Goal: Task Accomplishment & Management: Manage account settings

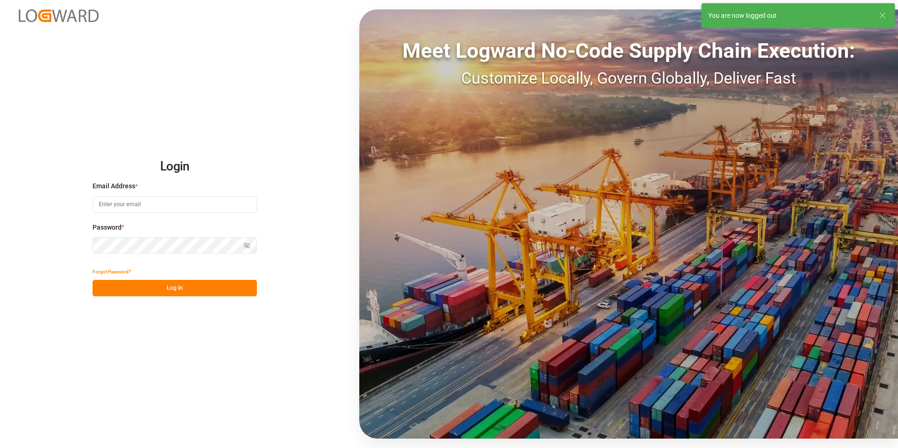
type input "[EMAIL_ADDRESS][PERSON_NAME][DOMAIN_NAME]"
click at [187, 291] on button "Log In" at bounding box center [174, 288] width 164 height 16
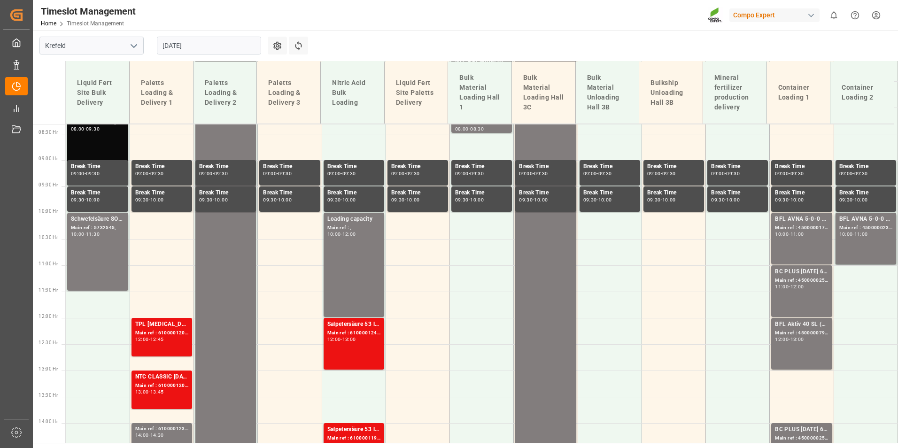
scroll to position [444, 0]
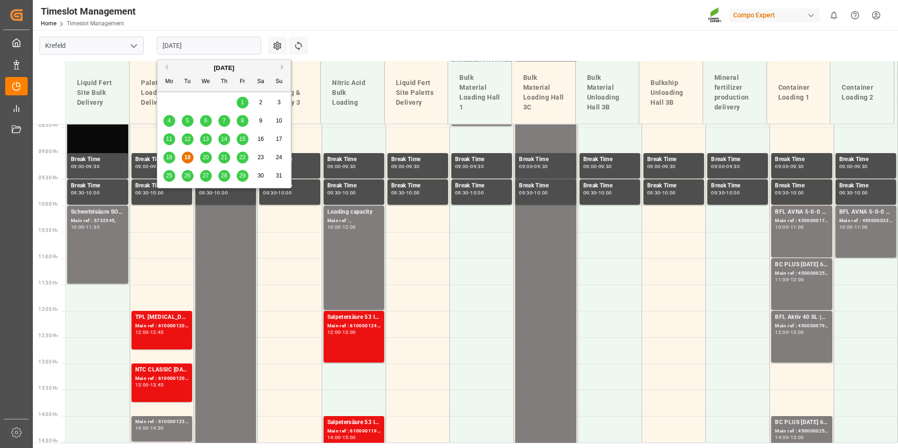
click at [208, 47] on input "[DATE]" at bounding box center [209, 46] width 104 height 18
click at [206, 152] on div "20" at bounding box center [206, 157] width 12 height 11
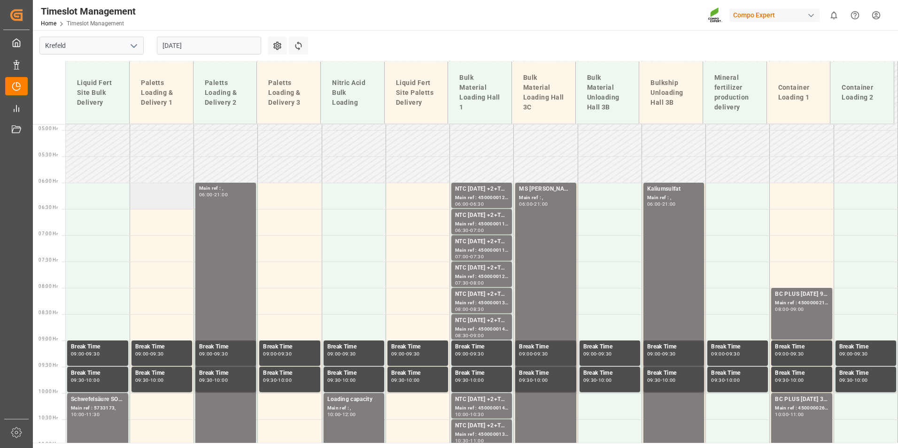
scroll to position [256, 0]
click at [162, 231] on td at bounding box center [162, 222] width 64 height 26
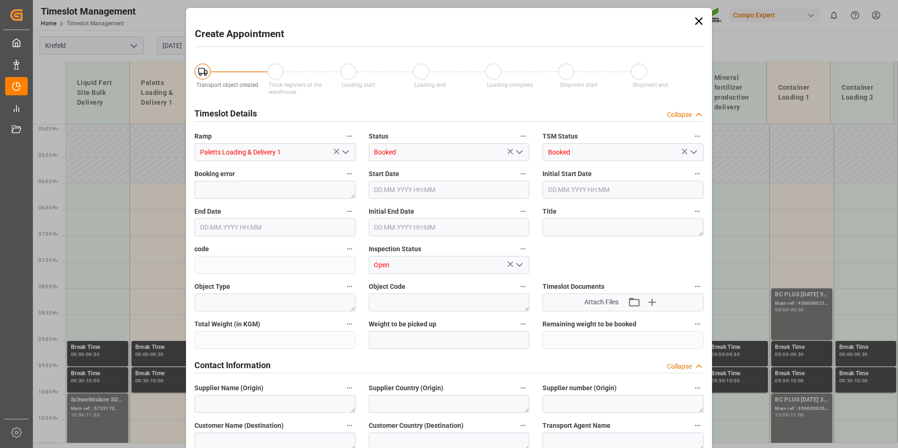
type input "[DATE] 06:30"
click at [283, 220] on input "[DATE] 07:00" at bounding box center [274, 227] width 161 height 18
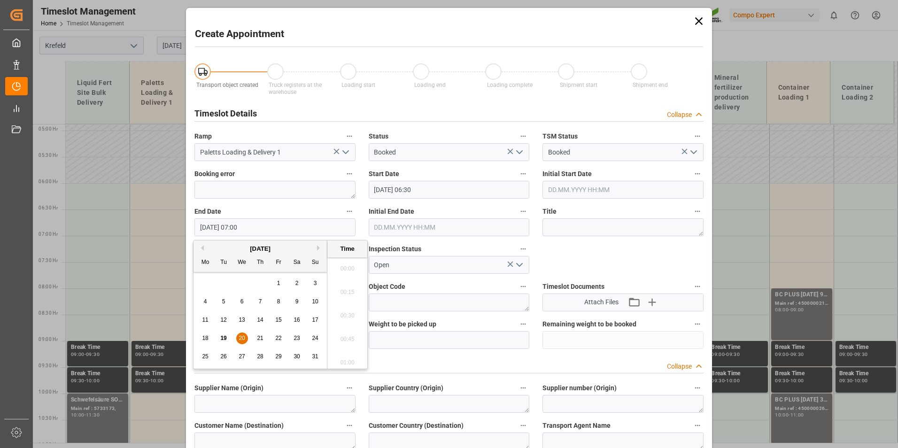
scroll to position [614, 0]
drag, startPoint x: 245, startPoint y: 338, endPoint x: 329, endPoint y: 314, distance: 87.4
click at [246, 338] on div "20" at bounding box center [242, 338] width 12 height 11
click at [346, 352] on li "08:30" at bounding box center [347, 359] width 40 height 23
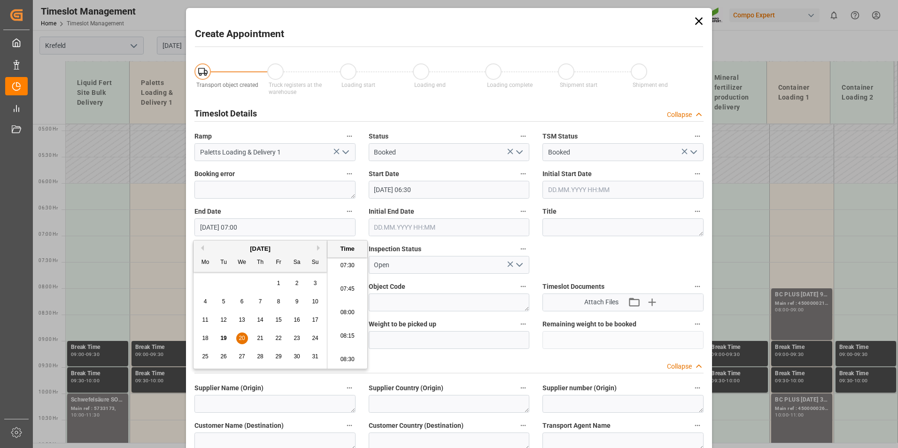
type input "[DATE] 08:30"
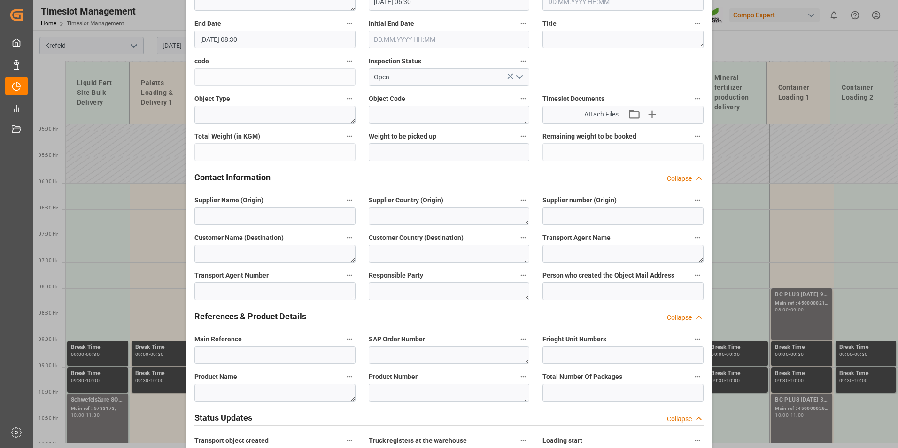
scroll to position [235, 0]
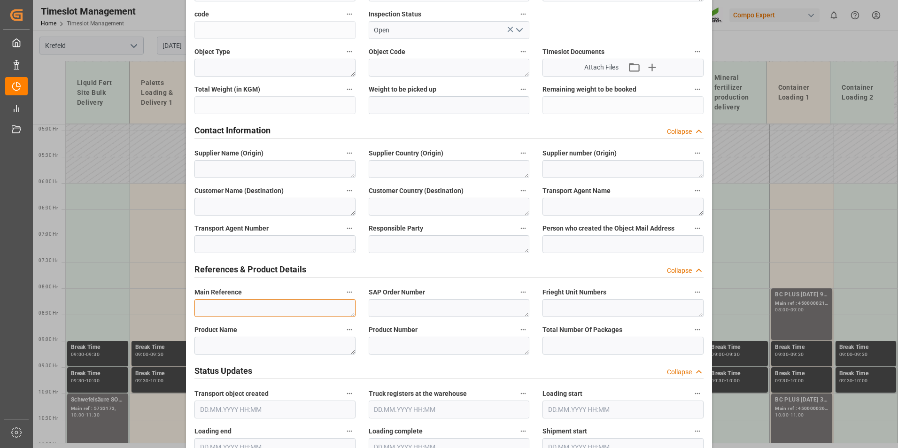
click at [265, 308] on textarea at bounding box center [274, 308] width 161 height 18
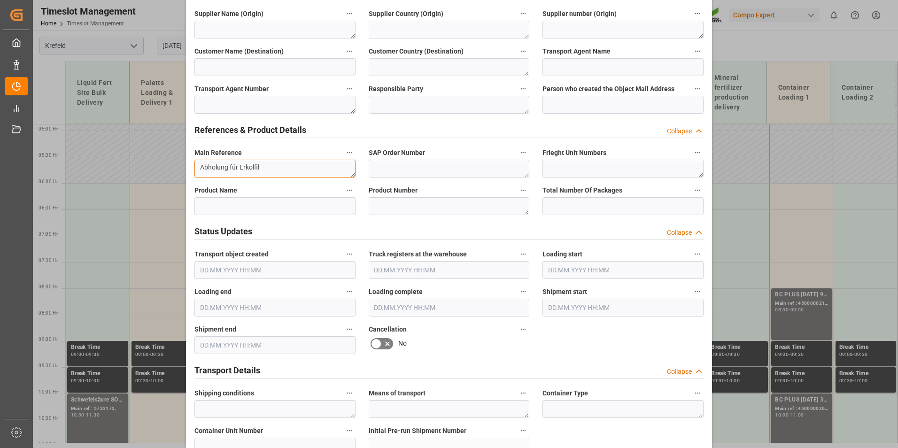
scroll to position [516, 0]
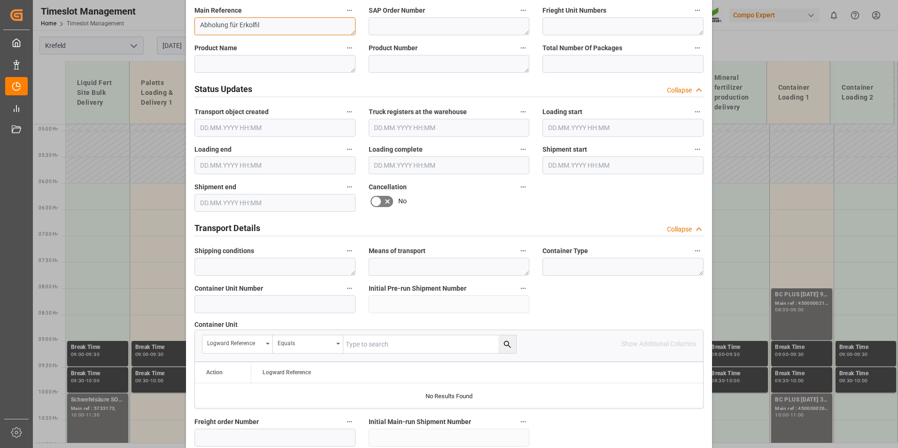
click at [266, 25] on textarea "Abholung für Erkolfil" at bounding box center [274, 26] width 161 height 18
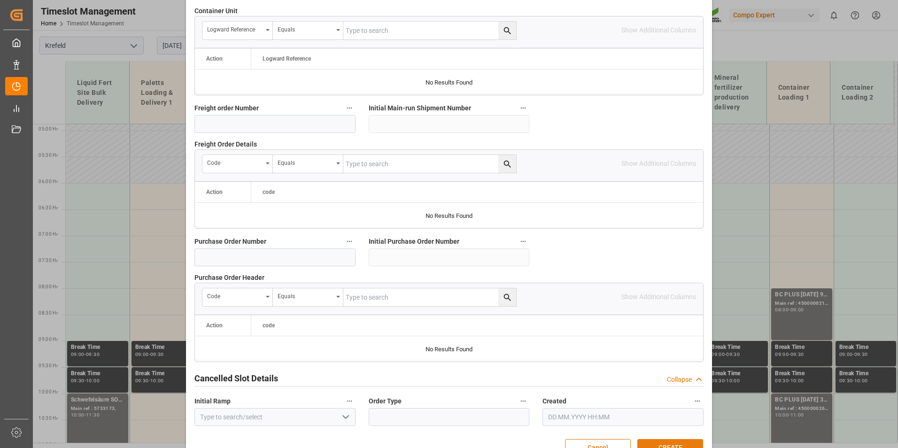
scroll to position [855, 0]
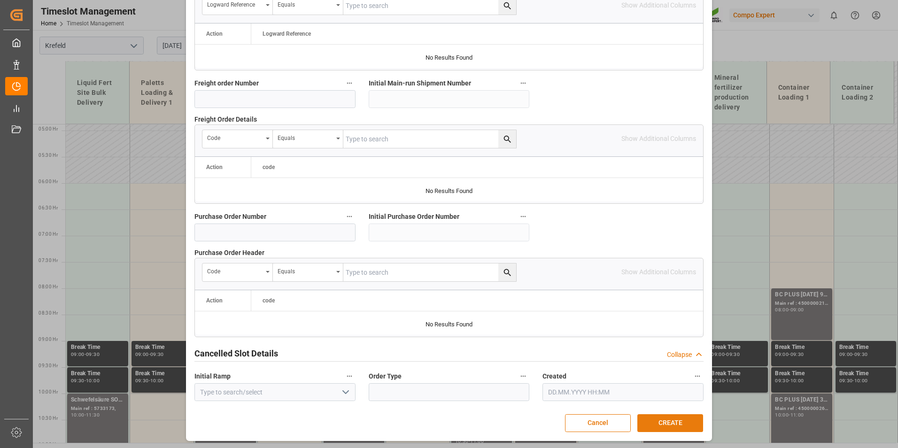
type textarea "Abholung für Erkolfill"
click at [671, 421] on button "CREATE" at bounding box center [670, 423] width 66 height 18
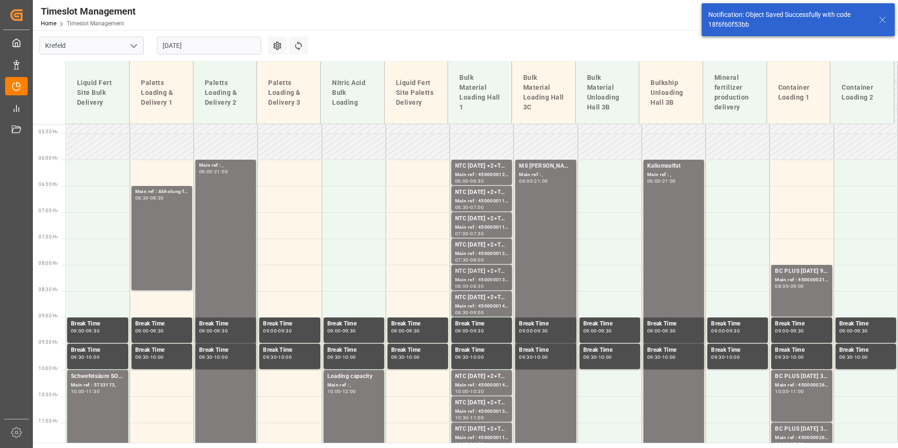
scroll to position [286, 0]
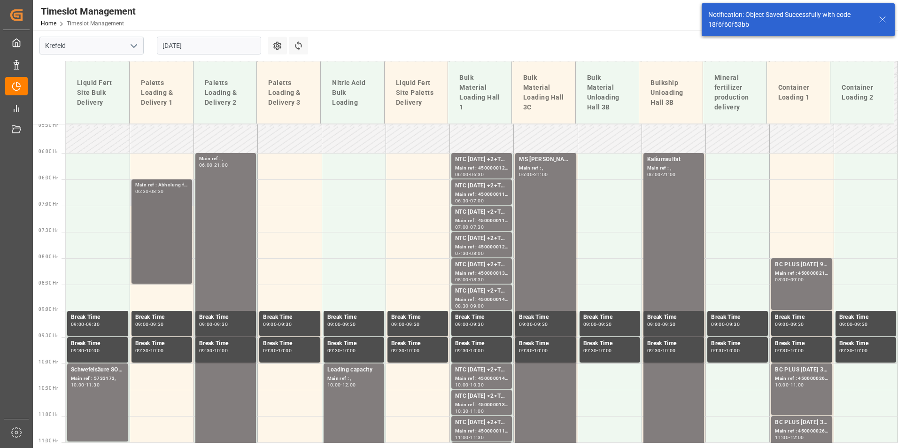
click at [165, 243] on div "Main ref : Abholung für Erkolfill, 06:30 - 08:30" at bounding box center [161, 231] width 53 height 100
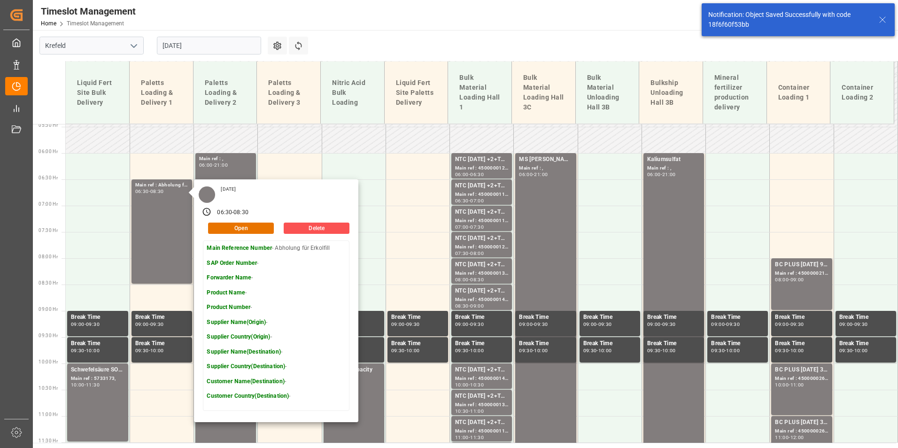
click at [524, 31] on main "Krefeld [DATE] Settings Refresh Time Slots Liquid Fert Site Bulk Delivery Palet…" at bounding box center [464, 236] width 863 height 413
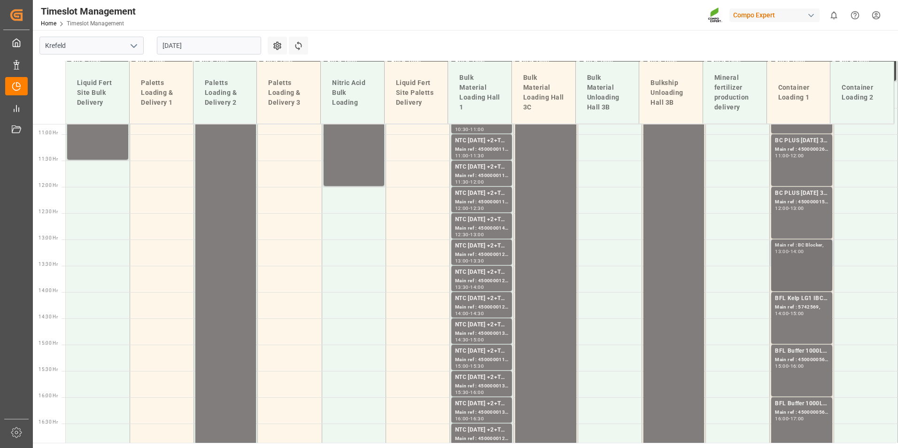
scroll to position [662, 0]
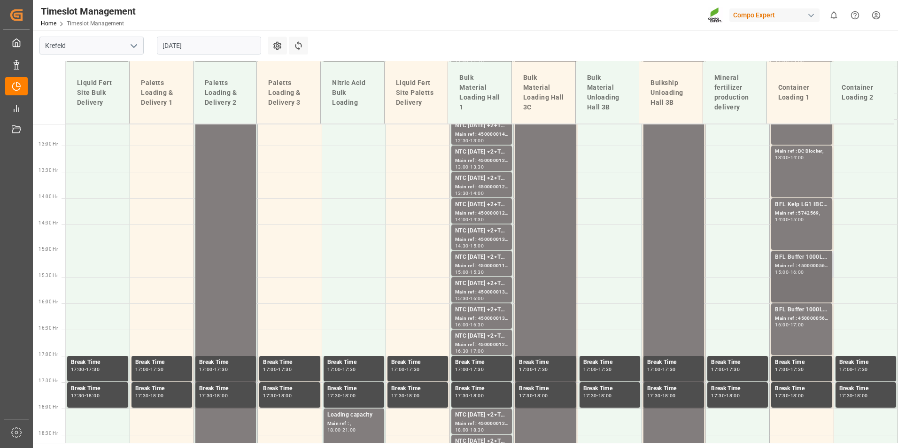
click at [795, 254] on div "BFL Buffer 1000L IBC;" at bounding box center [801, 257] width 53 height 9
click at [804, 322] on div "Main ref : 4500000566, 2000000305;" at bounding box center [801, 319] width 53 height 8
click at [806, 309] on div "BFL Buffer 1000L IBC;" at bounding box center [801, 309] width 53 height 9
click at [792, 275] on div "BFL Buffer 1000L IBC; Main ref : 4500000565, 2000000305; 15:00 - 16:00" at bounding box center [801, 277] width 53 height 48
click at [791, 345] on div "BFL Buffer 1000L IBC; Main ref : 4500000566, 2000000305; 16:00 - 17:00" at bounding box center [801, 329] width 53 height 48
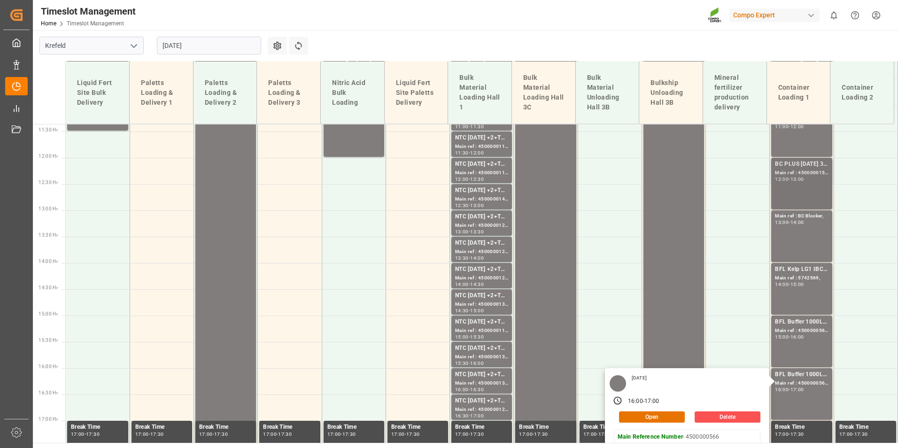
scroll to position [521, 0]
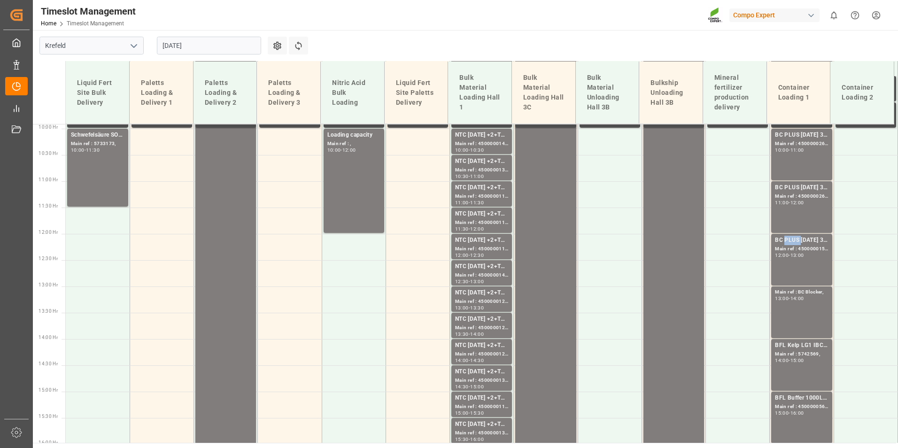
click at [793, 240] on div "BC PLUS [DATE] 3M 25kg (x42) WW;" at bounding box center [801, 240] width 53 height 9
click at [811, 246] on div "Main ref : 4500000159, 2000000018;" at bounding box center [801, 249] width 53 height 8
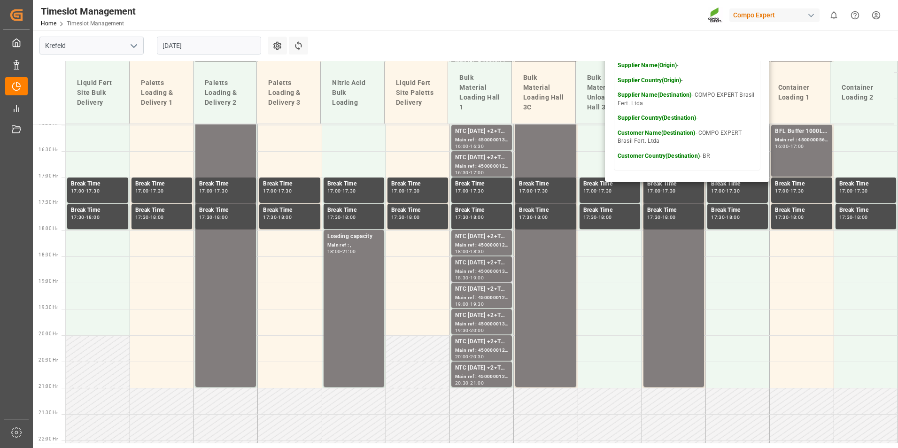
scroll to position [850, 0]
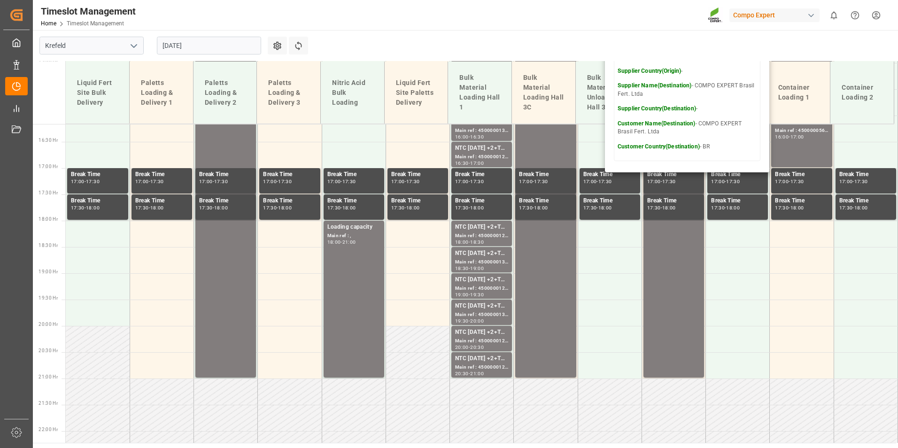
click at [202, 52] on input "[DATE]" at bounding box center [209, 46] width 104 height 18
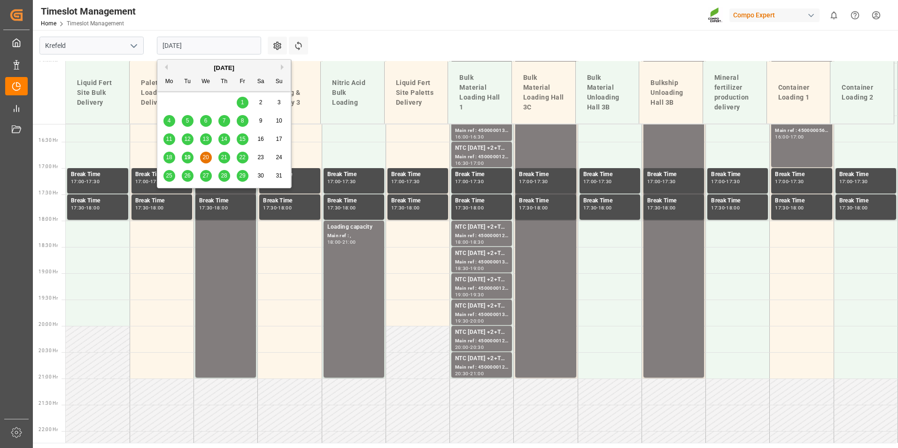
click at [316, 37] on main "Krefeld [DATE] Settings Refresh Time Slots Liquid Fert Site Bulk Delivery Palet…" at bounding box center [464, 236] width 863 height 413
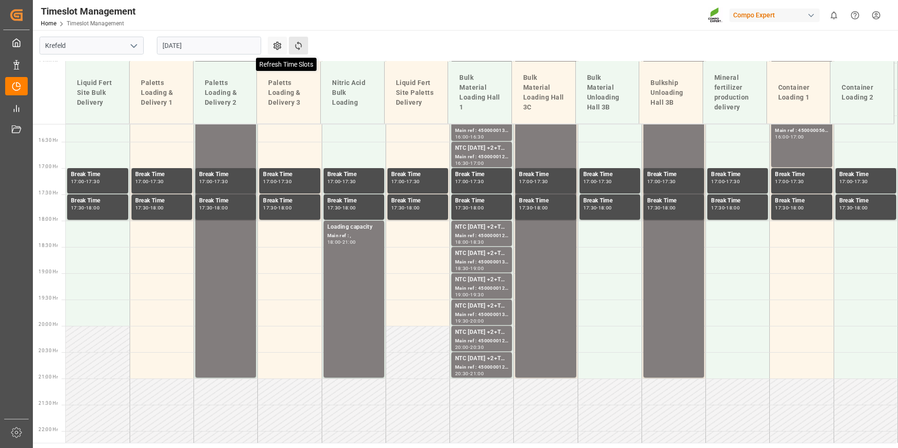
click at [301, 44] on icon at bounding box center [298, 46] width 10 height 10
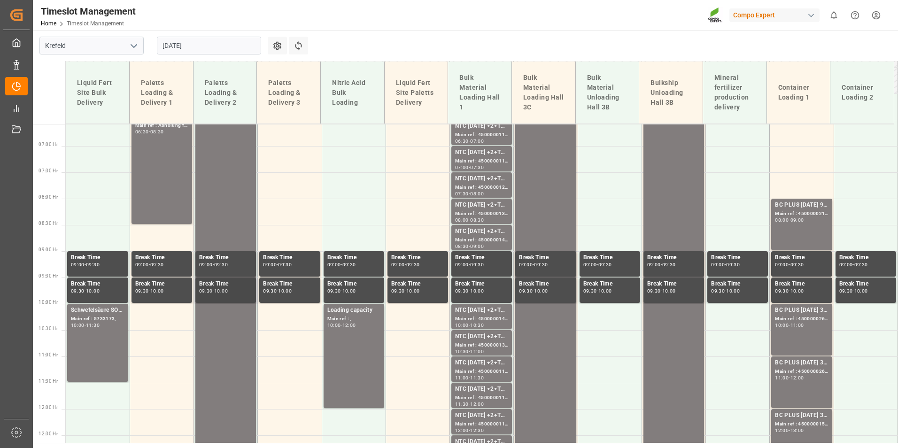
scroll to position [356, 0]
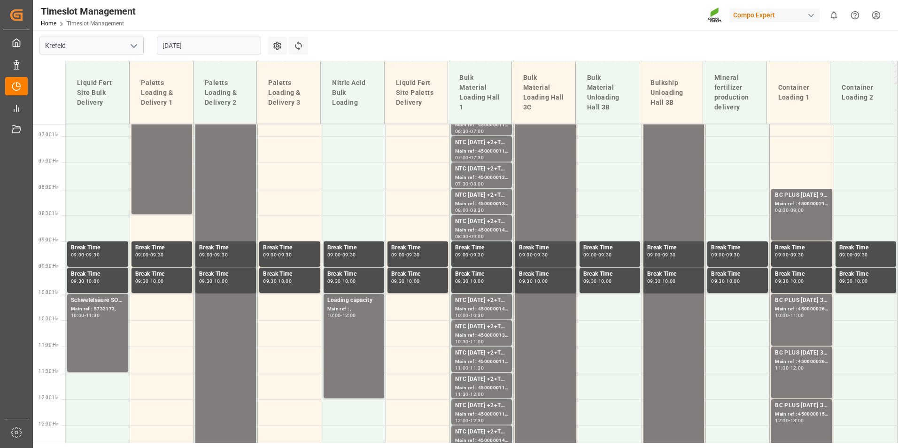
click at [219, 46] on input "[DATE]" at bounding box center [209, 46] width 104 height 18
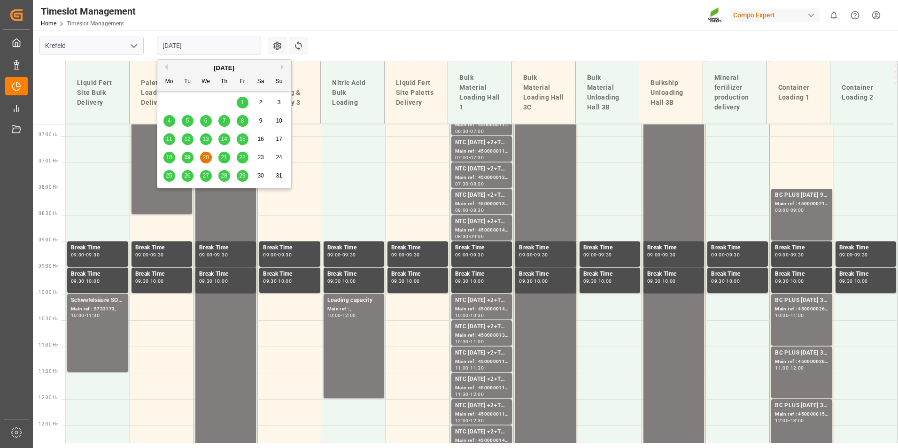
click at [355, 40] on main "Krefeld [DATE] Settings Refresh Time Slots Liquid Fert Site Bulk Delivery Palet…" at bounding box center [464, 236] width 863 height 413
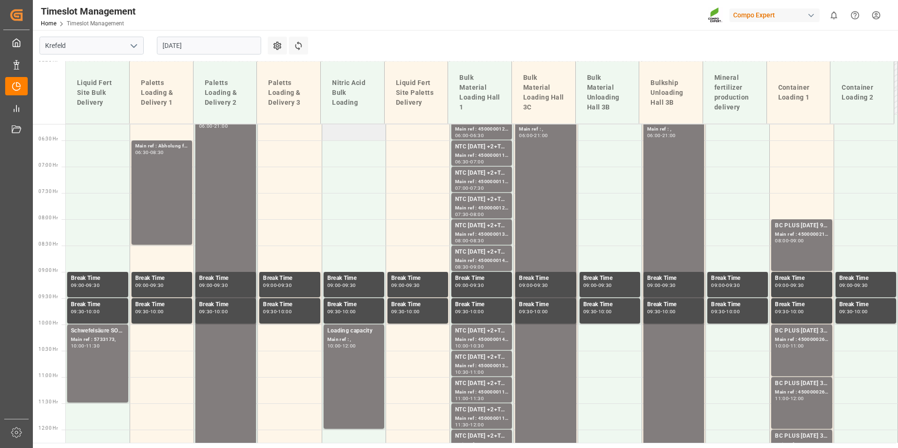
scroll to position [309, 0]
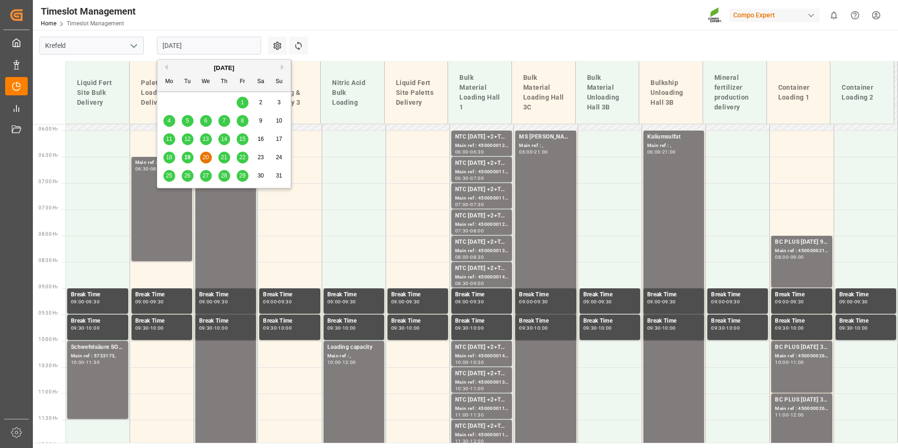
click at [194, 49] on input "[DATE]" at bounding box center [209, 46] width 104 height 18
click at [189, 154] on div "19" at bounding box center [188, 157] width 12 height 11
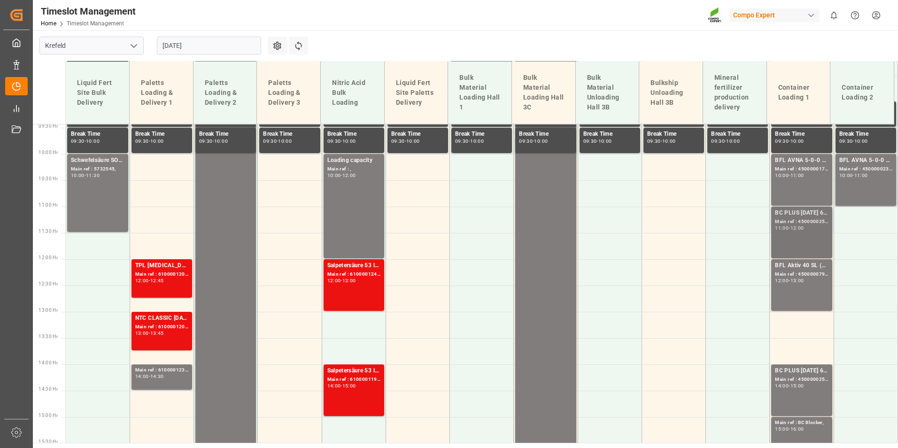
scroll to position [497, 0]
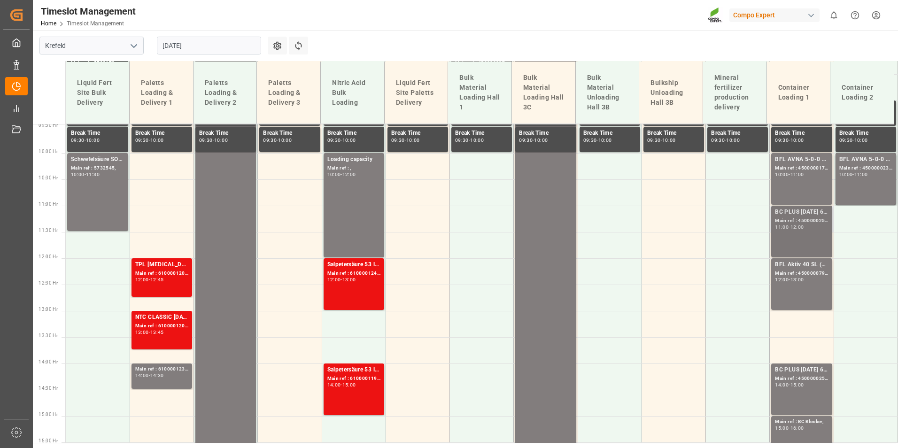
click at [801, 229] on div "11:00 - 12:00" at bounding box center [801, 227] width 53 height 5
click at [801, 223] on div "Main ref : 4500000252, 2000000104;" at bounding box center [801, 221] width 53 height 8
click at [801, 278] on div "13:00" at bounding box center [797, 279] width 14 height 4
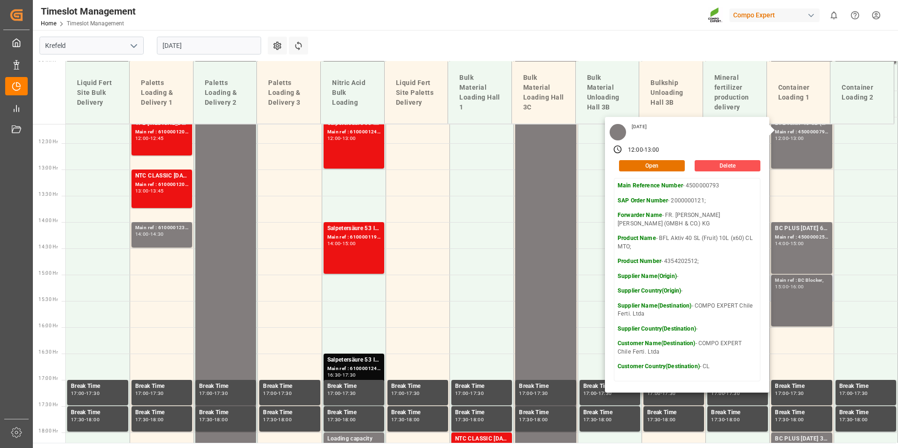
scroll to position [731, 0]
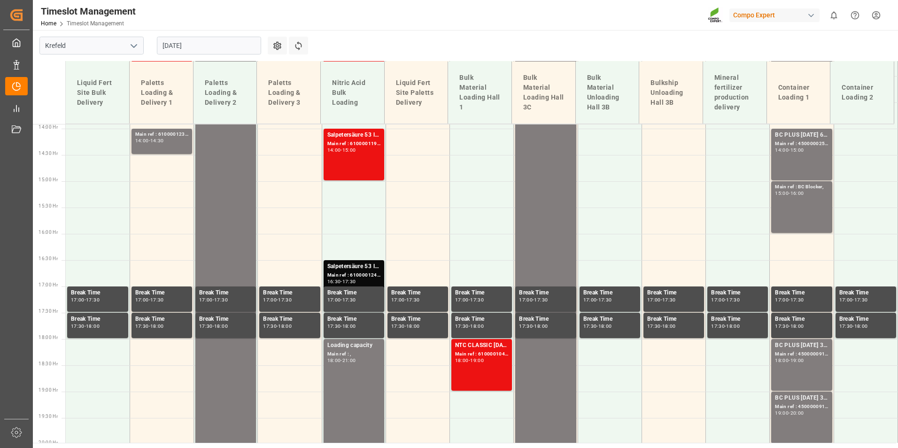
click at [804, 149] on div "15:00" at bounding box center [797, 150] width 14 height 4
click at [808, 199] on div "Main ref : [PERSON_NAME], 15:00 - 16:00" at bounding box center [801, 207] width 53 height 48
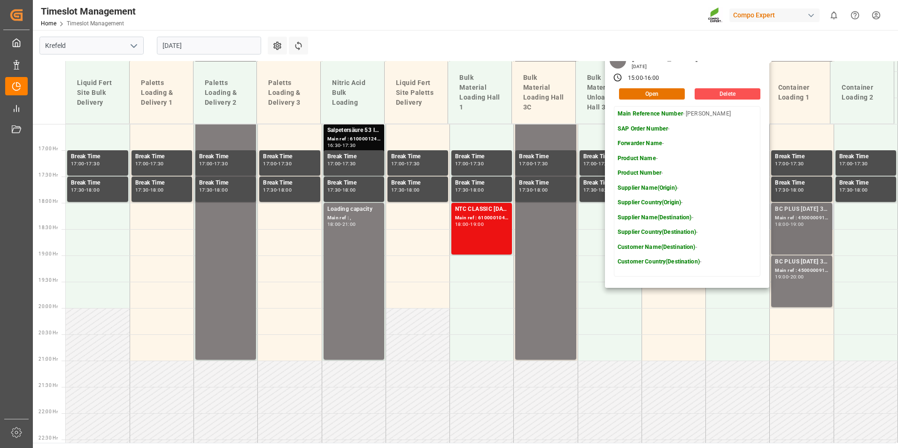
scroll to position [872, 0]
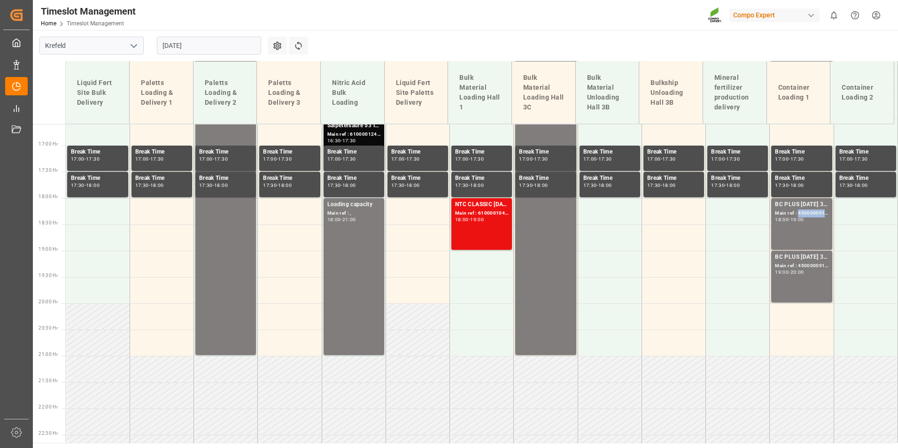
click at [797, 211] on div "Main ref : 4500000915, 2000000422;" at bounding box center [801, 213] width 53 height 8
click at [809, 268] on div "Main ref : 4500000916, 2000000422;" at bounding box center [801, 266] width 53 height 8
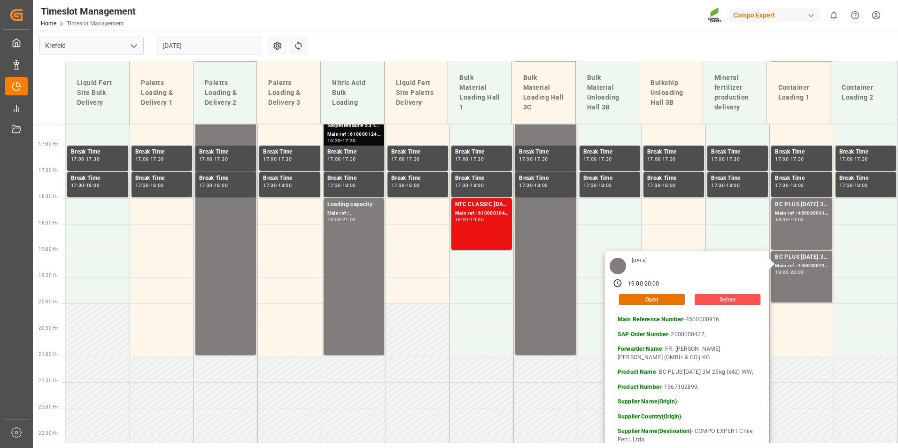
click at [518, 26] on div "Timeslot Management Home Timeslot Management Compo Expert 0 Notifications Only …" at bounding box center [461, 15] width 871 height 30
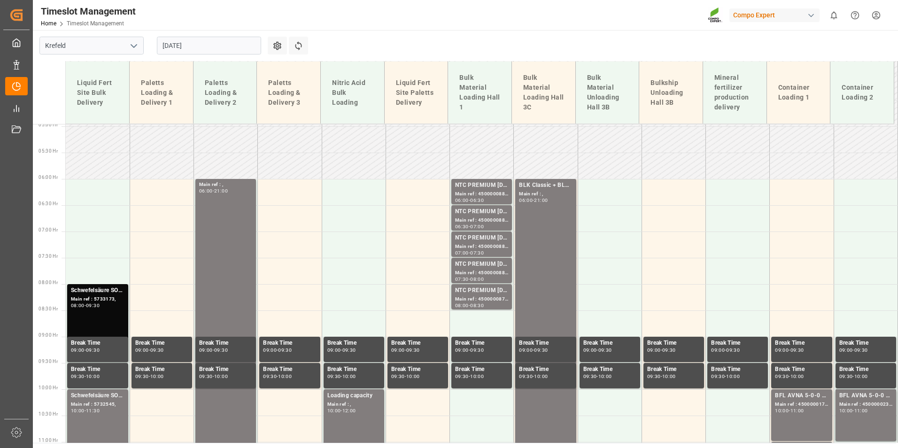
scroll to position [262, 0]
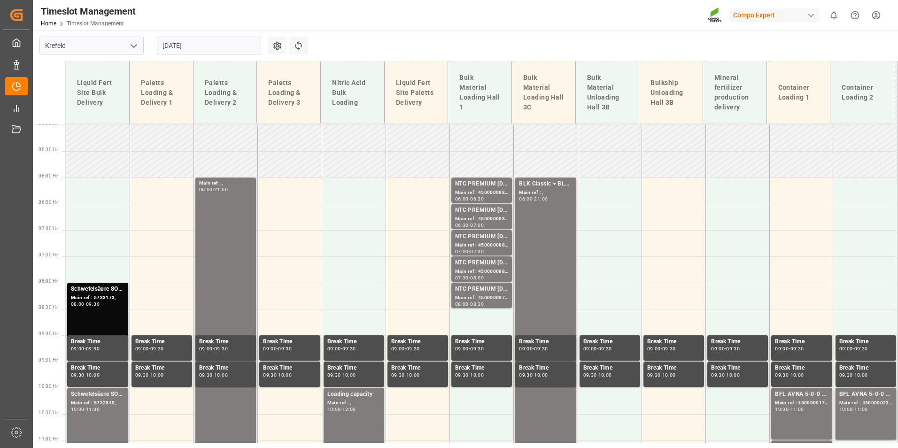
click at [207, 44] on input "[DATE]" at bounding box center [209, 46] width 104 height 18
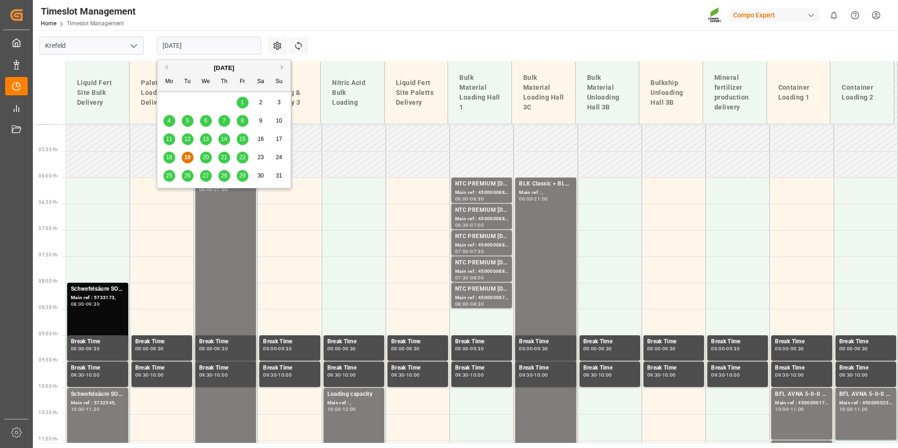
click at [209, 158] on div "20" at bounding box center [206, 157] width 12 height 11
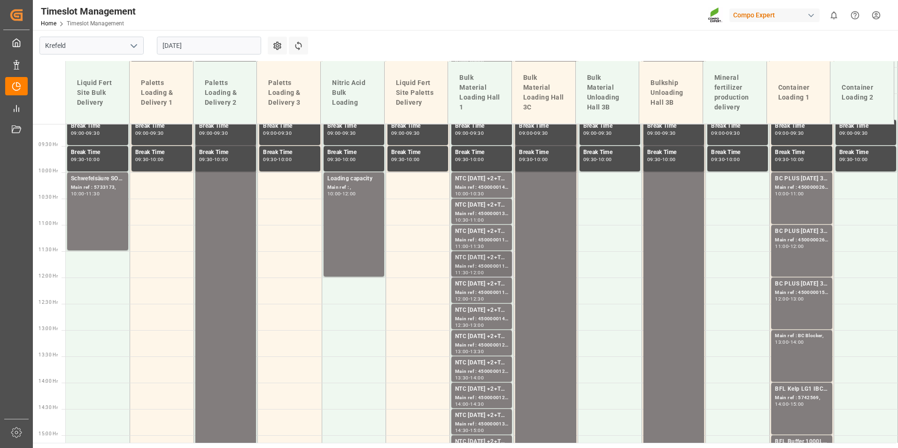
scroll to position [497, 0]
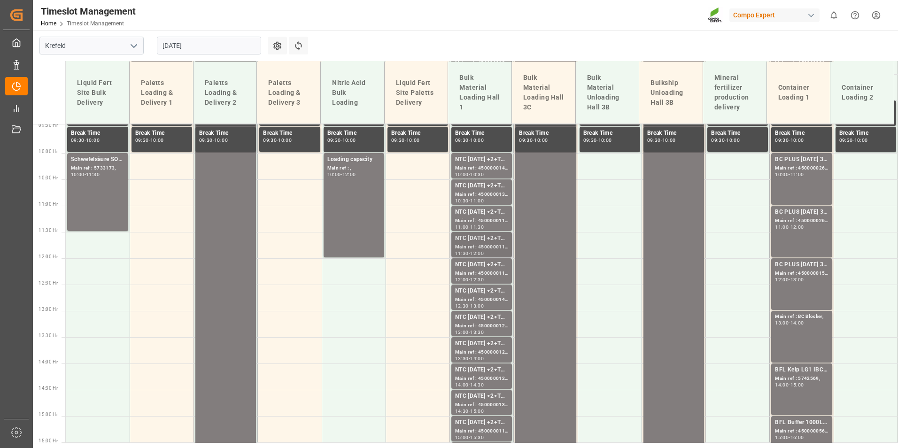
click at [497, 236] on div "NTC [DATE] +2+TE BULK;" at bounding box center [481, 238] width 53 height 9
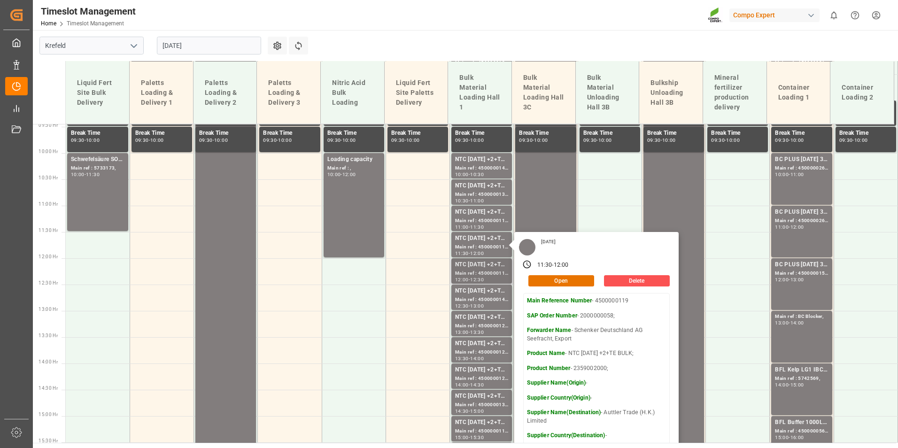
scroll to position [638, 0]
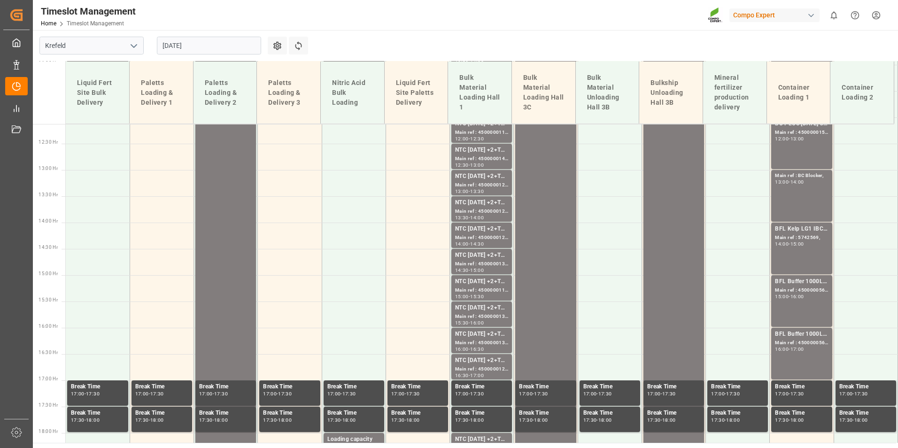
click at [478, 273] on div "14:30 - 15:00" at bounding box center [481, 270] width 53 height 5
click at [479, 311] on div "NTC [DATE] +2+TE BULK;" at bounding box center [481, 307] width 53 height 9
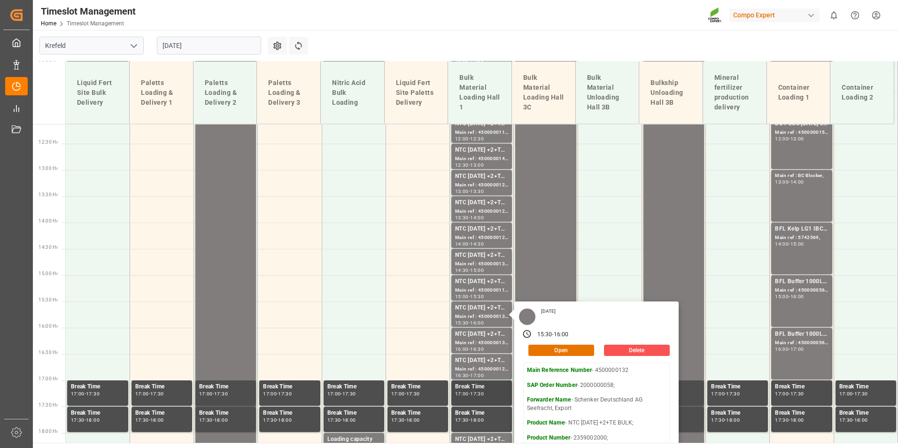
scroll to position [825, 0]
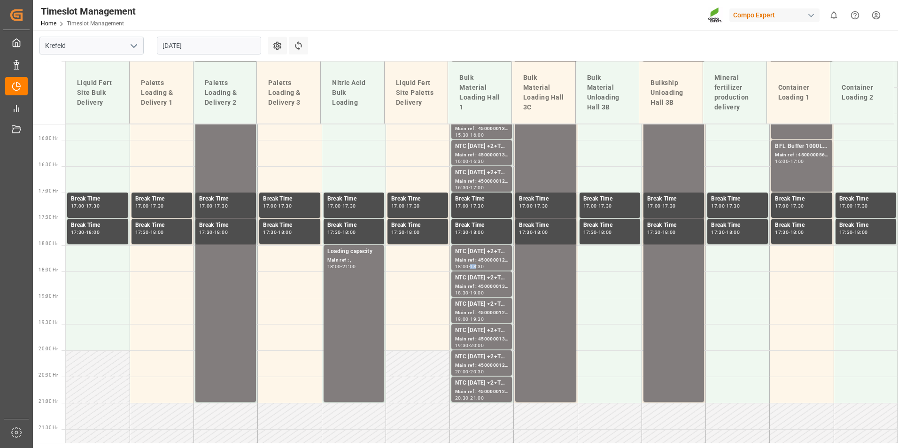
click at [476, 267] on div "18:30" at bounding box center [477, 266] width 14 height 4
click at [480, 292] on div "19:00" at bounding box center [477, 293] width 14 height 4
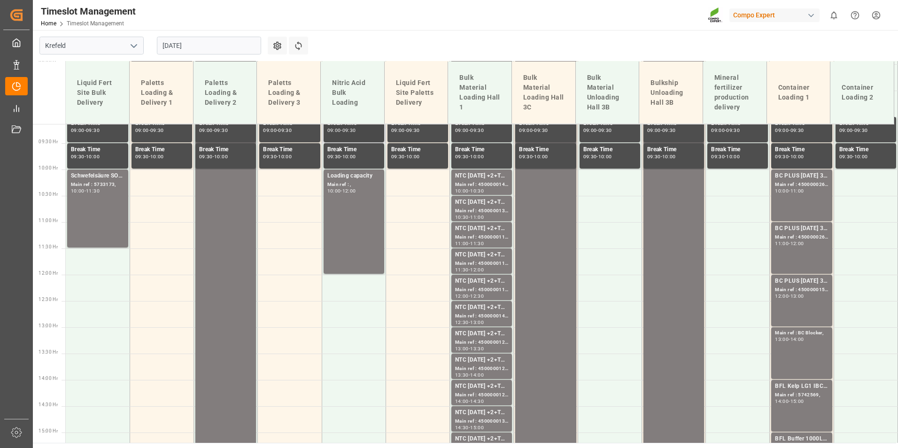
scroll to position [497, 0]
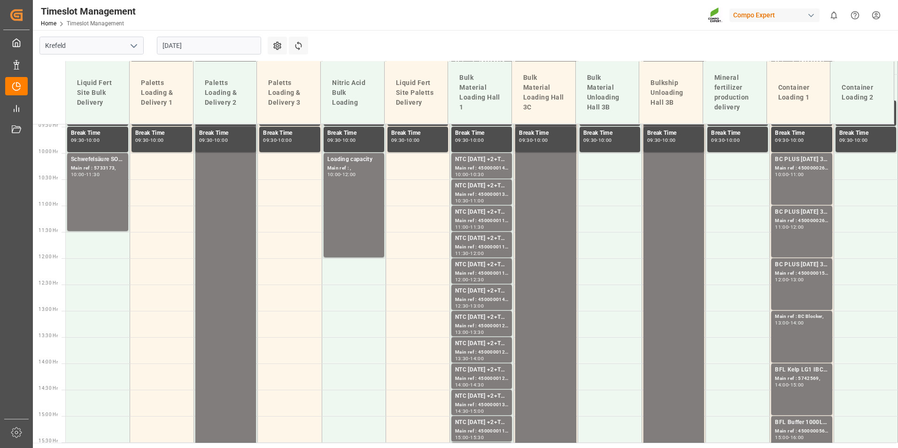
click at [224, 42] on input "[DATE]" at bounding box center [209, 46] width 104 height 18
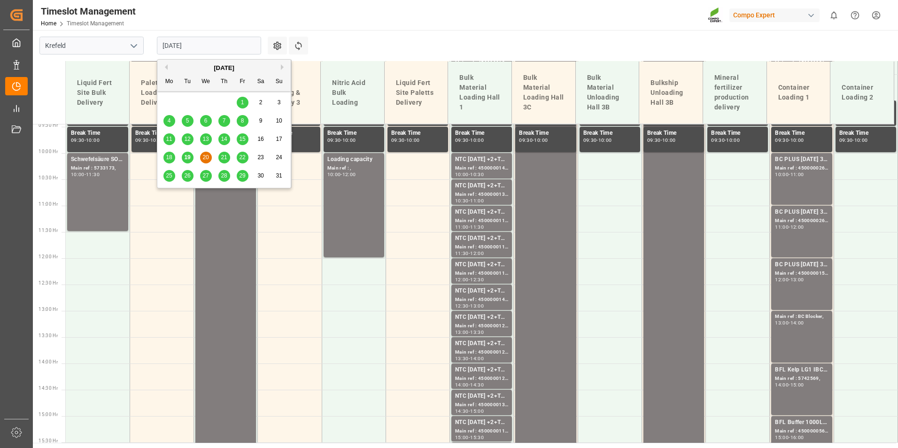
click at [191, 160] on div "19" at bounding box center [188, 157] width 12 height 11
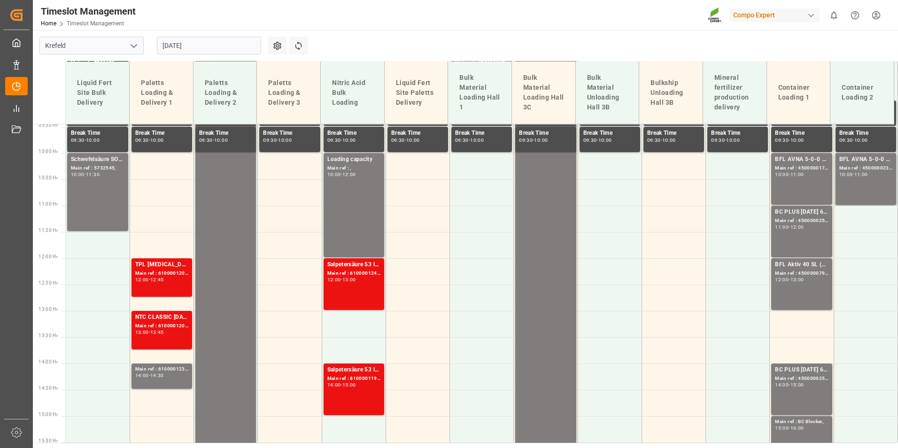
drag, startPoint x: 205, startPoint y: 52, endPoint x: 215, endPoint y: 56, distance: 10.3
click at [205, 52] on input "[DATE]" at bounding box center [209, 46] width 104 height 18
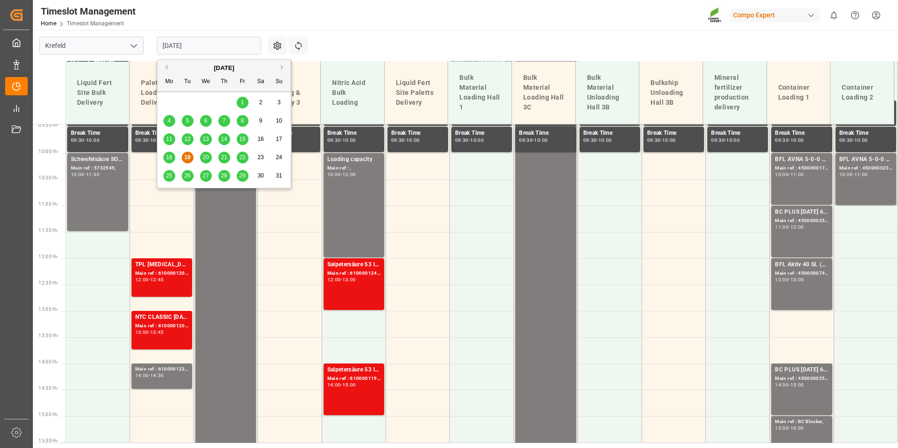
click at [283, 69] on button "Next Month" at bounding box center [284, 67] width 6 height 6
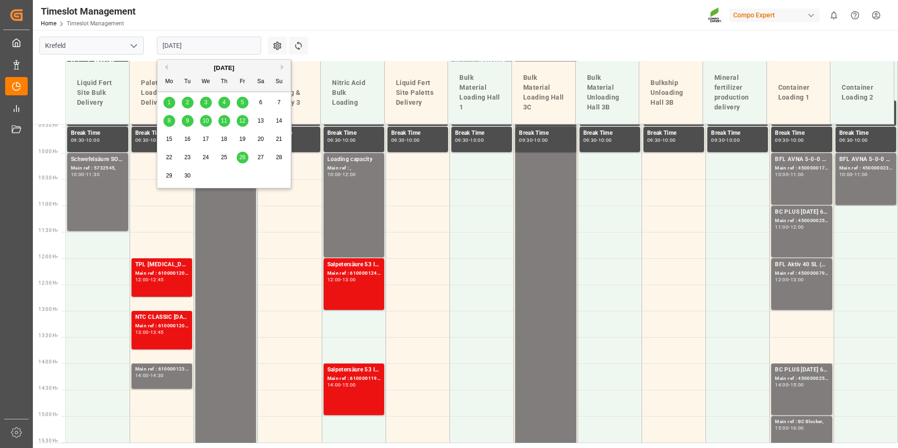
click at [171, 101] on div "1" at bounding box center [169, 102] width 12 height 11
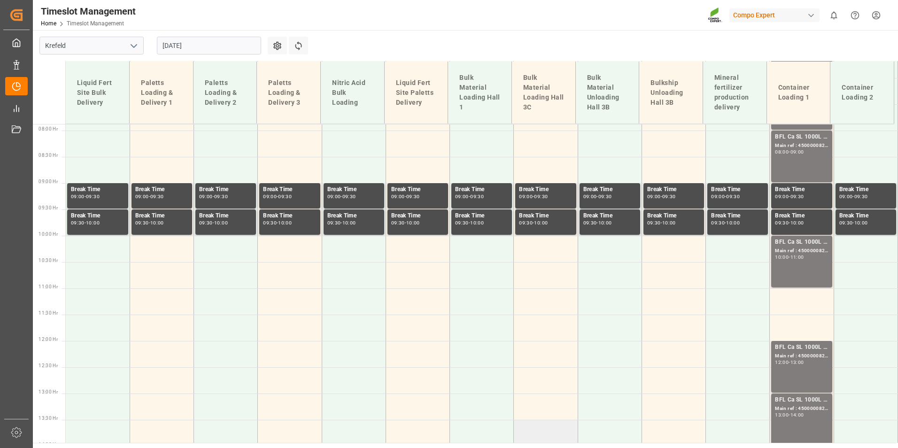
scroll to position [262, 0]
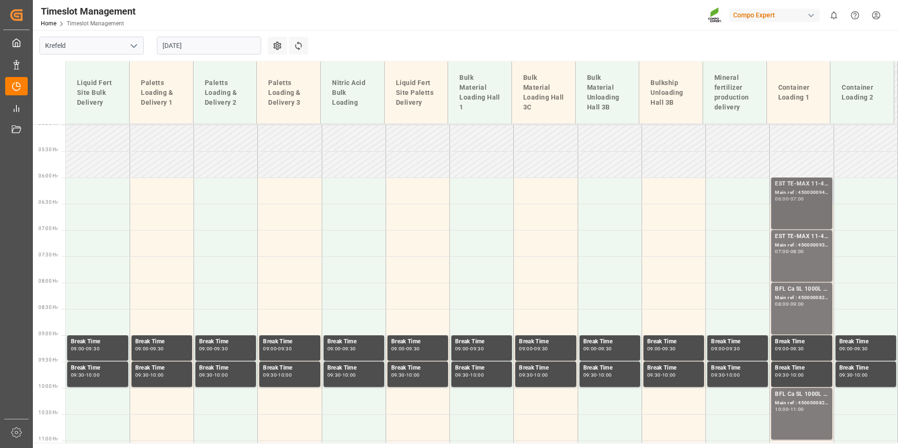
click at [803, 212] on div "EST TE-MAX 11-48 20kg (x56) WW; Main ref : 4500000940, 2000000976; 06:00 - 07:00" at bounding box center [801, 203] width 53 height 48
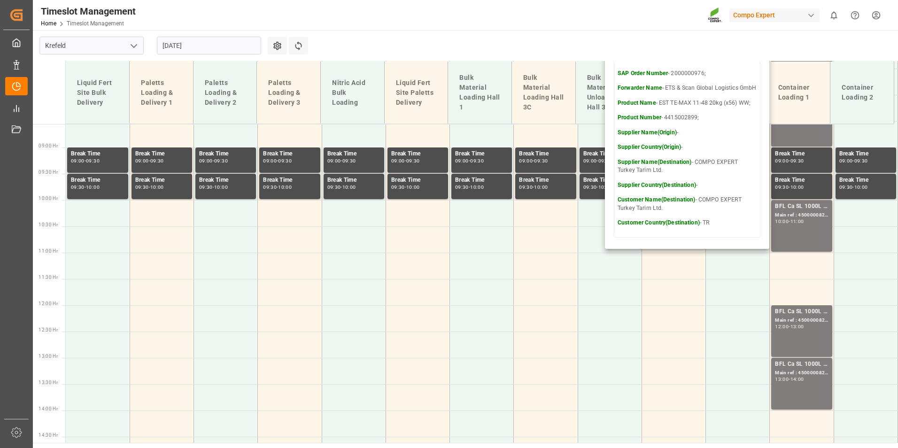
scroll to position [356, 0]
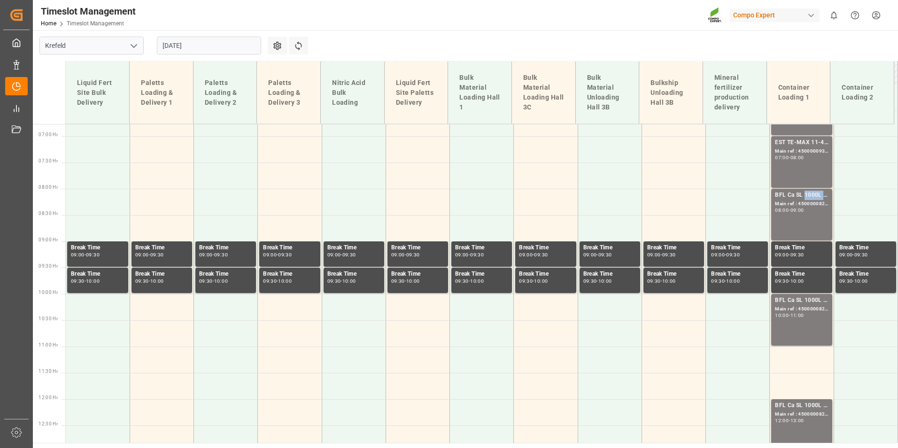
click at [802, 194] on div "BFL Ca SL 1000L IBC MTO;" at bounding box center [801, 195] width 53 height 9
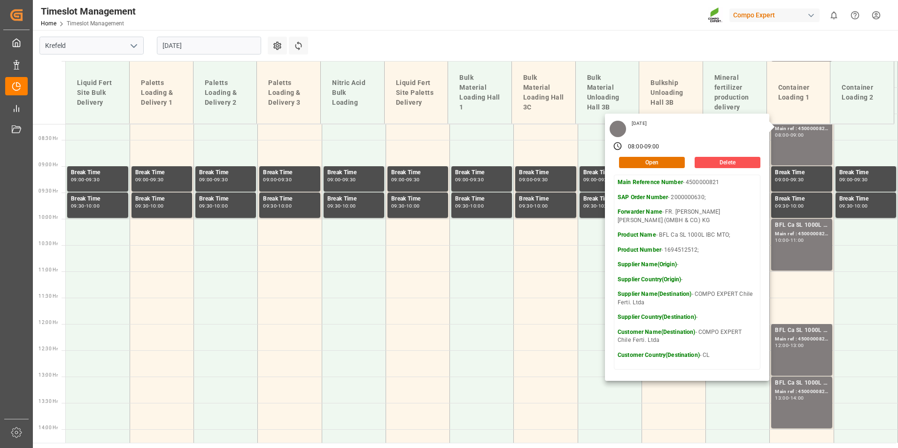
scroll to position [450, 0]
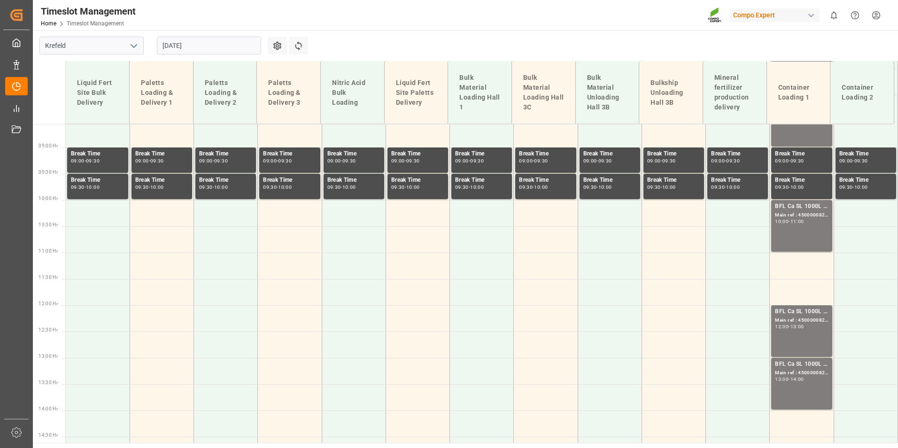
click at [811, 224] on div "BFL Ca SL 1000L IBC MTO; Main ref : 4500000824, 2000000630; 10:00 - 11:00" at bounding box center [801, 226] width 53 height 48
click at [801, 316] on div "BFL Ca SL 1000L IBC MTO;" at bounding box center [801, 311] width 53 height 9
click at [789, 390] on div "BFL Ca SL 1000L IBC MTO; Main ref : 4500000823, 2000000630; 13:00 - 14:00" at bounding box center [801, 384] width 53 height 48
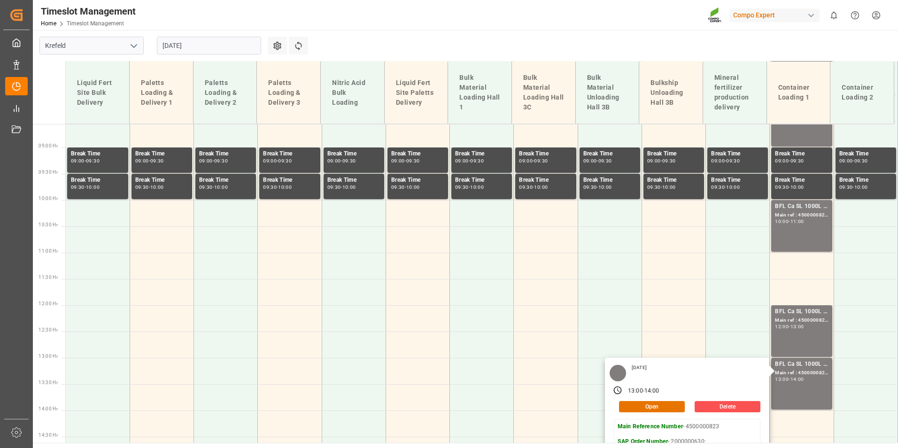
click at [199, 47] on input "[DATE]" at bounding box center [209, 46] width 104 height 18
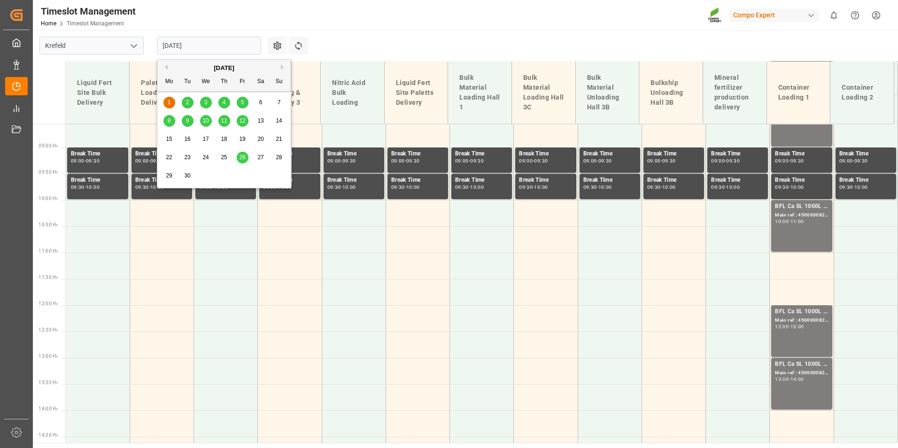
click at [165, 69] on button "Previous Month" at bounding box center [165, 67] width 6 height 6
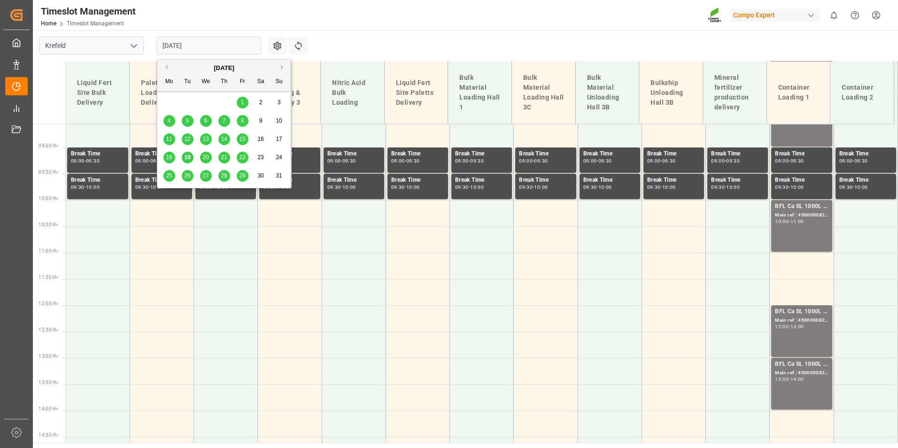
click at [227, 174] on div "28" at bounding box center [224, 175] width 12 height 11
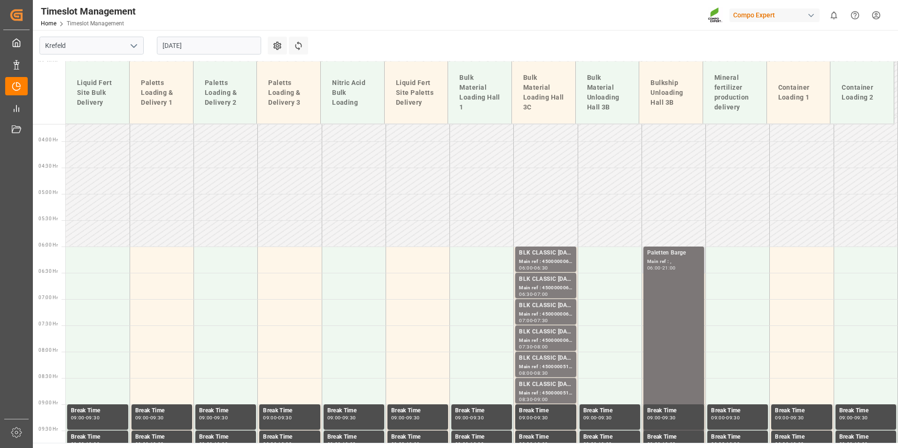
scroll to position [262, 0]
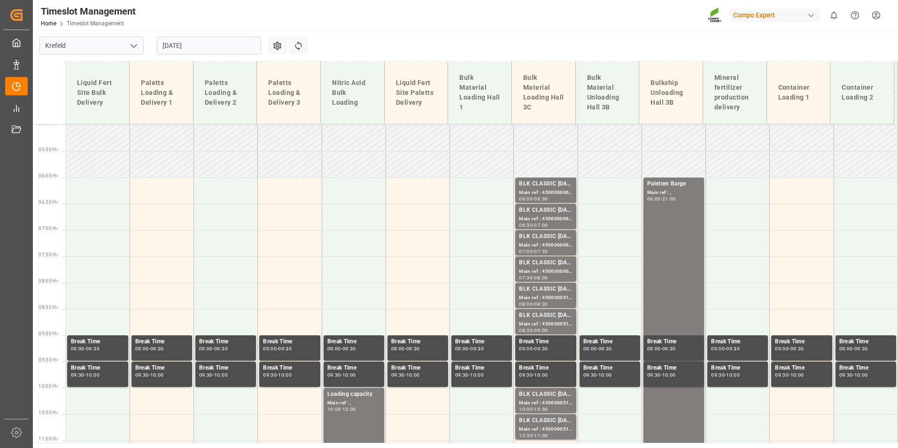
click at [217, 49] on input "[DATE]" at bounding box center [209, 46] width 104 height 18
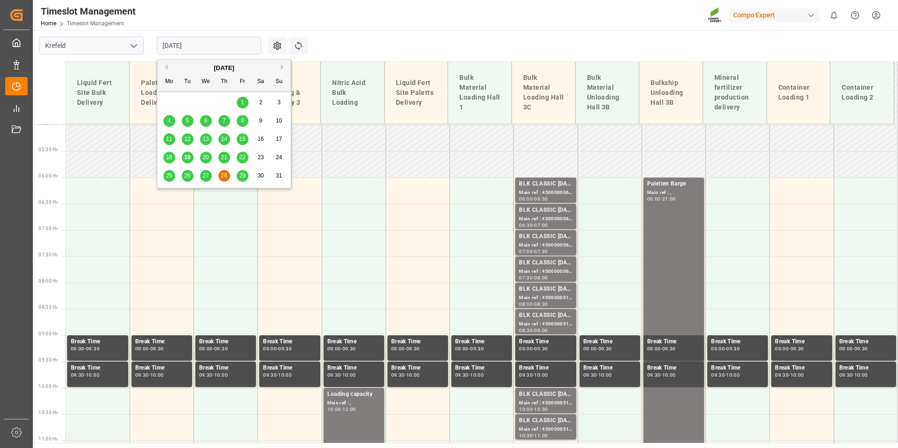
click at [187, 177] on span "26" at bounding box center [187, 175] width 6 height 7
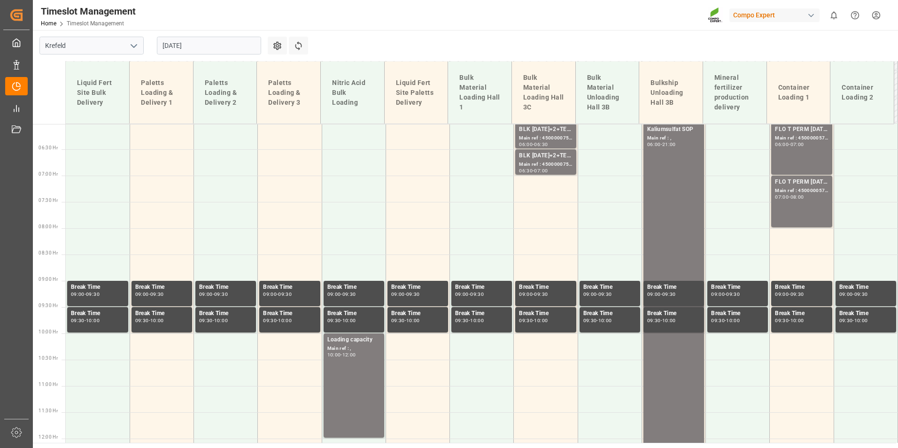
scroll to position [315, 0]
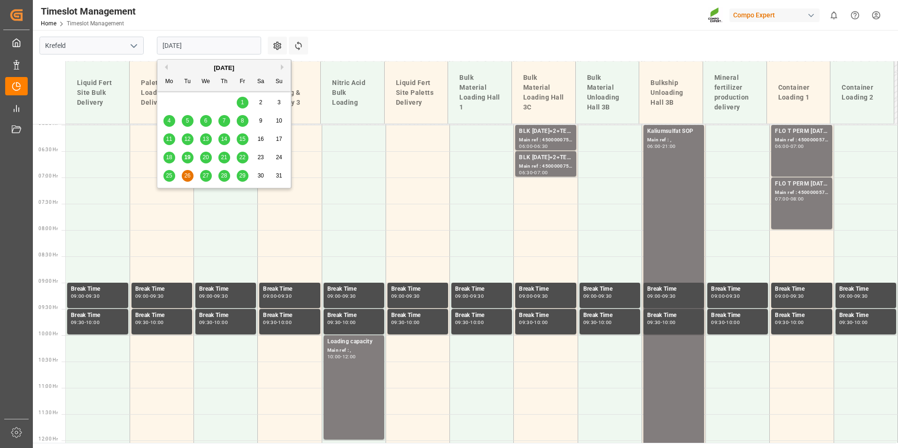
click at [217, 46] on input "[DATE]" at bounding box center [209, 46] width 104 height 18
click at [280, 69] on div "[DATE]" at bounding box center [223, 67] width 133 height 9
click at [281, 67] on button "Next Month" at bounding box center [284, 67] width 6 height 6
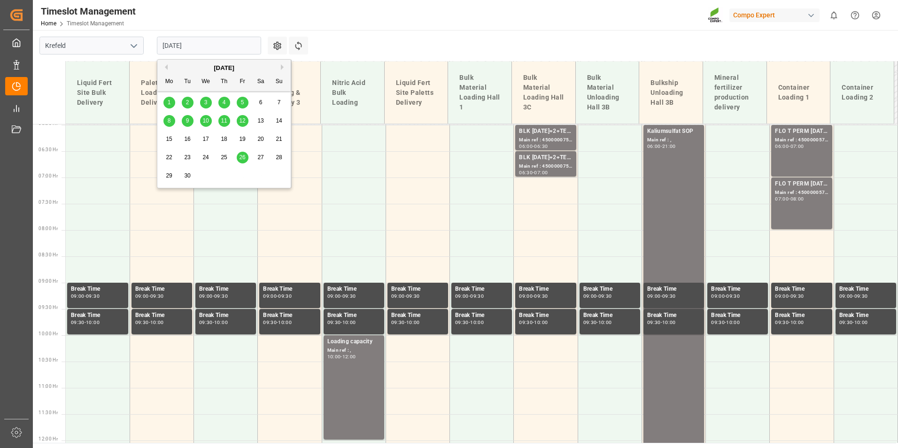
click at [172, 102] on div "1" at bounding box center [169, 102] width 12 height 11
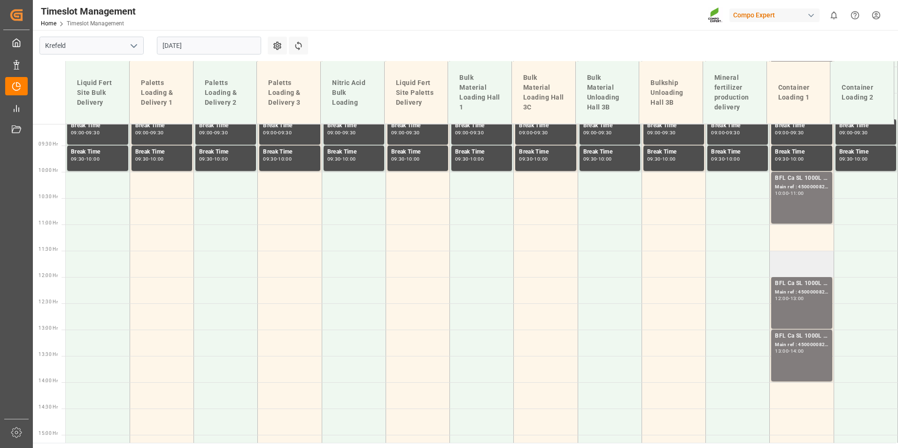
scroll to position [362, 0]
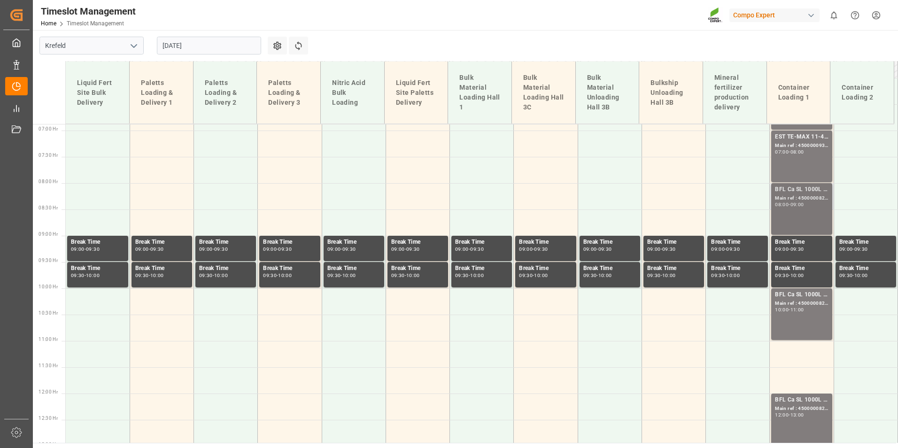
click at [800, 214] on div "BFL Ca SL 1000L IBC MTO; Main ref : 4500000821, 2000000630; 08:00 - 09:00" at bounding box center [801, 209] width 53 height 48
click at [820, 305] on div "Main ref : 4500000824, 2000000630;" at bounding box center [801, 304] width 53 height 8
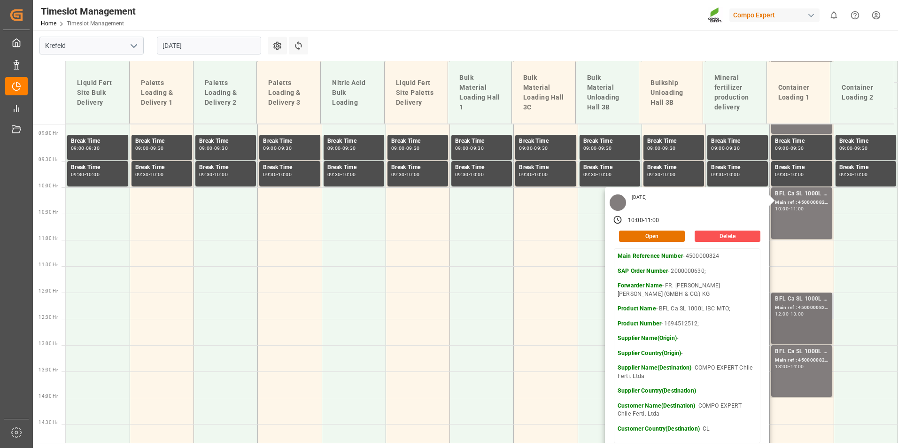
scroll to position [596, 0]
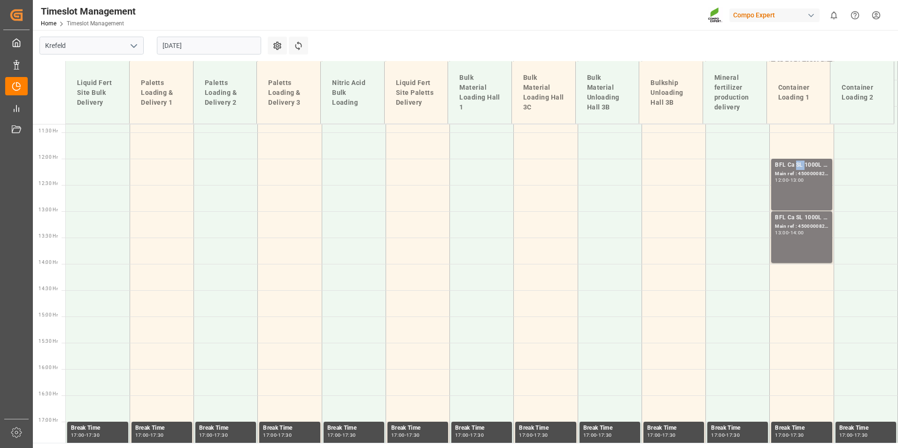
click at [797, 162] on div "BFL Ca SL 1000L IBC MTO;" at bounding box center [801, 165] width 53 height 9
click at [812, 235] on div "13:00 - 14:00" at bounding box center [801, 233] width 53 height 5
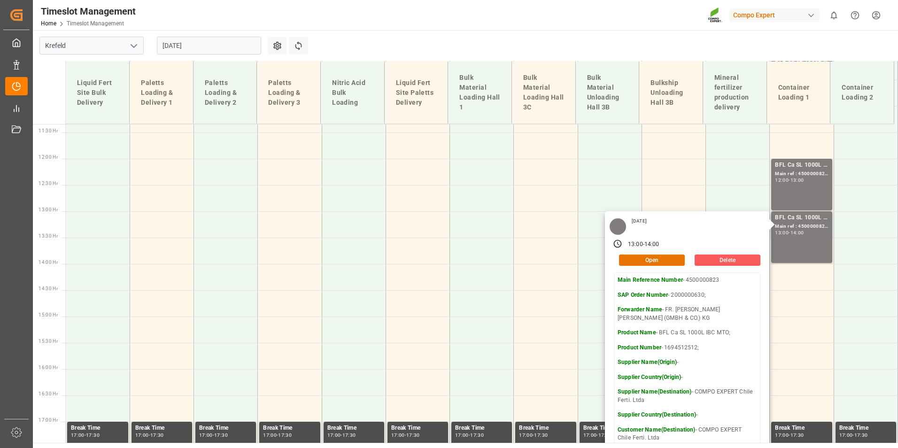
click at [724, 257] on button "Delete" at bounding box center [727, 259] width 66 height 11
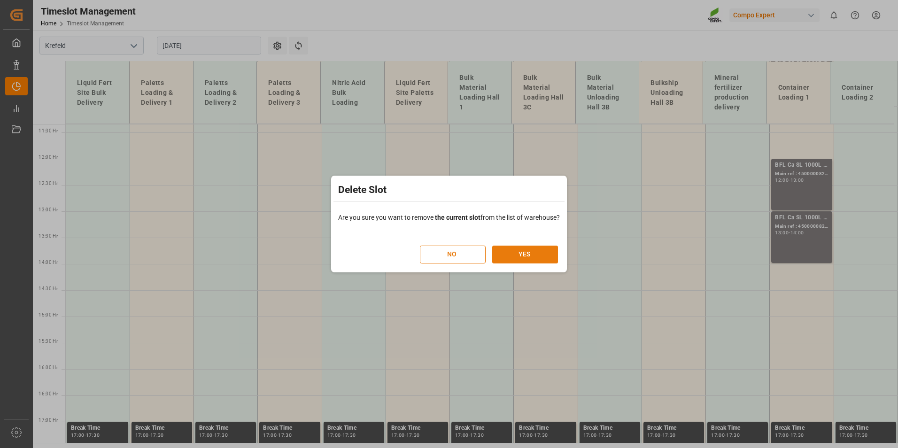
click at [505, 259] on button "YES" at bounding box center [525, 255] width 66 height 18
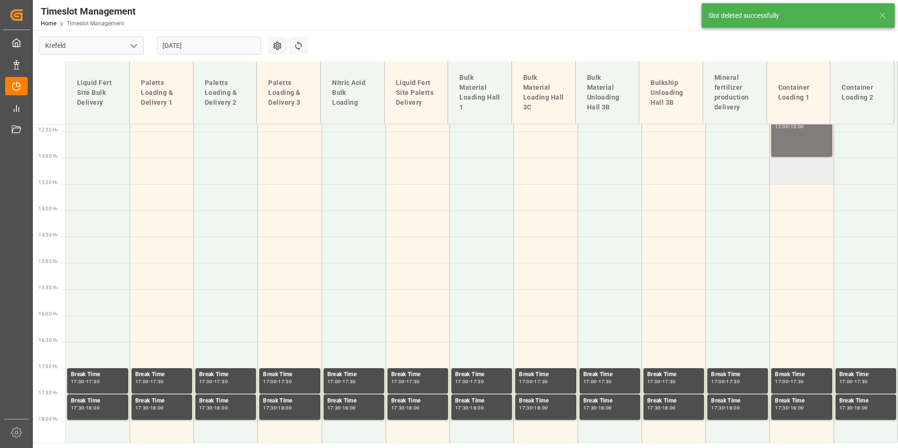
scroll to position [654, 0]
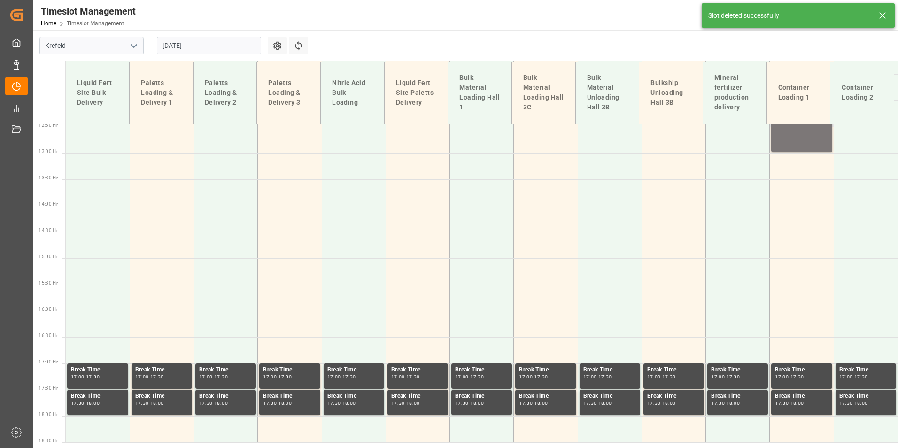
click at [790, 138] on div "BFL Ca SL 1000L IBC MTO; Main ref : 4500000822, 2000000630; 12:00 - 13:00" at bounding box center [801, 126] width 53 height 48
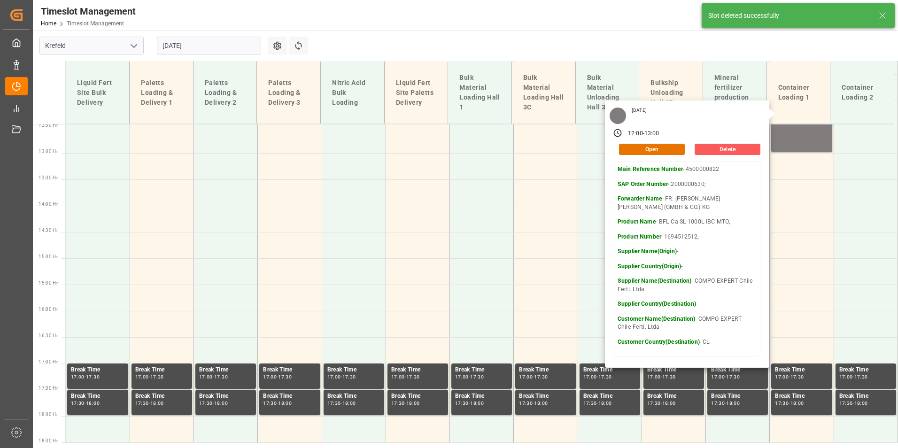
click at [717, 151] on button "Delete" at bounding box center [727, 149] width 66 height 11
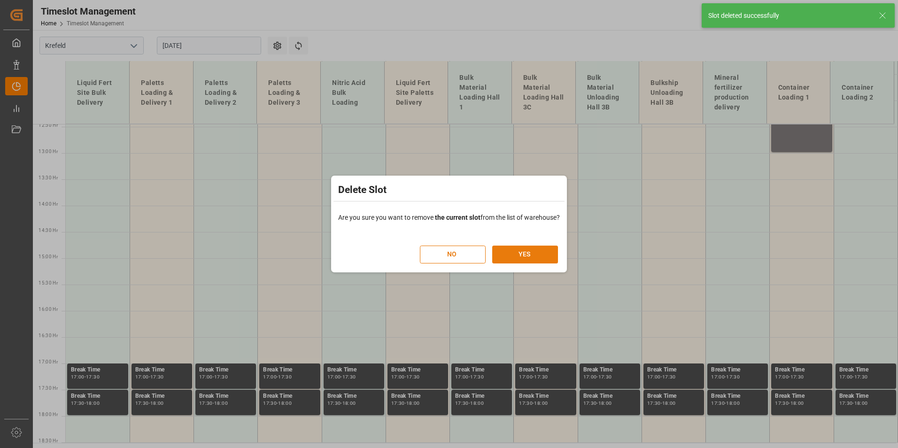
click at [534, 251] on button "YES" at bounding box center [525, 255] width 66 height 18
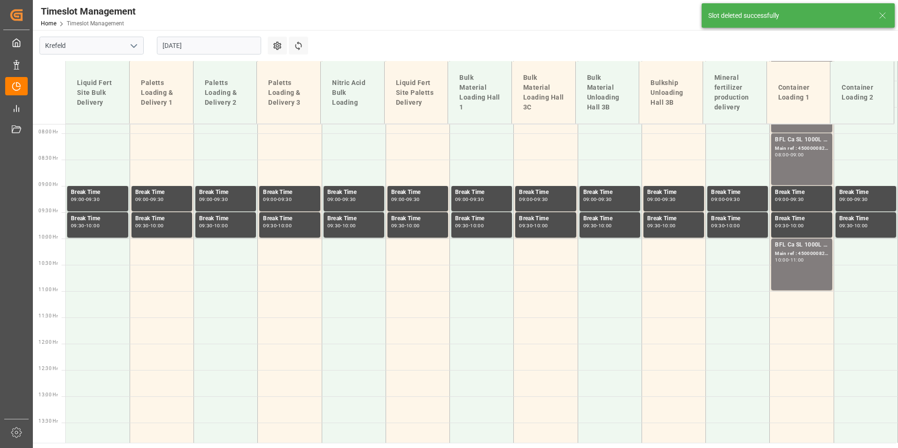
scroll to position [461, 0]
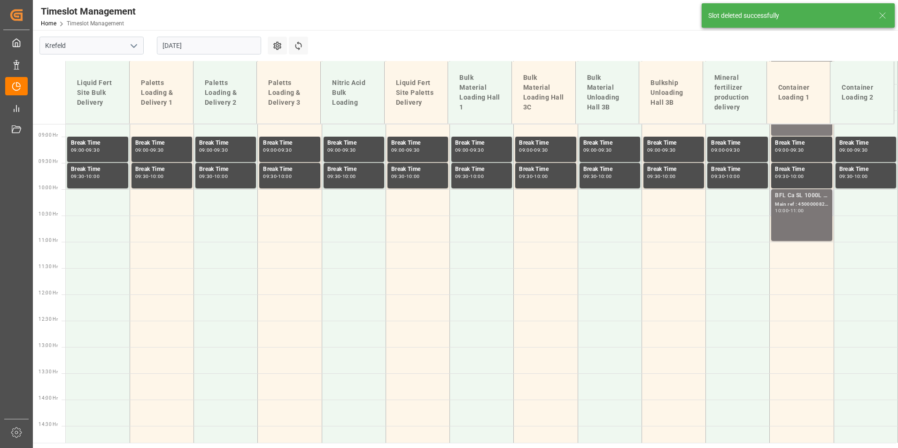
click at [795, 224] on div "BFL Ca SL 1000L IBC MTO; Main ref : 4500000824, 2000000630; 10:00 - 11:00" at bounding box center [801, 215] width 53 height 48
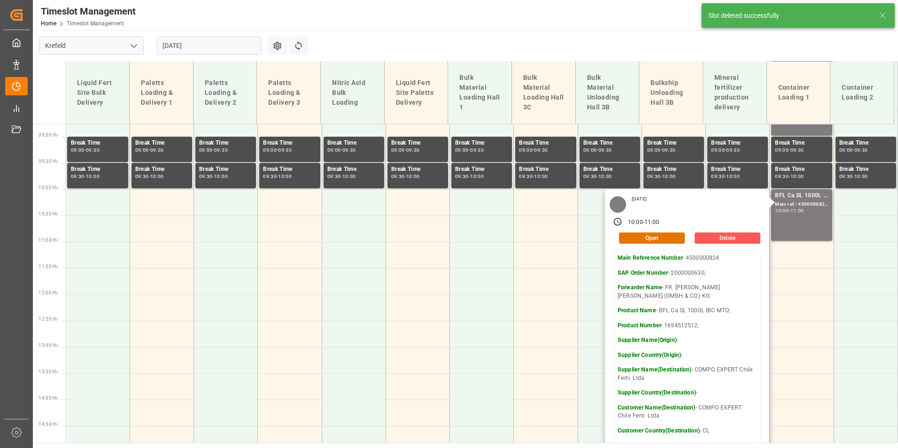
click at [720, 242] on button "Delete" at bounding box center [727, 237] width 66 height 11
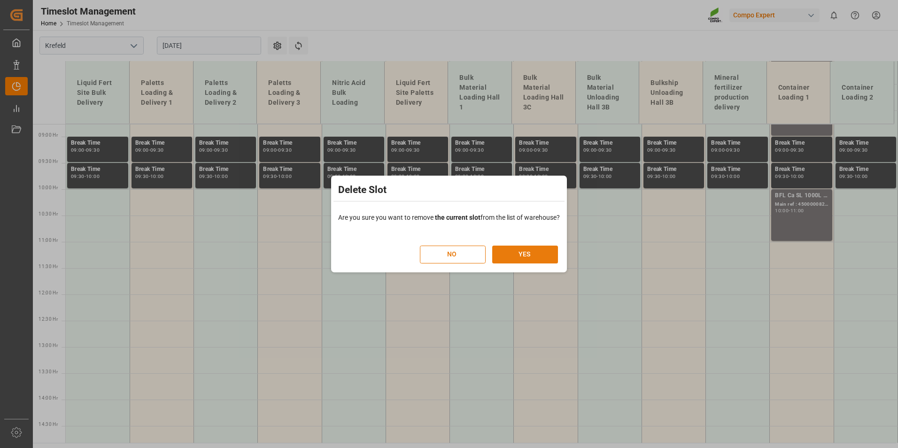
click at [523, 252] on button "YES" at bounding box center [525, 255] width 66 height 18
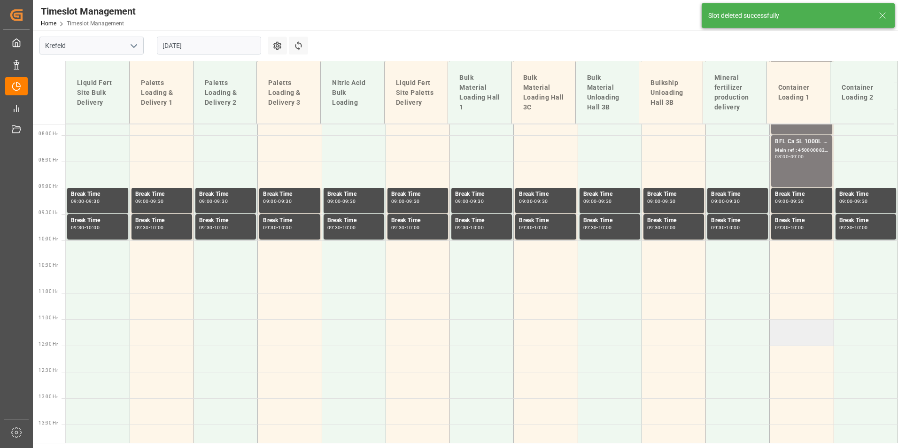
scroll to position [309, 0]
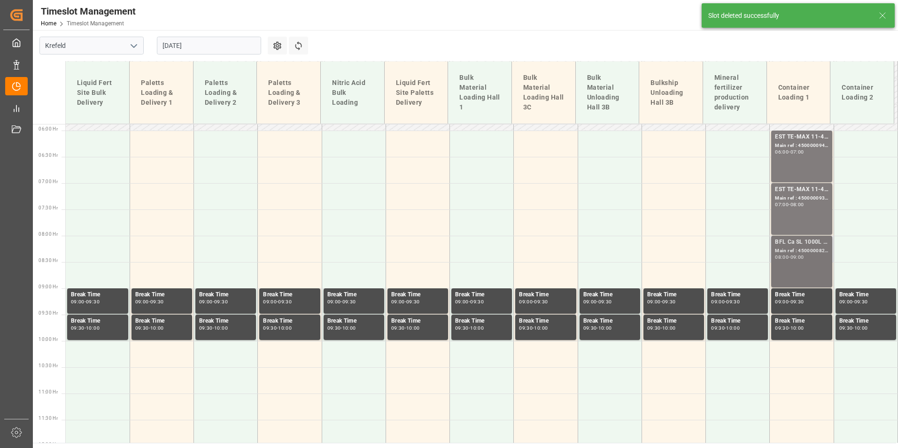
click at [802, 254] on div "Main ref : 4500000821, 2000000630;" at bounding box center [801, 251] width 53 height 8
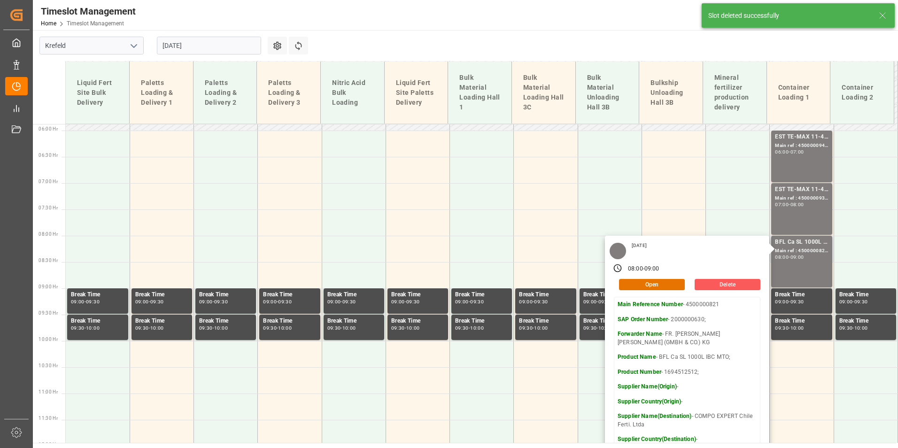
click at [730, 284] on button "Delete" at bounding box center [727, 284] width 66 height 11
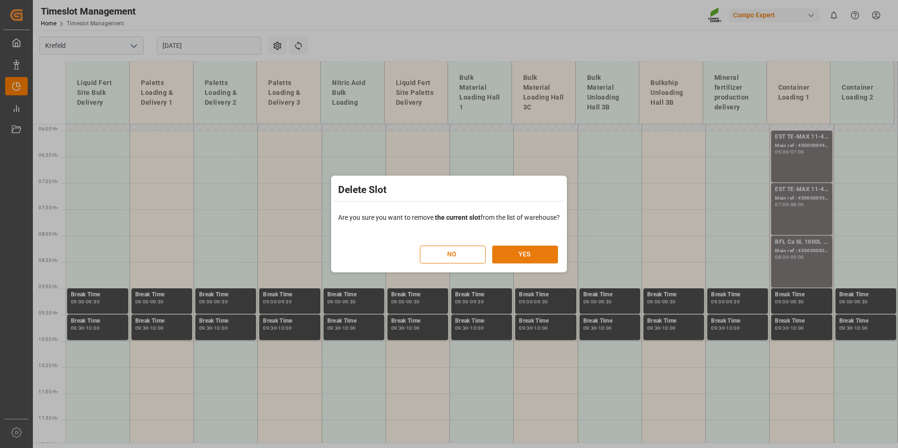
click at [511, 255] on button "YES" at bounding box center [525, 255] width 66 height 18
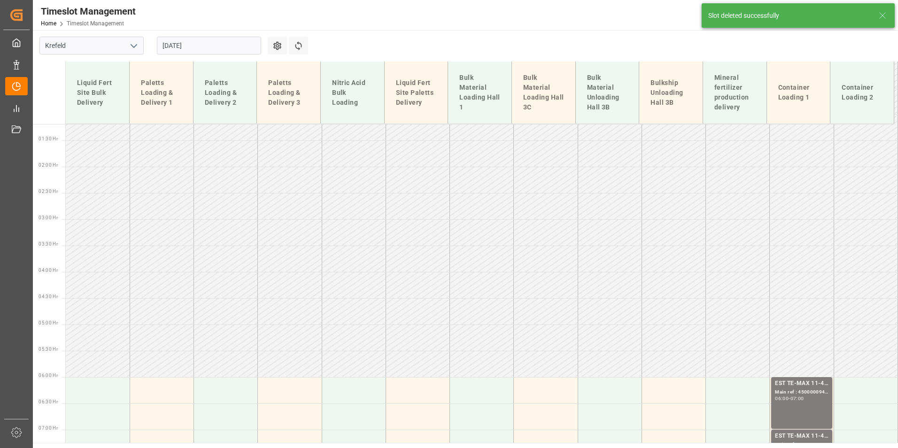
click at [188, 51] on input "[DATE]" at bounding box center [209, 46] width 104 height 18
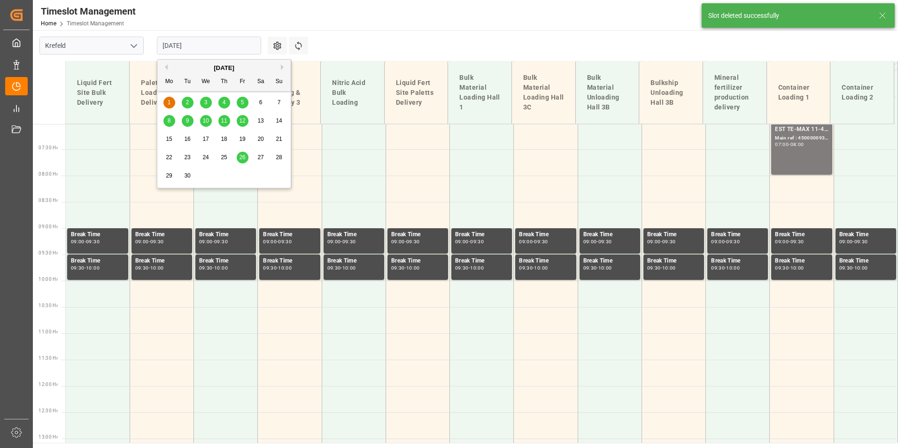
scroll to position [392, 0]
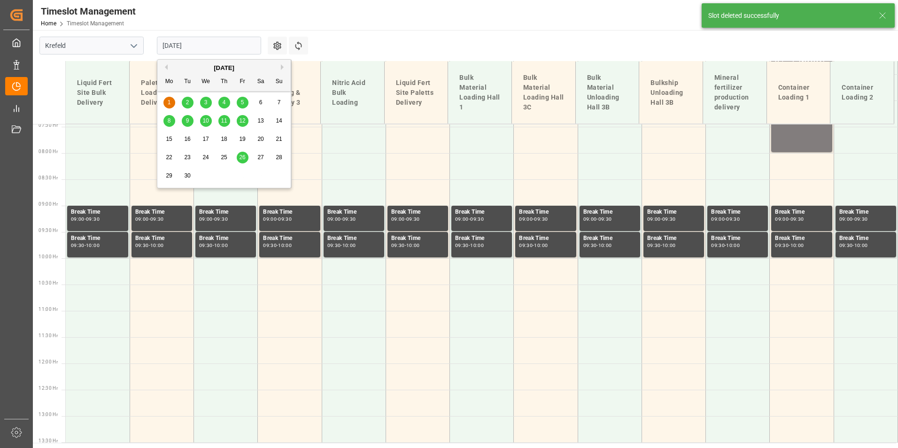
click at [165, 65] on button "Previous Month" at bounding box center [165, 67] width 6 height 6
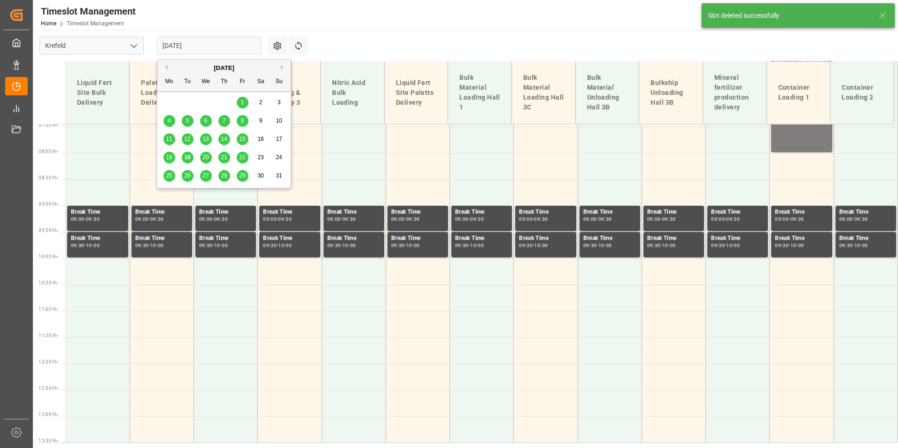
click at [186, 175] on span "26" at bounding box center [187, 175] width 6 height 7
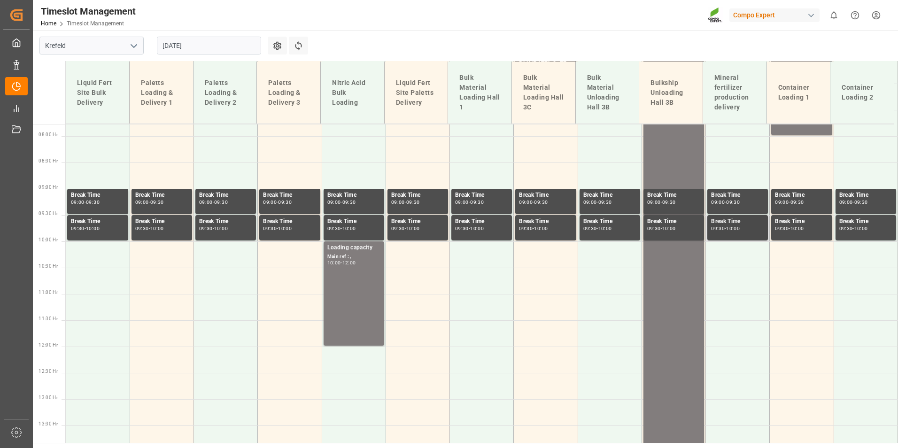
scroll to position [315, 0]
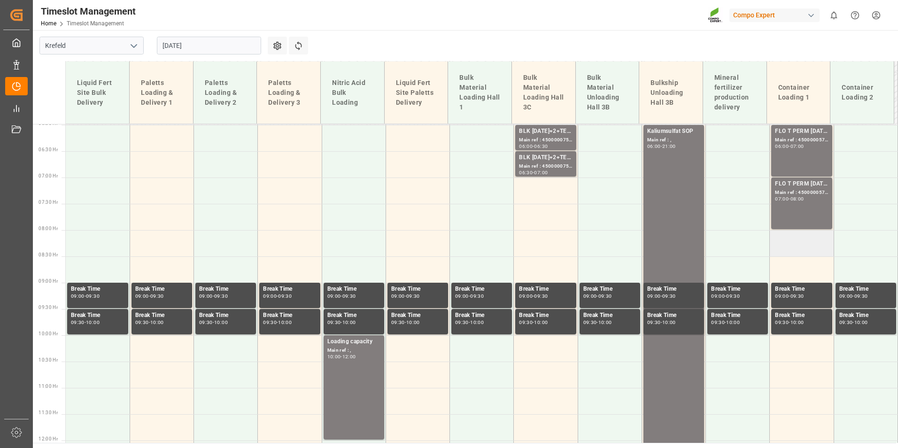
click at [788, 243] on td at bounding box center [802, 243] width 64 height 26
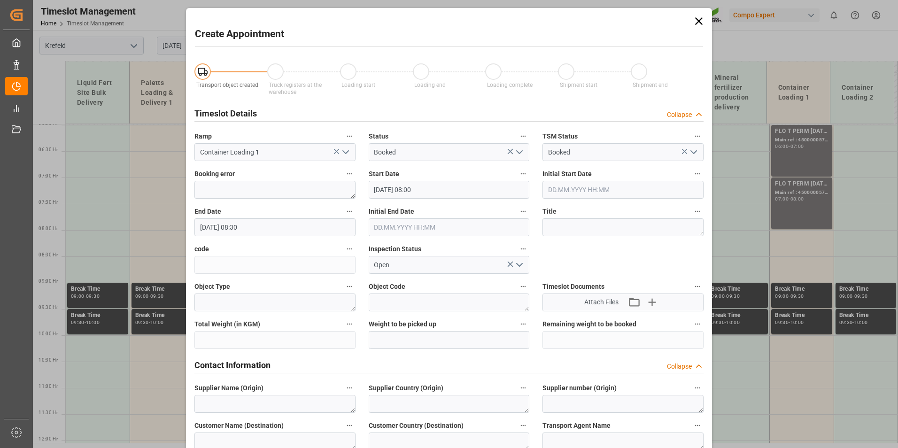
type input "[DATE] 08:00"
type input "[DATE] 08:30"
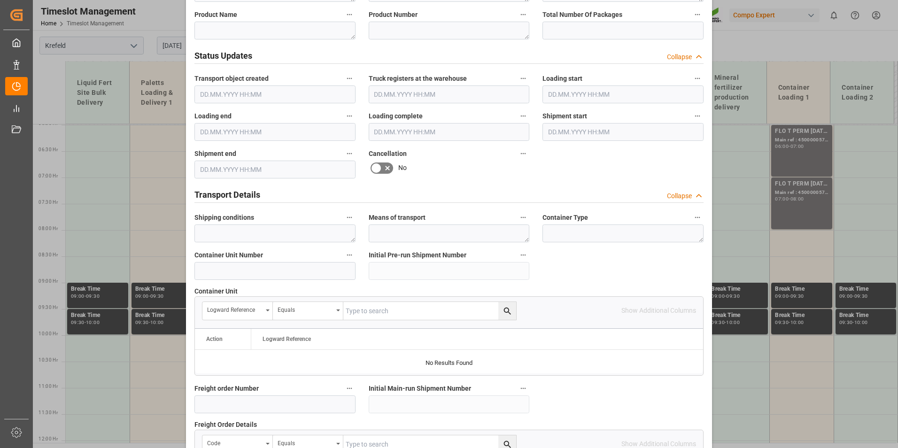
scroll to position [563, 0]
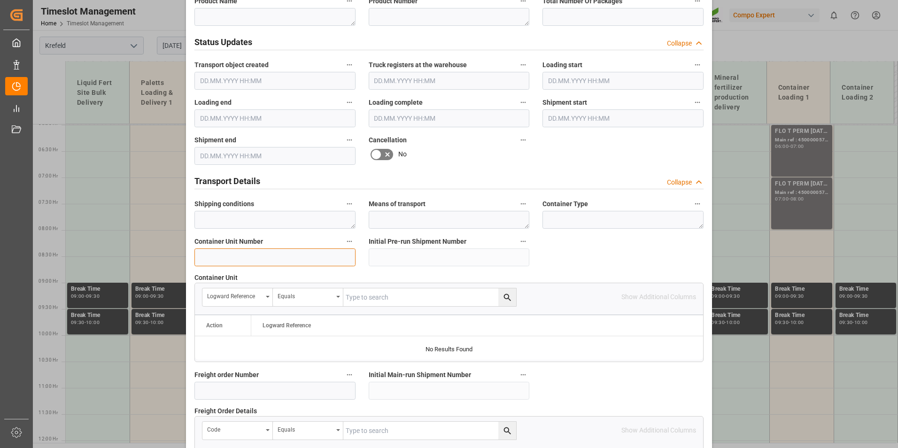
click at [254, 260] on input at bounding box center [274, 257] width 161 height 18
drag, startPoint x: 236, startPoint y: 253, endPoint x: 165, endPoint y: 254, distance: 70.9
click at [165, 254] on div "Create Appointment Transport object created Truck registers at the warehouse Lo…" at bounding box center [449, 224] width 898 height 448
click at [254, 253] on input "4500000" at bounding box center [274, 257] width 161 height 18
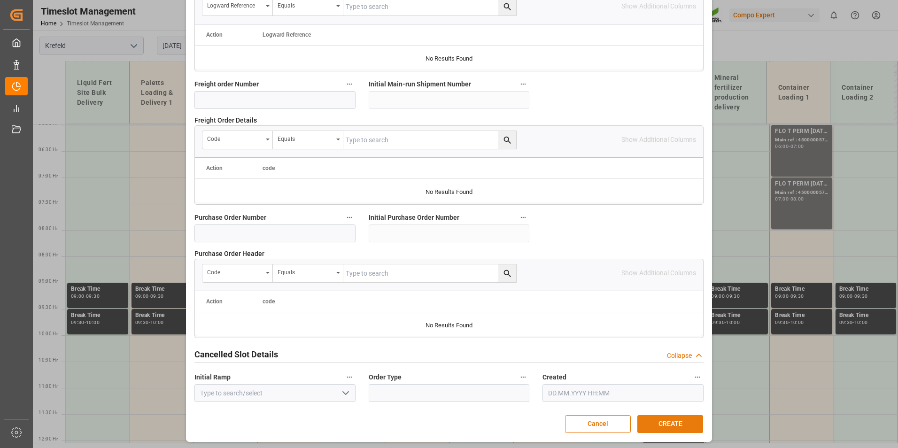
scroll to position [855, 0]
type input "4500000821"
click at [677, 426] on button "CREATE" at bounding box center [670, 423] width 66 height 18
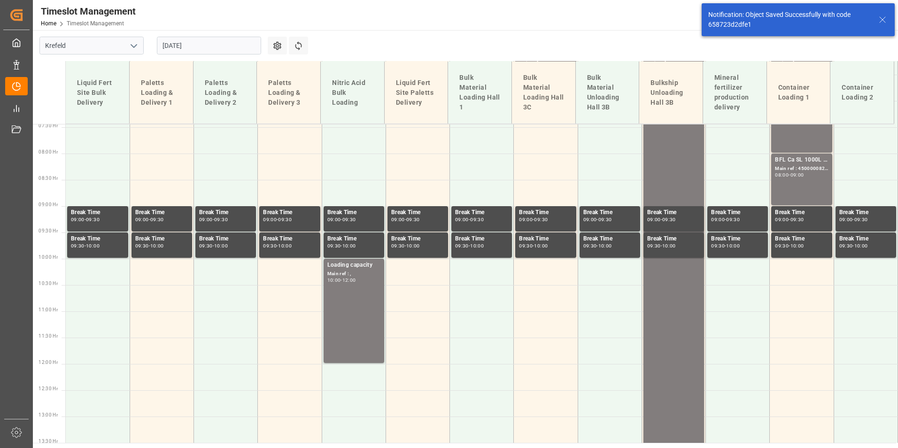
scroll to position [392, 0]
click at [806, 272] on td at bounding box center [802, 271] width 64 height 26
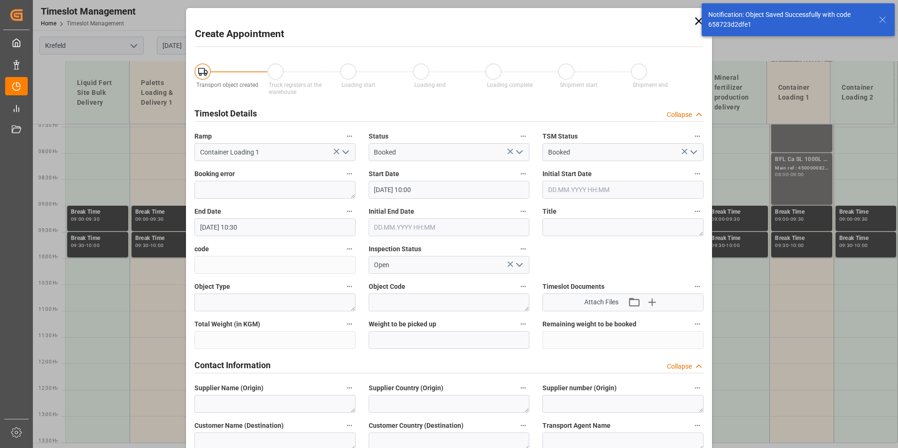
type input "[DATE] 10:00"
type input "[DATE] 10:30"
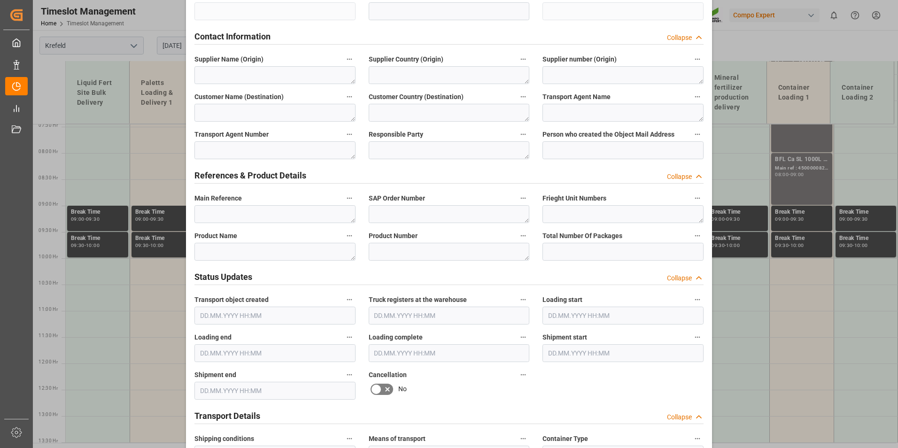
scroll to position [516, 0]
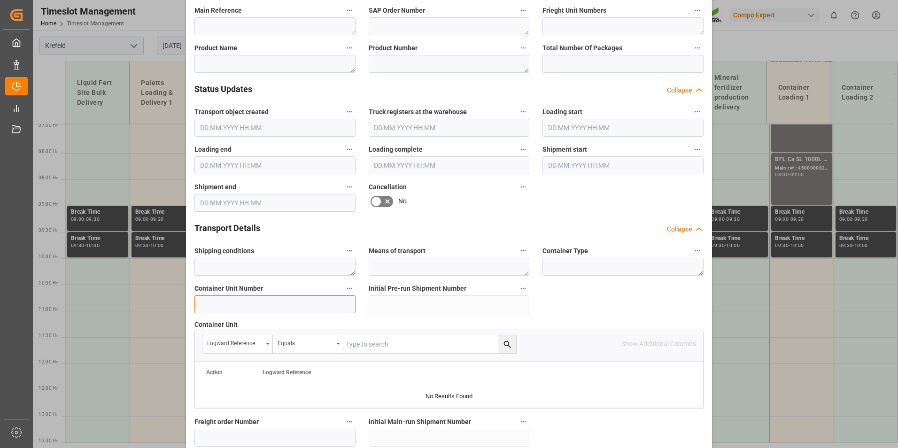
click at [262, 300] on input at bounding box center [274, 304] width 161 height 18
paste input "4500000"
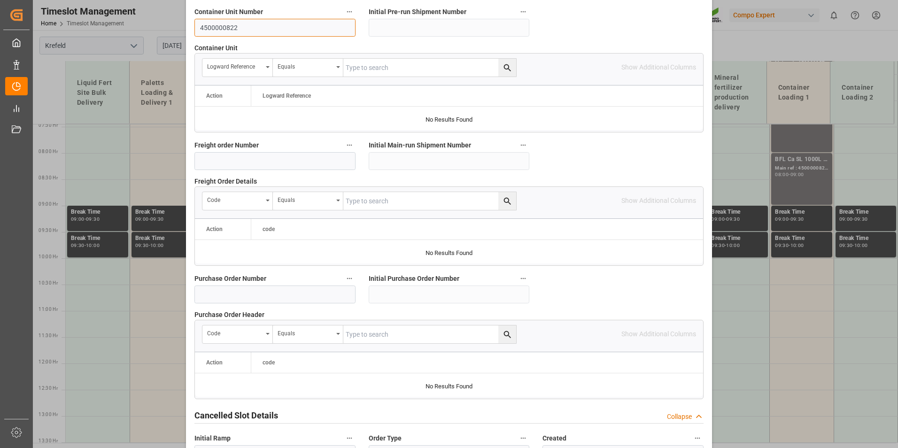
scroll to position [855, 0]
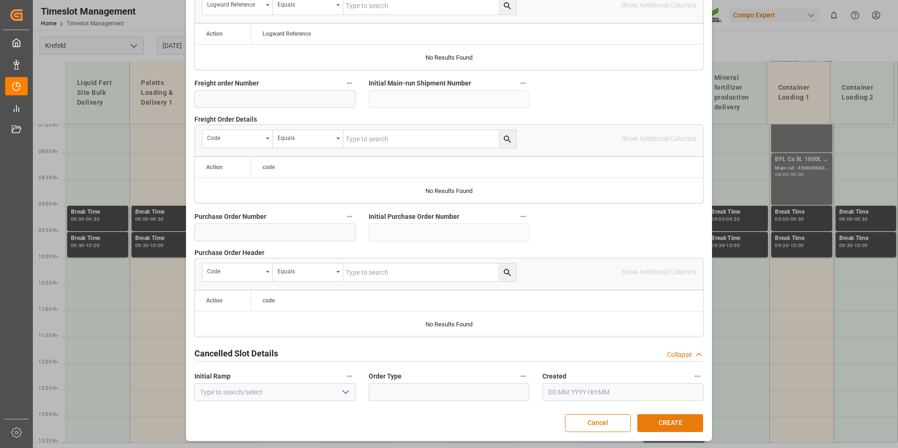
type input "4500000822"
click at [666, 422] on button "CREATE" at bounding box center [670, 423] width 66 height 18
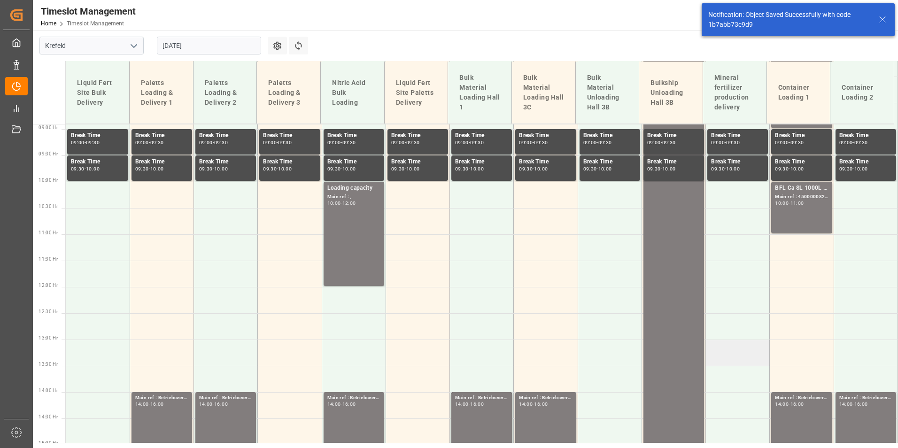
scroll to position [497, 0]
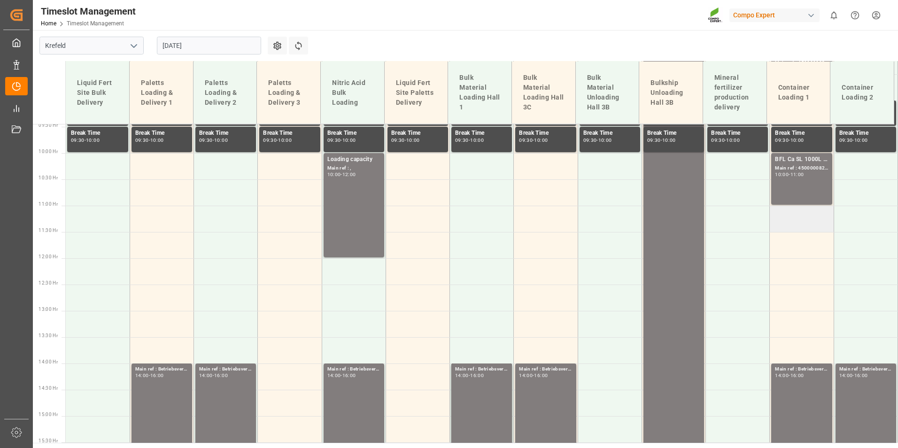
click at [812, 214] on td at bounding box center [802, 219] width 64 height 26
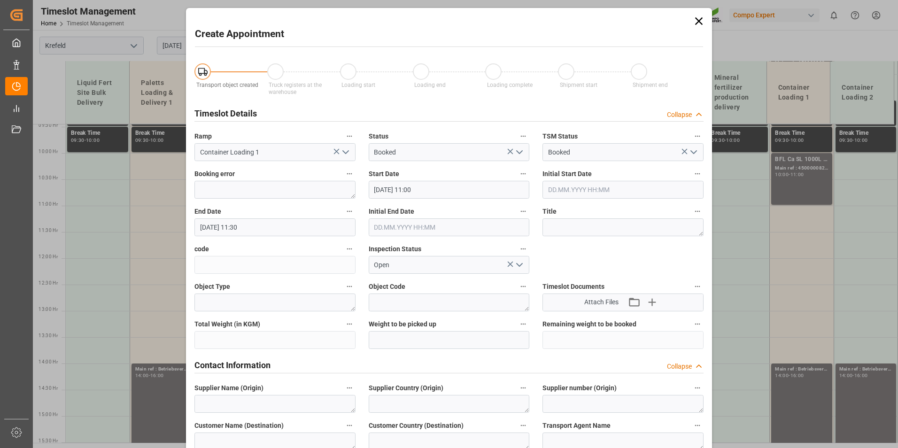
type input "[DATE] 11:00"
type input "[DATE] 11:30"
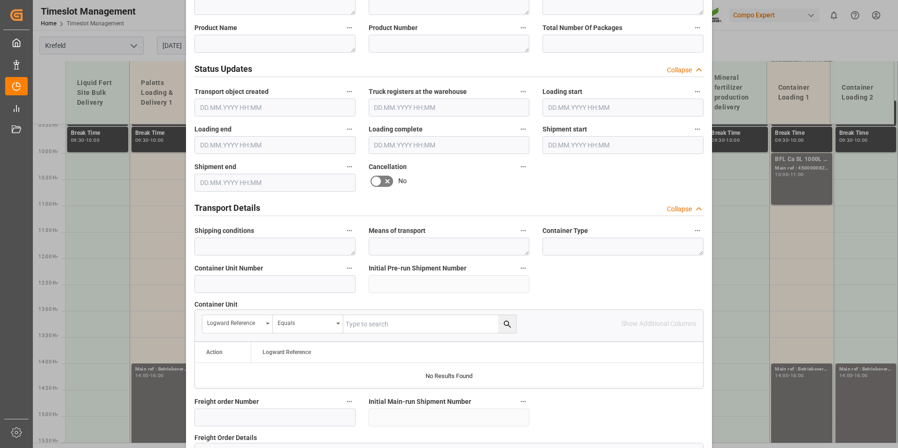
scroll to position [610, 0]
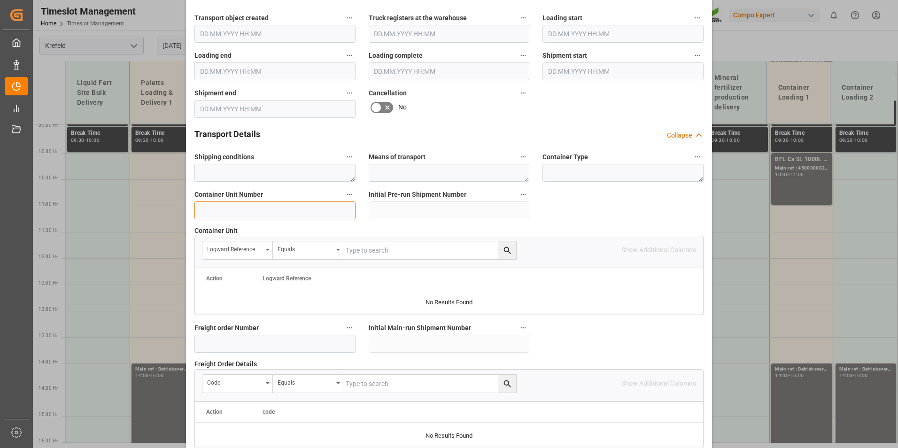
click at [237, 213] on input at bounding box center [274, 210] width 161 height 18
paste input "4500000"
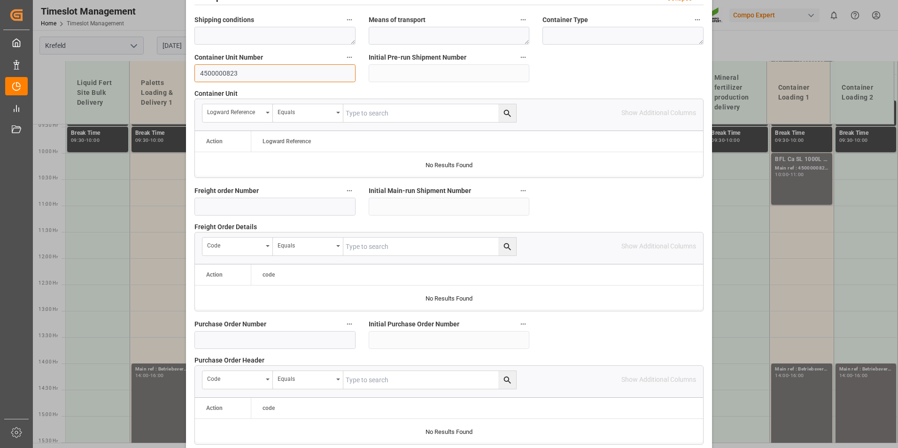
scroll to position [855, 0]
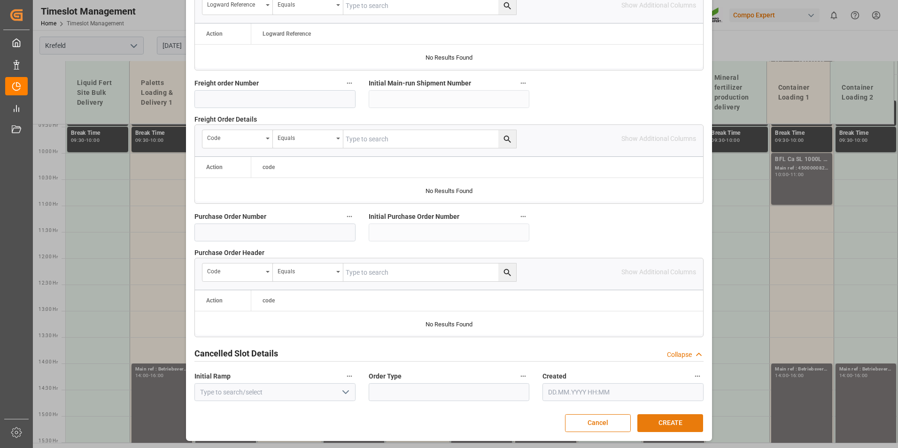
type input "4500000823"
click at [673, 419] on button "CREATE" at bounding box center [670, 423] width 66 height 18
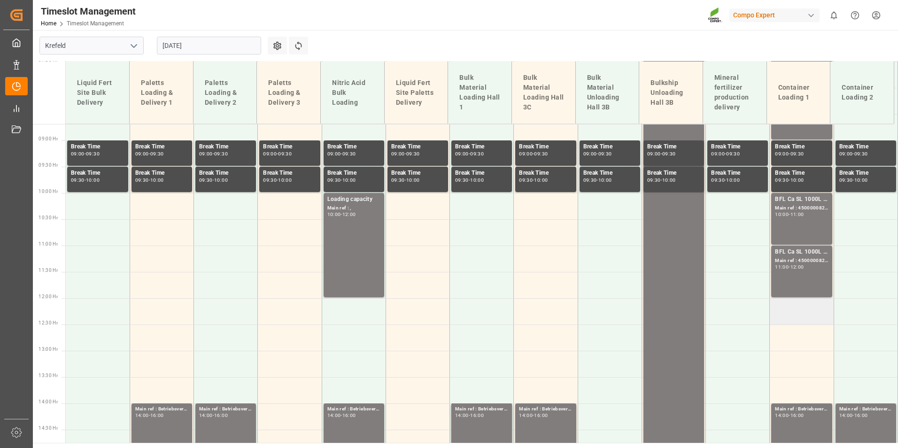
scroll to position [549, 0]
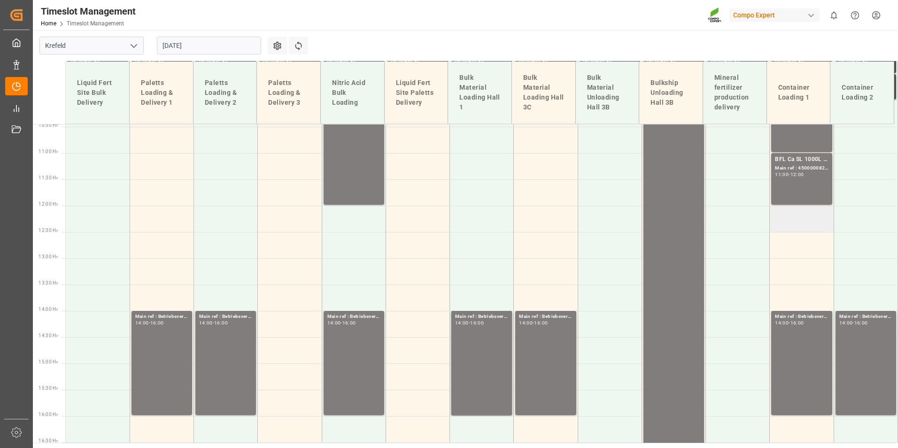
click at [801, 223] on td at bounding box center [802, 219] width 64 height 26
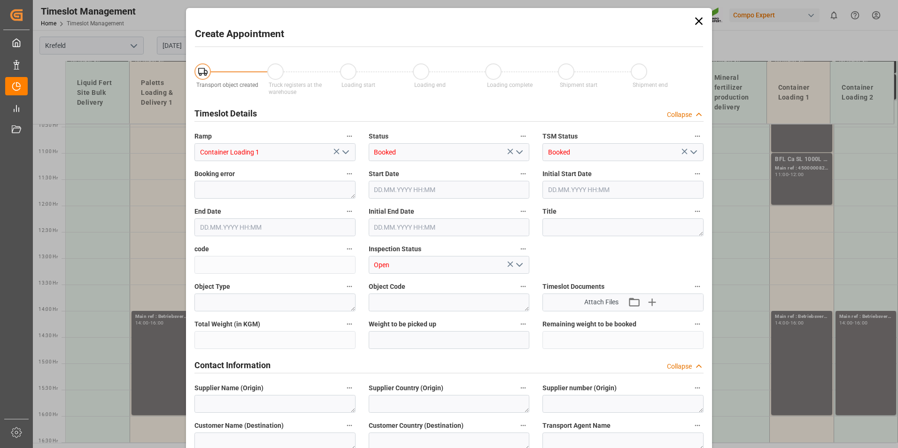
type input "[DATE] 12:00"
type input "[DATE] 12:30"
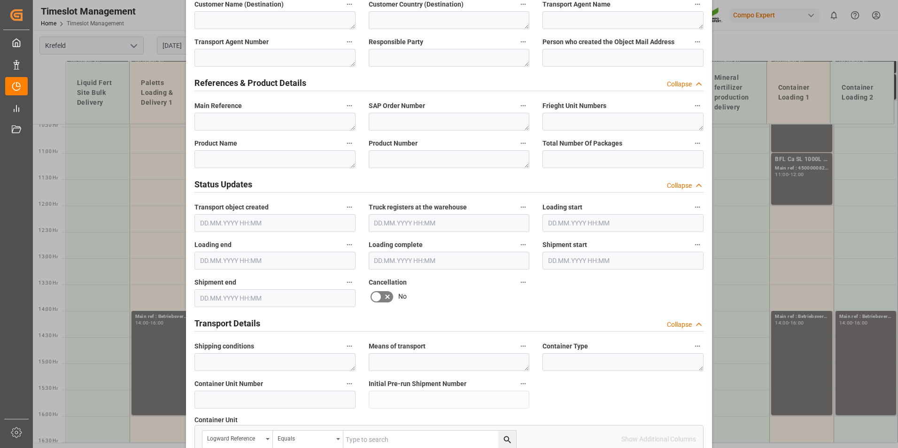
scroll to position [423, 0]
drag, startPoint x: 223, startPoint y: 401, endPoint x: 219, endPoint y: 397, distance: 5.7
click at [223, 400] on input at bounding box center [274, 398] width 161 height 18
paste input "4500000"
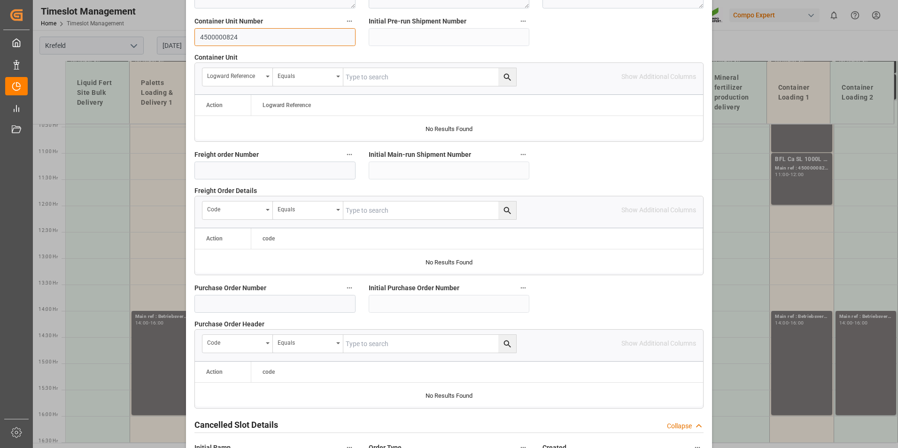
scroll to position [855, 0]
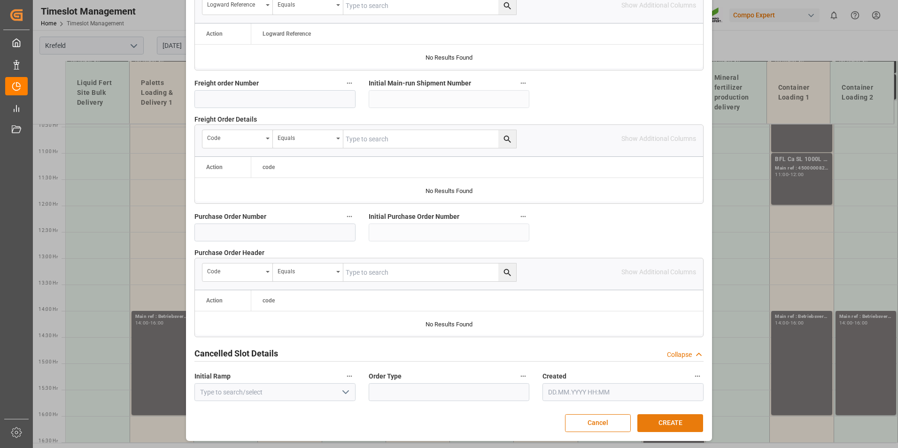
type input "4500000824"
click at [662, 416] on button "CREATE" at bounding box center [670, 423] width 66 height 18
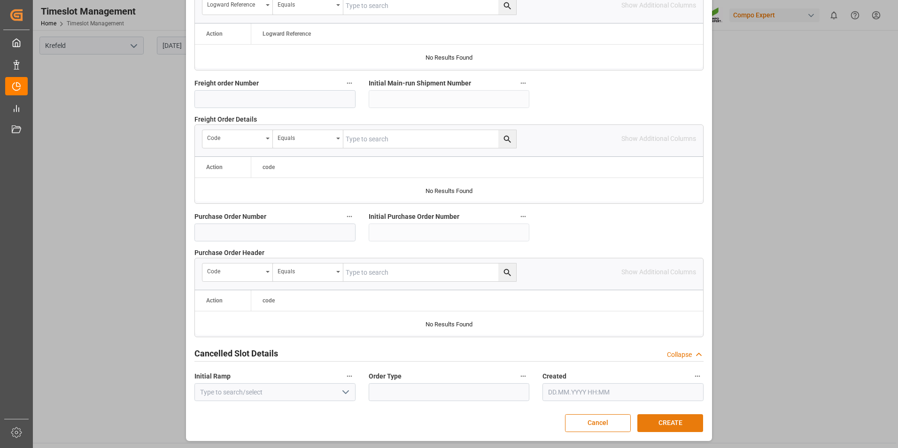
click at [656, 424] on button "CREATE" at bounding box center [670, 423] width 66 height 18
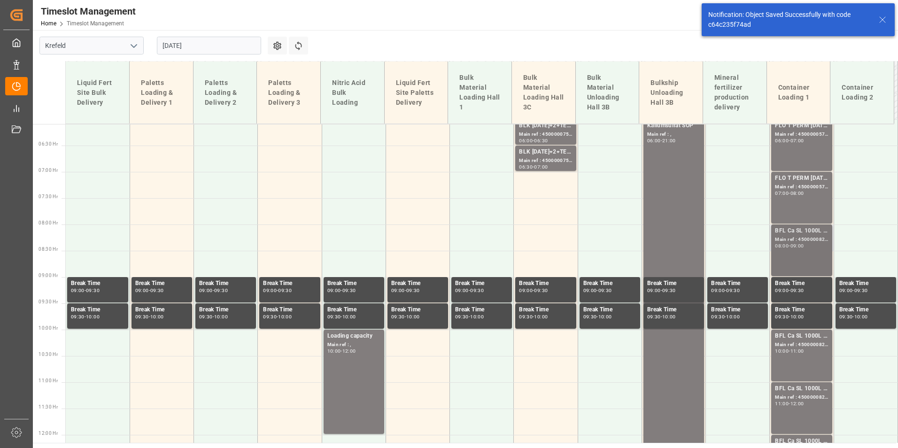
click at [803, 245] on div "09:00" at bounding box center [797, 246] width 14 height 4
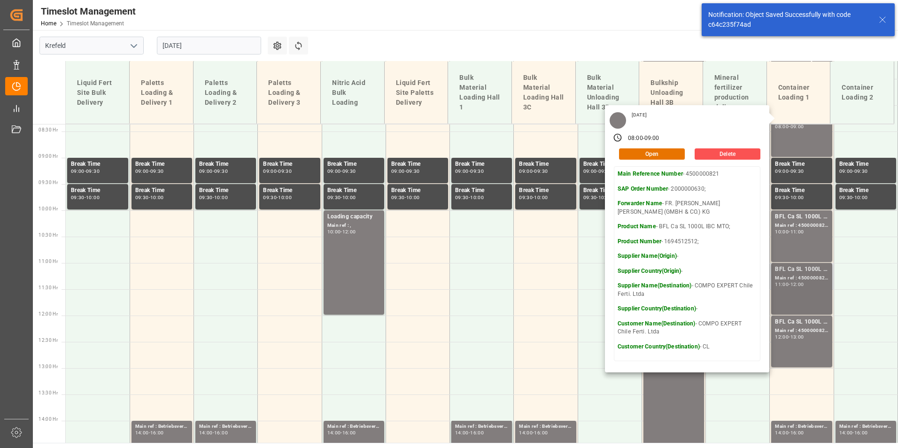
scroll to position [461, 0]
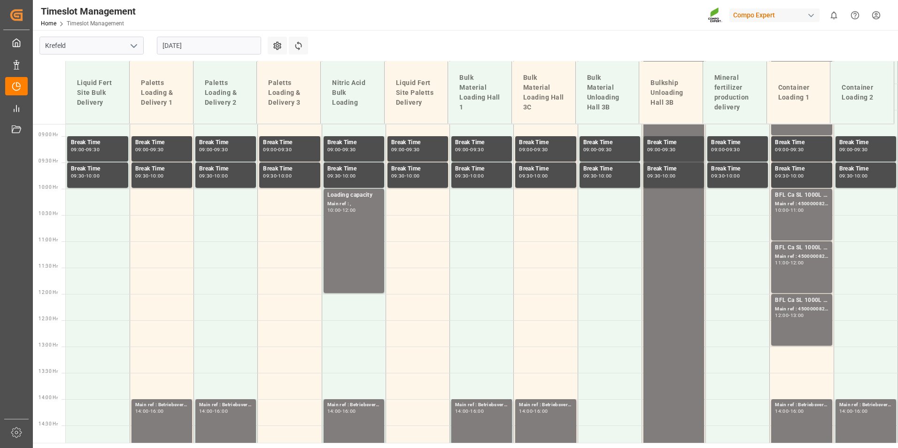
click at [792, 200] on div "Main ref : 4500000822, 2000000630;" at bounding box center [801, 204] width 53 height 8
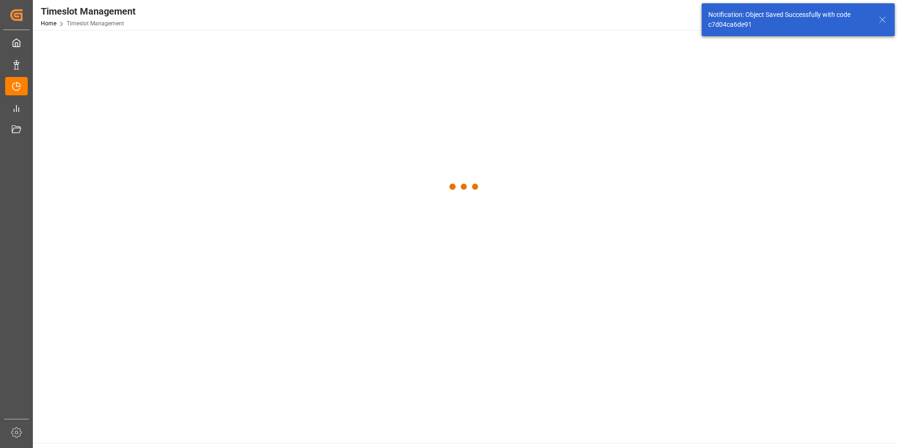
click at [802, 251] on div at bounding box center [464, 187] width 863 height 314
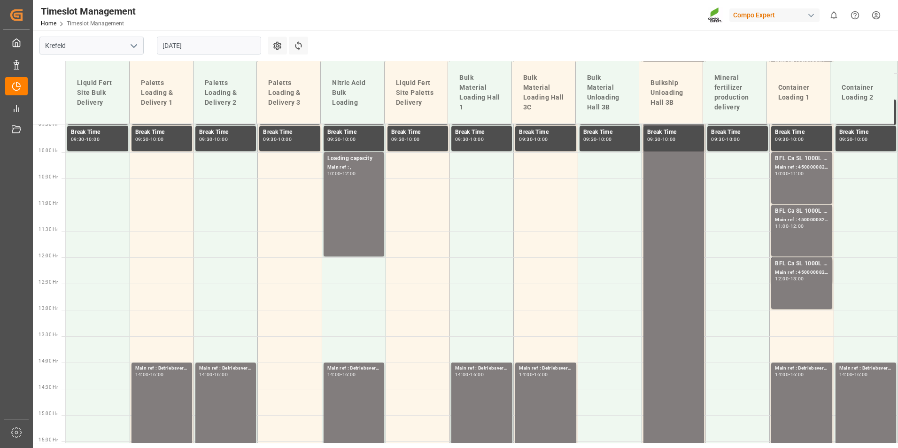
scroll to position [470, 0]
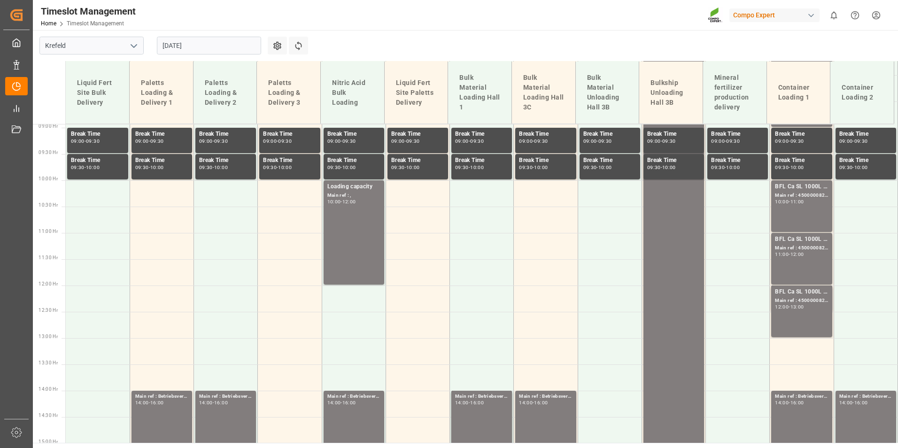
click at [208, 46] on input "[DATE]" at bounding box center [209, 46] width 104 height 18
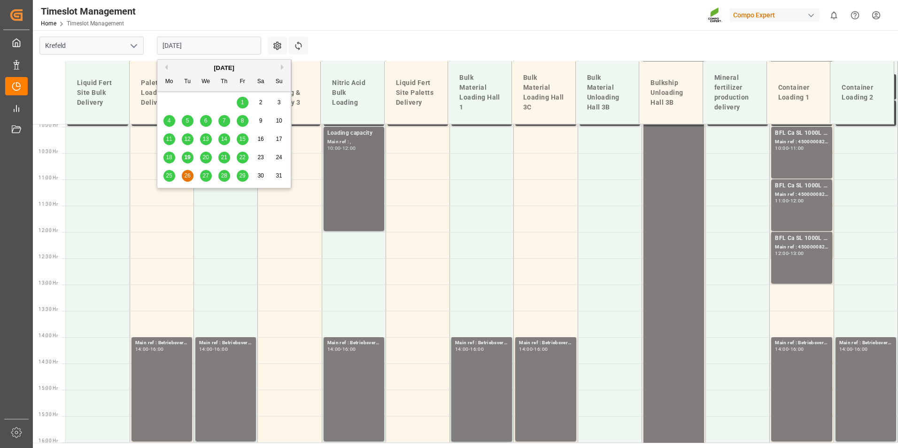
scroll to position [423, 0]
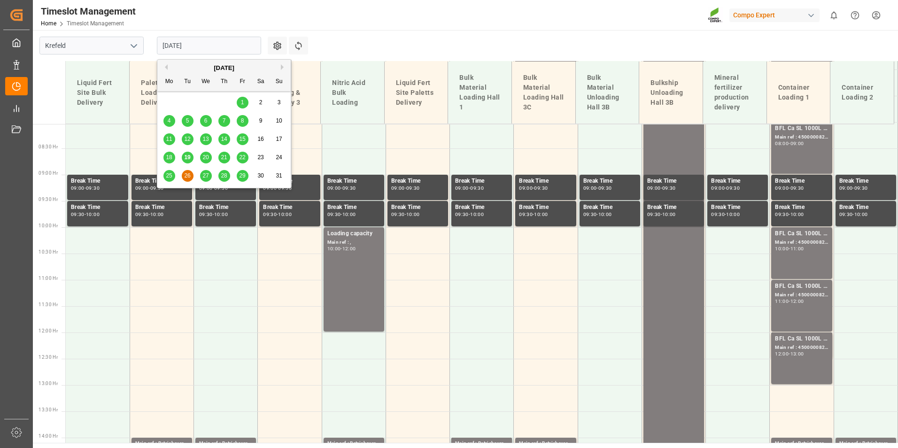
click at [187, 162] on div "19" at bounding box center [188, 157] width 12 height 11
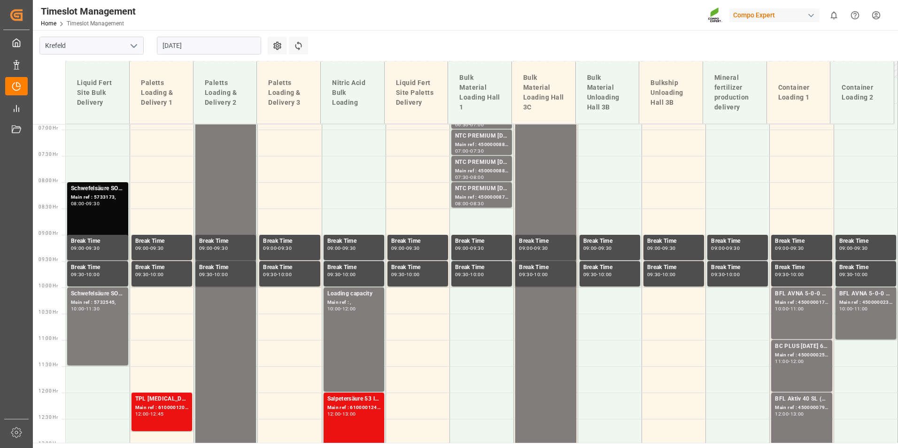
scroll to position [362, 0]
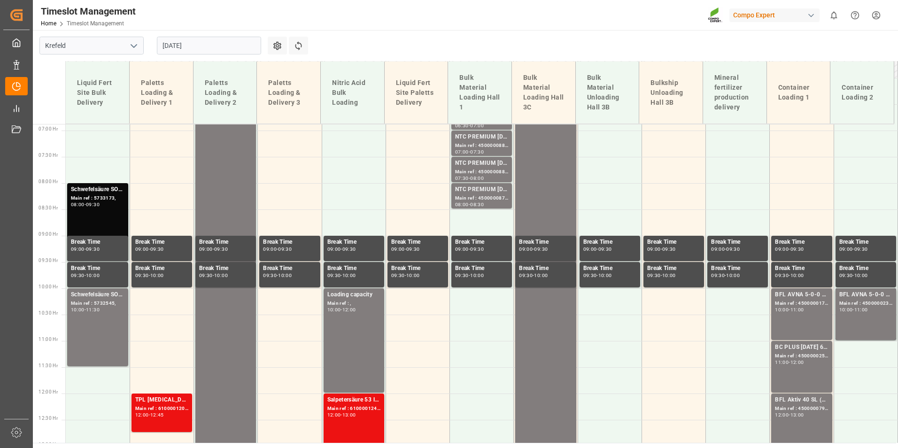
click at [207, 40] on input "[DATE]" at bounding box center [209, 46] width 104 height 18
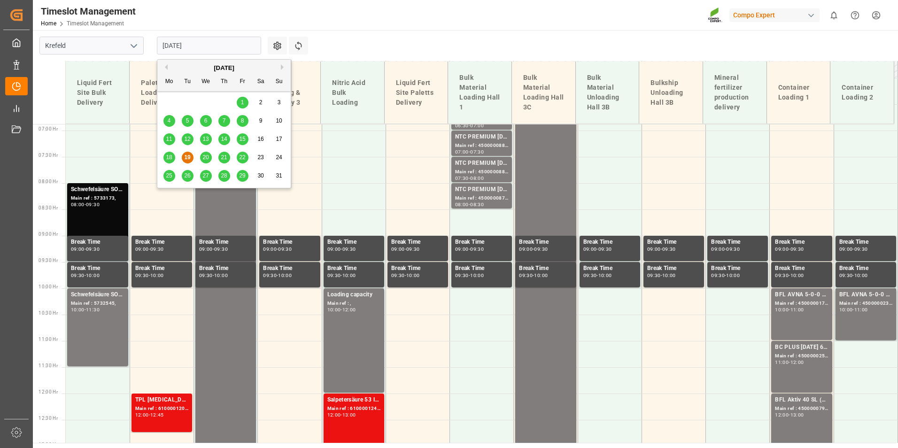
click at [207, 156] on span "20" at bounding box center [205, 157] width 6 height 7
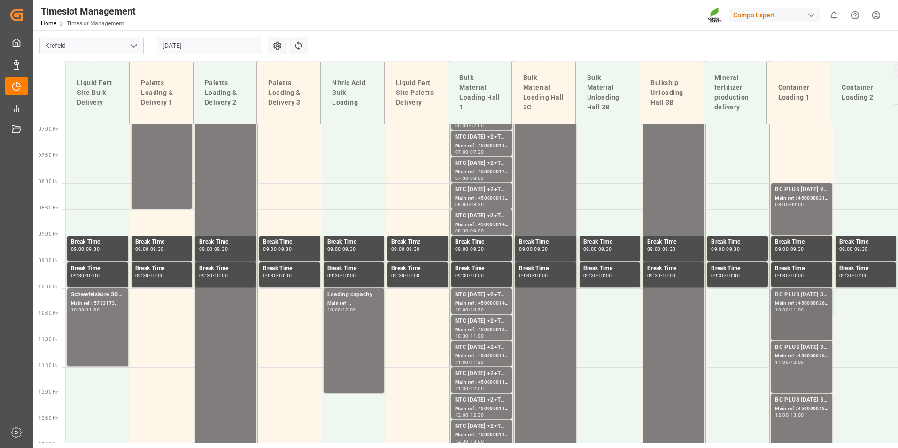
click at [812, 313] on div "BC PLUS [DATE] 3M 25kg (x42) INT; Main ref : 4500000265, 2000000105; 10:00 - 11…" at bounding box center [801, 314] width 53 height 48
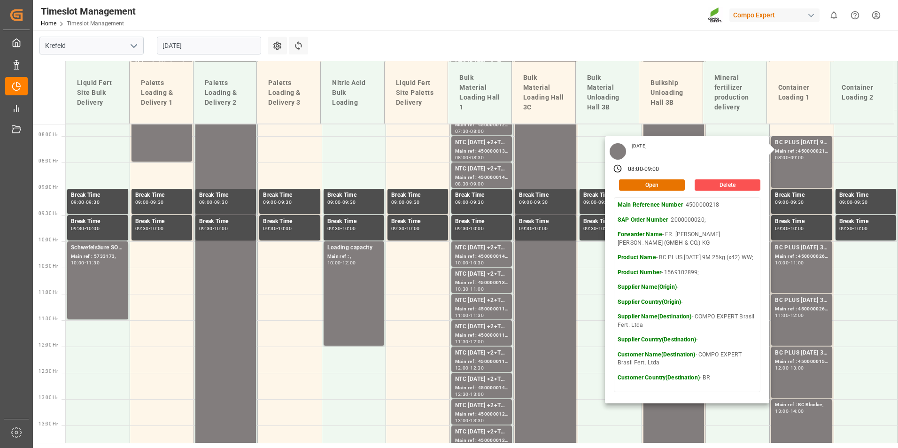
scroll to position [502, 0]
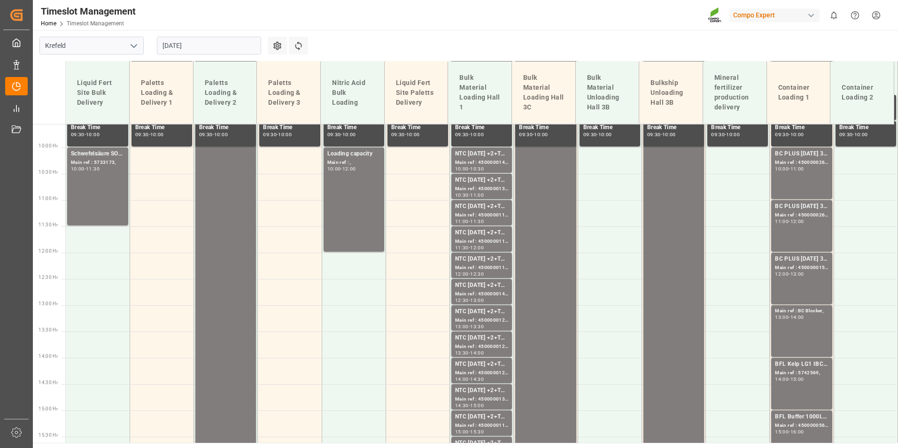
click at [797, 231] on div "BC PLUS [DATE] 3M 25kg (x42) INT; Main ref : 4500000266, 2000000105; 11:00 - 12…" at bounding box center [801, 226] width 53 height 48
click at [807, 275] on div "12:00 - 13:00" at bounding box center [801, 274] width 53 height 5
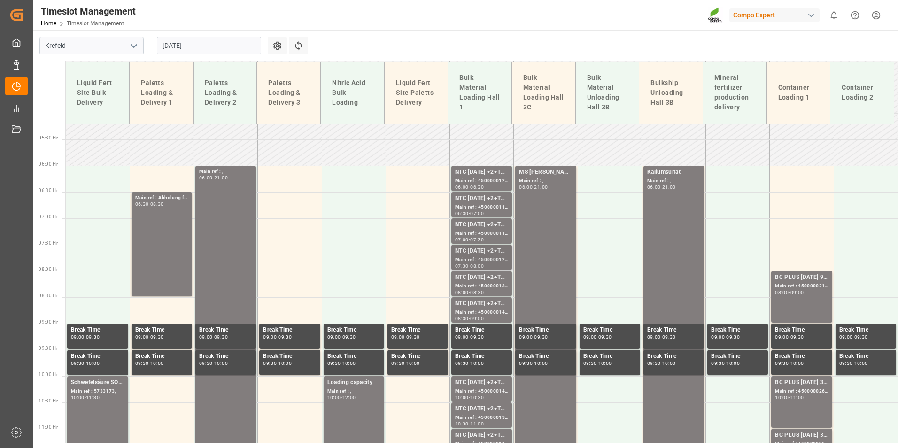
scroll to position [315, 0]
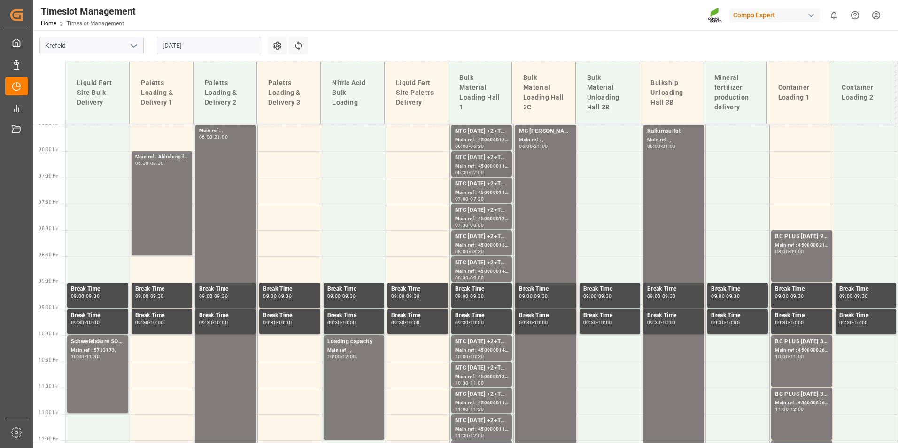
click at [468, 164] on div "Main ref : 4500000116, 2000000058;" at bounding box center [481, 166] width 53 height 8
click at [480, 209] on div "NTC [DATE] +2+TE BULK;" at bounding box center [481, 210] width 53 height 9
click at [485, 268] on div "Main ref : 4500000142, 2000000058;" at bounding box center [481, 272] width 53 height 8
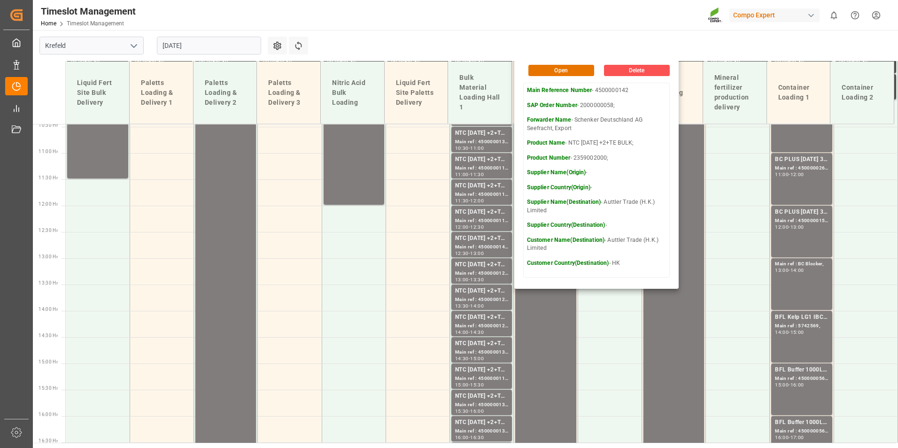
scroll to position [502, 0]
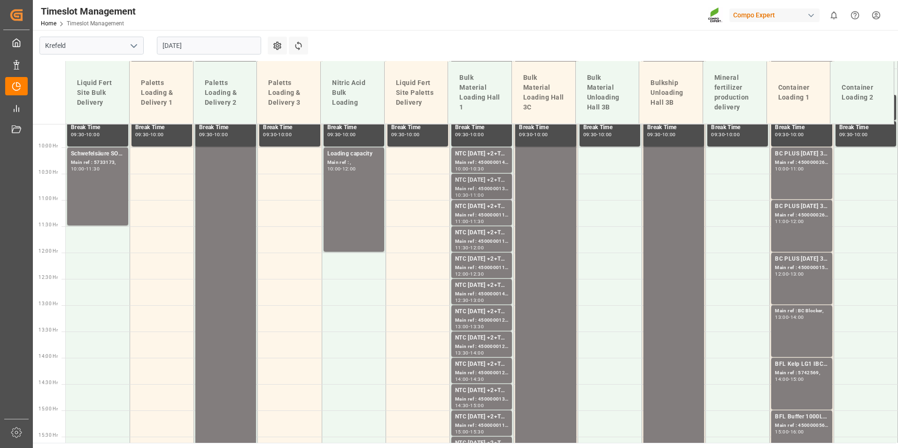
click at [485, 186] on div "Main ref : 4500000134, 2000000058;" at bounding box center [481, 189] width 53 height 8
click at [487, 238] on div "Main ref : 4500000119, 2000000058;" at bounding box center [481, 242] width 53 height 8
click at [488, 281] on div "NTC [DATE] +2+TE BULK;" at bounding box center [481, 285] width 53 height 9
click at [477, 349] on div "Main ref : 4500000127, 2000000058;" at bounding box center [481, 347] width 53 height 8
click at [482, 389] on div "NTC [DATE] +2+TE BULK;" at bounding box center [481, 390] width 53 height 9
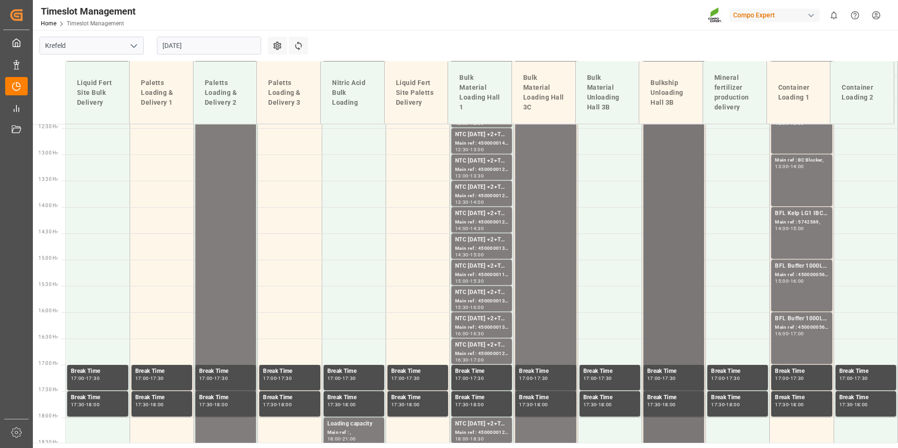
scroll to position [737, 0]
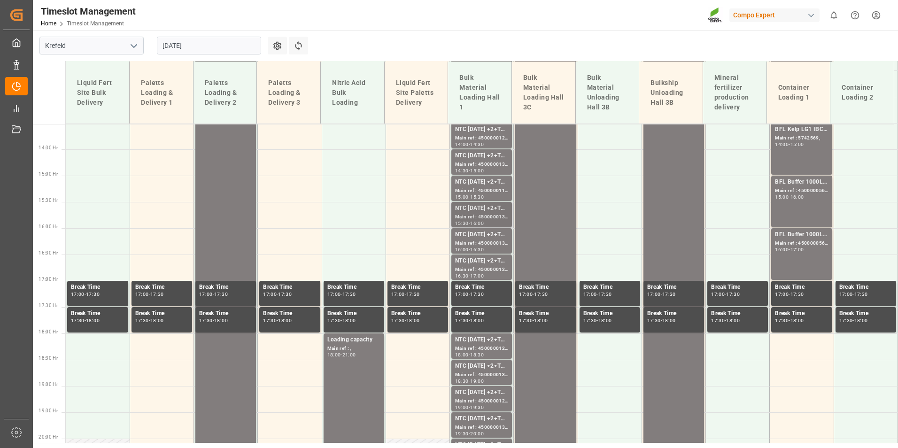
click at [470, 217] on div "Main ref : 4500000132, 2000000058;" at bounding box center [481, 217] width 53 height 8
click at [479, 265] on div "NTC [DATE] +2+TE BULK;" at bounding box center [481, 260] width 53 height 9
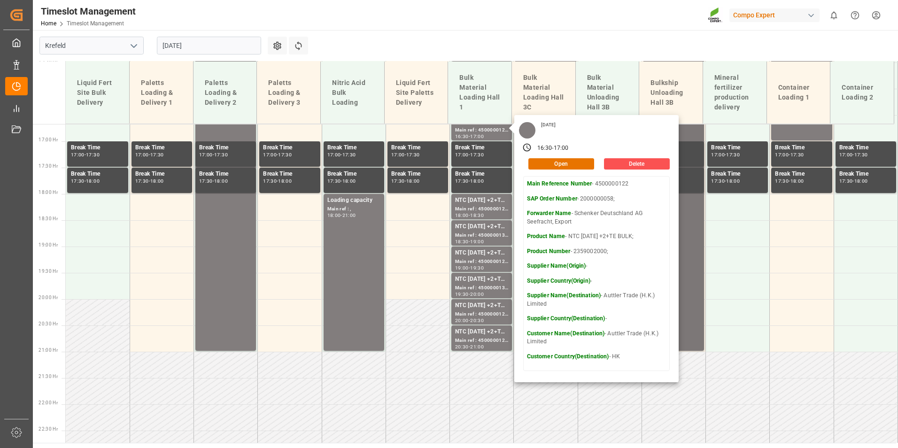
scroll to position [925, 0]
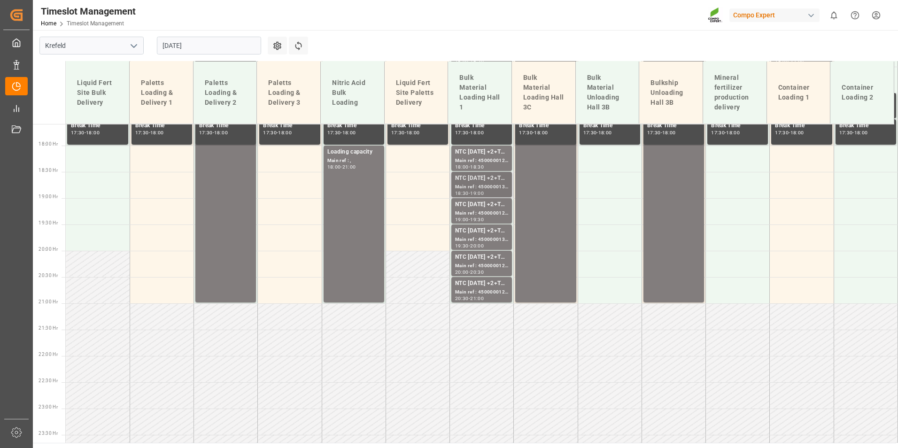
click at [475, 181] on div "NTC [DATE] +2+TE BULK;" at bounding box center [481, 178] width 53 height 9
click at [479, 239] on div "Main ref : 4500000136, 2000000058;" at bounding box center [481, 240] width 53 height 8
click at [484, 300] on div "21:00" at bounding box center [477, 298] width 14 height 4
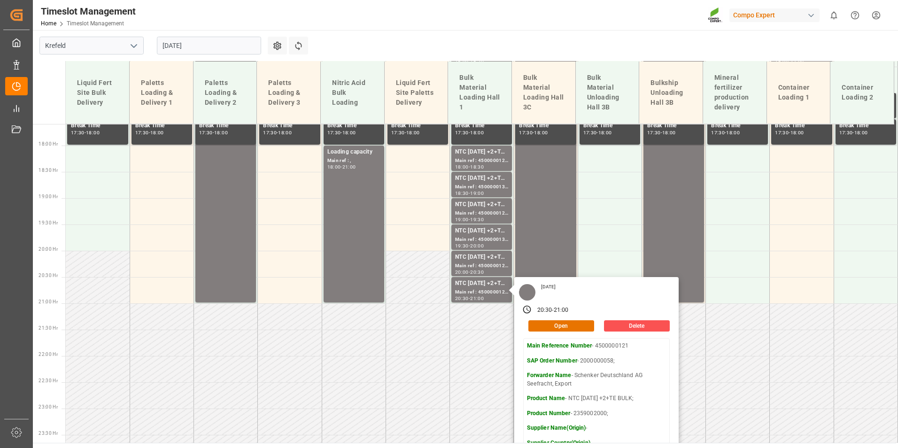
click at [195, 49] on input "[DATE]" at bounding box center [209, 46] width 104 height 18
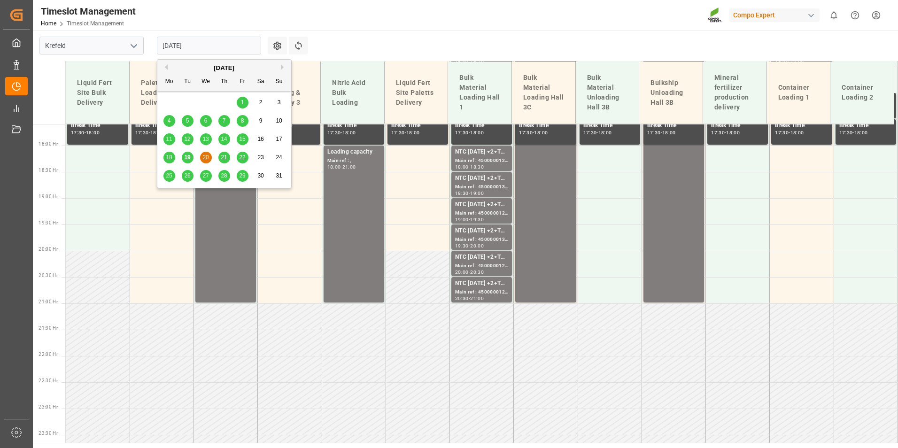
click at [218, 156] on div "21" at bounding box center [224, 157] width 12 height 11
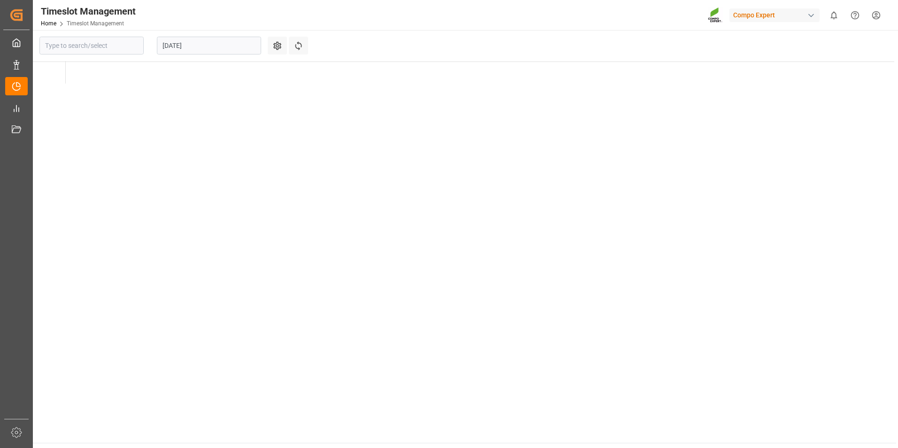
type input "Krefeld"
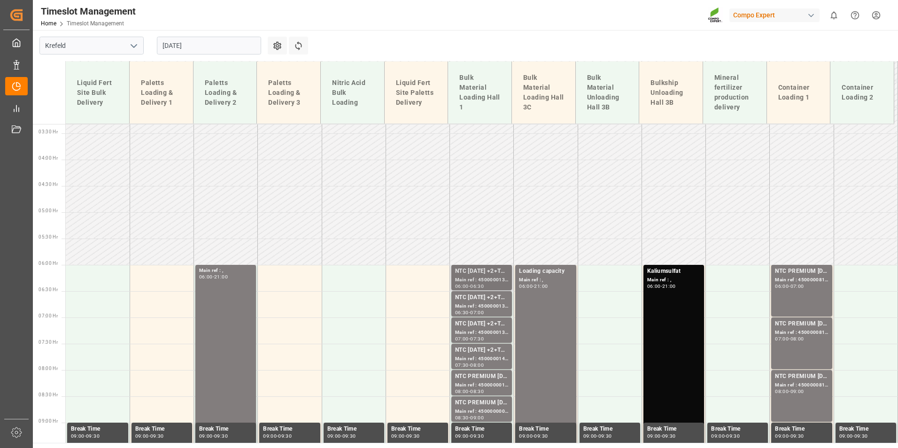
scroll to position [174, 0]
click at [468, 271] on div "NTC [DATE] +2+TE BULK;" at bounding box center [481, 272] width 53 height 9
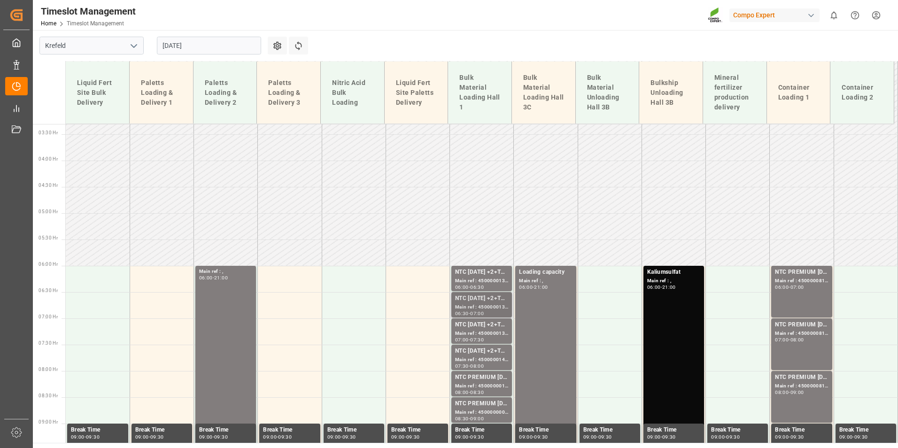
click at [485, 317] on div "NTC [DATE] +2+TE BULK; Main ref : 4500000131, 2000000058; 06:30 - 07:00" at bounding box center [481, 305] width 63 height 26
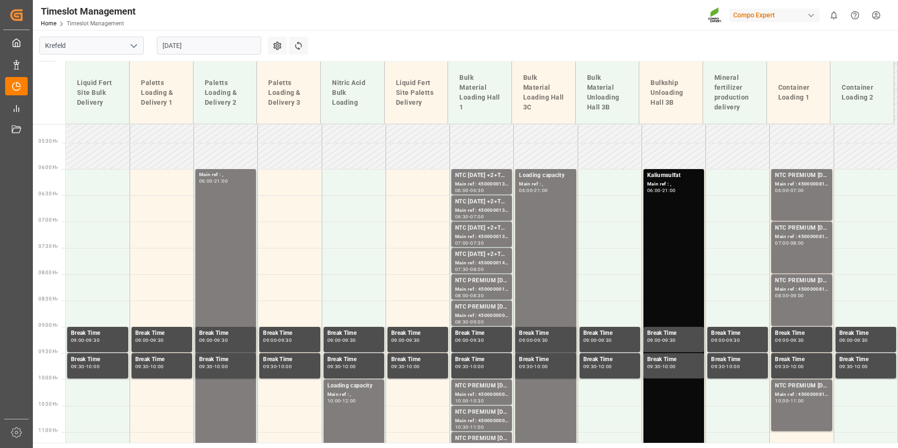
scroll to position [127, 0]
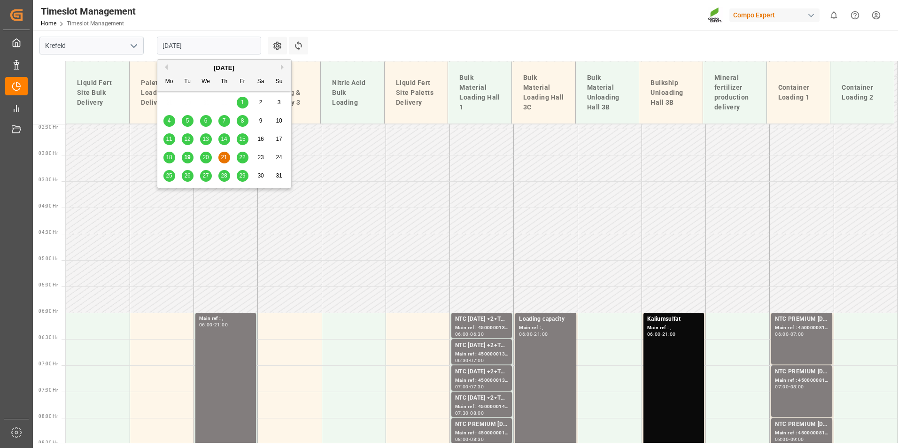
click at [225, 51] on input "[DATE]" at bounding box center [209, 46] width 104 height 18
drag, startPoint x: 192, startPoint y: 158, endPoint x: 26, endPoint y: 277, distance: 203.5
click at [192, 160] on div "19" at bounding box center [188, 157] width 12 height 11
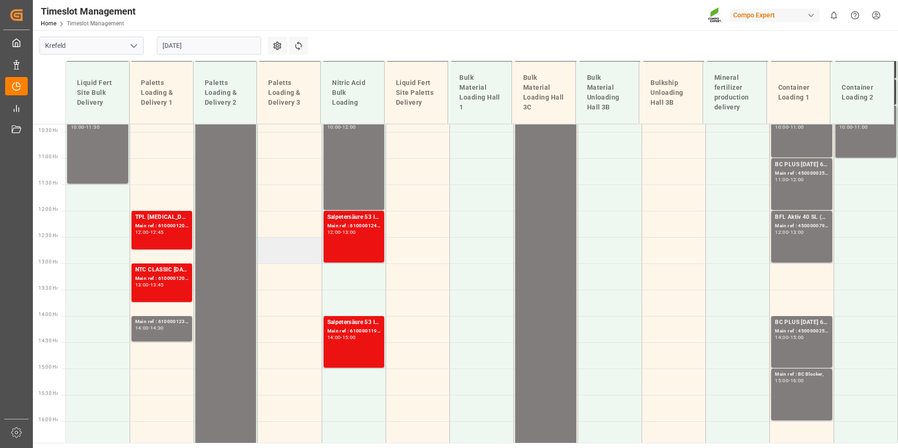
scroll to position [549, 0]
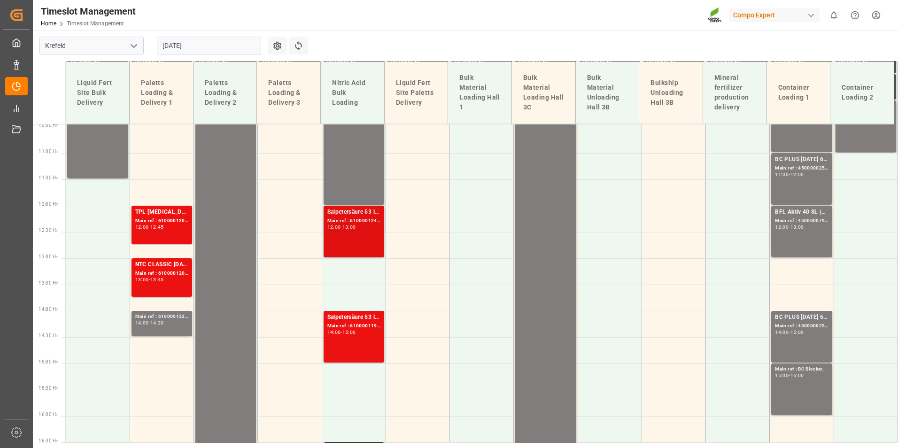
click at [351, 234] on div "Salpetersäure 53 lose; Main ref : 6100001240, 2000001093; 12:00 - 13:00" at bounding box center [353, 232] width 53 height 48
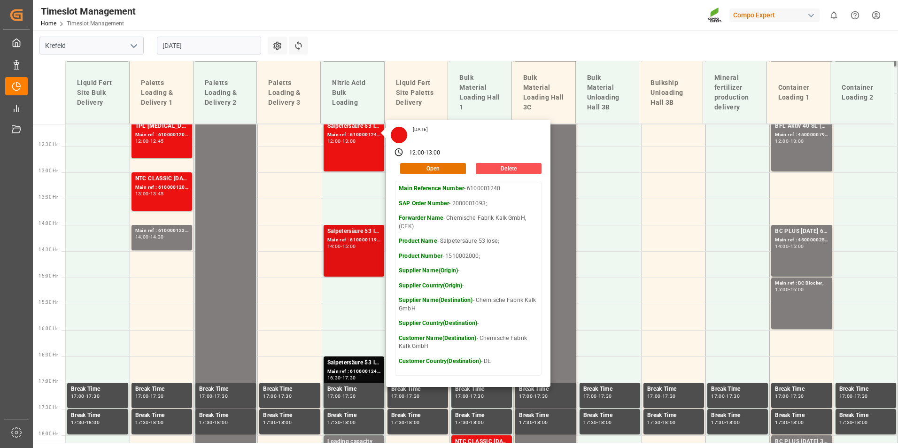
scroll to position [643, 0]
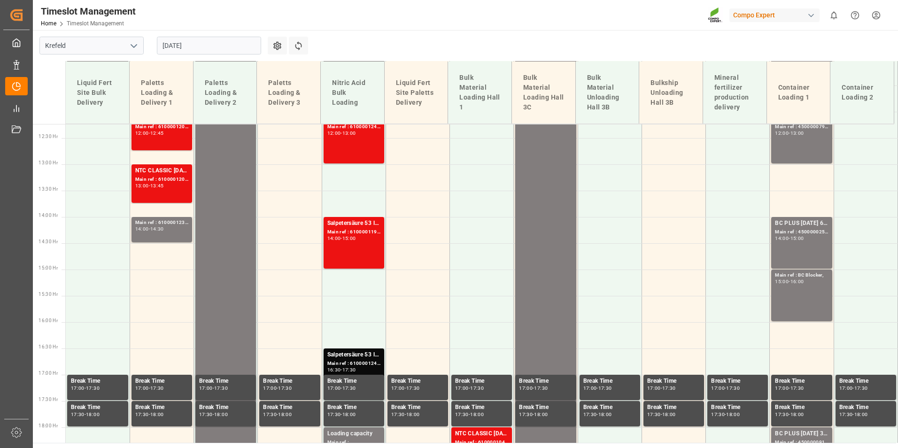
click at [354, 250] on div "Salpetersäure 53 lose; Main ref : 6100001196, 2000001070; 14:00 - 15:00" at bounding box center [353, 243] width 53 height 48
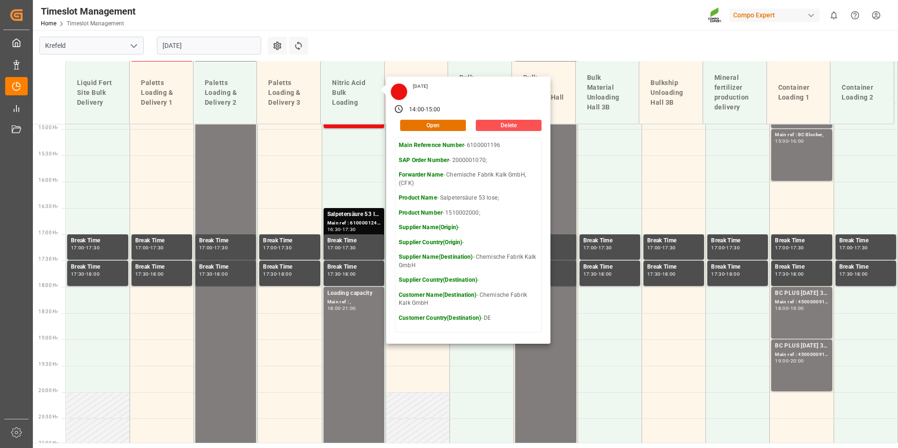
scroll to position [784, 0]
click at [219, 37] on input "[DATE]" at bounding box center [209, 46] width 104 height 18
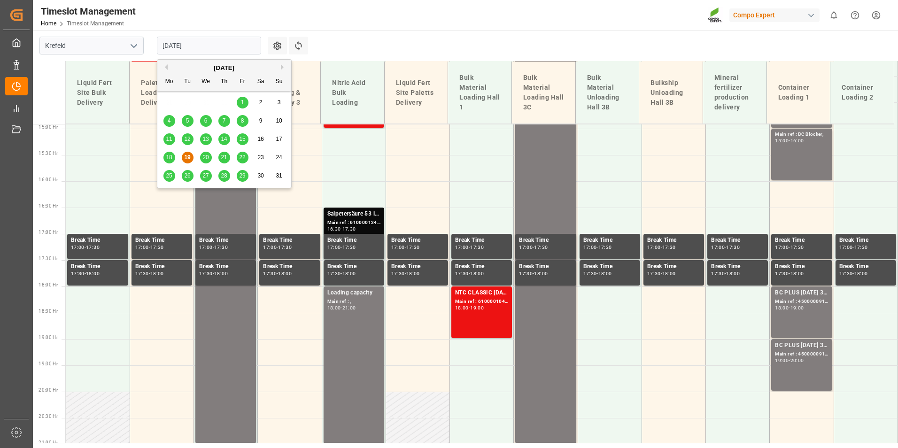
click at [209, 158] on div "20" at bounding box center [206, 157] width 12 height 11
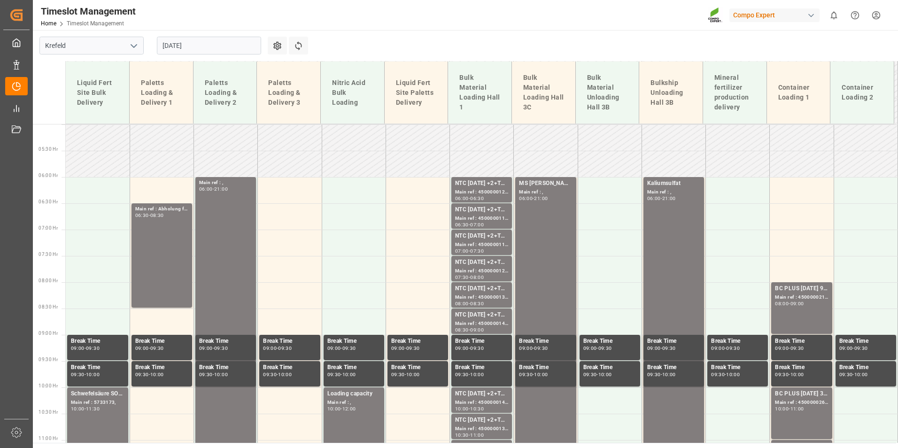
scroll to position [174, 0]
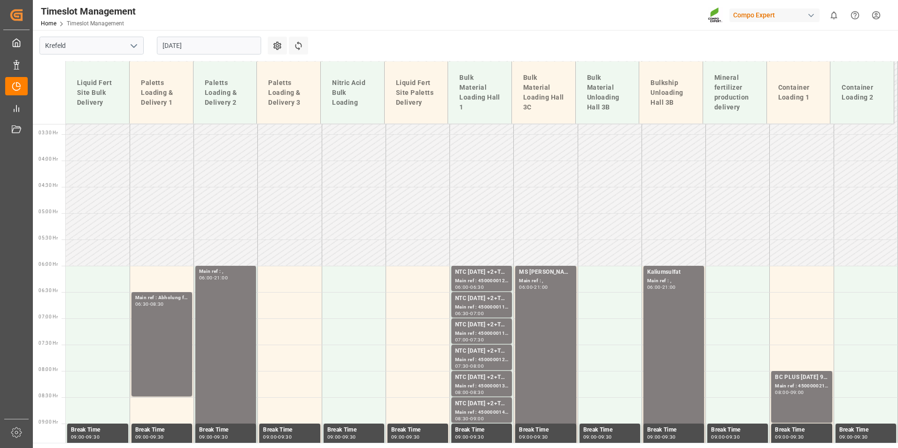
click at [216, 46] on input "[DATE]" at bounding box center [209, 46] width 104 height 18
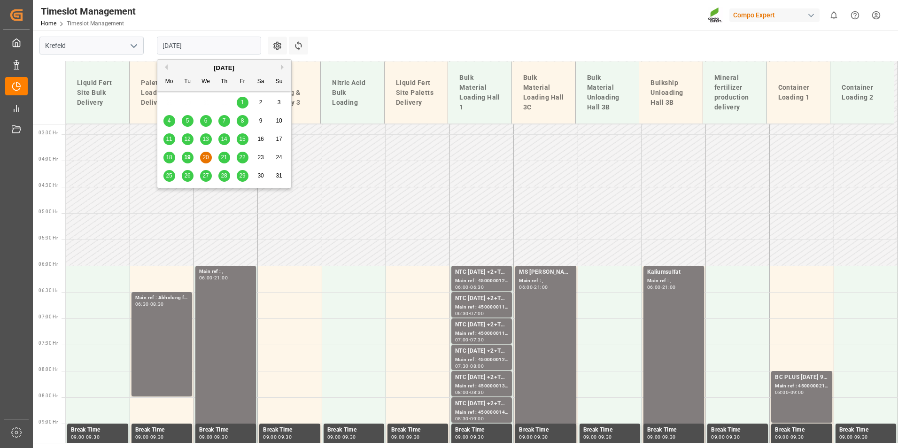
click at [191, 157] on div "19" at bounding box center [188, 157] width 12 height 11
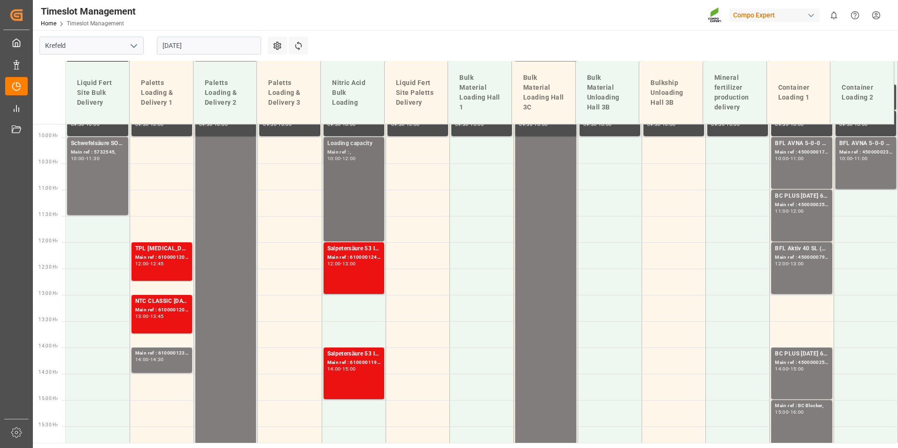
scroll to position [549, 0]
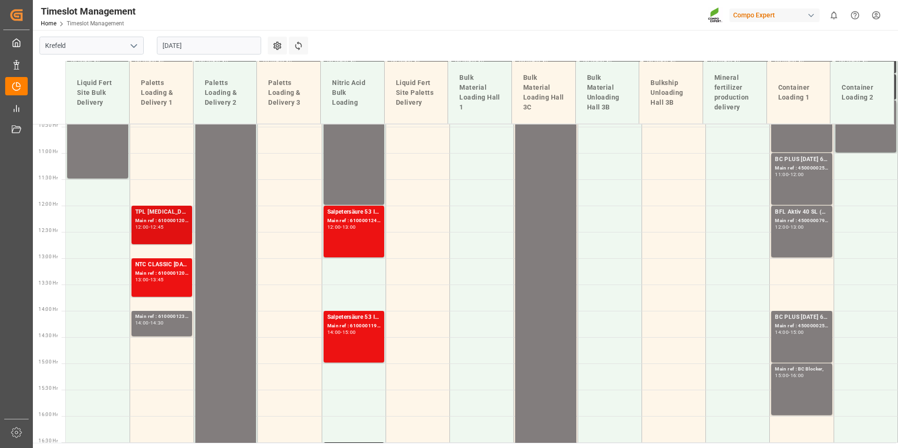
click at [159, 221] on div "Main ref : 6100001206, 2000000940;" at bounding box center [161, 221] width 53 height 8
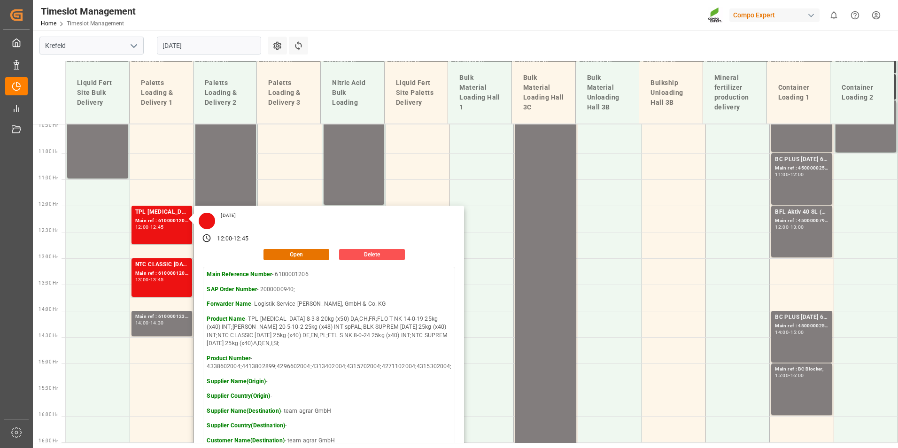
click at [400, 33] on main "[GEOGRAPHIC_DATA] [DATE] Settings Refresh Time Slots Liquid Fert Site Bulk Deli…" at bounding box center [464, 236] width 863 height 413
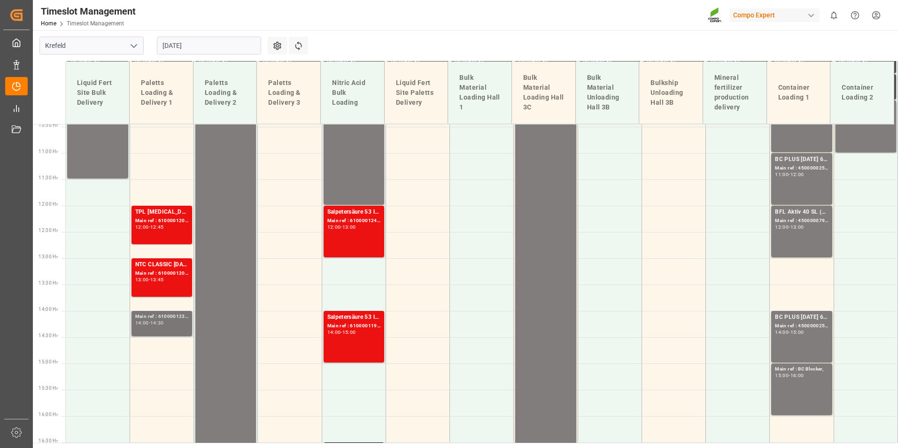
click at [175, 318] on div "Main ref : 6100001234," at bounding box center [161, 317] width 53 height 8
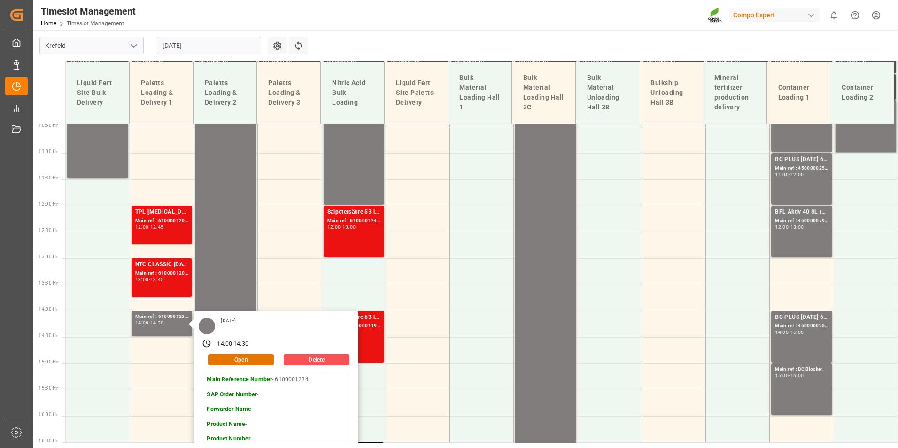
click at [423, 38] on main "[GEOGRAPHIC_DATA] [DATE] Settings Refresh Time Slots Liquid Fert Site Bulk Deli…" at bounding box center [464, 236] width 863 height 413
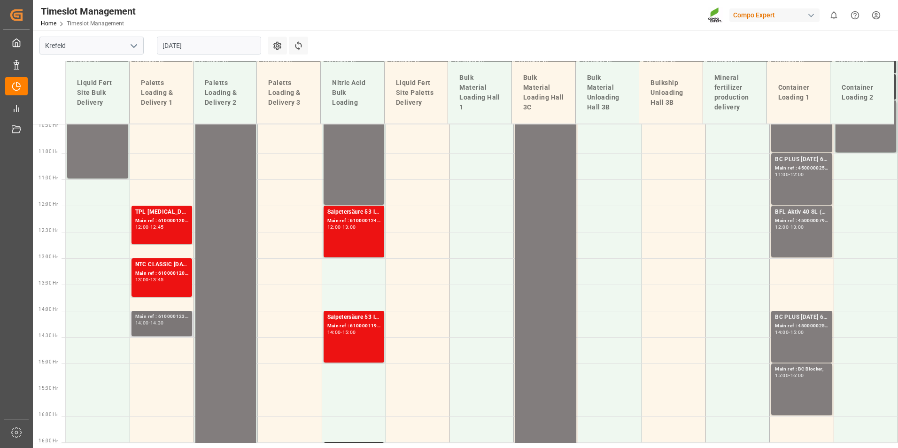
click at [172, 316] on div "Main ref : 6100001234," at bounding box center [161, 317] width 53 height 8
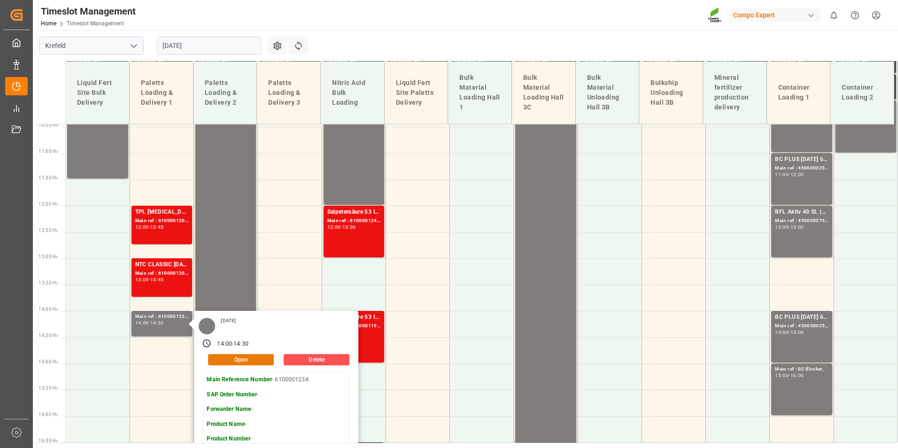
click at [250, 361] on button "Open" at bounding box center [241, 359] width 66 height 11
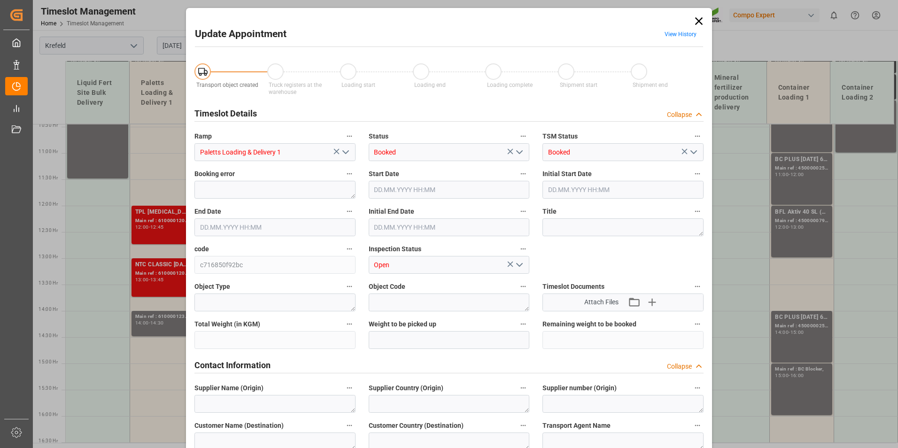
type input "24288"
type input "[DATE] 14:00"
type input "[DATE] 14:30"
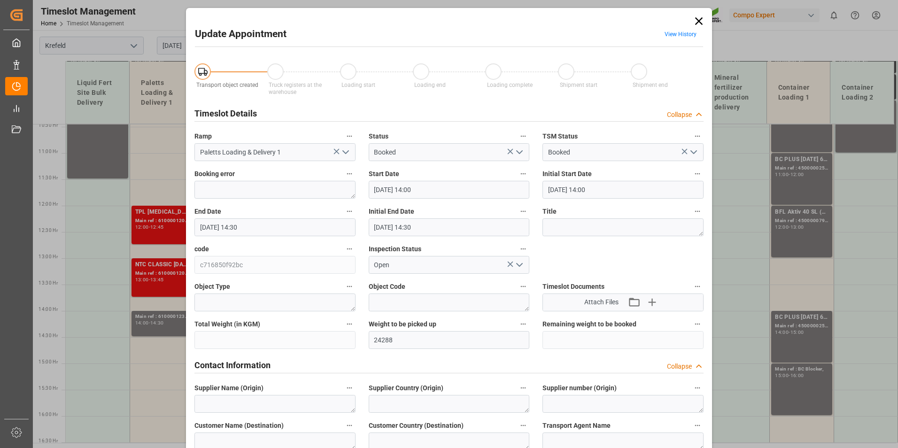
type input "[DATE] 07:55"
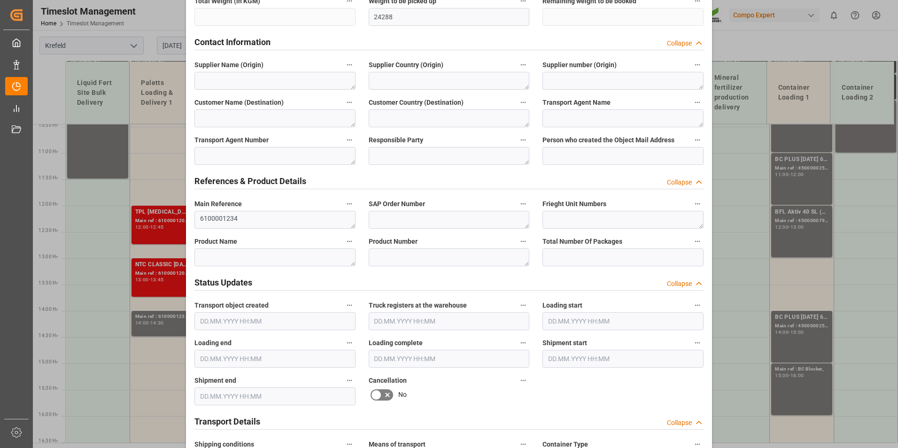
scroll to position [376, 0]
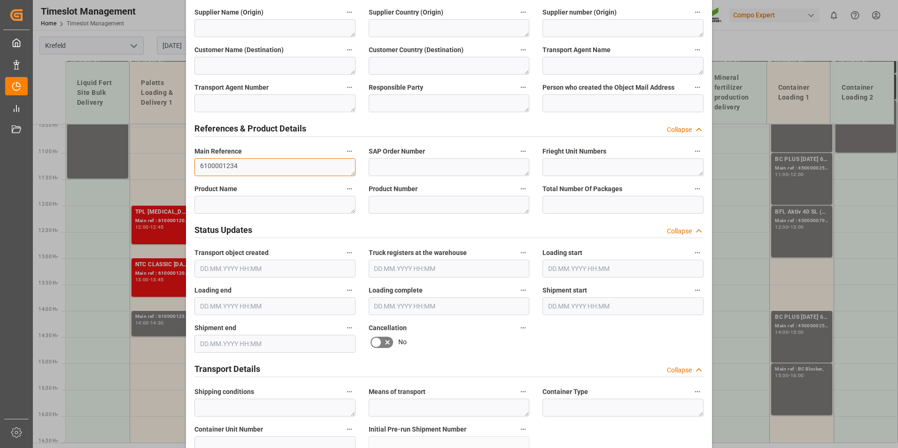
drag, startPoint x: 248, startPoint y: 162, endPoint x: 148, endPoint y: 165, distance: 100.5
click at [148, 165] on div "Update Appointment View History Transport object created Truck registers at the…" at bounding box center [449, 224] width 898 height 448
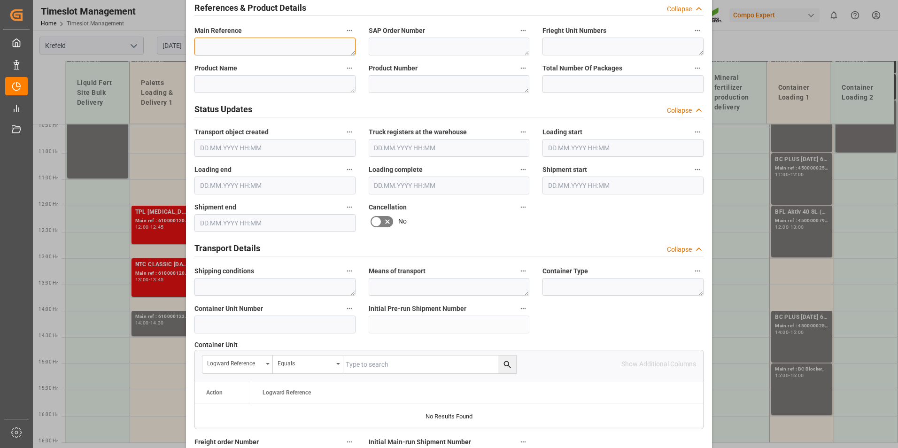
scroll to position [610, 0]
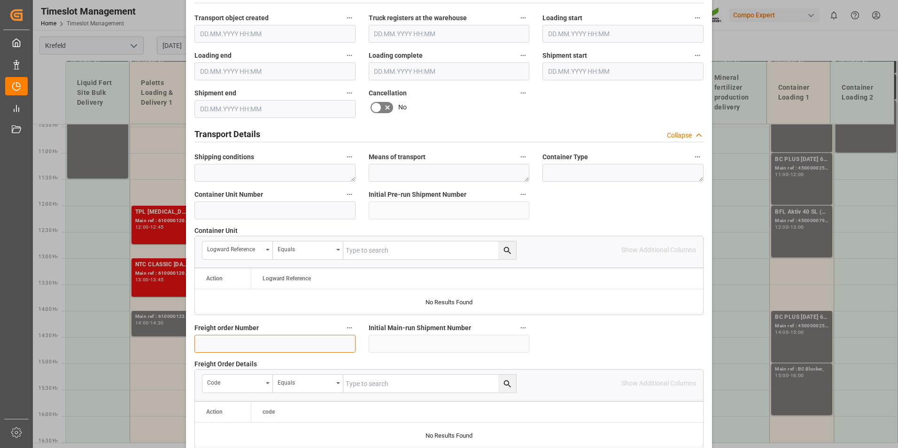
click at [234, 338] on input at bounding box center [274, 344] width 161 height 18
paste input "6100001234"
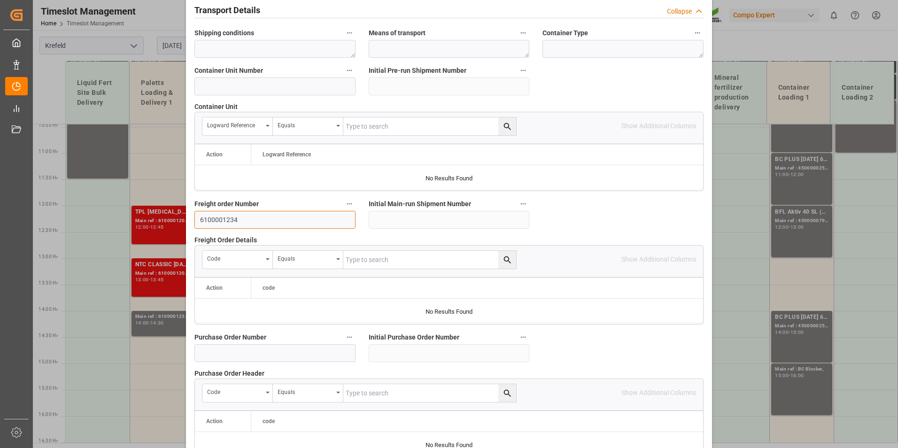
scroll to position [855, 0]
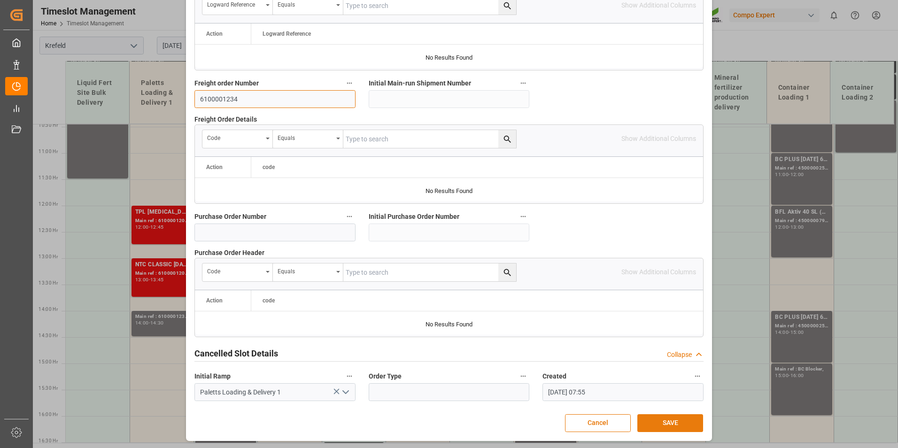
type input "6100001234"
click at [651, 426] on button "SAVE" at bounding box center [670, 423] width 66 height 18
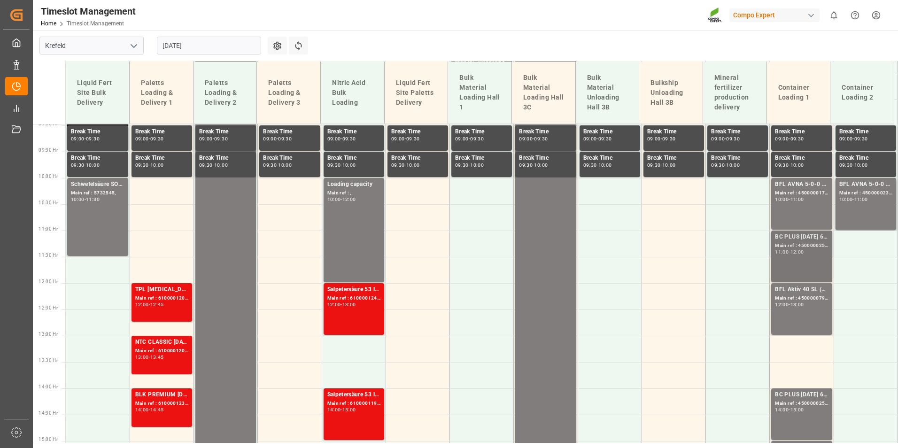
scroll to position [472, 0]
click at [798, 260] on div "BC PLUS [DATE] 6M 25kg (x42) INT; Main ref : 4500000252, 2000000104; 11:00 - 12…" at bounding box center [801, 256] width 53 height 48
click at [801, 300] on div "Main ref : 4500000793, 2000000121;" at bounding box center [801, 298] width 53 height 8
click at [797, 262] on div "BC PLUS [DATE] 6M 25kg (x42) INT; Main ref : 4500000252, 2000000104; 11:00 - 12…" at bounding box center [801, 256] width 53 height 48
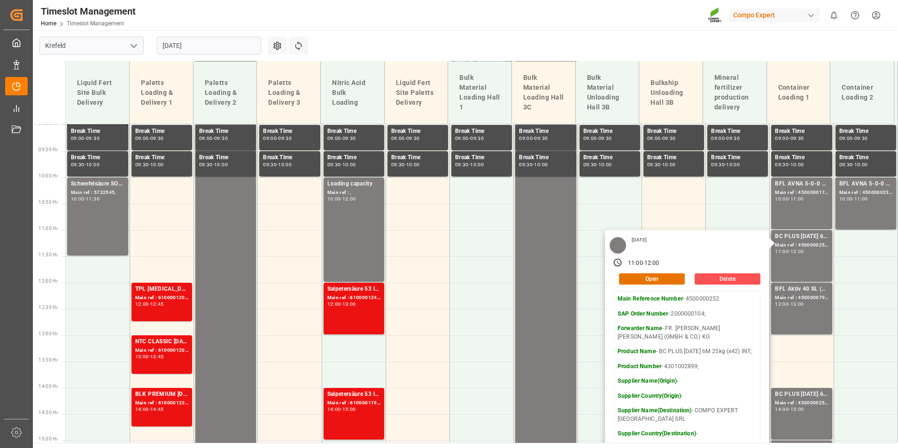
click at [221, 37] on input "[DATE]" at bounding box center [209, 46] width 104 height 18
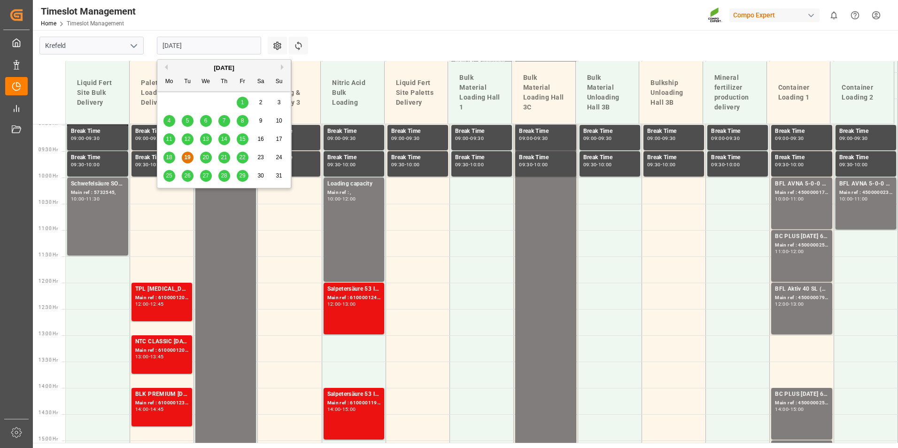
click at [205, 157] on span "20" at bounding box center [205, 157] width 6 height 7
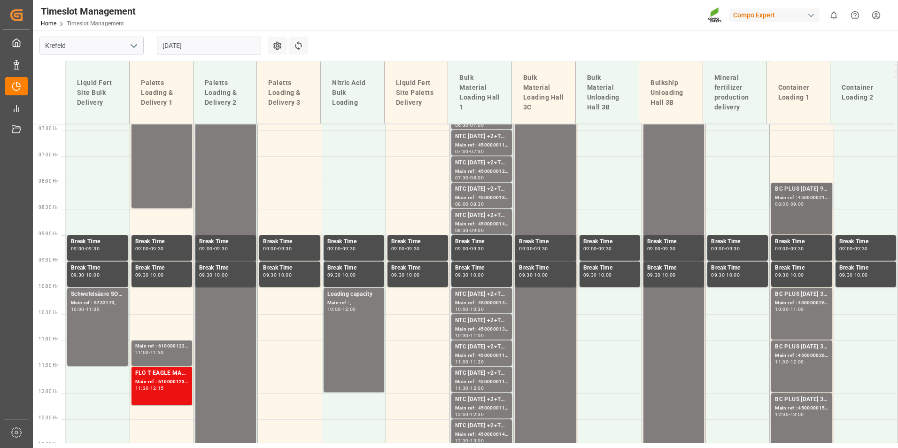
scroll to position [362, 0]
click at [805, 211] on div "BC PLUS [DATE] 9M 25kg (x42) WW; Main ref : 4500000218, 2000000020; 08:00 - 09:…" at bounding box center [801, 209] width 53 height 48
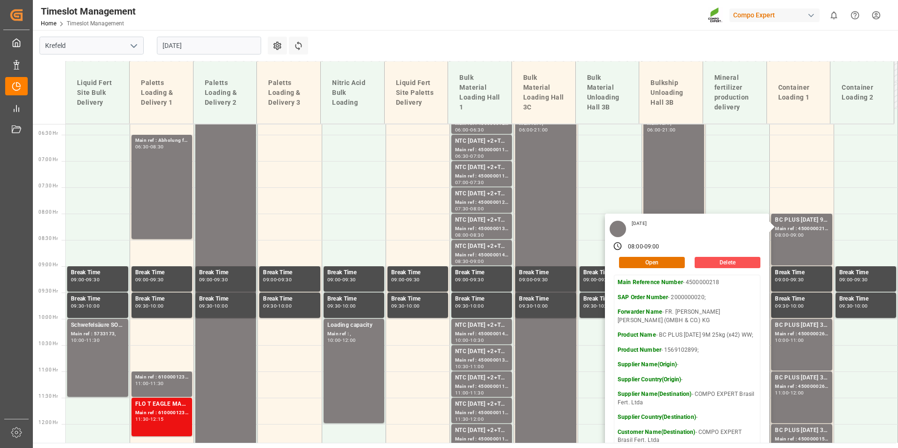
scroll to position [315, 0]
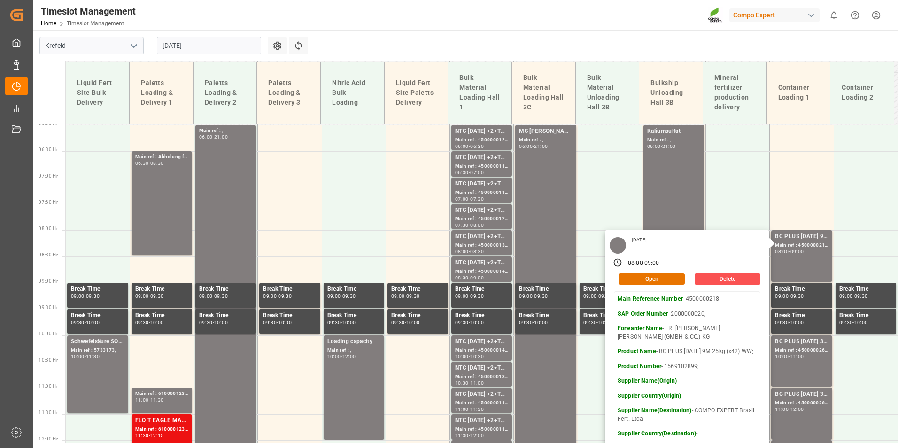
click at [240, 49] on input "[DATE]" at bounding box center [209, 46] width 104 height 18
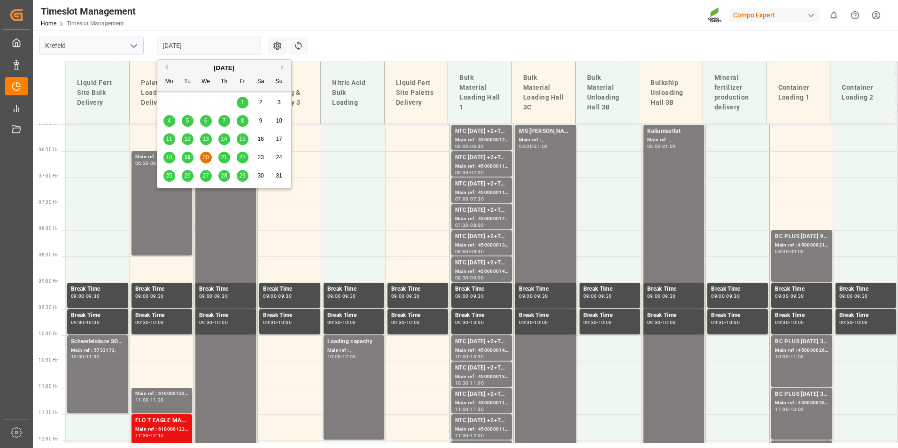
click at [192, 155] on div "19" at bounding box center [188, 157] width 12 height 11
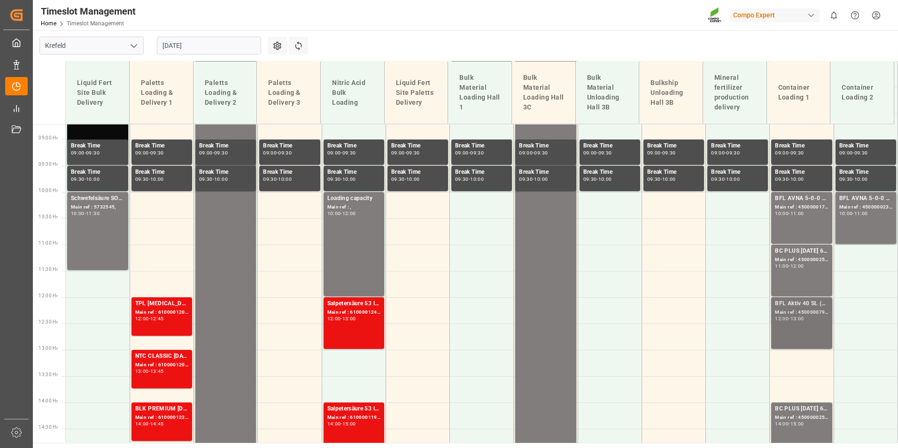
scroll to position [455, 0]
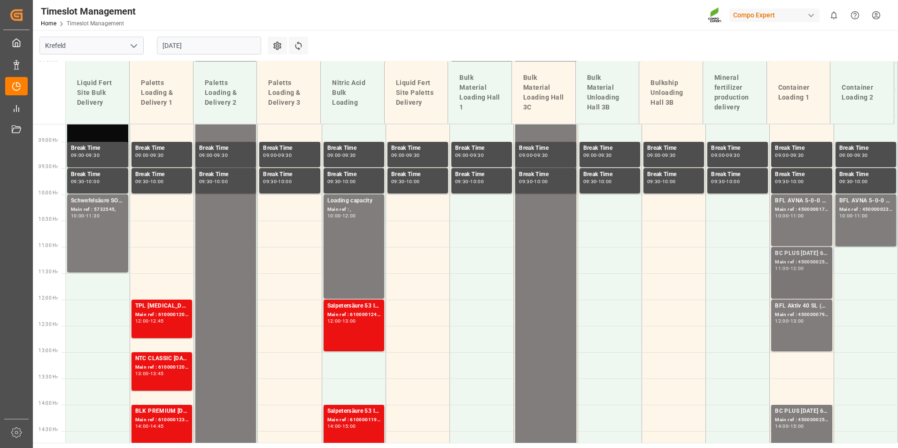
click at [789, 267] on div "-" at bounding box center [788, 268] width 1 height 4
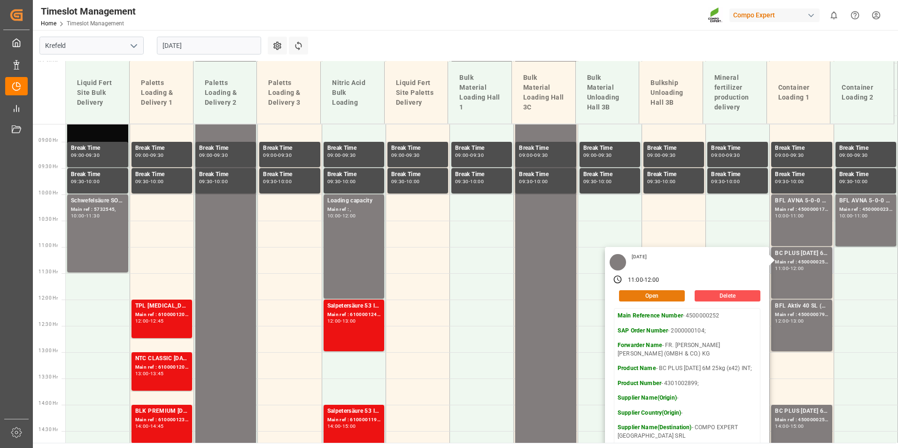
click at [647, 300] on button "Open" at bounding box center [652, 295] width 66 height 11
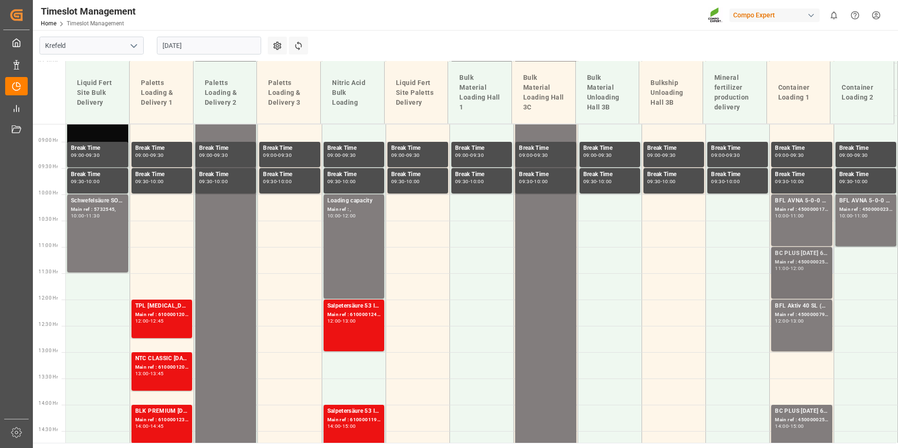
click at [775, 274] on div "BC PLUS [DATE] 6M 25kg (x42) INT; Main ref : 4500000252, 2000000104; 11:00 - 12…" at bounding box center [801, 273] width 53 height 48
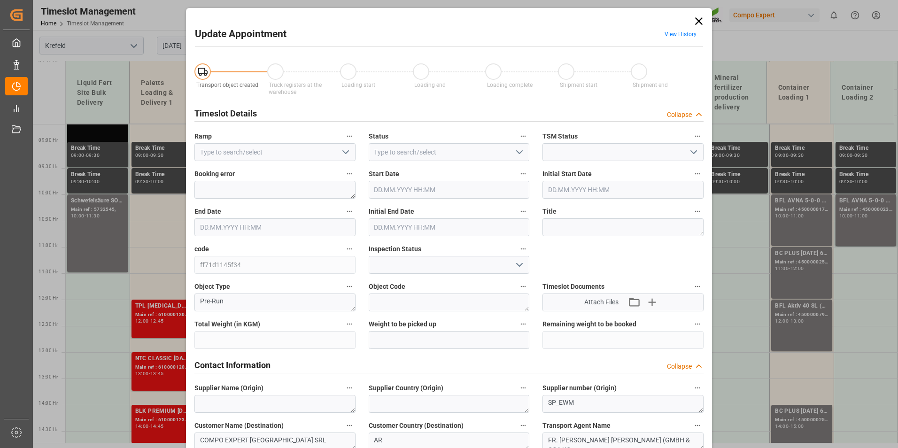
type input "Container Loading 1"
type input "Booked"
type input "Open"
type input "21840"
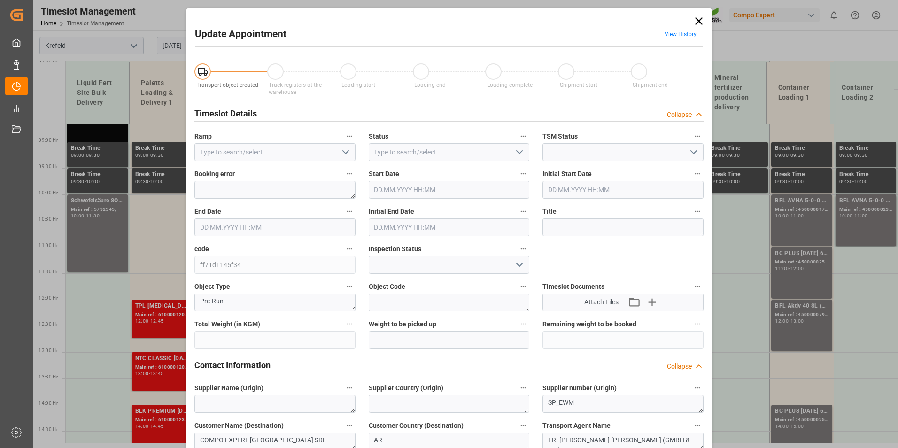
type input "0"
type input "[DATE] 11:00"
type input "[DATE] 12:00"
type input "[DATE] 11:30"
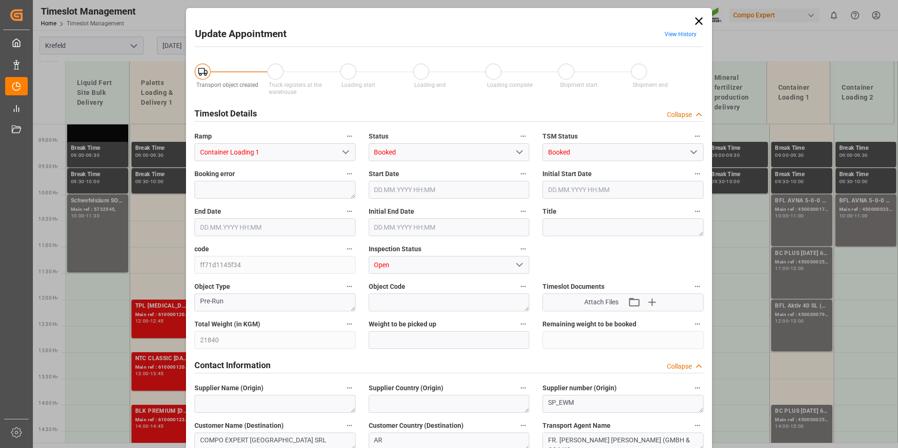
type input "[DATE] 11:08"
click at [673, 35] on link "View History" at bounding box center [680, 34] width 32 height 7
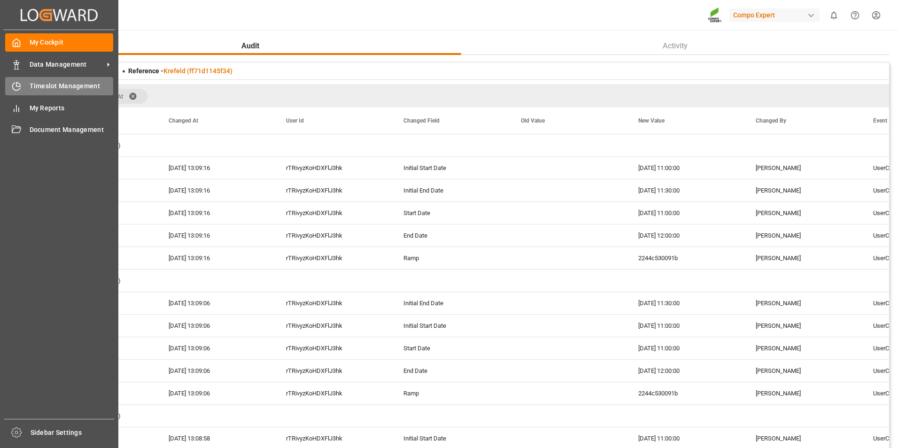
click at [31, 92] on div "Timeslot Management Timeslot Management" at bounding box center [59, 86] width 108 height 18
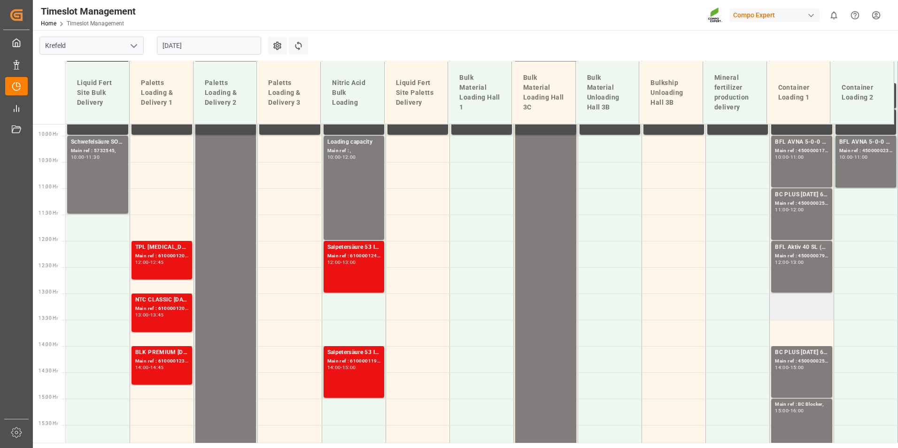
scroll to position [455, 0]
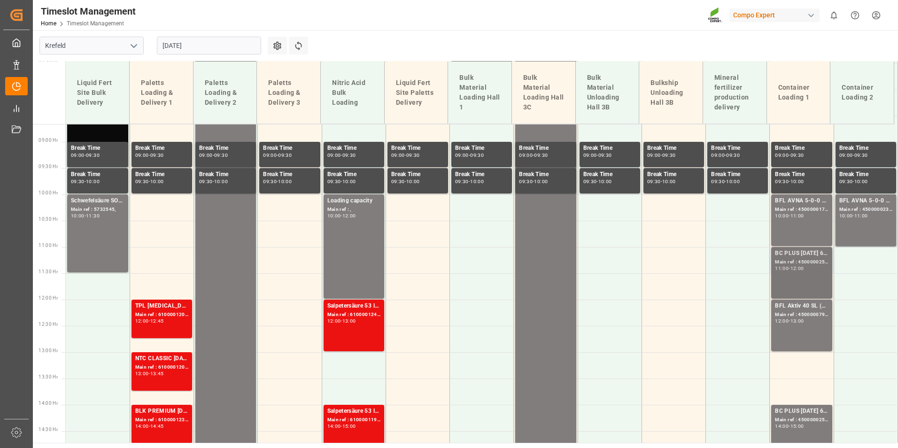
click at [780, 247] on div "BC PLUS [DATE] 6M 25kg (x42) INT; Main ref : 4500000252, 2000000104; 11:00 - 12…" at bounding box center [801, 273] width 61 height 52
click at [800, 252] on div "BC PLUS [DATE] 6M 25kg (x42) INT;" at bounding box center [801, 253] width 53 height 9
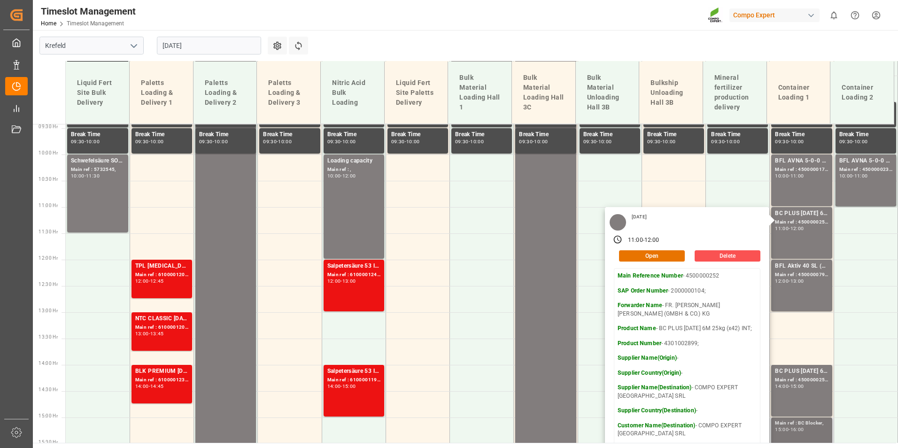
scroll to position [549, 0]
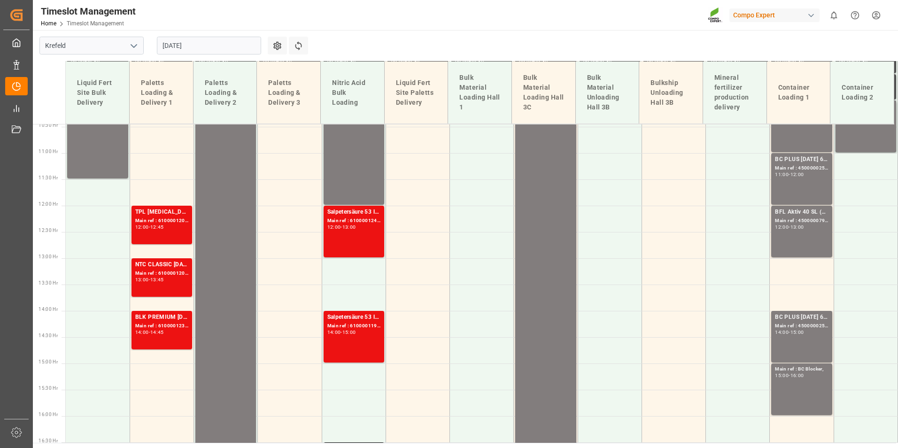
click at [809, 337] on div "BC PLUS [DATE] 6M 25kg (x42) INT; Main ref : 4500000251, 2000000104; 14:00 - 15…" at bounding box center [801, 337] width 53 height 48
click at [804, 368] on div "Main ref : BC Blocker," at bounding box center [801, 369] width 53 height 8
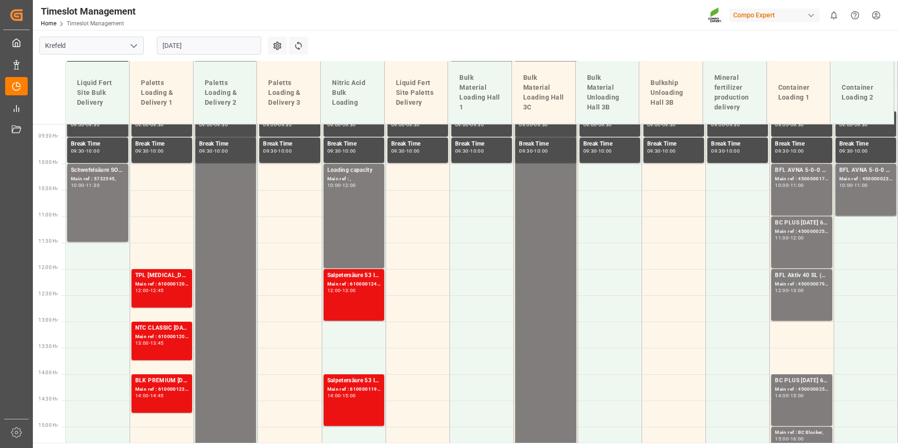
scroll to position [502, 0]
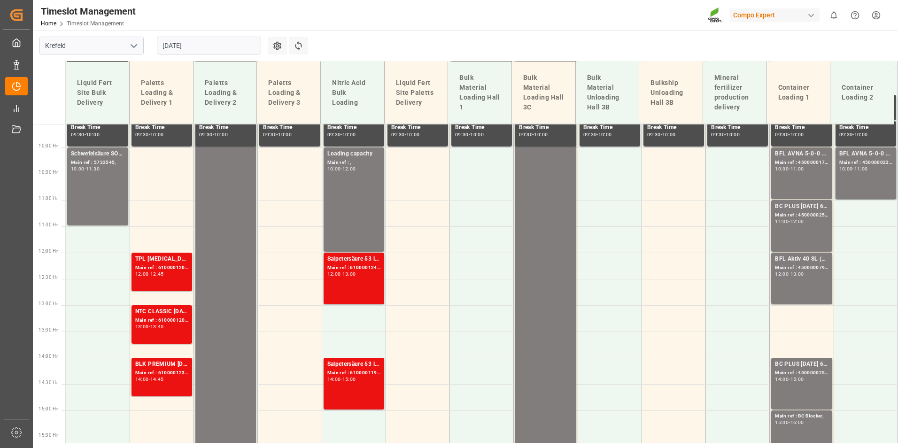
click at [202, 49] on input "[DATE]" at bounding box center [209, 46] width 104 height 18
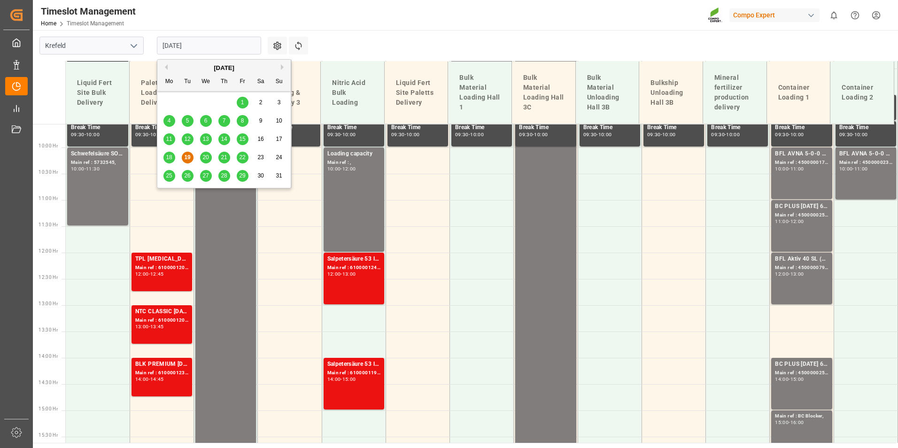
click at [205, 162] on div "20" at bounding box center [206, 157] width 12 height 11
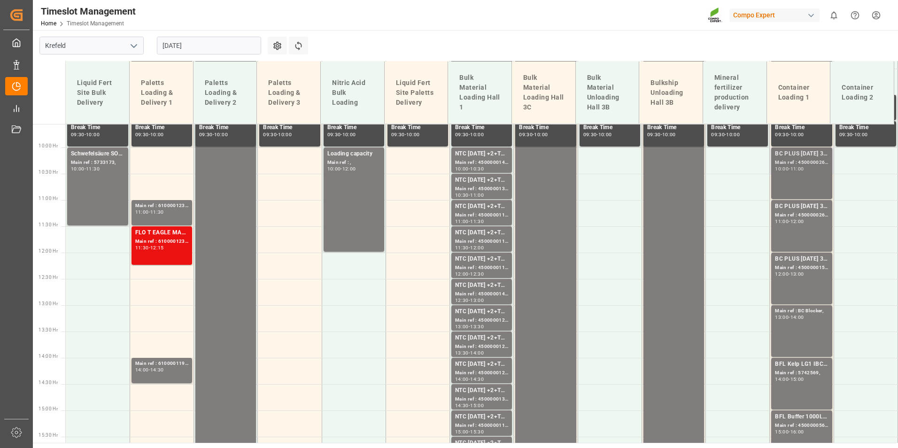
click at [789, 177] on div "BC PLUS [DATE] 3M 25kg (x42) INT; Main ref : 4500000265, 2000000105; 10:00 - 11…" at bounding box center [801, 173] width 53 height 48
click at [794, 170] on div "11:00" at bounding box center [797, 169] width 14 height 4
click at [798, 230] on div "BC PLUS [DATE] 3M 25kg (x42) INT; Main ref : 4500000266, 2000000105; 11:00 - 12…" at bounding box center [801, 226] width 53 height 48
click at [801, 267] on div "Main ref : 4500000159, 2000000018;" at bounding box center [801, 268] width 53 height 8
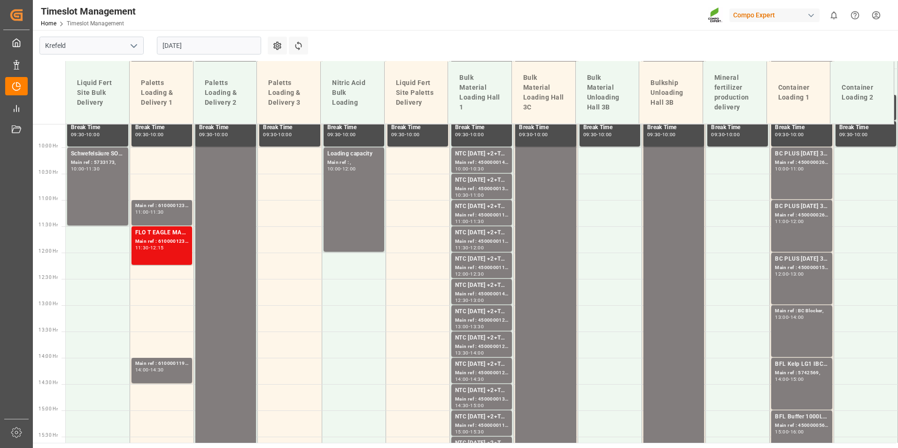
click at [796, 230] on div "BC PLUS [DATE] 3M 25kg (x42) INT; Main ref : 4500000266, 2000000105; 11:00 - 12…" at bounding box center [801, 226] width 53 height 48
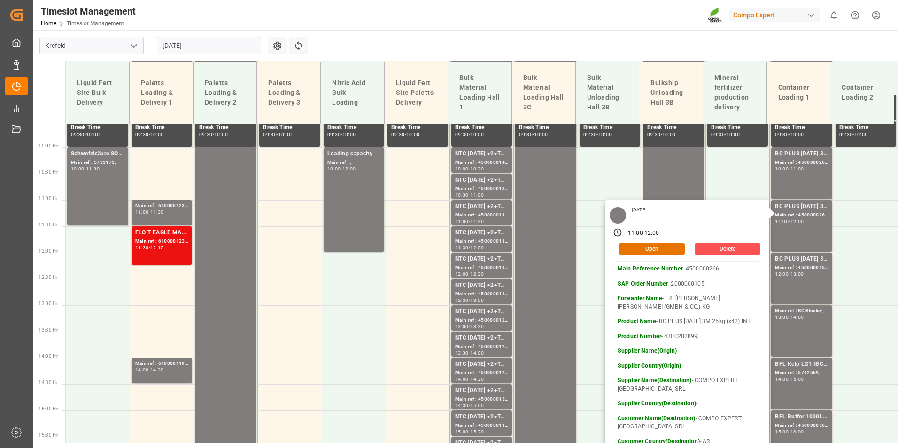
click at [207, 47] on input "[DATE]" at bounding box center [209, 46] width 104 height 18
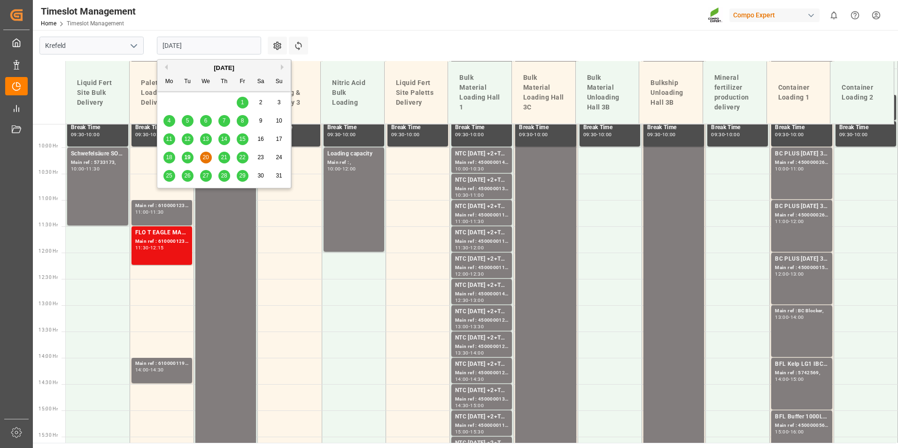
click at [189, 156] on span "19" at bounding box center [187, 157] width 6 height 7
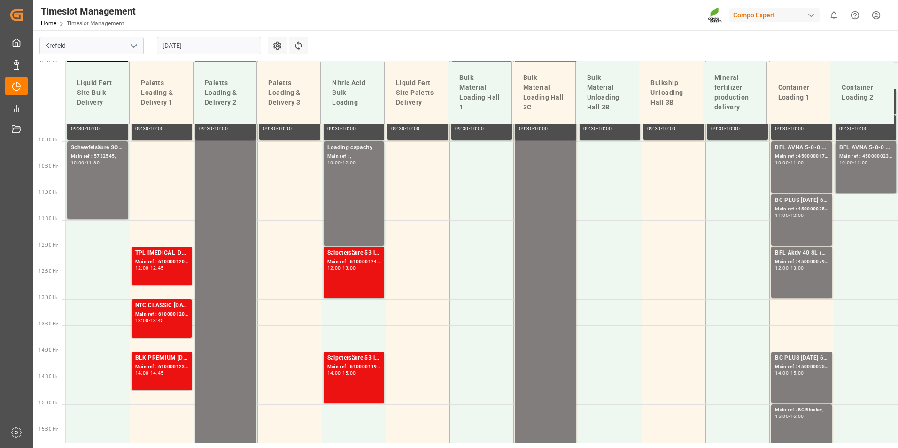
scroll to position [602, 0]
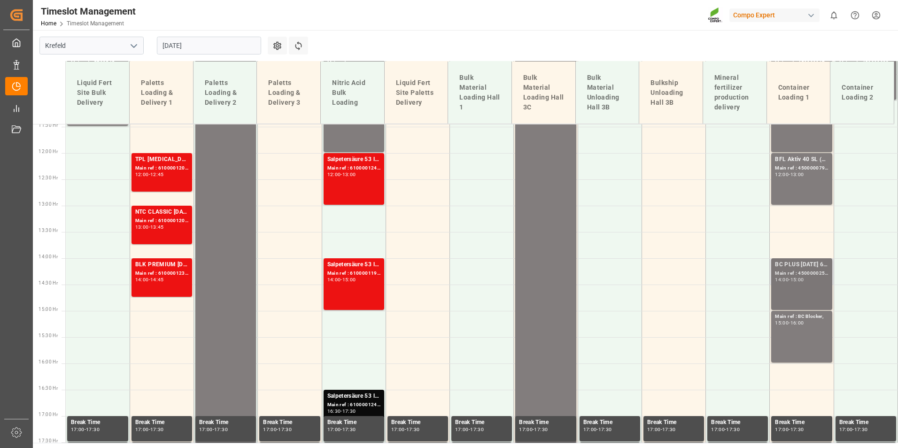
drag, startPoint x: 765, startPoint y: 280, endPoint x: 772, endPoint y: 279, distance: 7.5
click at [771, 279] on tr "BLK PREMIUM [DATE] 25kg(x40)D,EN,PL,FNL;NTC PREMIUM [DATE] 25kg (x40) D,EN,PL;B…" at bounding box center [482, 271] width 832 height 26
drag, startPoint x: 772, startPoint y: 279, endPoint x: 785, endPoint y: 282, distance: 12.9
click at [785, 282] on div "14:00 - 15:00" at bounding box center [801, 279] width 53 height 5
click at [365, 193] on div "Salpetersäure 53 lose; Main ref : 6100001240, 2000001093; 12:00 - 13:00" at bounding box center [353, 179] width 53 height 48
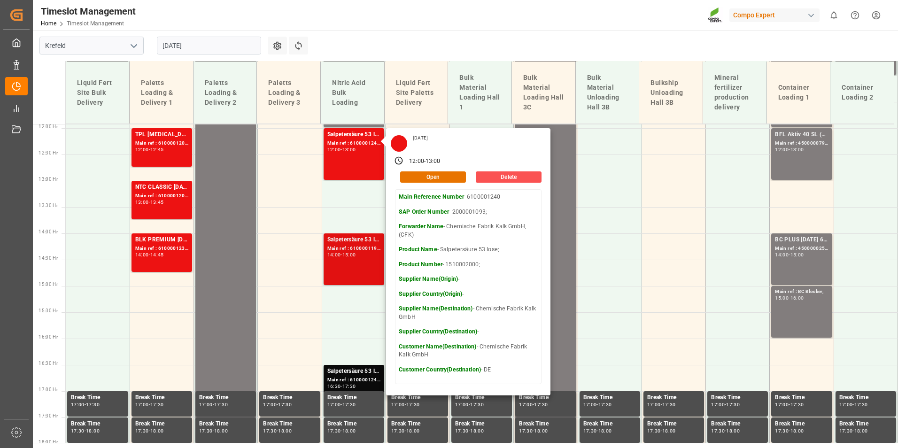
scroll to position [649, 0]
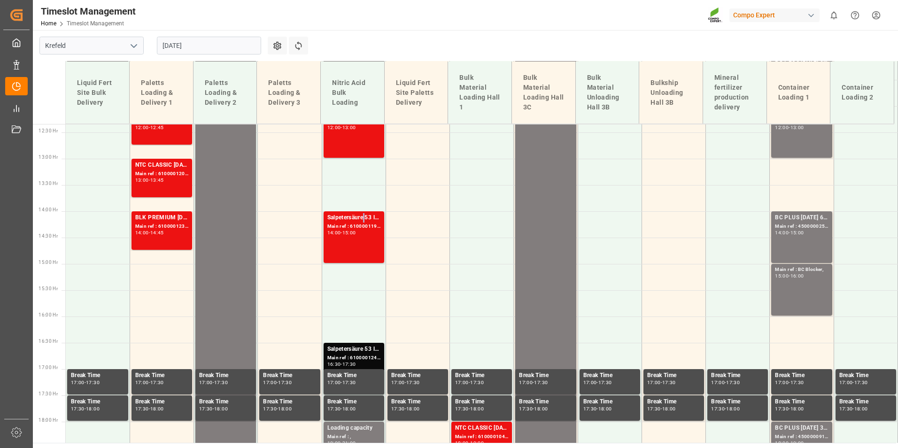
click at [362, 218] on div "Salpetersäure 53 lose;" at bounding box center [353, 217] width 53 height 9
click at [363, 362] on div "Main ref : 6100001242, 2000001095;" at bounding box center [353, 358] width 53 height 8
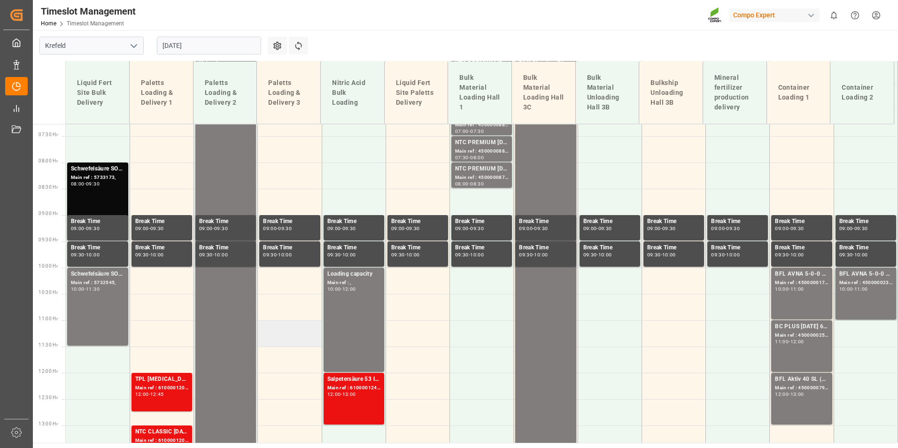
scroll to position [179, 0]
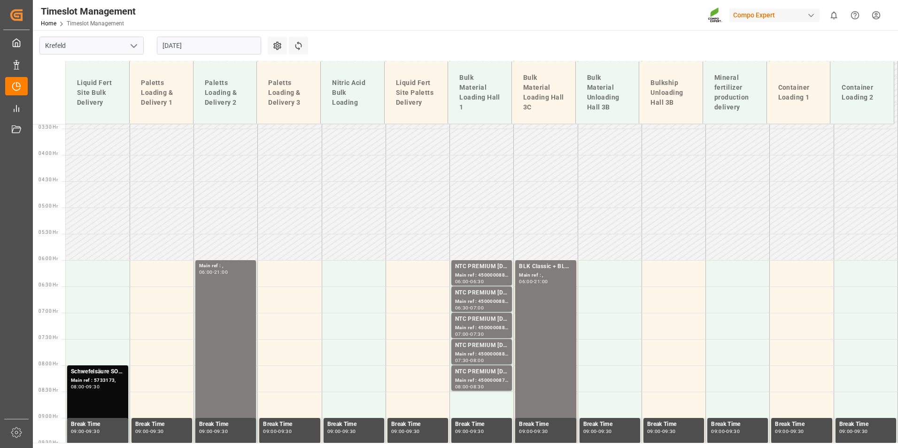
click at [236, 52] on input "[DATE]" at bounding box center [209, 46] width 104 height 18
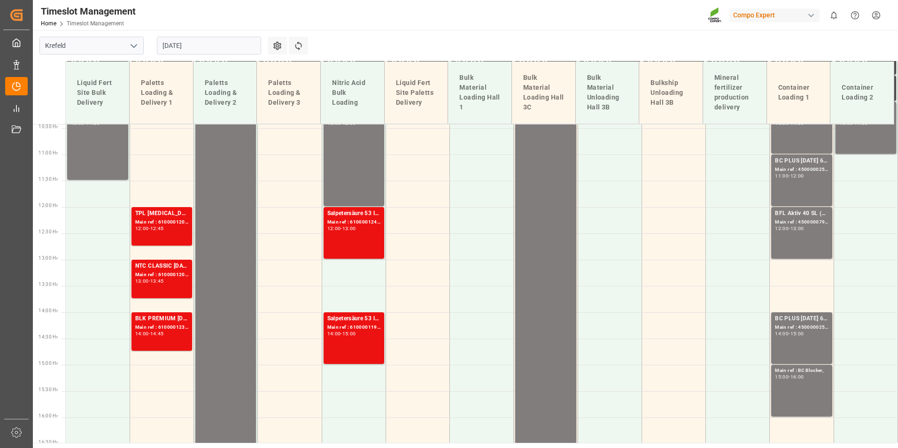
scroll to position [508, 0]
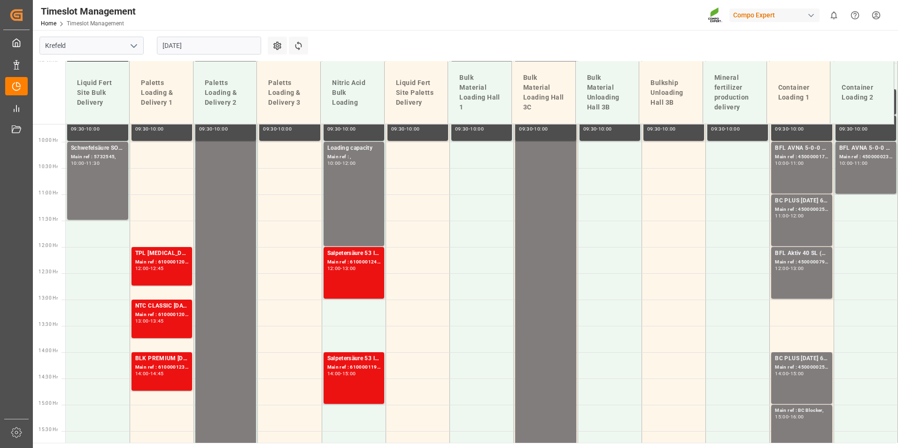
click at [244, 47] on input "[DATE]" at bounding box center [209, 46] width 104 height 18
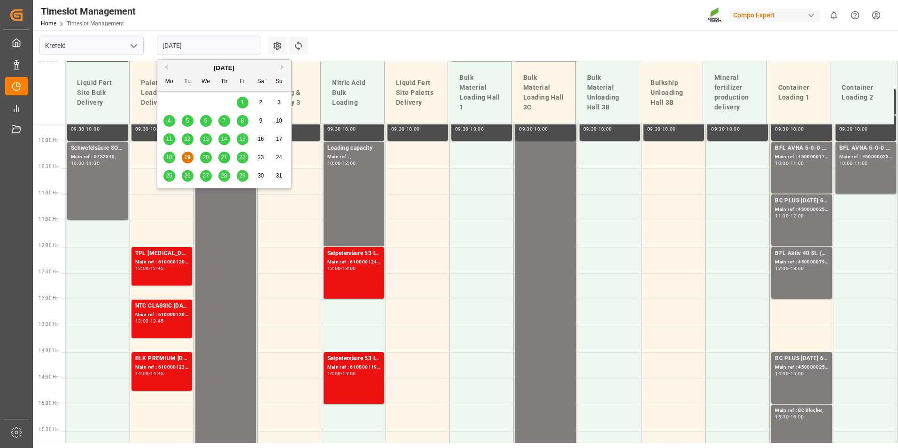
click at [206, 160] on span "20" at bounding box center [205, 157] width 6 height 7
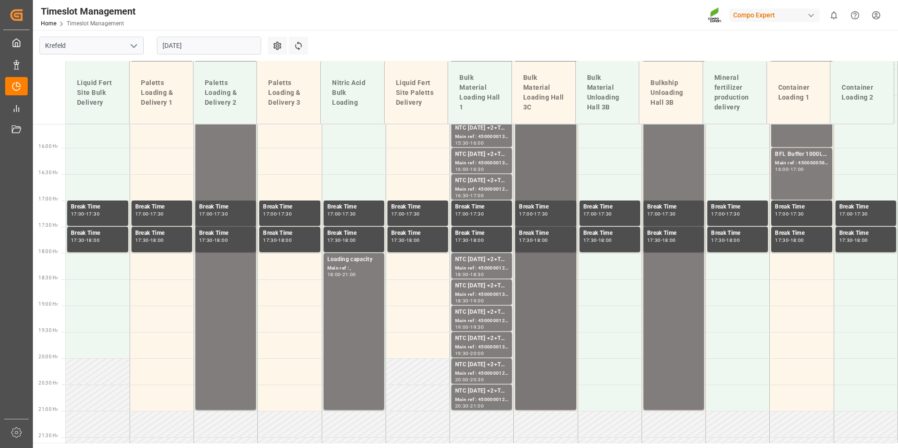
scroll to position [836, 0]
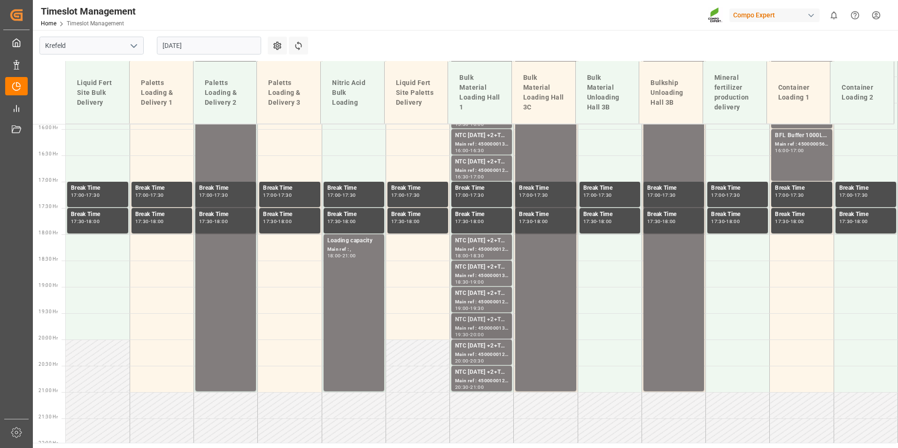
click at [455, 332] on div "19:30" at bounding box center [462, 334] width 14 height 4
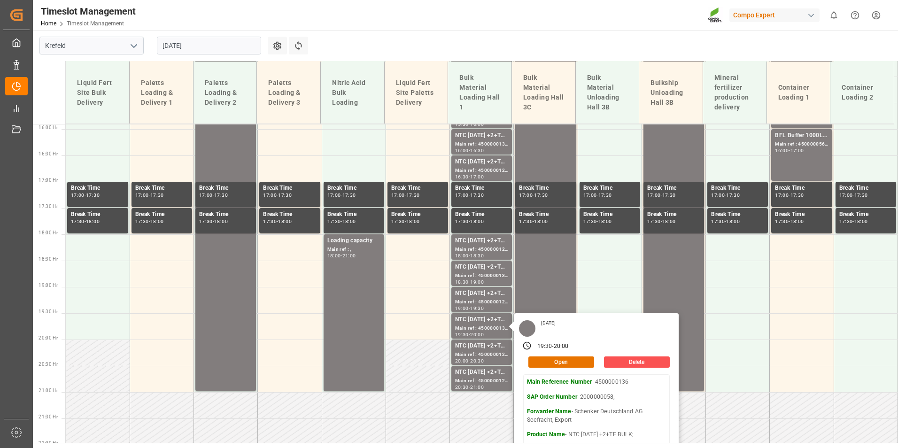
click at [408, 37] on main "Krefeld [DATE] Settings Refresh Time Slots Liquid Fert Site Bulk Delivery Palet…" at bounding box center [464, 236] width 863 height 413
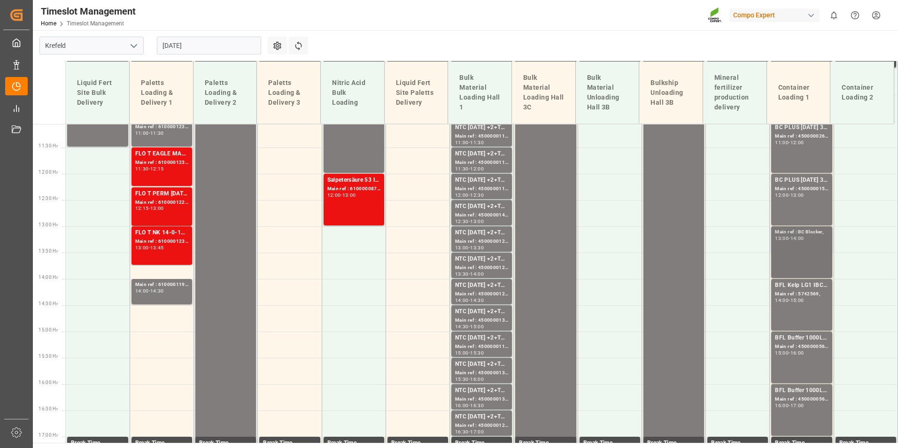
scroll to position [461, 0]
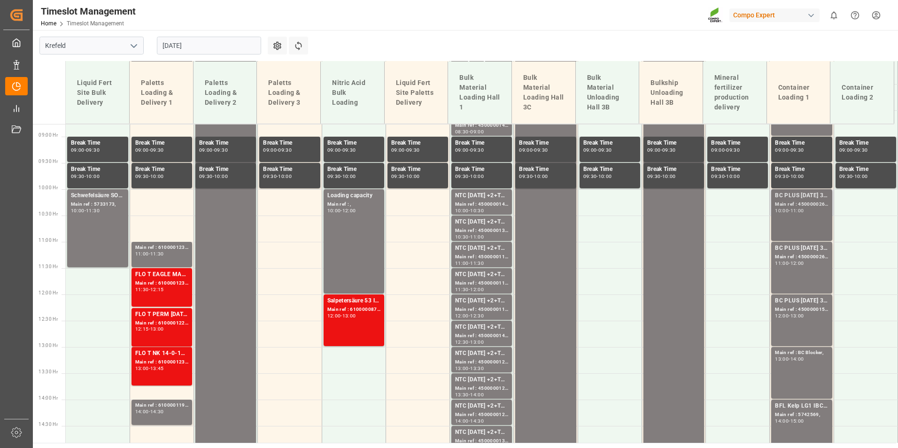
click at [793, 223] on div "BC PLUS [DATE] 3M 25kg (x42) INT; Main ref : 4500000265, 2000000105; 10:00 - 11…" at bounding box center [801, 215] width 53 height 48
click at [799, 261] on div "12:00" at bounding box center [797, 263] width 14 height 4
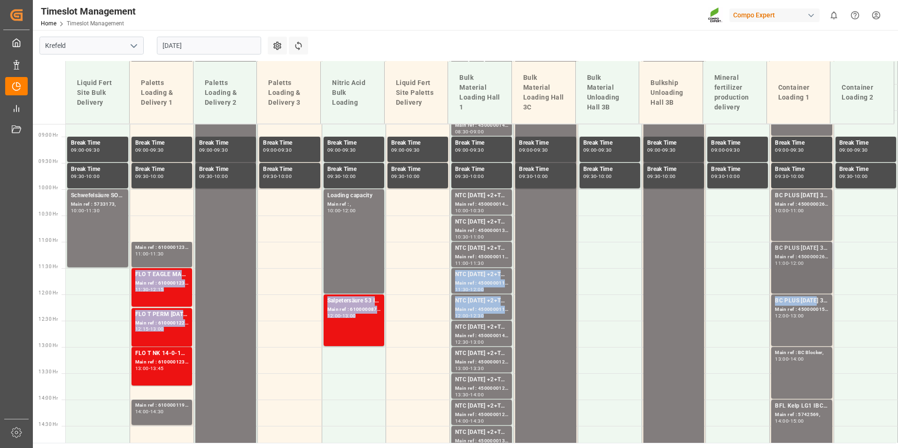
drag, startPoint x: 810, startPoint y: 298, endPoint x: 808, endPoint y: 288, distance: 10.6
click at [808, 288] on tbody "Main ref : , 06:00 - 21:00 NTC 12-12-17 +2+TE BULK; Main ref : 4500000120, 2000…" at bounding box center [482, 294] width 832 height 1262
drag, startPoint x: 808, startPoint y: 288, endPoint x: 807, endPoint y: 299, distance: 11.3
click at [807, 299] on div "BC PLUS [DATE] 3M 25kg (x42) WW;" at bounding box center [801, 300] width 53 height 9
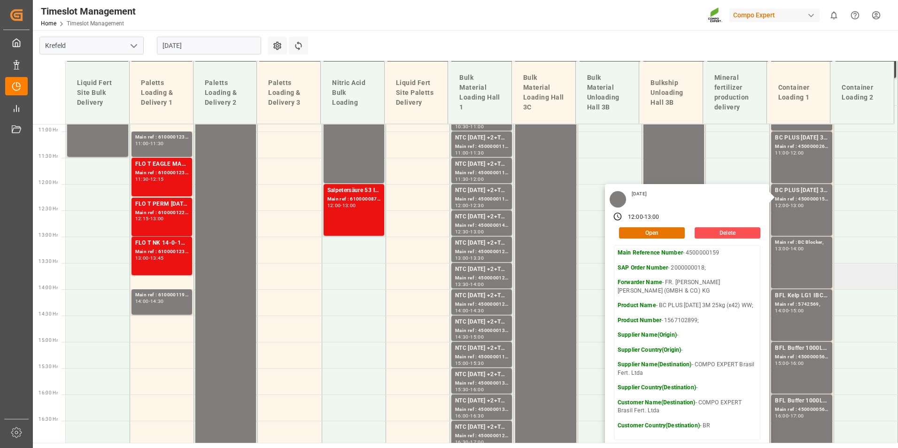
scroll to position [554, 0]
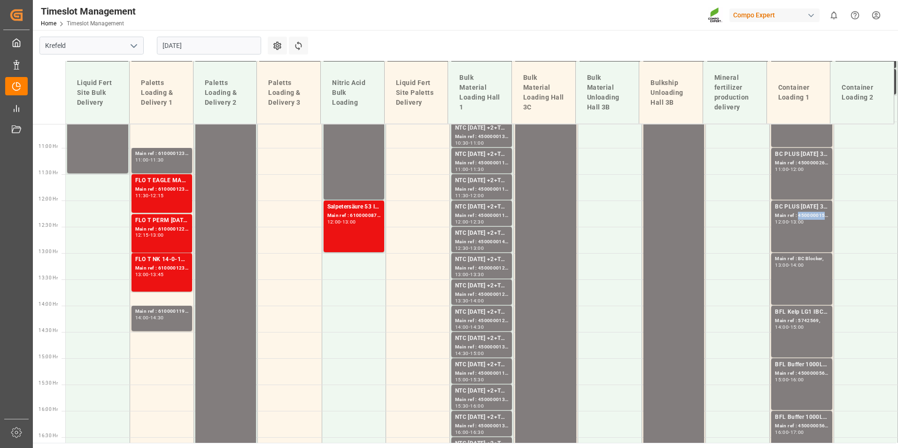
click at [805, 217] on div "Main ref : 4500000159, 2000000018;" at bounding box center [801, 216] width 53 height 8
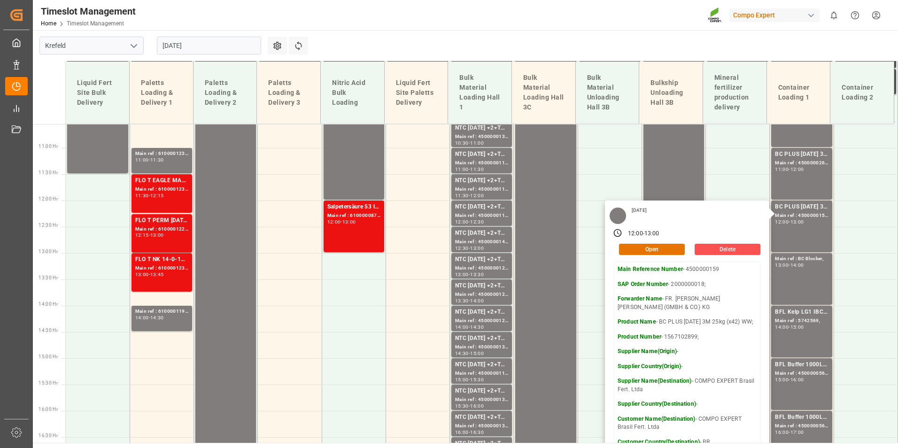
click at [435, 41] on main "Krefeld [DATE] Settings Refresh Time Slots Liquid Fert Site Bulk Delivery Palet…" at bounding box center [464, 236] width 863 height 413
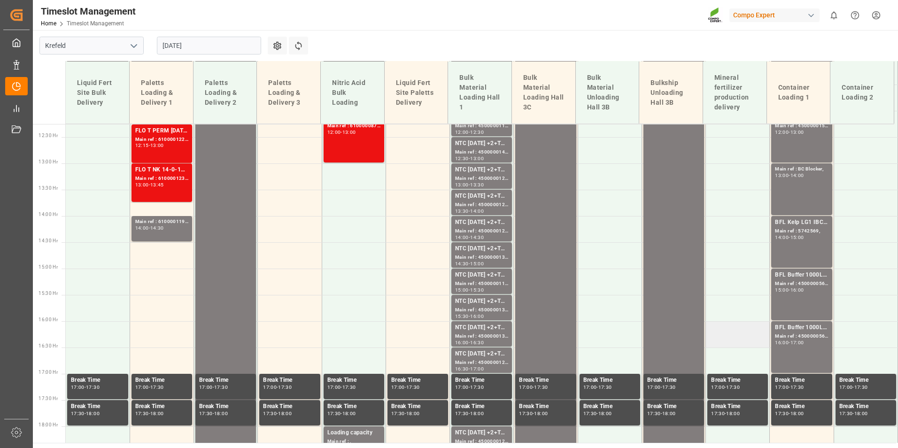
scroll to position [695, 0]
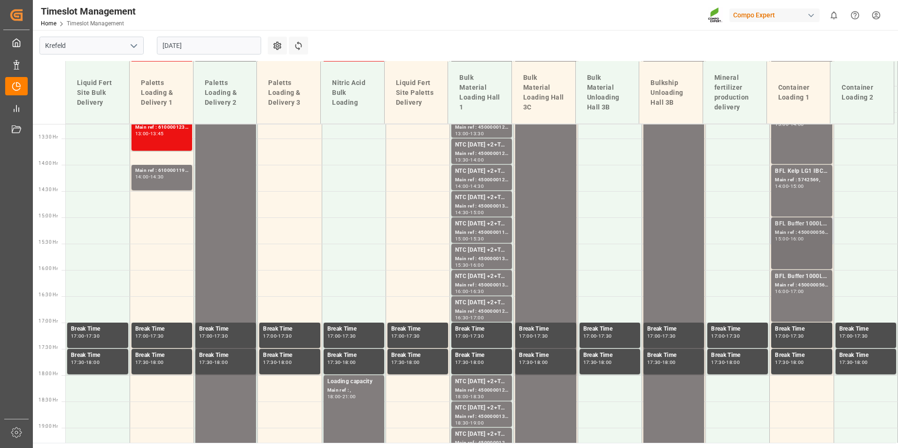
click at [779, 231] on div "Main ref : 4500000565, 2000000305;" at bounding box center [801, 233] width 53 height 8
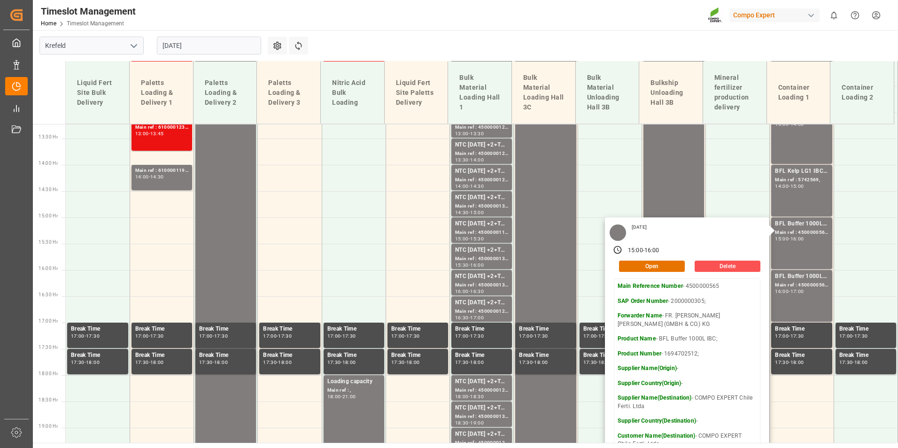
click at [708, 39] on main "Krefeld [DATE] Settings Refresh Time Slots Liquid Fert Site Bulk Delivery Palet…" at bounding box center [464, 236] width 863 height 413
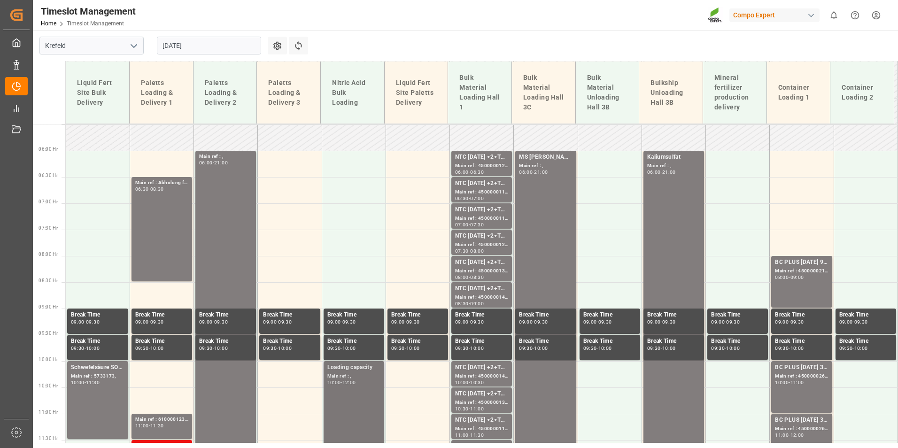
scroll to position [273, 0]
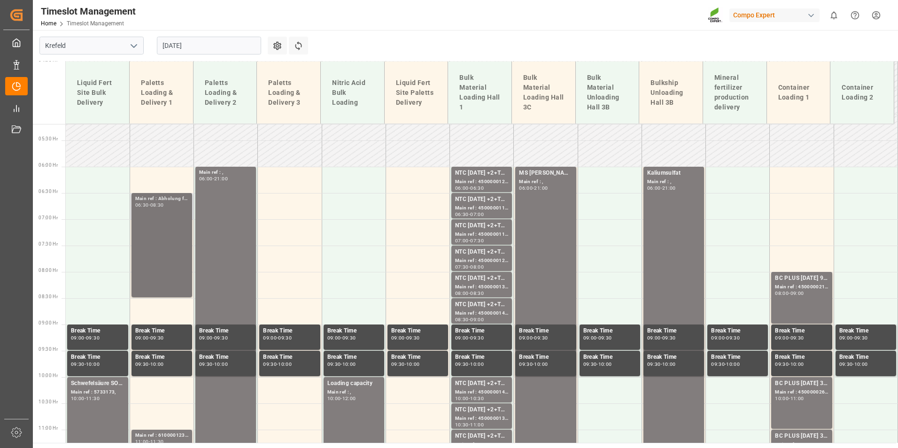
click at [178, 242] on div "Main ref : Abholung für Erkolfill, 06:30 - 08:30" at bounding box center [161, 245] width 53 height 100
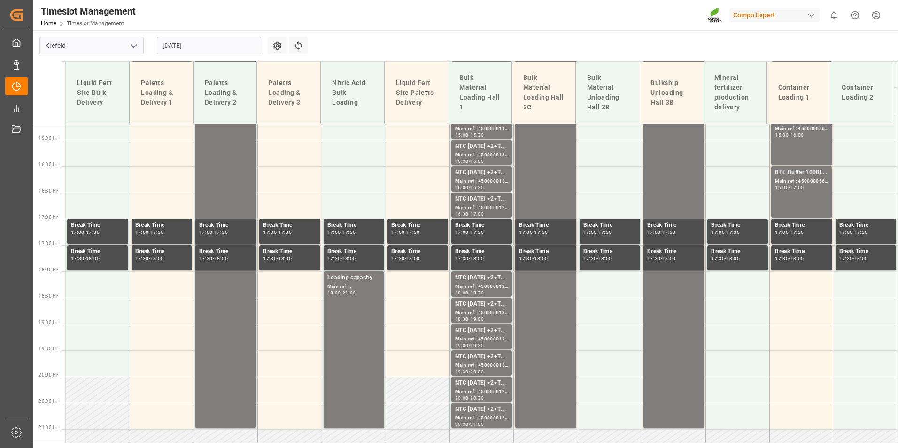
scroll to position [742, 0]
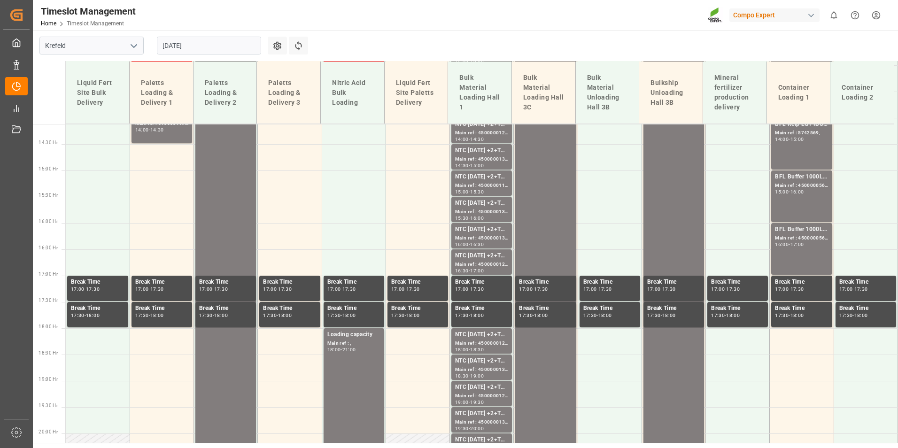
click at [205, 48] on input "[DATE]" at bounding box center [209, 46] width 104 height 18
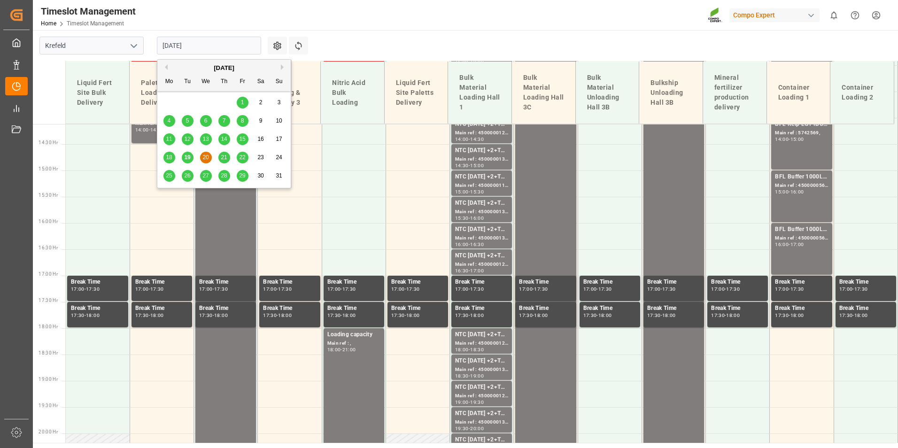
click at [223, 159] on span "21" at bounding box center [224, 157] width 6 height 7
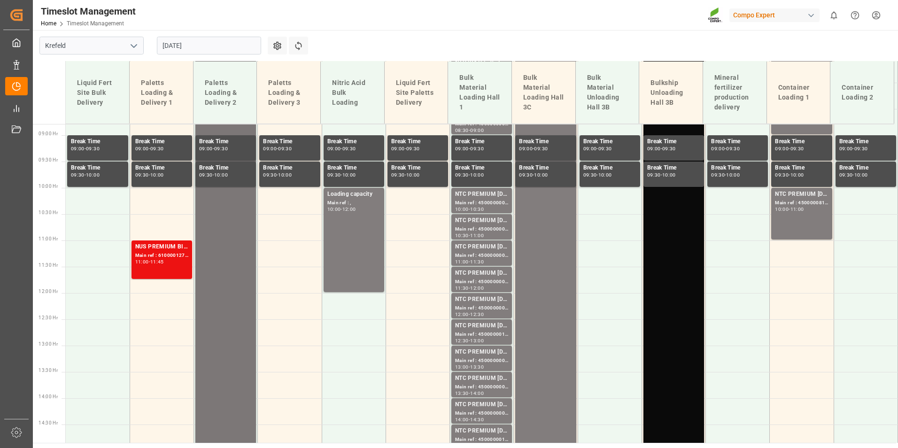
scroll to position [227, 0]
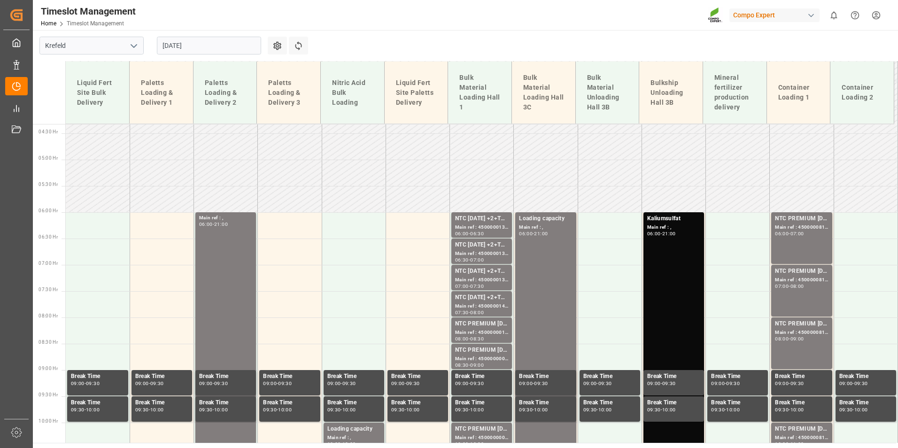
click at [220, 50] on input "[DATE]" at bounding box center [209, 46] width 104 height 18
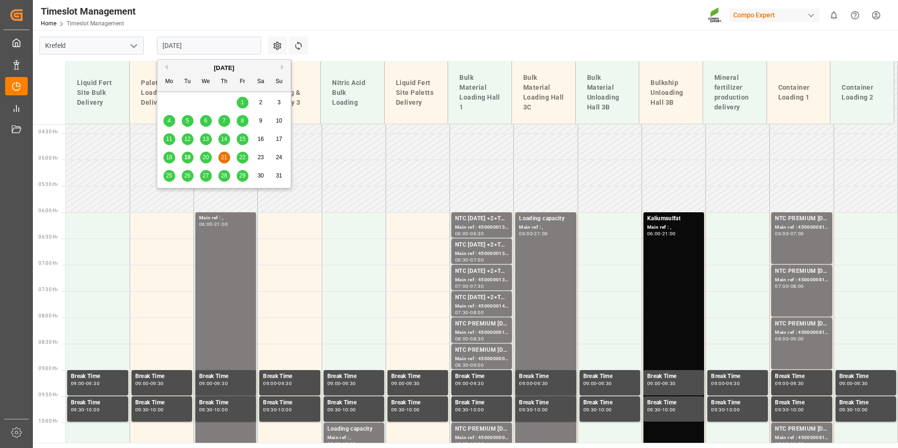
click at [189, 158] on span "19" at bounding box center [187, 157] width 6 height 7
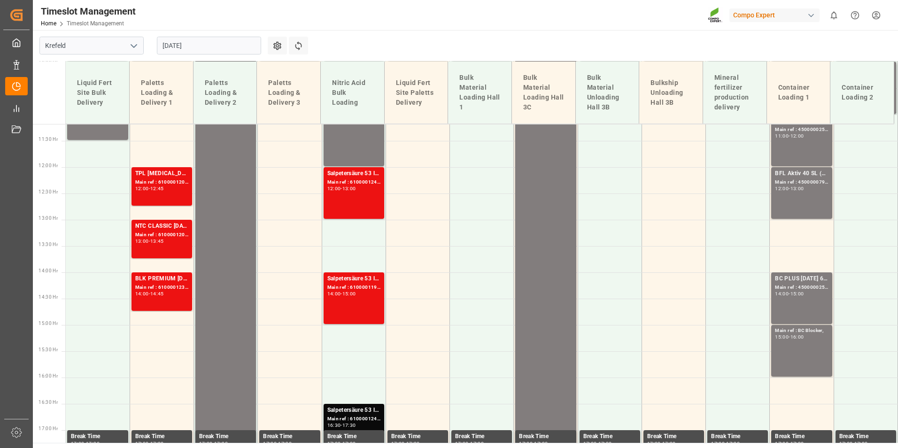
scroll to position [654, 0]
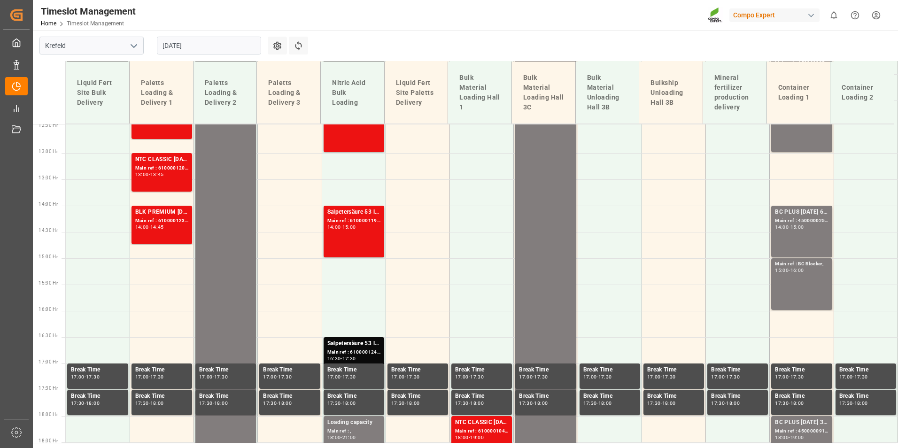
click at [225, 45] on input "[DATE]" at bounding box center [209, 46] width 104 height 18
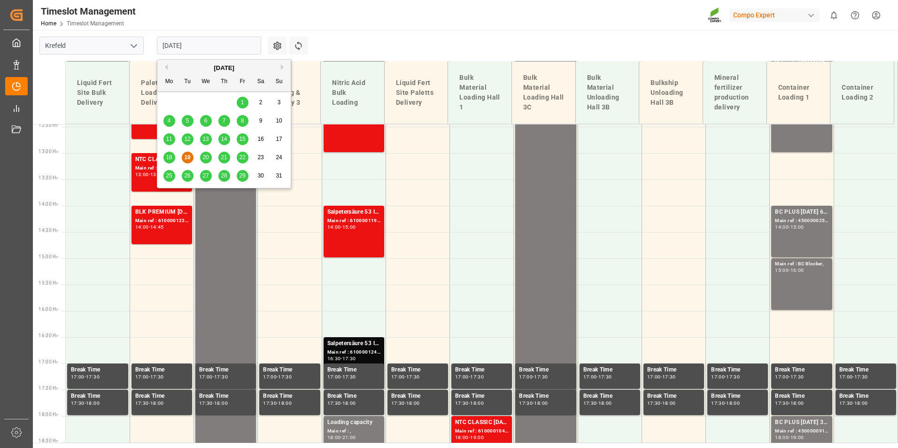
click at [210, 156] on div "20" at bounding box center [206, 157] width 12 height 11
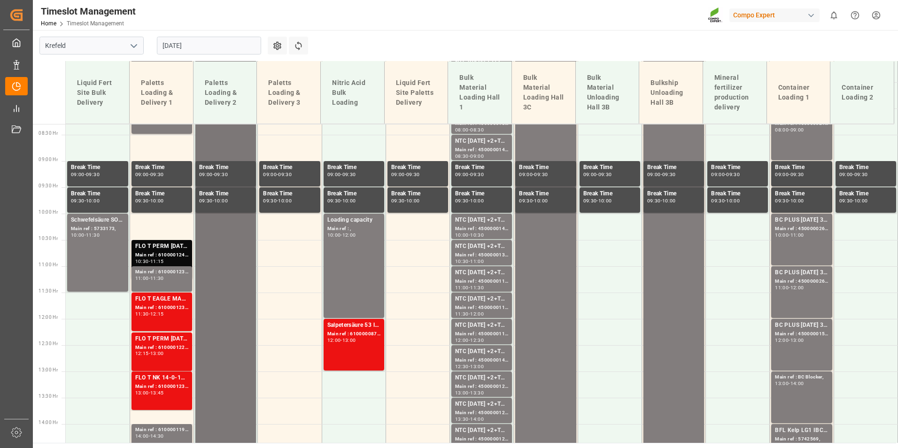
scroll to position [420, 0]
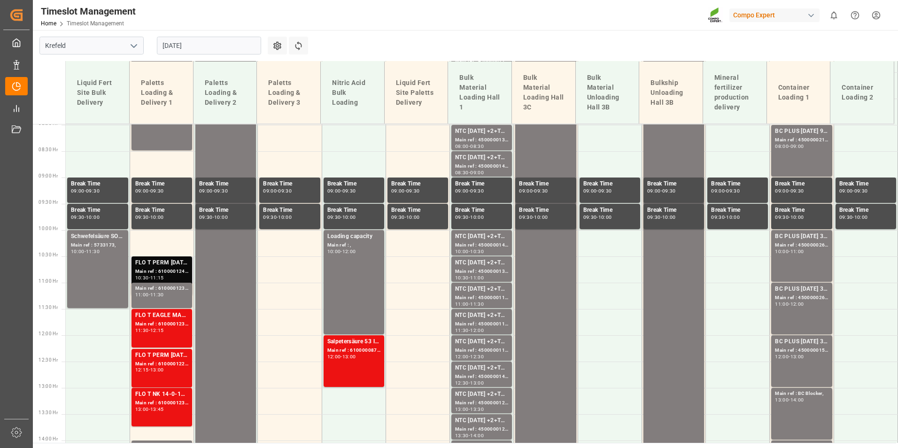
click at [181, 269] on div "Main ref : 6100001249, 2000000720;" at bounding box center [161, 272] width 53 height 8
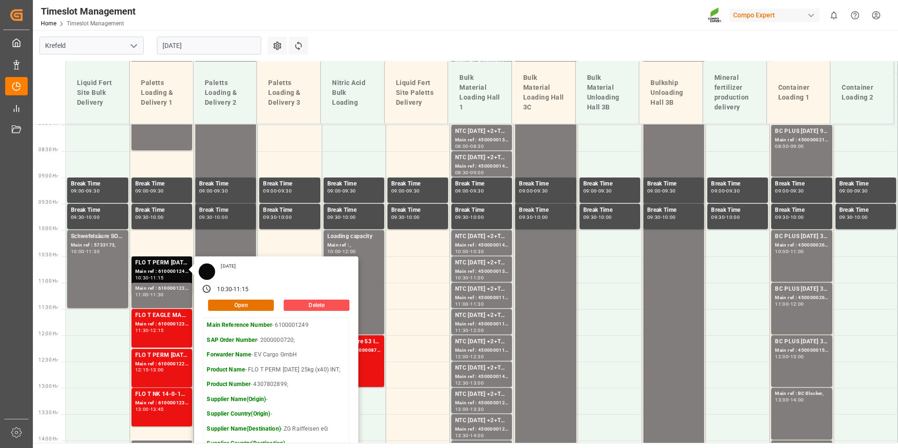
scroll to position [467, 0]
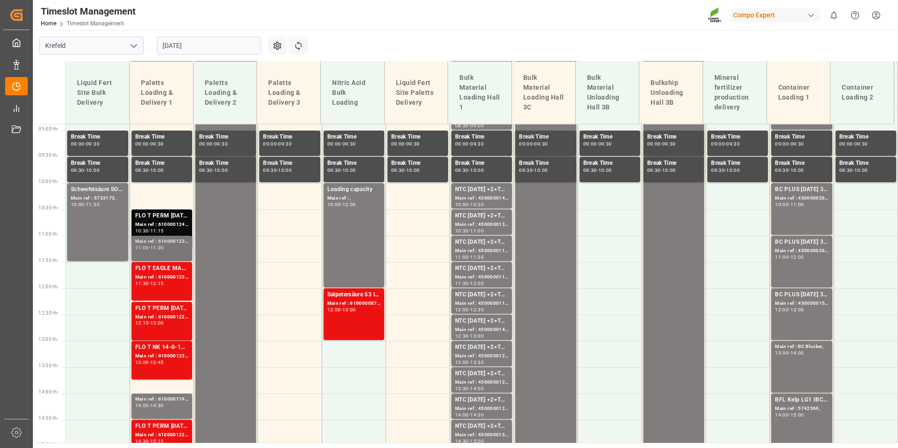
click at [170, 242] on div "Main ref : 6100001235, 6100001235" at bounding box center [161, 242] width 53 height 8
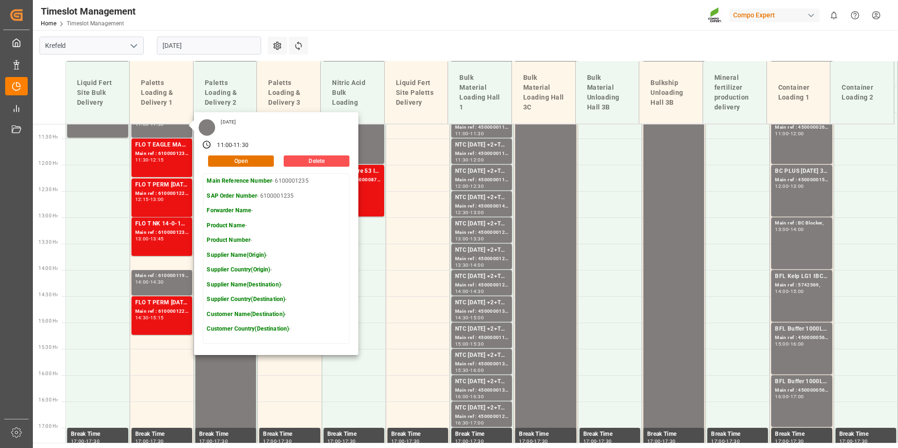
scroll to position [608, 0]
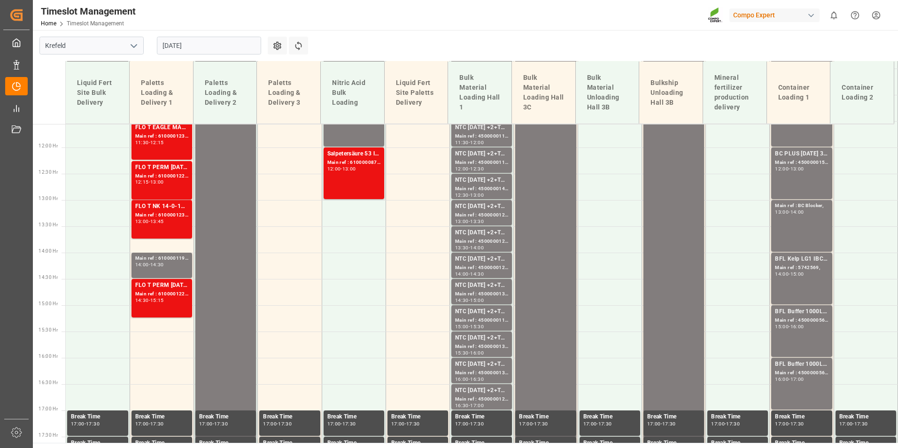
click at [179, 266] on div "14:00 - 14:30" at bounding box center [161, 264] width 53 height 5
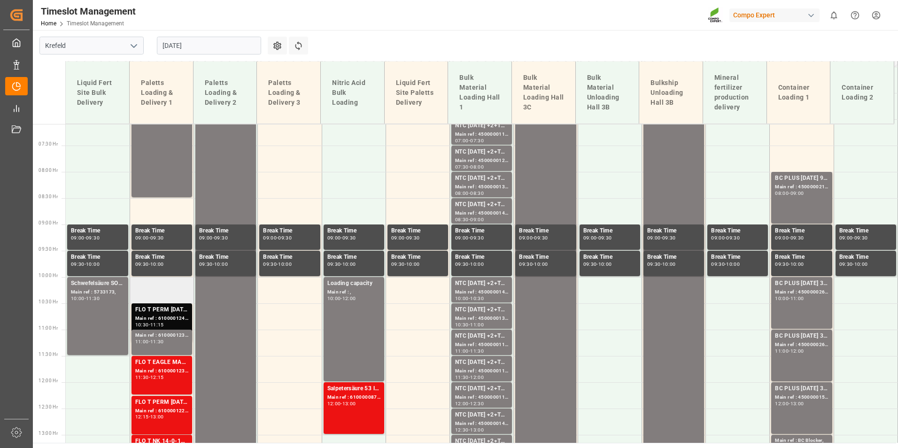
scroll to position [420, 0]
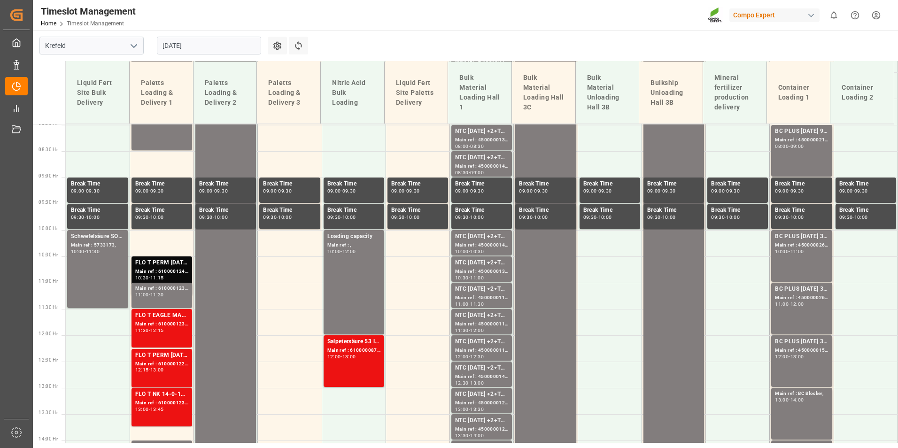
click at [177, 271] on div "Main ref : 6100001249, 2000000720;" at bounding box center [161, 272] width 53 height 8
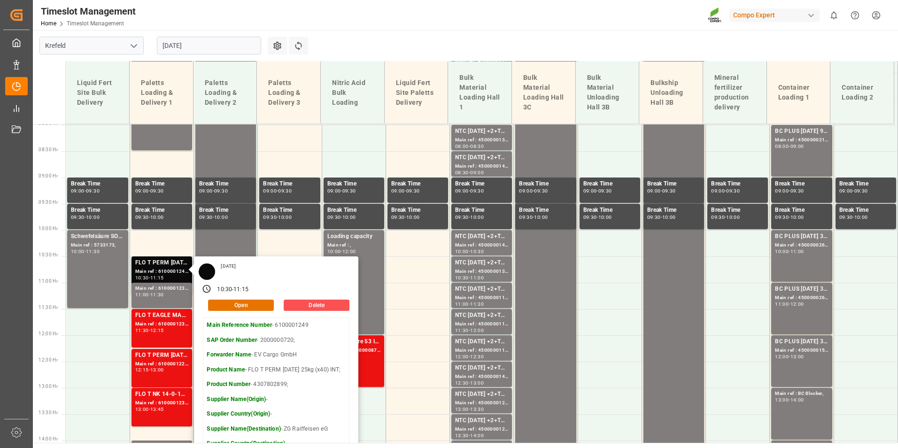
scroll to position [467, 0]
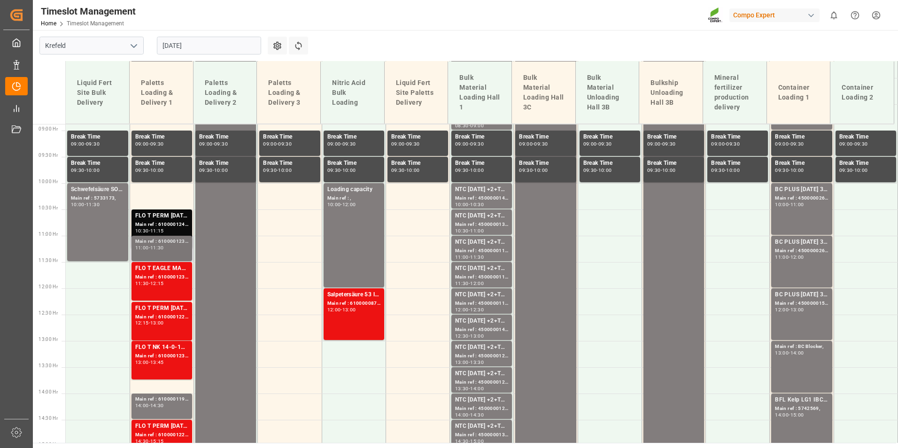
click at [177, 243] on div "Main ref : 6100001235, 6100001235" at bounding box center [161, 242] width 53 height 8
click at [174, 225] on div "Main ref : 6100001249, 2000000720;" at bounding box center [161, 225] width 53 height 8
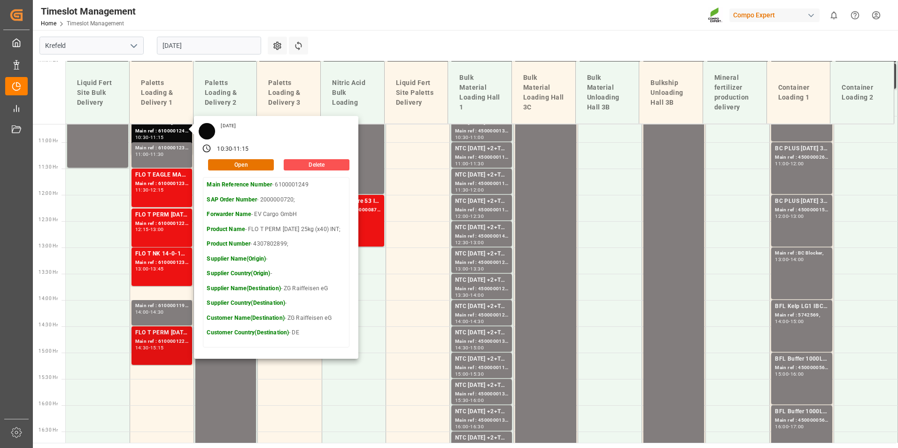
scroll to position [561, 0]
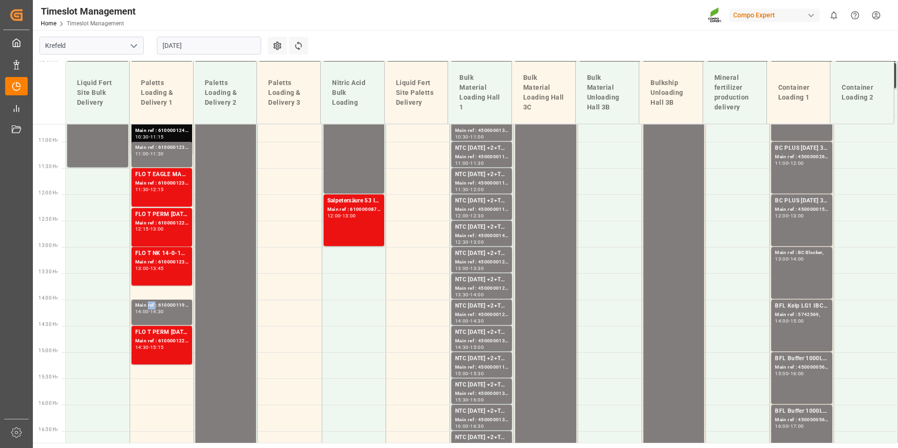
click at [149, 308] on div "Main ref : 6100001192," at bounding box center [161, 305] width 53 height 8
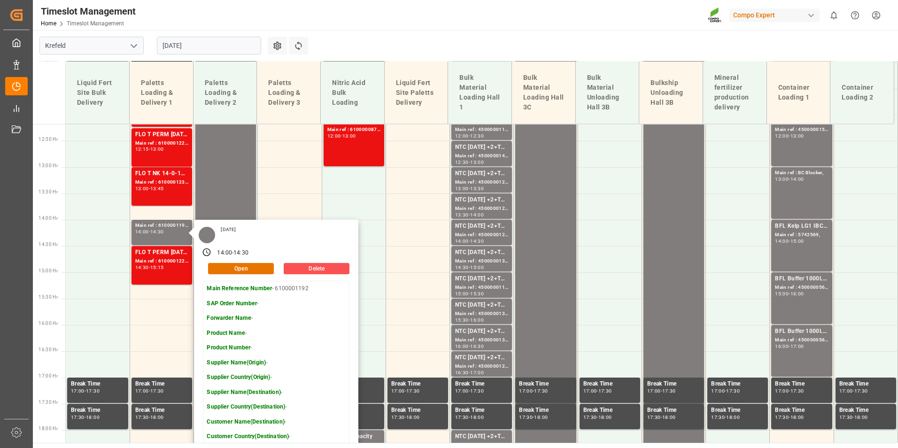
scroll to position [654, 0]
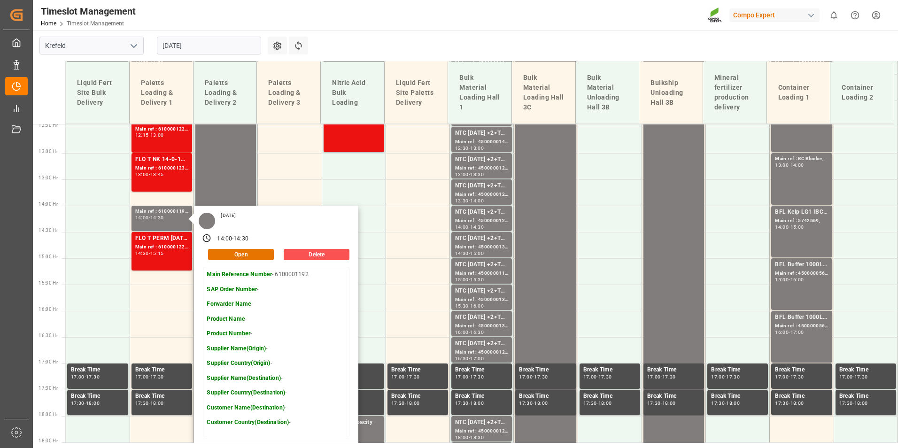
click at [334, 49] on main "Krefeld [DATE] Settings Refresh Time Slots Liquid Fert Site Bulk Delivery Palet…" at bounding box center [464, 236] width 863 height 413
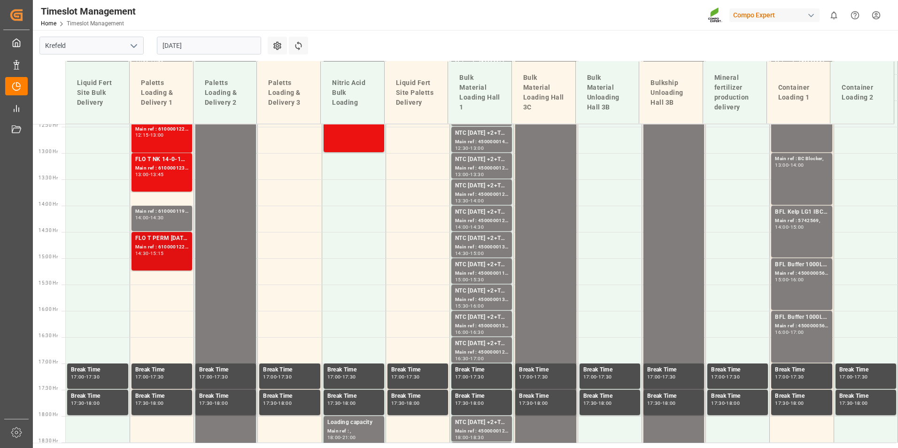
click at [142, 254] on div "14:30" at bounding box center [142, 253] width 14 height 4
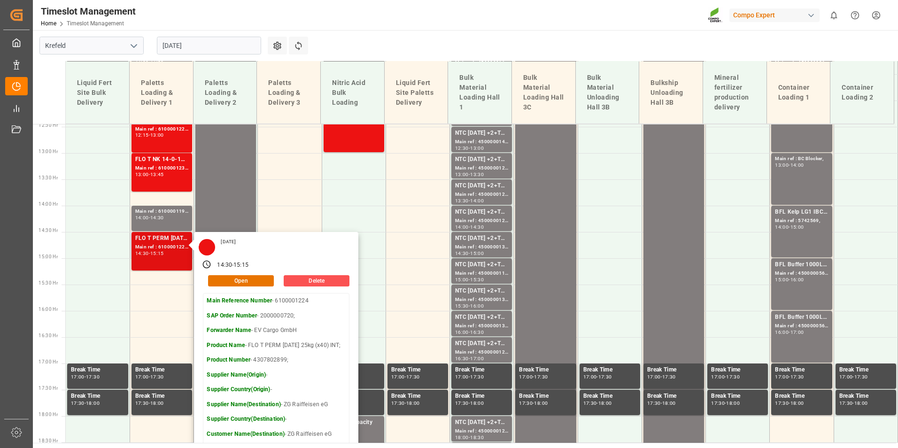
scroll to position [701, 0]
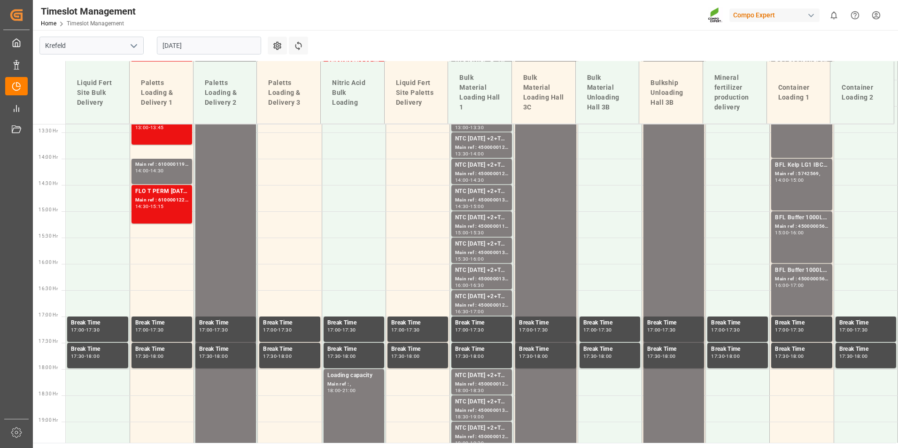
click at [159, 176] on div "Main ref : 6100001192, 14:00 - 14:30" at bounding box center [161, 172] width 53 height 22
click at [160, 194] on div "FLO T PERM 16-7-15 25kg (x40) INT;" at bounding box center [161, 191] width 53 height 9
click at [161, 171] on div "14:30" at bounding box center [157, 171] width 14 height 4
click at [175, 201] on div "Main ref : 6100001224, 2000000720;" at bounding box center [161, 200] width 53 height 8
click at [167, 175] on div "Main ref : 6100001192, 14:00 - 14:30" at bounding box center [161, 172] width 53 height 22
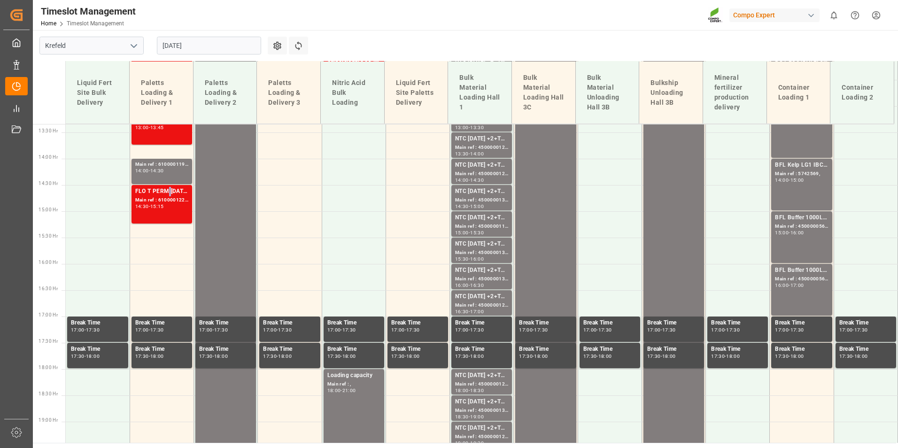
click at [168, 191] on div "FLO T PERM 16-7-15 25kg (x40) INT;" at bounding box center [161, 191] width 53 height 9
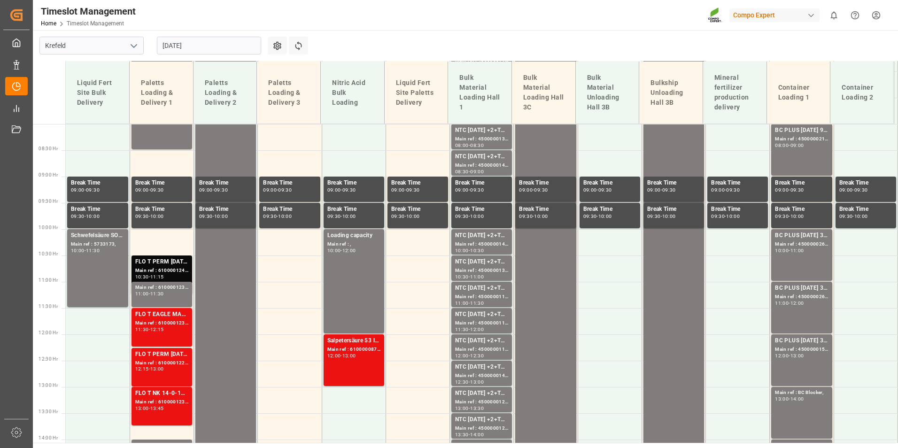
scroll to position [420, 0]
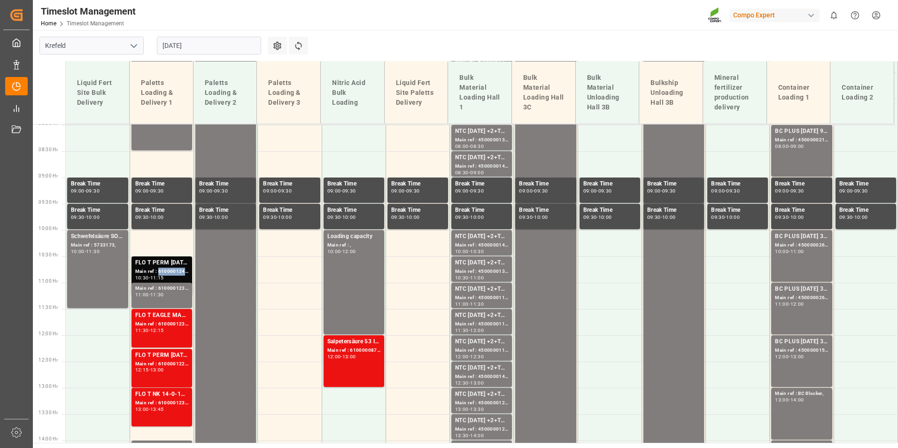
click at [175, 271] on div "Main ref : 6100001249, 2000000720;" at bounding box center [161, 272] width 53 height 8
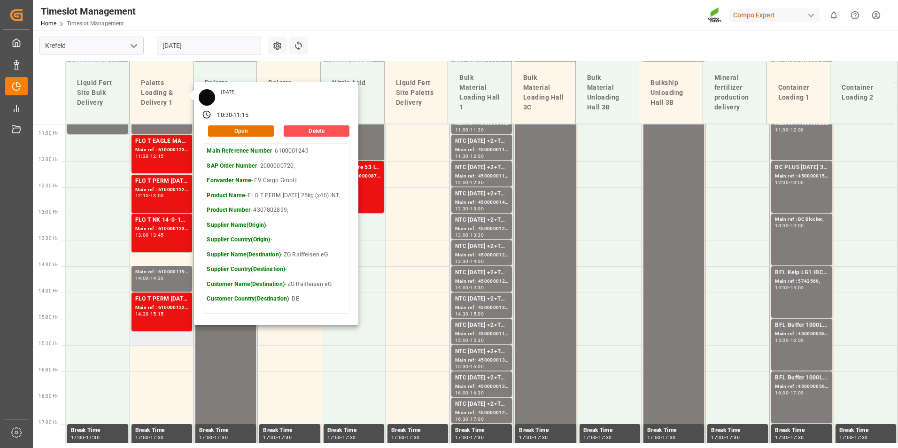
scroll to position [654, 0]
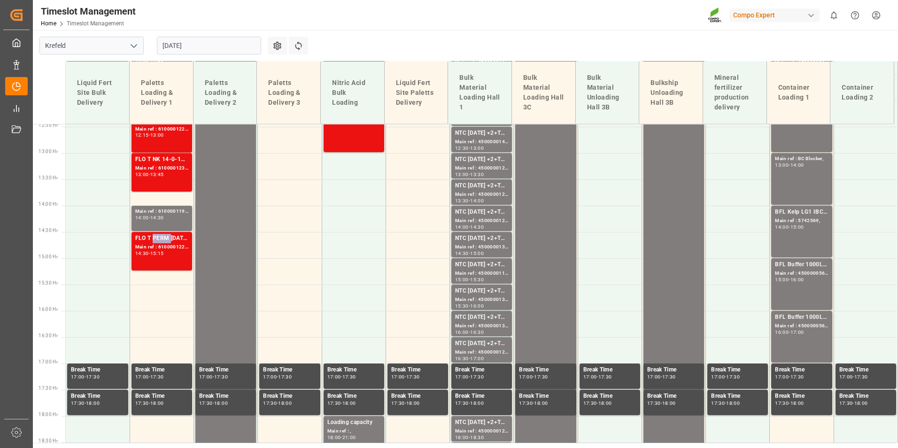
click at [161, 242] on div "FLO T PERM 16-7-15 25kg (x40) INT;" at bounding box center [161, 238] width 53 height 9
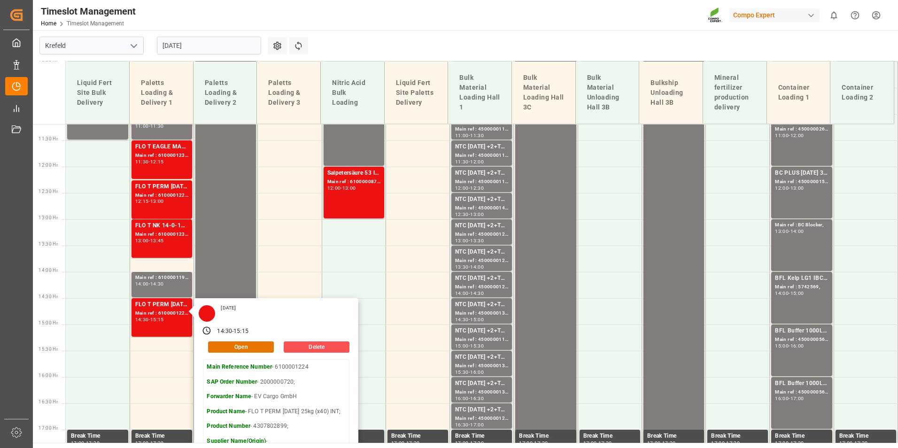
scroll to position [467, 0]
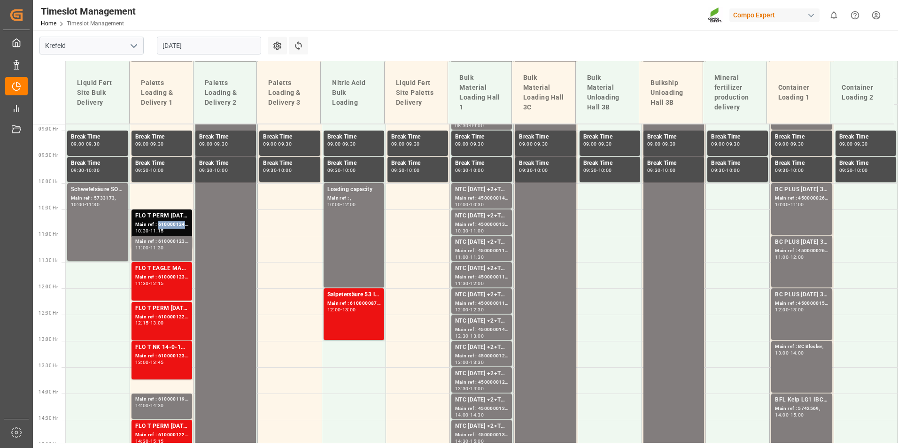
click at [170, 225] on div "Main ref : 6100001249, 2000000720;" at bounding box center [161, 225] width 53 height 8
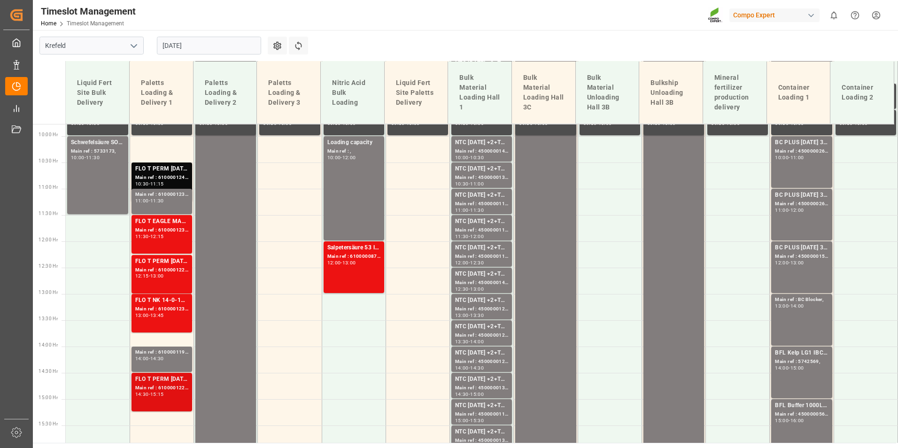
scroll to position [608, 0]
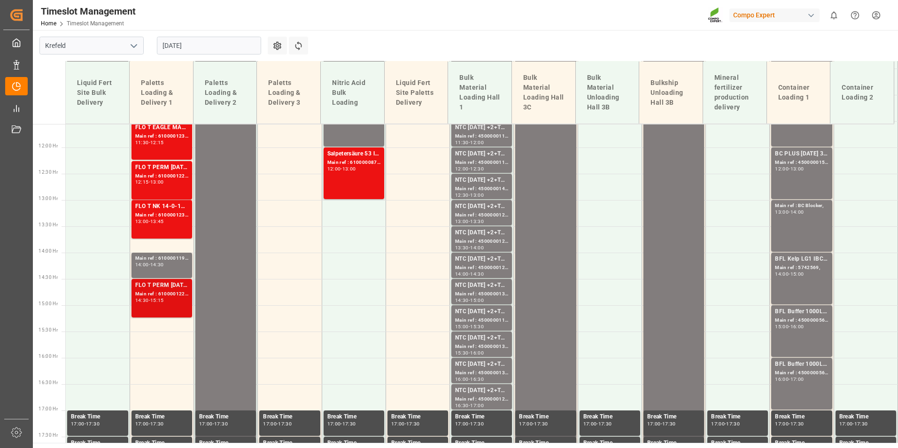
click at [177, 297] on div "Main ref : 6100001224, 2000000720;" at bounding box center [161, 294] width 53 height 8
click at [164, 301] on div "15:15" at bounding box center [157, 300] width 14 height 4
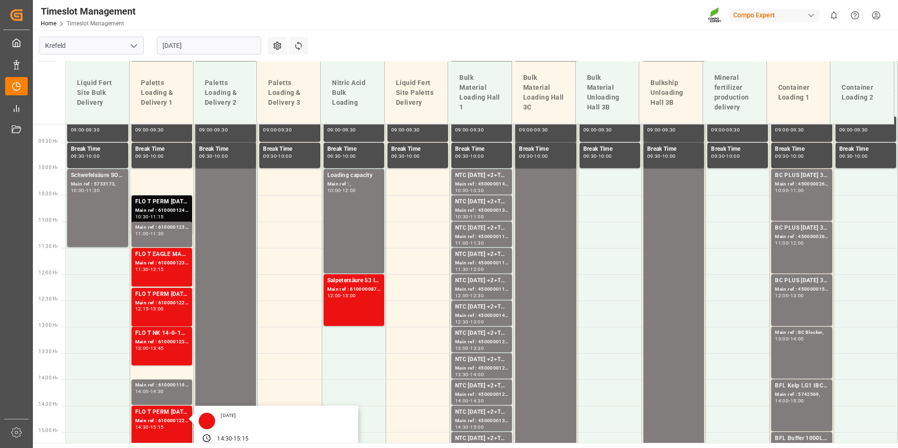
scroll to position [467, 0]
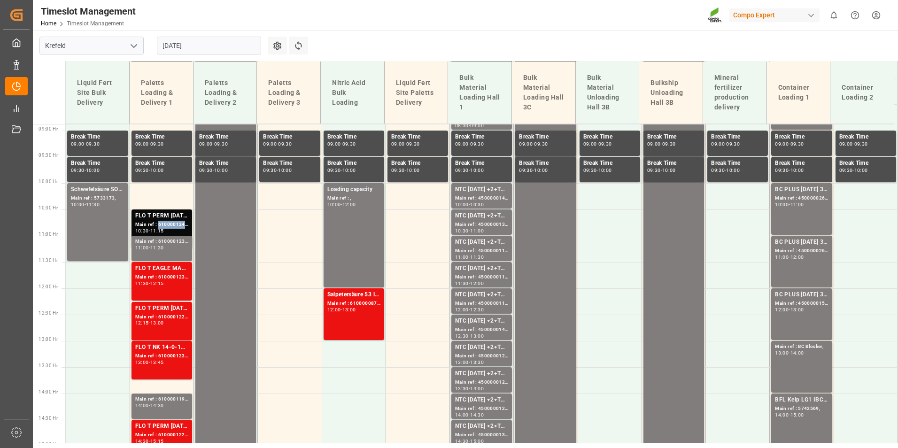
click at [164, 226] on div "Main ref : 6100001249, 2000000720;" at bounding box center [161, 225] width 53 height 8
click at [161, 225] on div "Main ref : 6100001249, 2000000720;" at bounding box center [161, 225] width 53 height 8
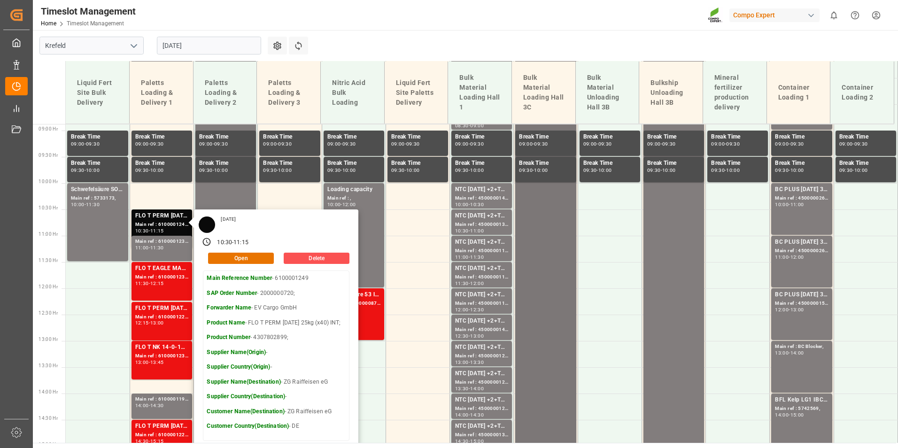
scroll to position [654, 0]
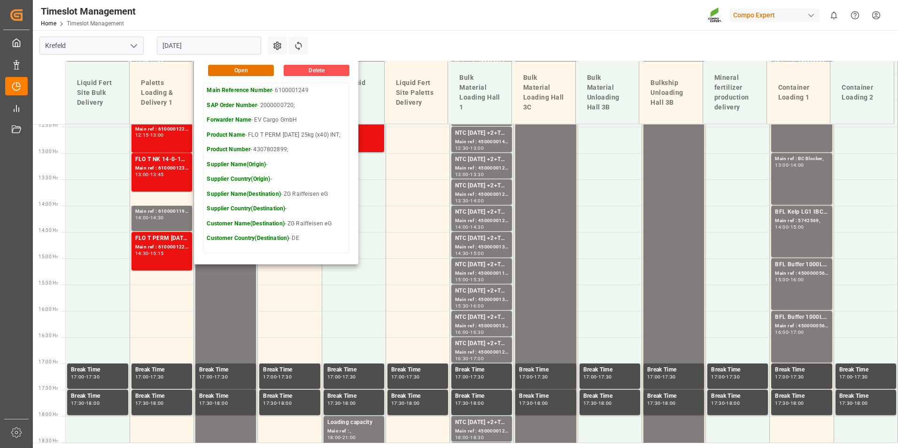
click at [407, 42] on main "Krefeld [DATE] Settings Refresh Time Slots Liquid Fert Site Bulk Delivery Palet…" at bounding box center [464, 236] width 863 height 413
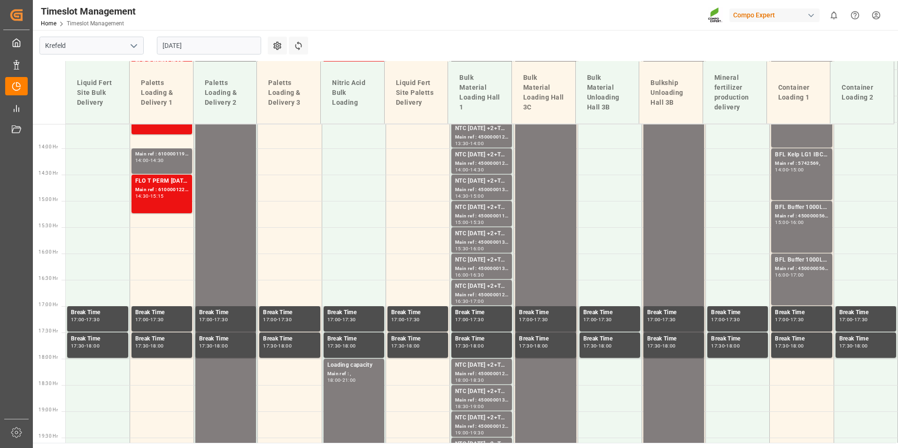
scroll to position [709, 0]
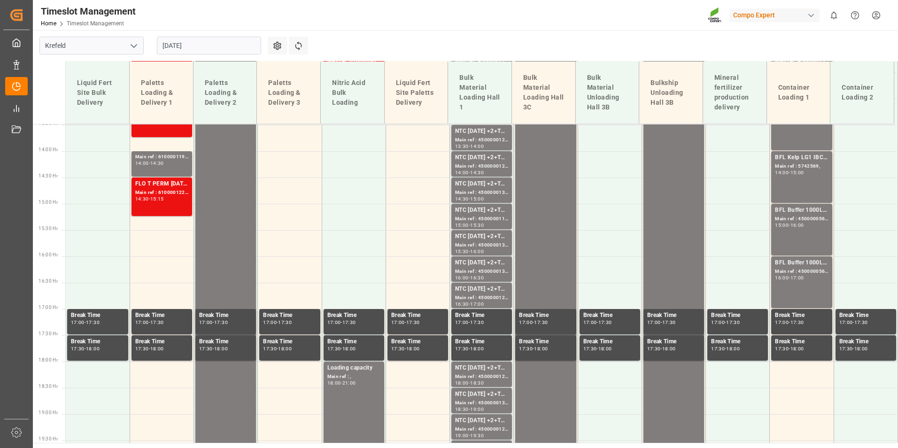
click at [220, 37] on input "[DATE]" at bounding box center [209, 46] width 104 height 18
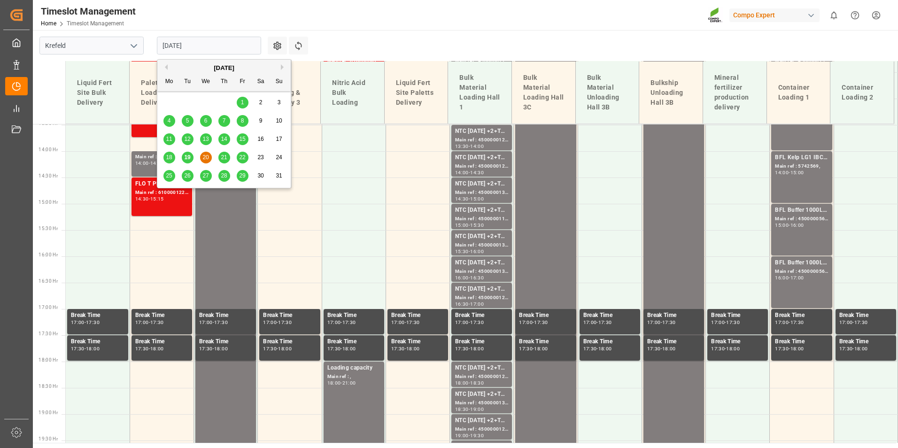
click at [186, 162] on div "19" at bounding box center [188, 157] width 12 height 11
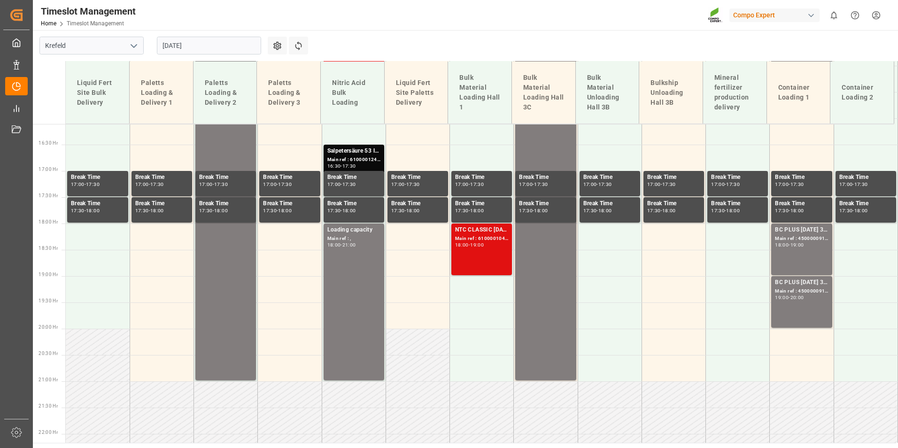
scroll to position [848, 0]
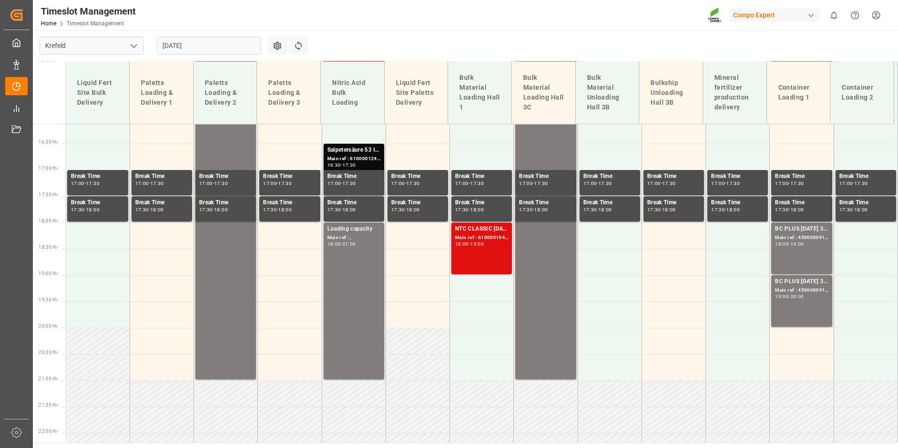
click at [482, 251] on div "NTC CLASSIC 12-8-16+3+TE BULK; Main ref : 6100001041, 2000000209; 18:00 - 19:00" at bounding box center [481, 248] width 53 height 48
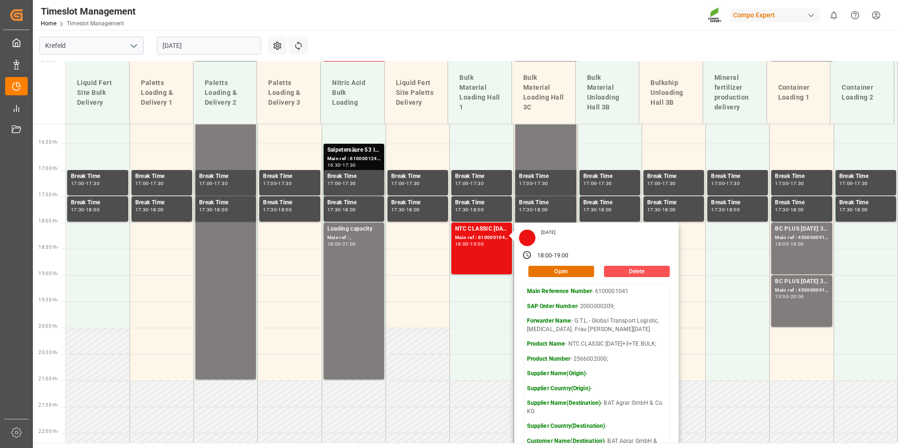
click at [510, 34] on main "[GEOGRAPHIC_DATA] [DATE] Settings Refresh Time Slots Liquid Fert Site Bulk Deli…" at bounding box center [464, 236] width 863 height 413
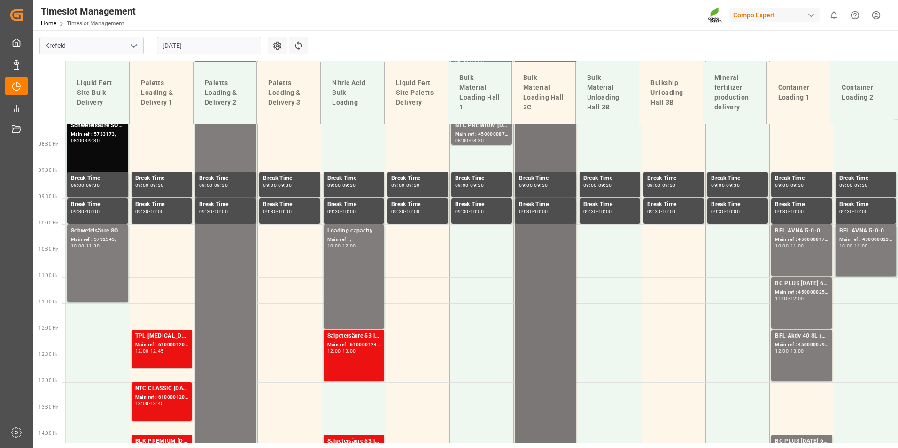
scroll to position [707, 0]
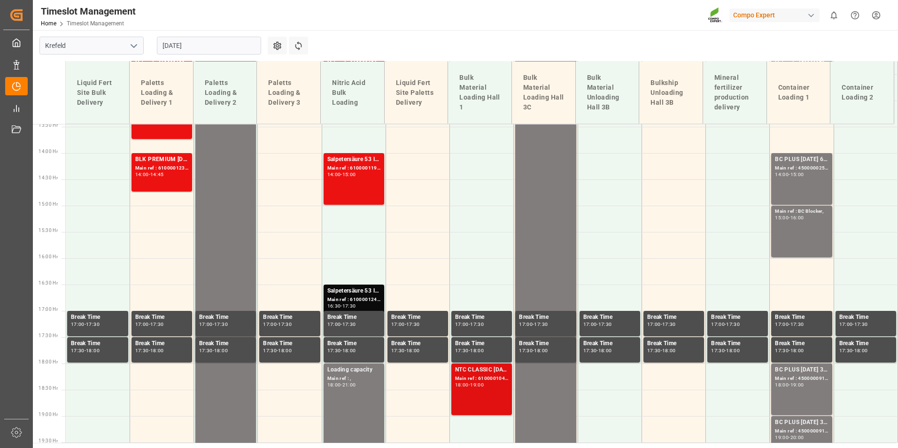
click at [476, 376] on div "Main ref : 6100001041, 2000000209;" at bounding box center [481, 379] width 53 height 8
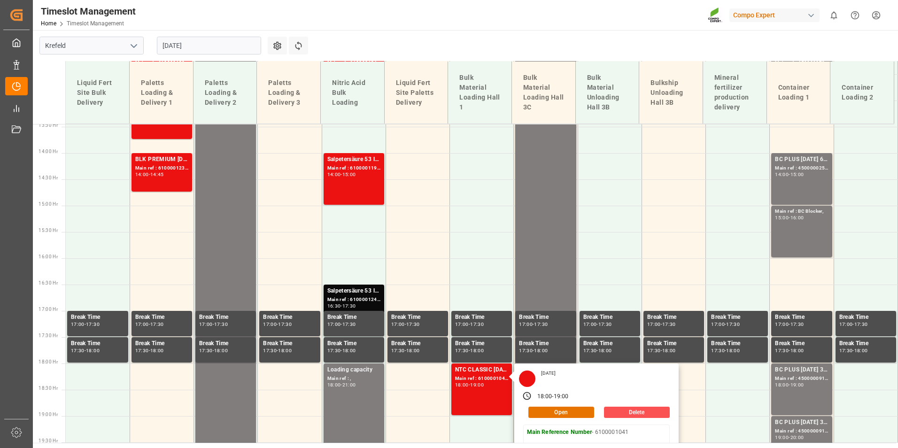
click at [523, 42] on main "[GEOGRAPHIC_DATA] [DATE] Settings Refresh Time Slots Liquid Fert Site Bulk Deli…" at bounding box center [464, 236] width 863 height 413
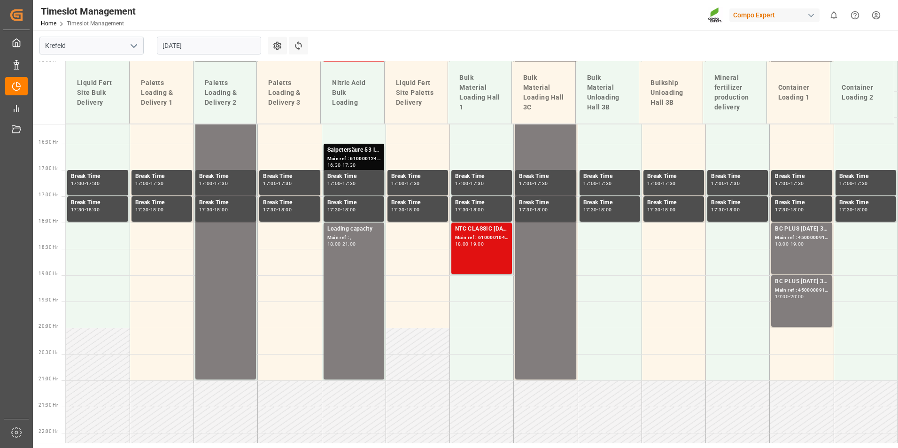
scroll to position [850, 0]
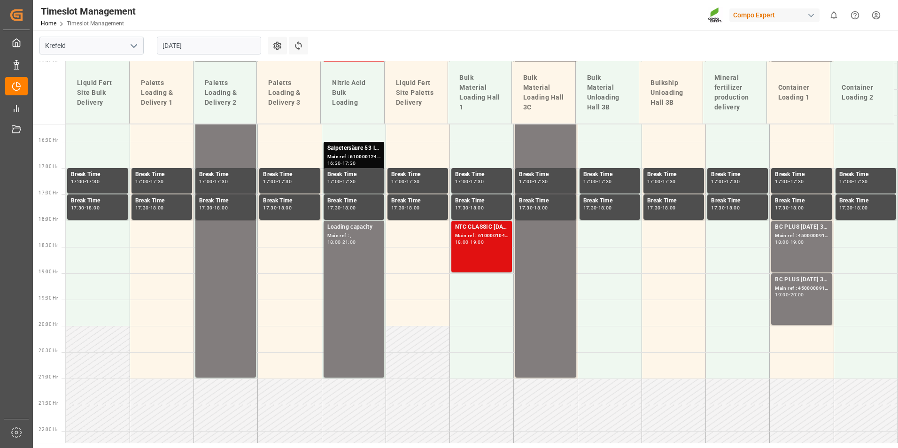
click at [476, 257] on div "NTC CLASSIC 12-8-16+3+TE BULK; Main ref : 6100001041, 2000000209; 18:00 - 19:00" at bounding box center [481, 247] width 53 height 48
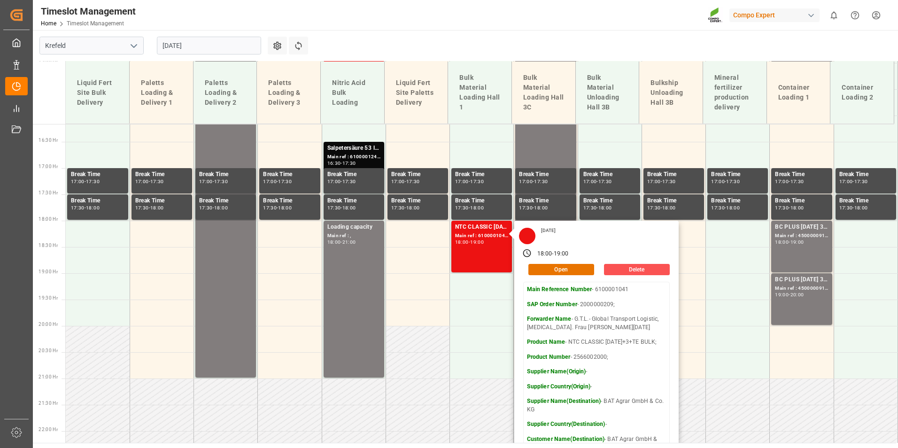
click at [493, 35] on main "[GEOGRAPHIC_DATA] [DATE] Settings Refresh Time Slots Liquid Fert Site Bulk Deli…" at bounding box center [464, 236] width 863 height 413
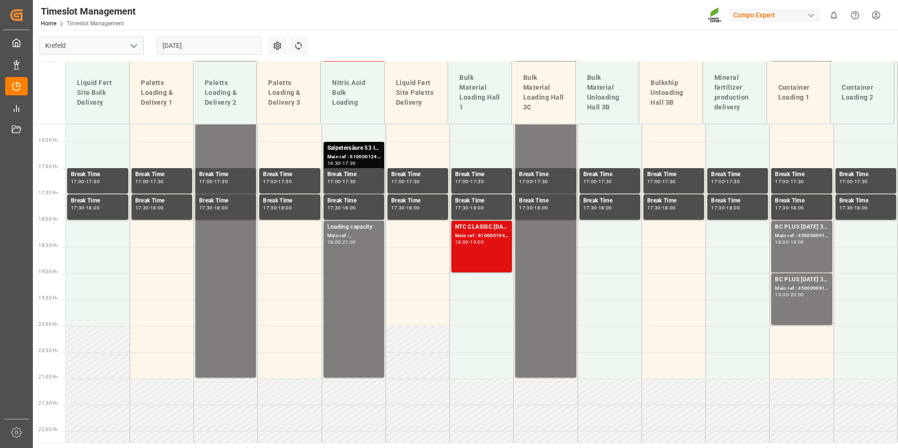
click at [478, 256] on div "NTC CLASSIC 12-8-16+3+TE BULK; Main ref : 6100001041, 2000000209; 18:00 - 19:00" at bounding box center [481, 247] width 53 height 48
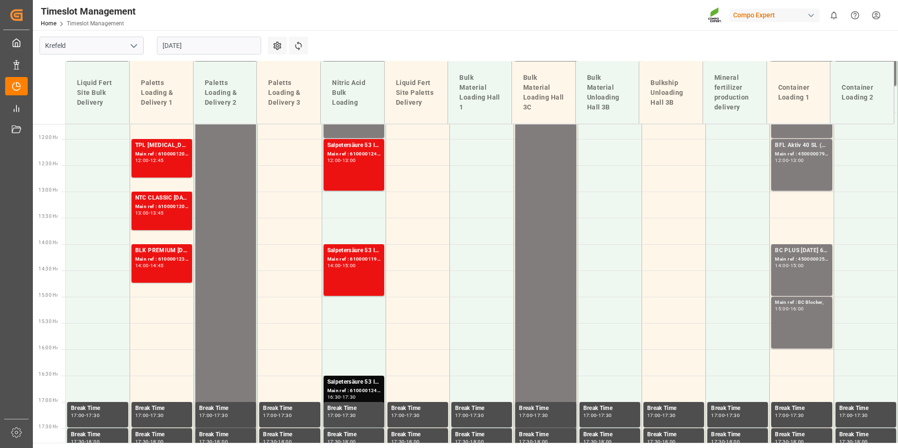
scroll to position [897, 0]
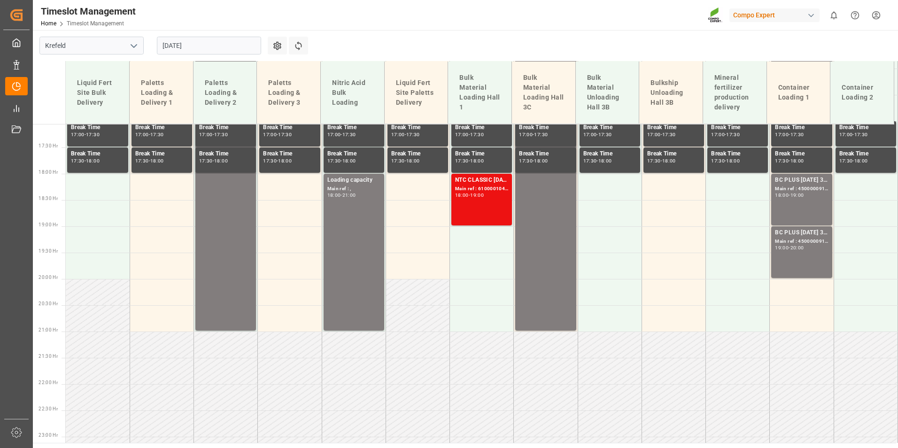
click at [479, 197] on div "18:00 - 19:00" at bounding box center [481, 195] width 53 height 5
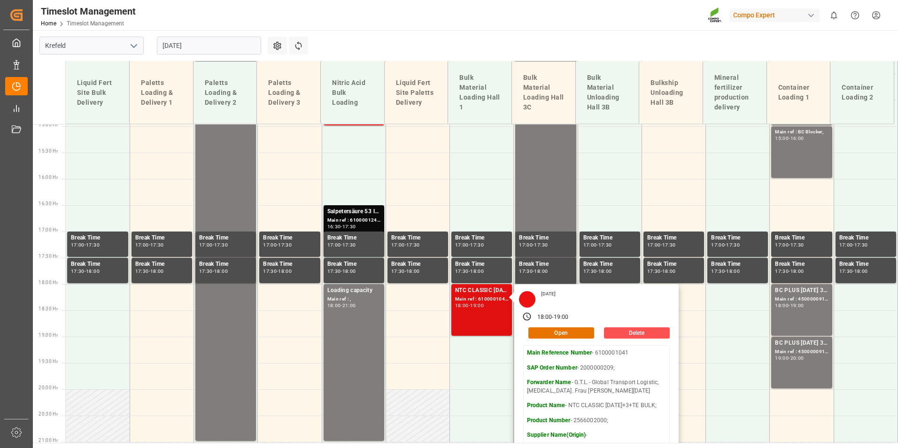
scroll to position [803, 0]
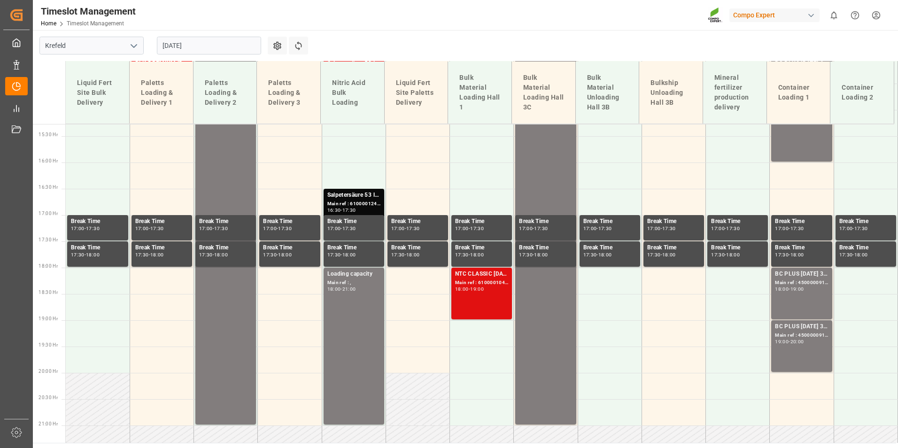
click at [484, 292] on div "18:00 - 19:00" at bounding box center [481, 289] width 53 height 5
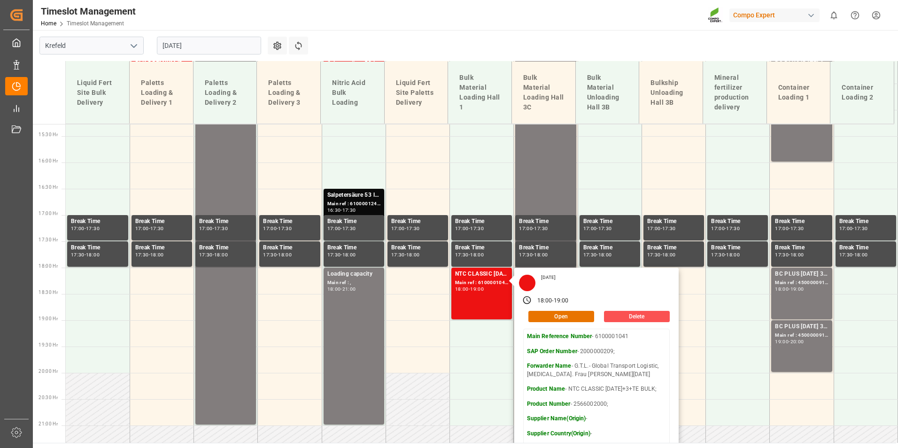
click at [225, 45] on input "[DATE]" at bounding box center [209, 46] width 104 height 18
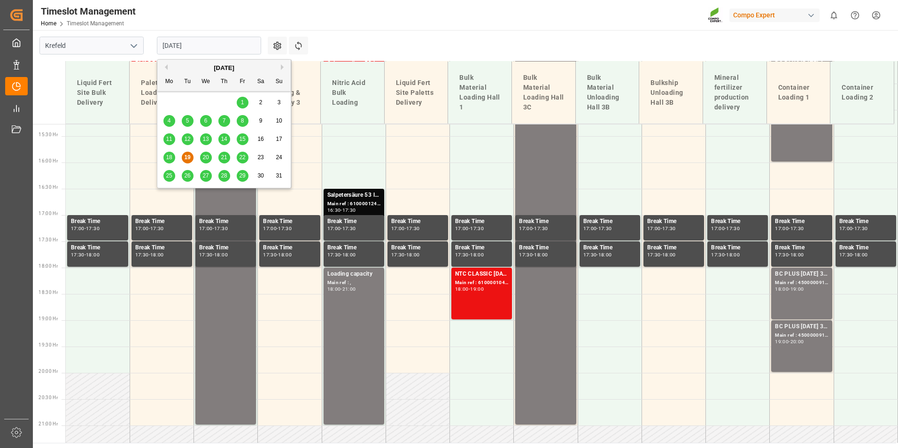
click at [223, 157] on span "21" at bounding box center [224, 157] width 6 height 7
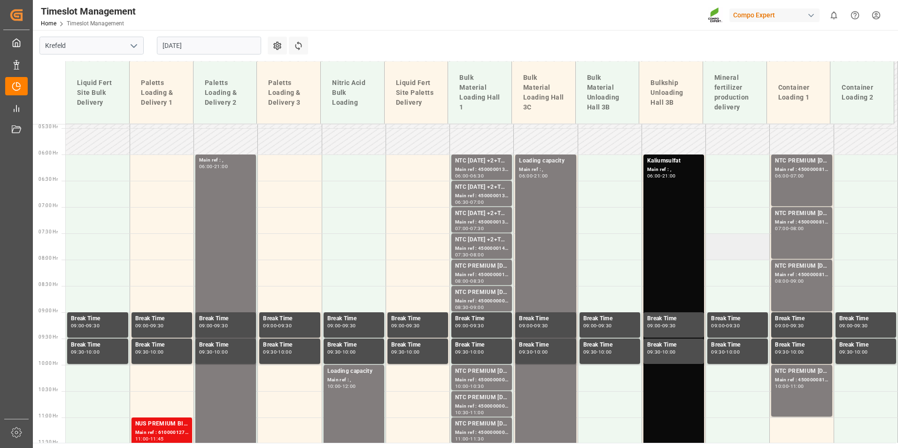
scroll to position [285, 0]
click at [803, 168] on div "Main ref : 4500000817, 2000000613;" at bounding box center [801, 170] width 53 height 8
click at [805, 229] on div "07:00 - 08:00" at bounding box center [801, 229] width 53 height 5
click at [792, 180] on div "NTC PREMIUM 15-3-20 50kg (x25) NLA MTO; Main ref : 4500000817, 2000000613; 06:0…" at bounding box center [801, 181] width 53 height 48
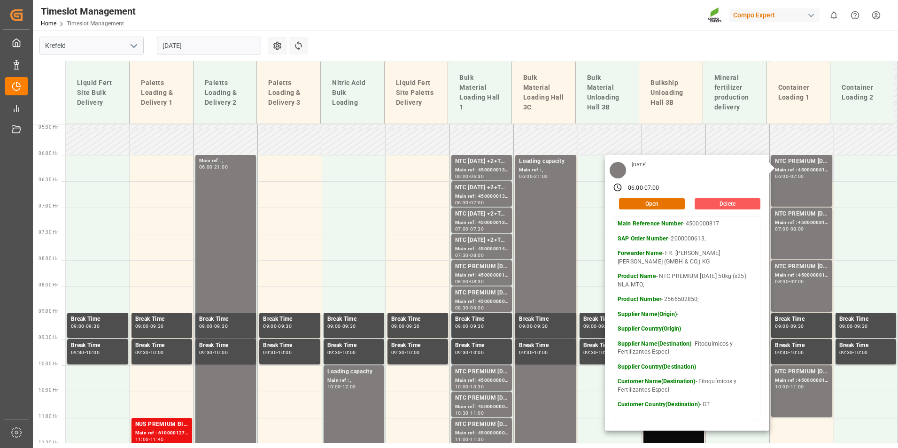
click at [721, 201] on button "Delete" at bounding box center [727, 203] width 66 height 11
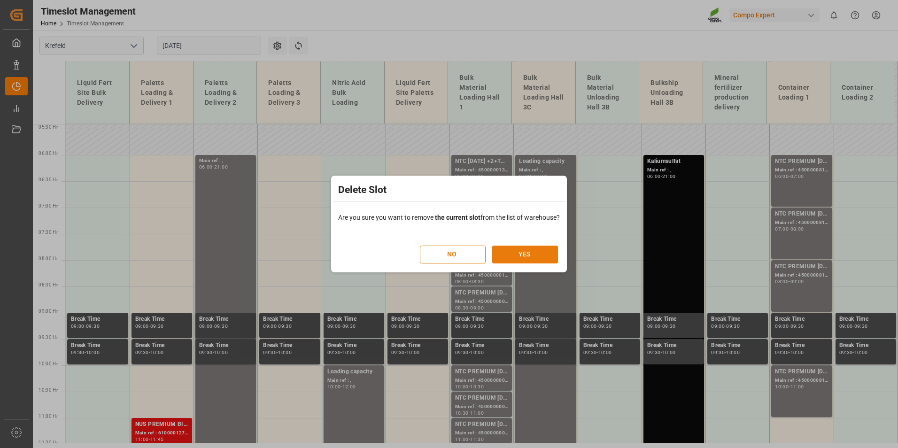
click at [503, 258] on button "YES" at bounding box center [525, 255] width 66 height 18
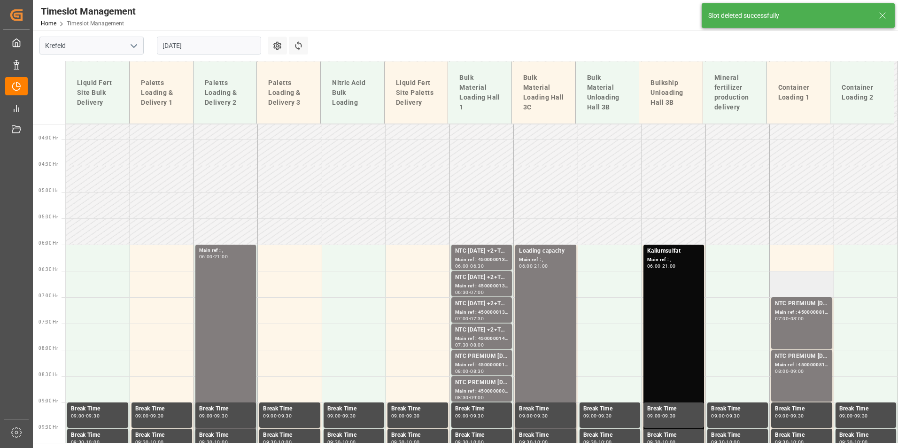
scroll to position [286, 0]
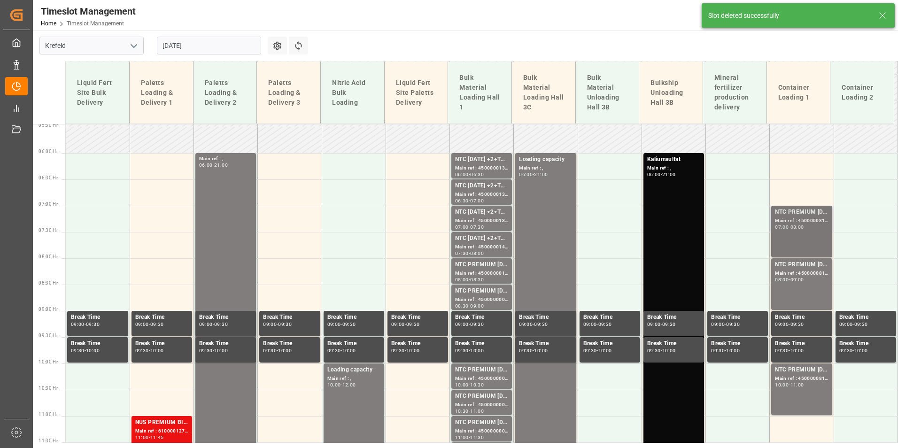
click at [782, 228] on div "07:00" at bounding box center [782, 227] width 14 height 4
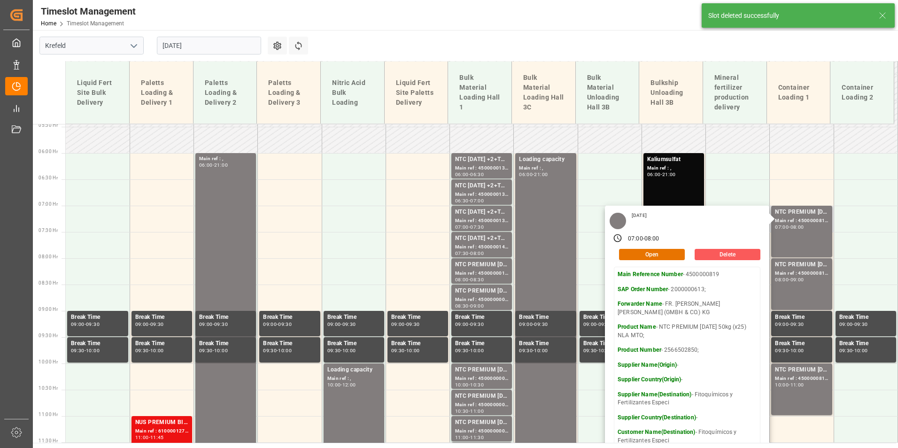
click at [728, 255] on button "Delete" at bounding box center [727, 254] width 66 height 11
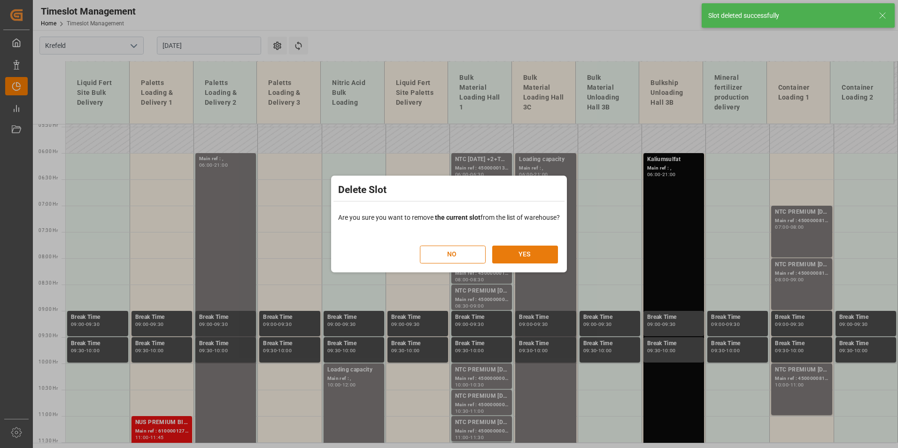
click at [529, 253] on button "YES" at bounding box center [525, 255] width 66 height 18
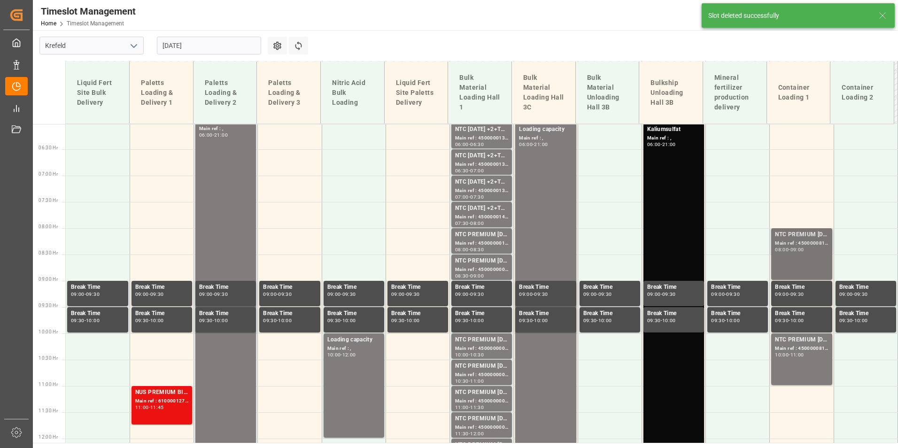
scroll to position [339, 0]
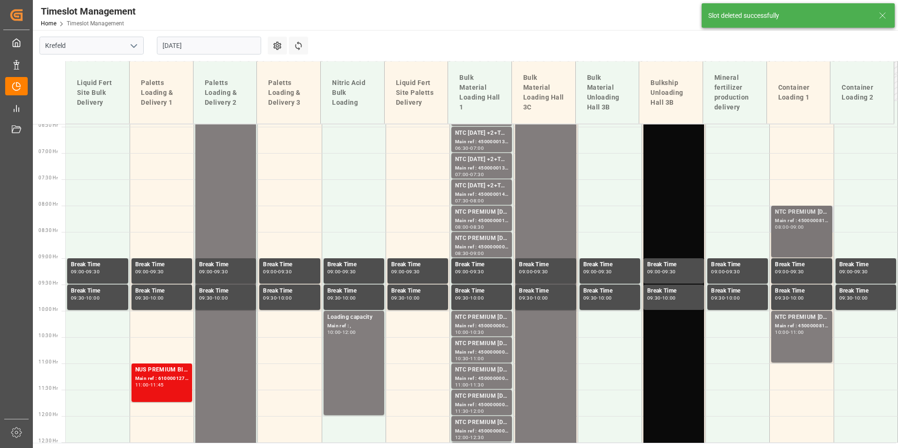
click at [809, 238] on div "NTC PREMIUM 15-3-20 50kg (x25) NLA MTO; Main ref : 4500000815, 2000000613; 08:0…" at bounding box center [801, 232] width 53 height 48
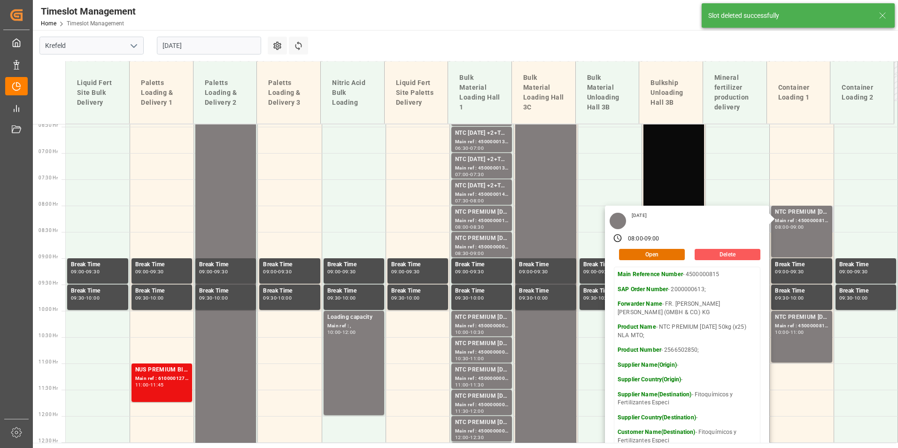
click at [712, 259] on button "Delete" at bounding box center [727, 254] width 66 height 11
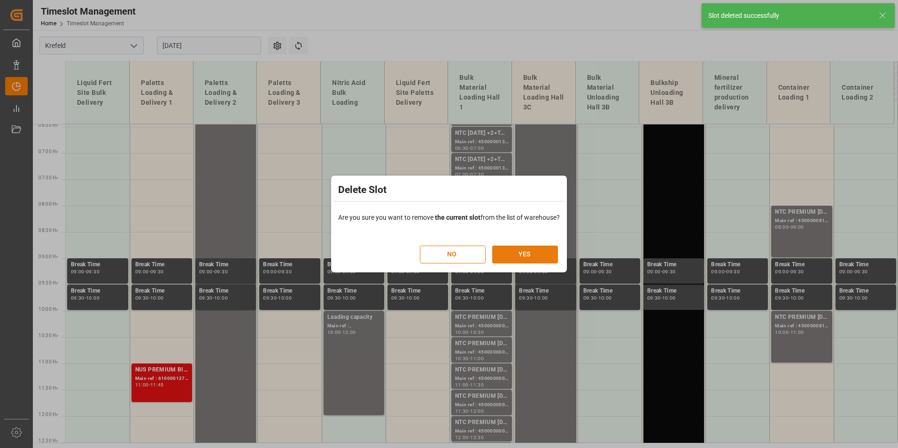
click at [546, 253] on button "YES" at bounding box center [525, 255] width 66 height 18
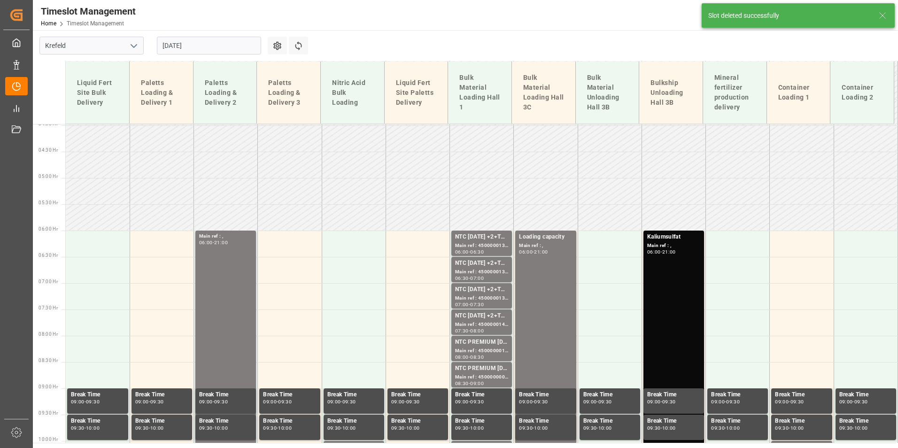
scroll to position [392, 0]
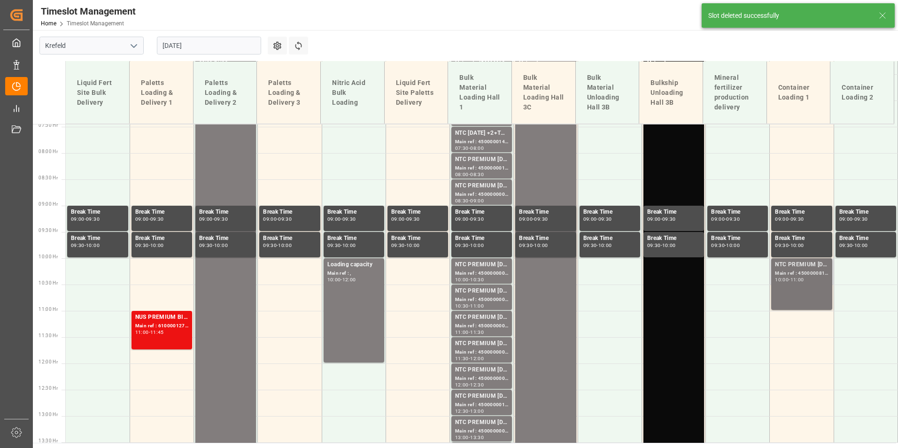
click at [810, 278] on div "10:00 - 11:00" at bounding box center [801, 279] width 53 height 5
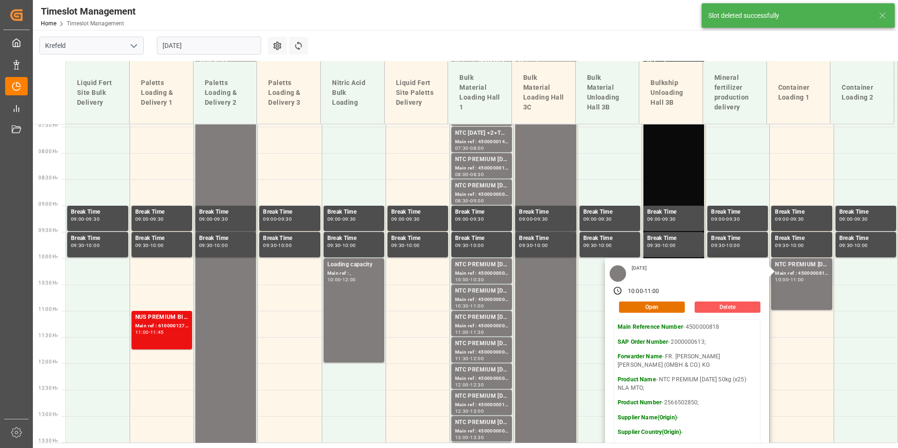
click at [740, 307] on button "Delete" at bounding box center [727, 306] width 66 height 11
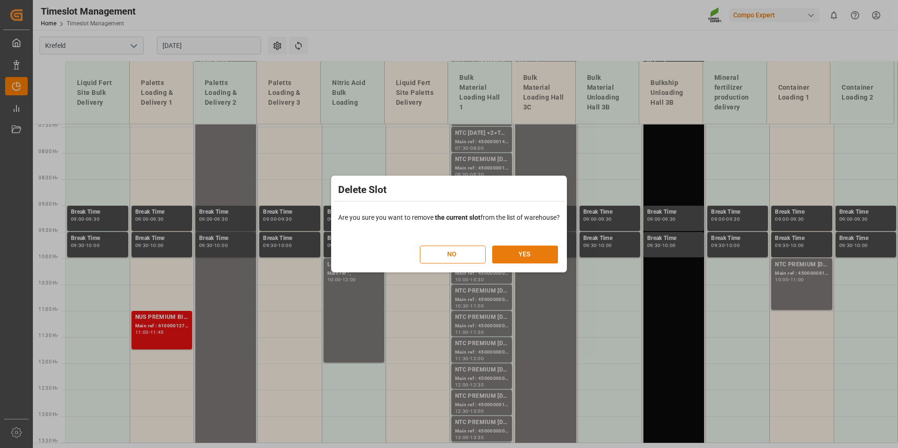
click at [527, 256] on button "YES" at bounding box center [525, 255] width 66 height 18
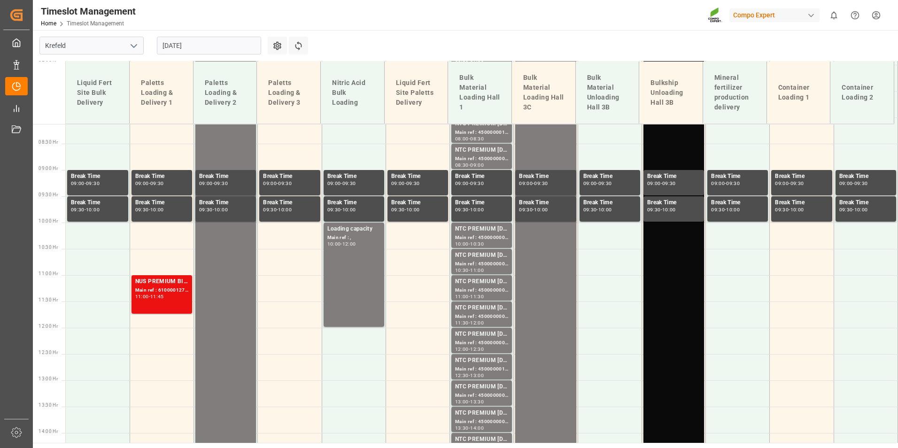
scroll to position [309, 0]
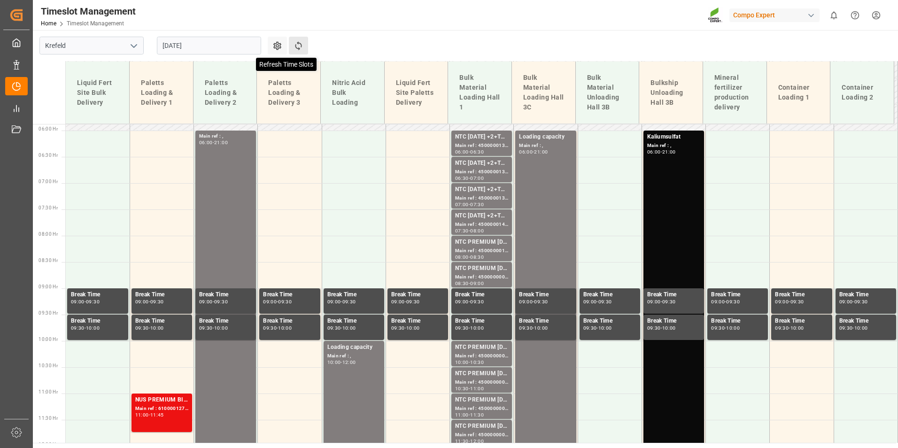
click at [300, 50] on icon at bounding box center [298, 46] width 10 height 10
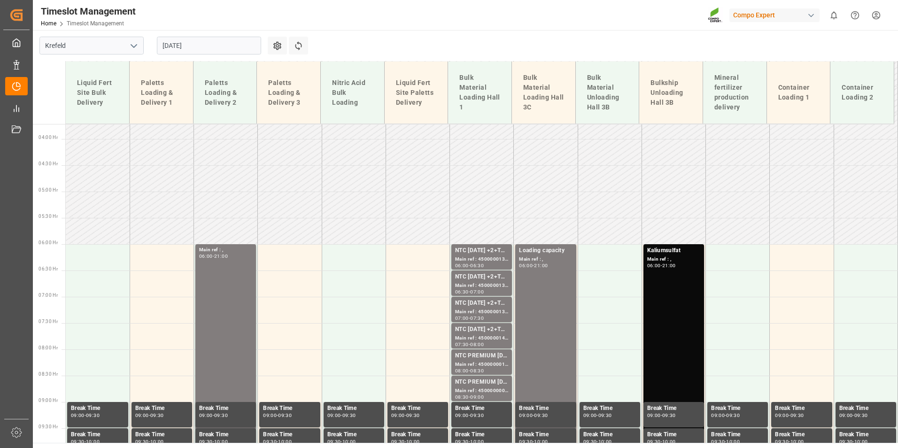
scroll to position [285, 0]
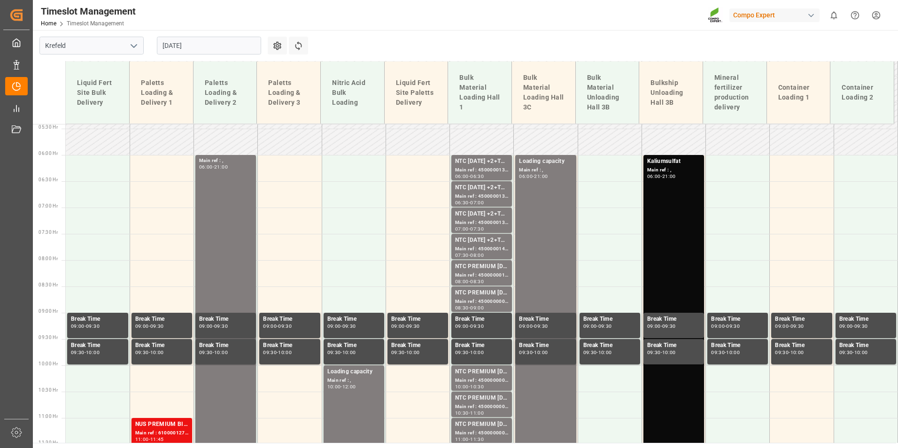
click at [236, 41] on input "[DATE]" at bounding box center [209, 46] width 104 height 18
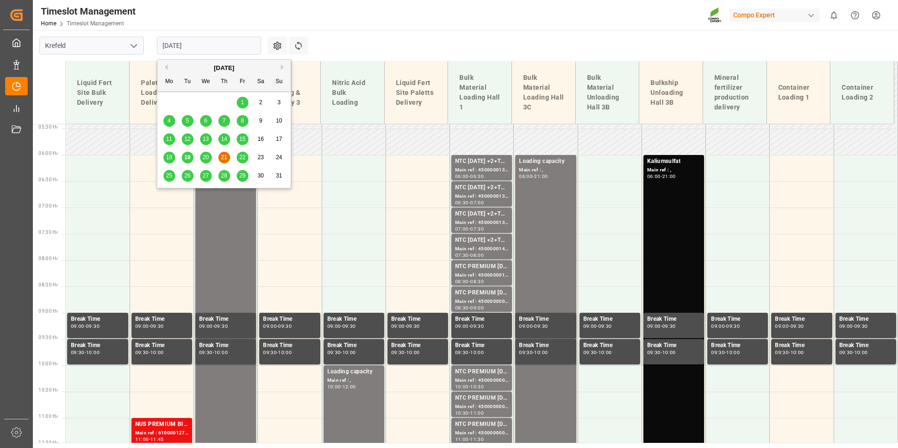
click at [205, 155] on span "20" at bounding box center [205, 157] width 6 height 7
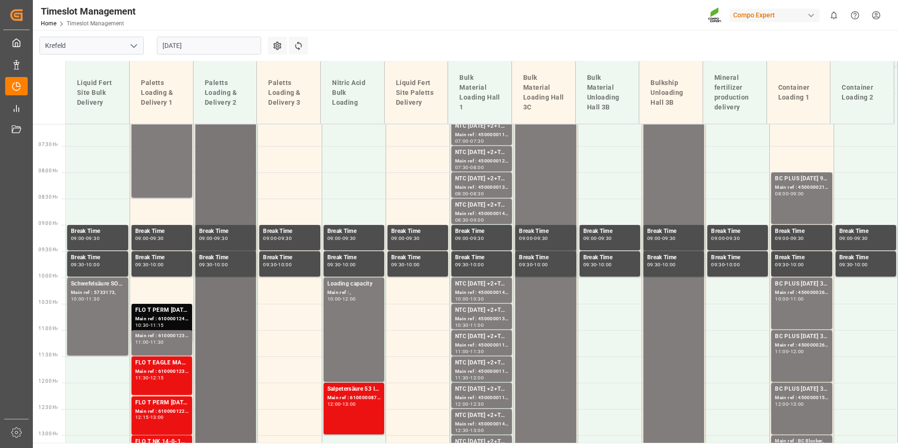
scroll to position [378, 0]
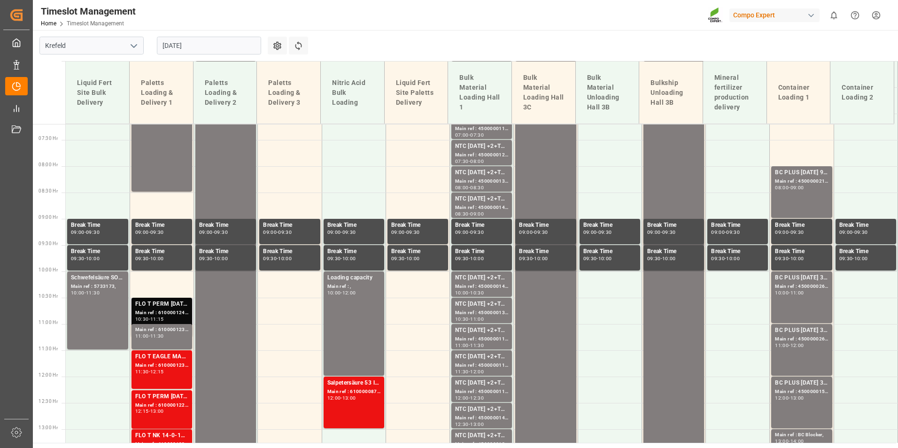
click at [183, 318] on div "10:30 - 11:15" at bounding box center [161, 319] width 53 height 5
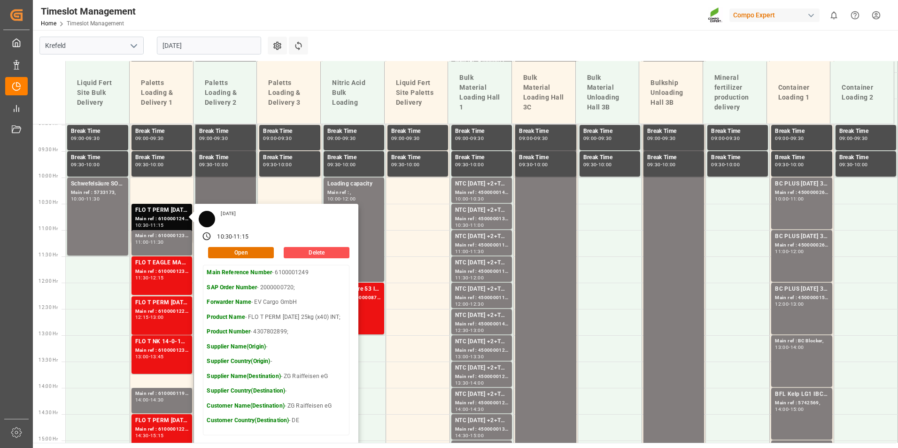
scroll to position [519, 0]
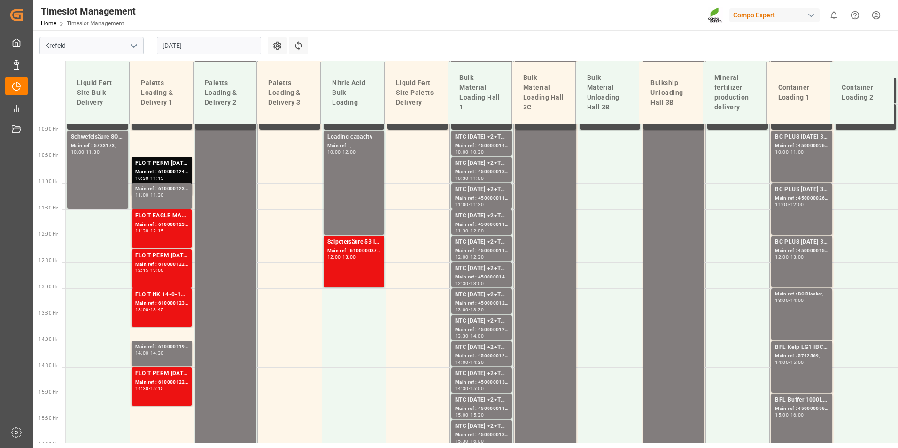
click at [164, 194] on div "11:30" at bounding box center [157, 195] width 14 height 4
click at [171, 213] on div "FLO T EAGLE MASTER [DATE] 25kg(x40) INT;NTC CLASSIC [DATE] 25kg (x40) DE,EN,PL;…" at bounding box center [161, 215] width 53 height 9
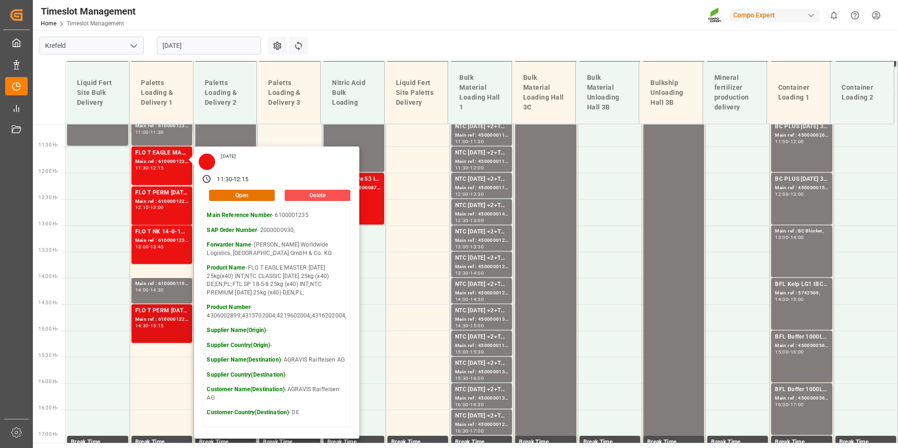
scroll to position [660, 0]
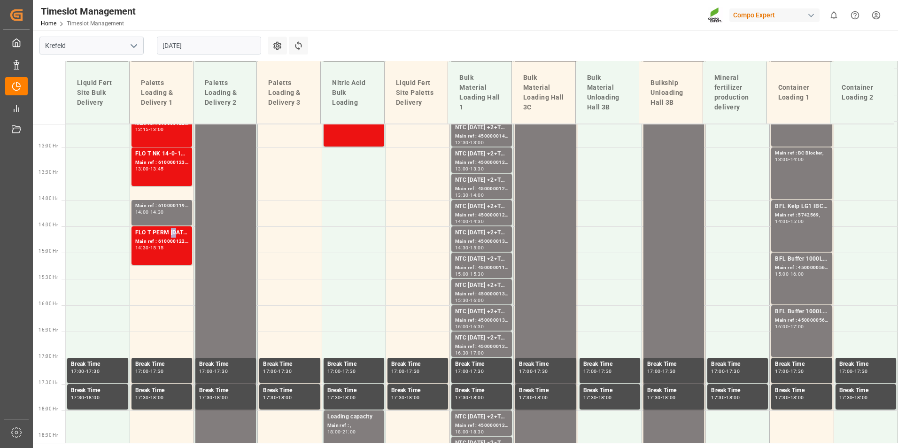
click at [169, 231] on div "FLO T PERM 16-7-15 25kg (x40) INT;" at bounding box center [161, 232] width 53 height 9
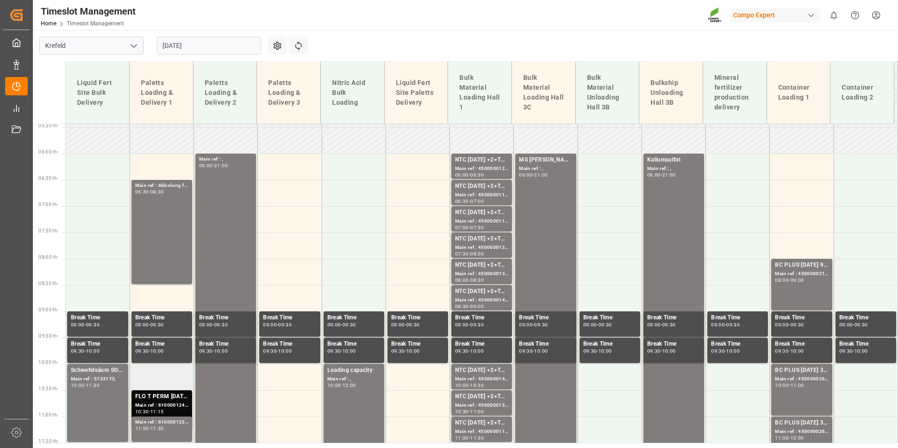
scroll to position [285, 0]
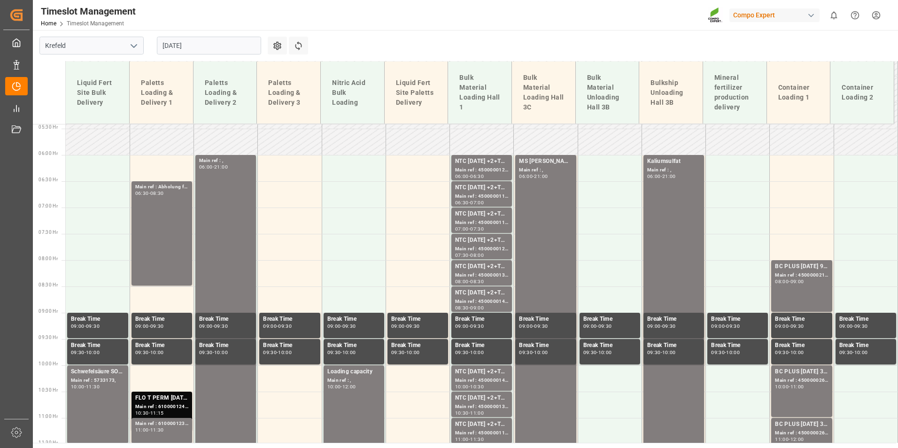
click at [206, 44] on input "[DATE]" at bounding box center [209, 46] width 104 height 18
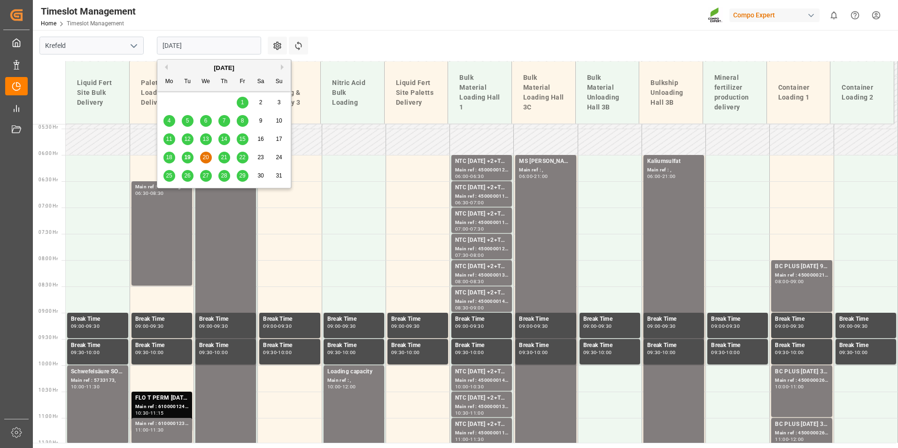
click at [189, 158] on span "19" at bounding box center [187, 157] width 6 height 7
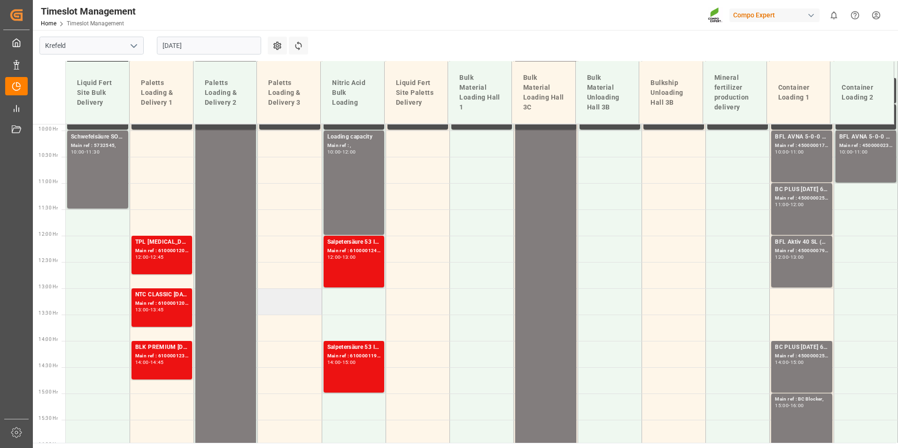
scroll to position [566, 0]
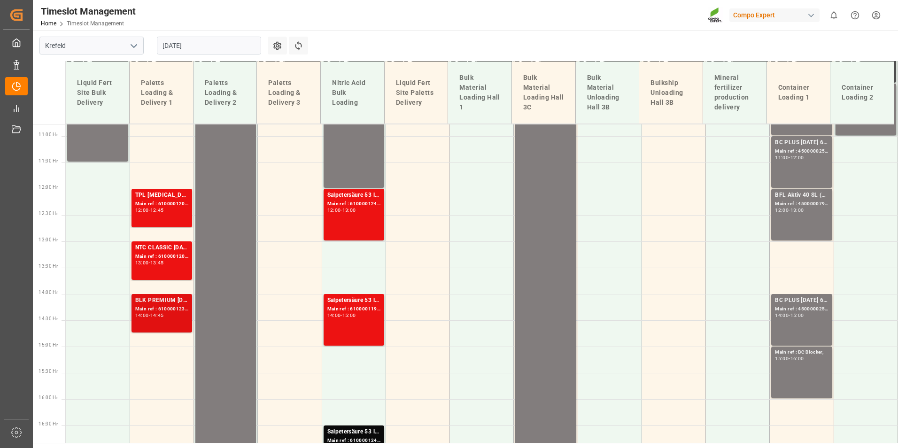
click at [178, 314] on div "14:00 - 14:45" at bounding box center [161, 315] width 53 height 5
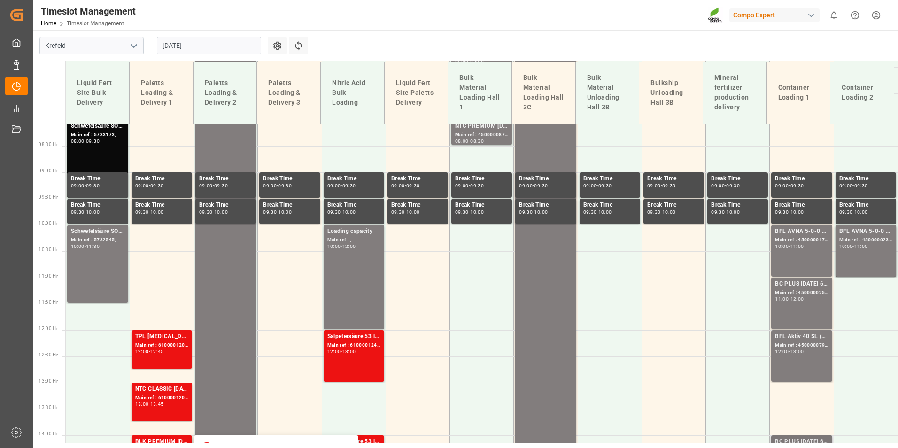
scroll to position [425, 0]
click at [189, 48] on input "[DATE]" at bounding box center [209, 46] width 104 height 18
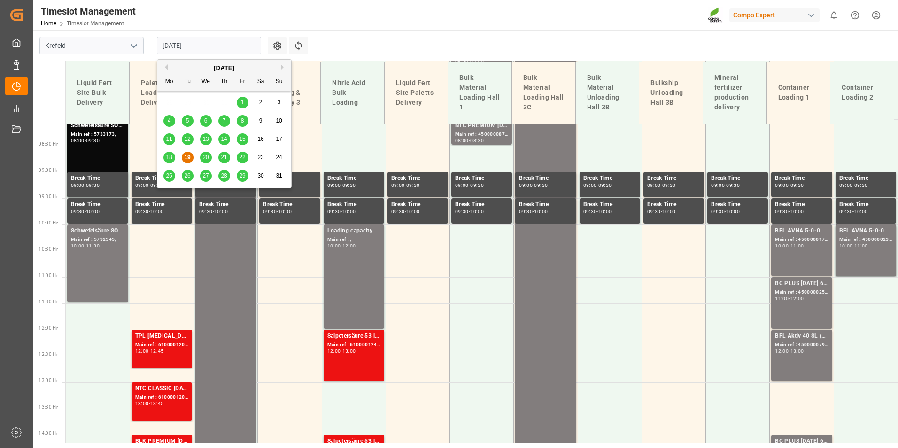
click at [221, 155] on span "21" at bounding box center [224, 157] width 6 height 7
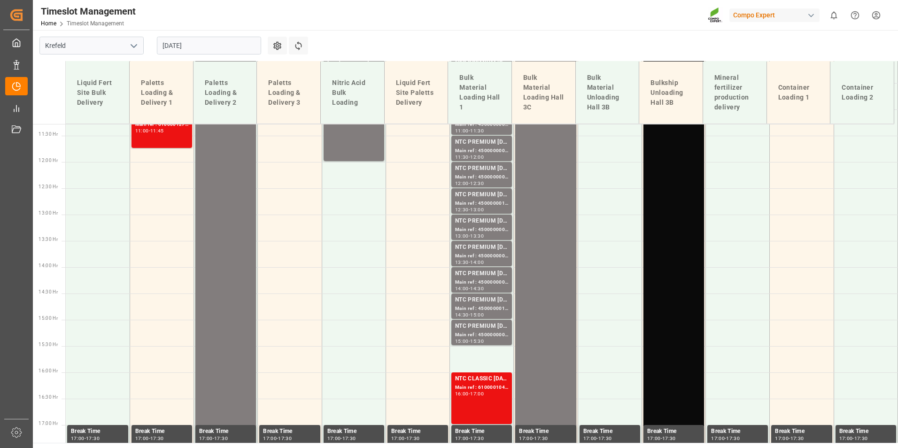
scroll to position [555, 0]
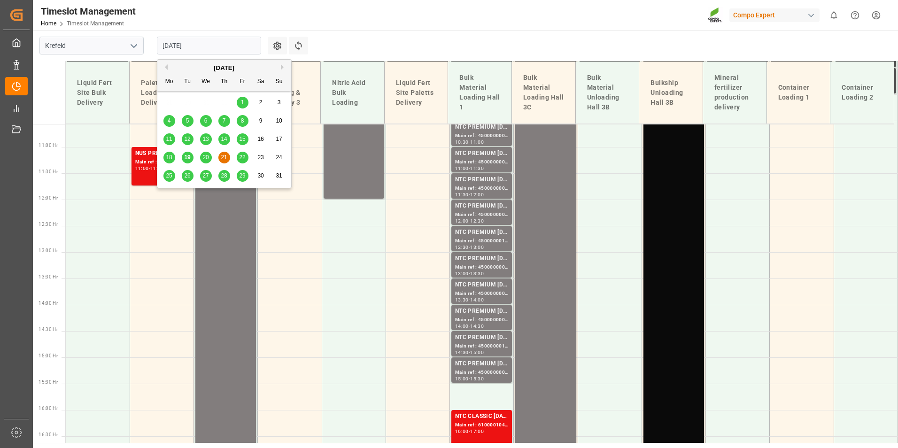
click at [212, 51] on input "[DATE]" at bounding box center [209, 46] width 104 height 18
click at [239, 156] on div "22" at bounding box center [243, 157] width 12 height 11
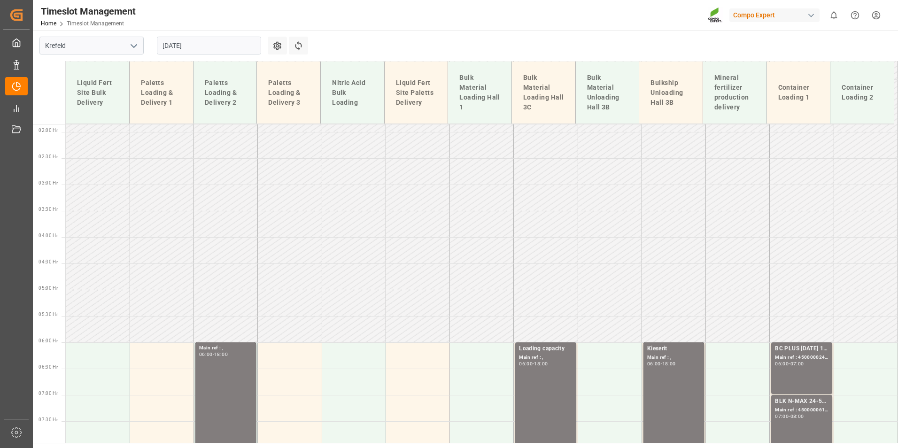
click at [215, 48] on input "22.08.2025" at bounding box center [209, 46] width 104 height 18
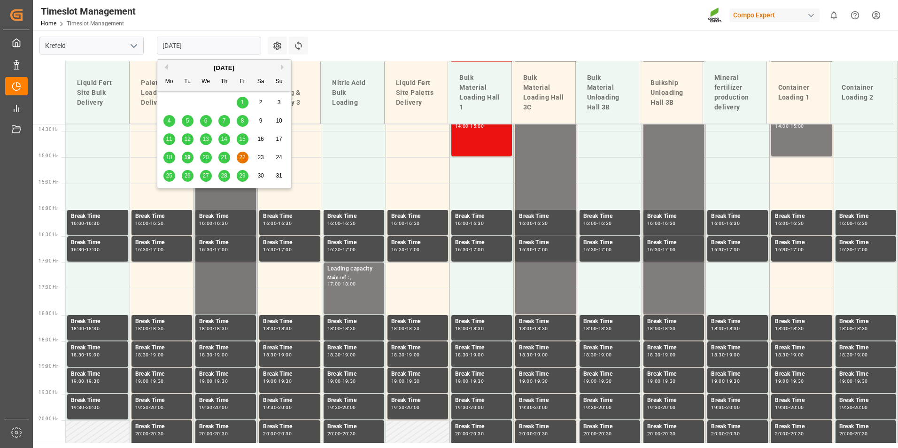
scroll to position [760, 0]
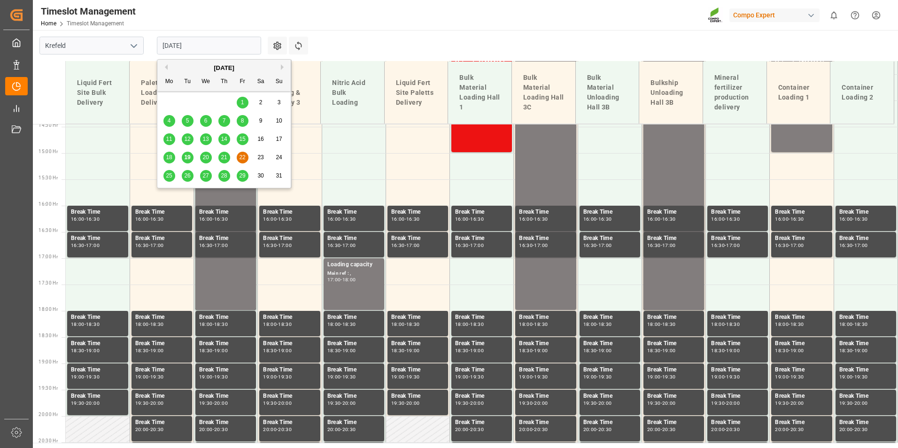
click at [192, 177] on div "26" at bounding box center [188, 175] width 12 height 11
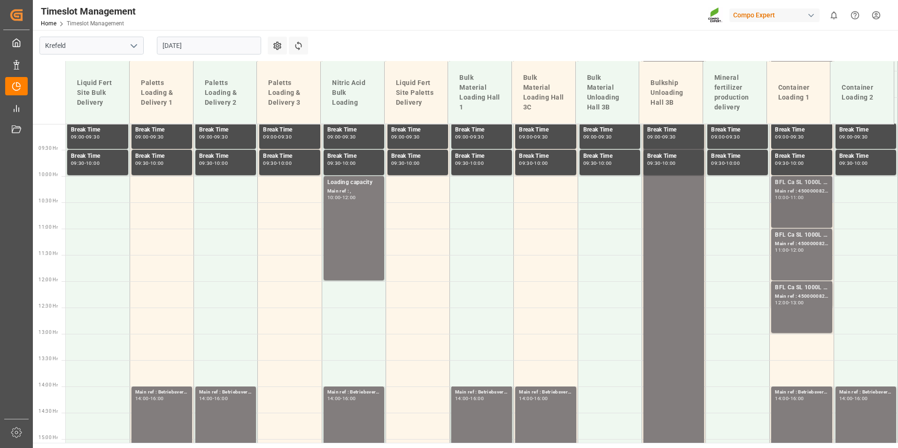
scroll to position [333, 0]
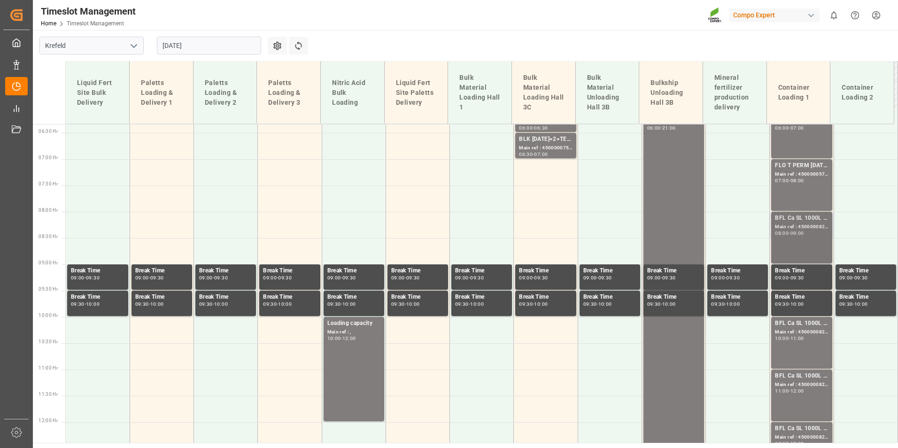
click at [806, 243] on div "BFL Ca SL 1000L IBC MTO; Main ref : 4500000821, 2000000630; 08:00 - 09:00" at bounding box center [801, 238] width 53 height 48
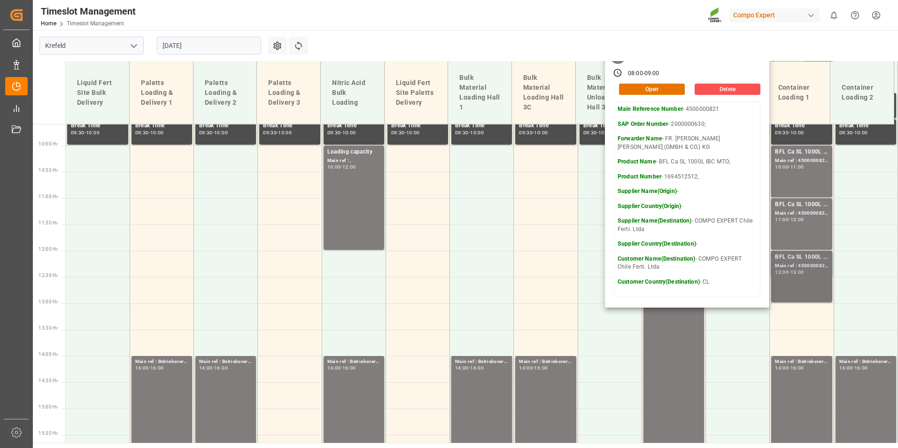
scroll to position [521, 0]
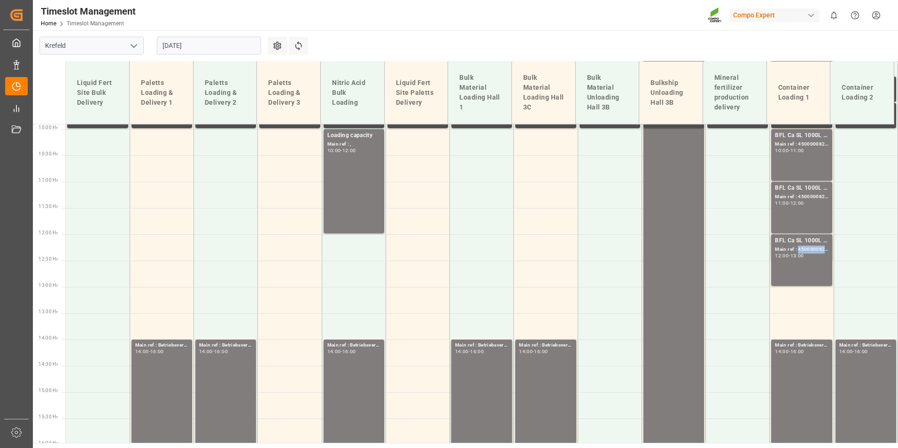
click at [800, 248] on div "Main ref : 4500000824, 2000000630;" at bounding box center [801, 250] width 53 height 8
click at [799, 215] on div "BFL Ca SL 1000L IBC MTO; Main ref : 4500000823, 2000000630; 11:00 - 12:00" at bounding box center [801, 208] width 53 height 48
click at [798, 171] on div "BFL Ca SL 1000L IBC MTO; Main ref : 4500000822, 2000000630; 10:00 - 11:00" at bounding box center [801, 155] width 53 height 48
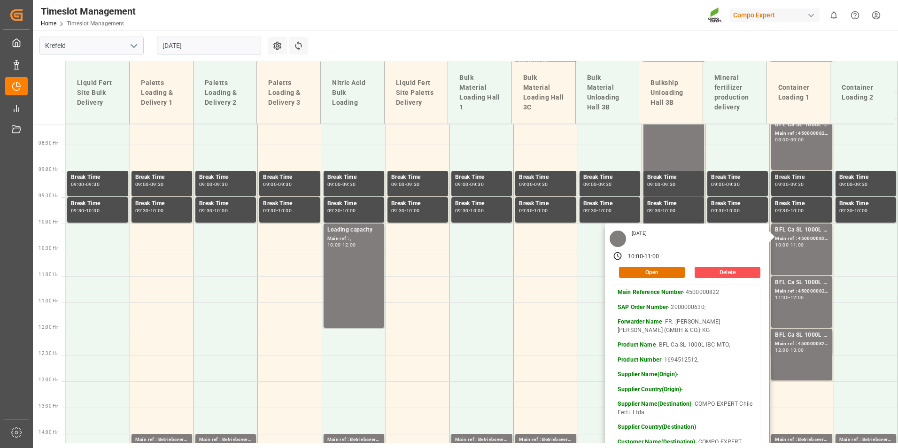
scroll to position [427, 0]
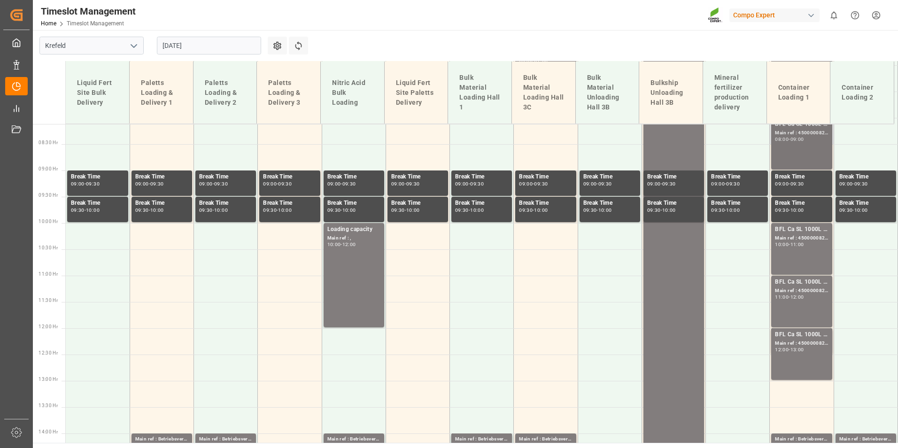
click at [799, 152] on div "BFL Ca SL 1000L IBC MTO; Main ref : 4500000821, 2000000630; 08:00 - 09:00" at bounding box center [801, 144] width 53 height 48
click at [802, 335] on div "BFL Ca SL 1000L IBC MTO;" at bounding box center [801, 334] width 53 height 9
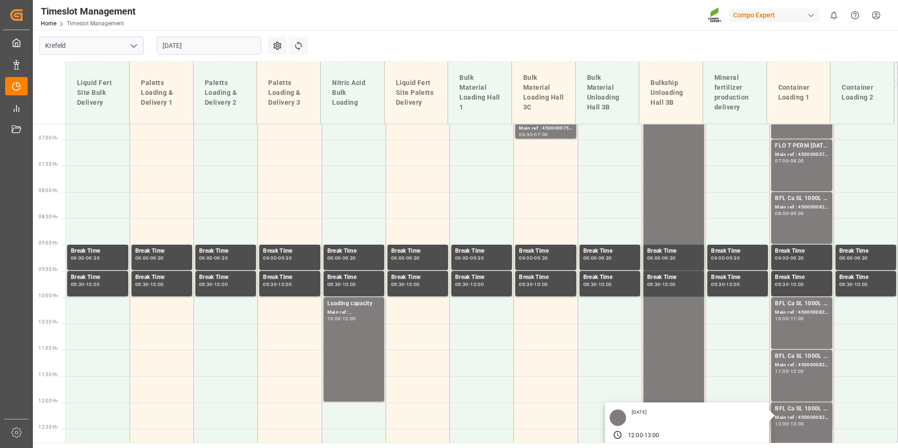
scroll to position [333, 0]
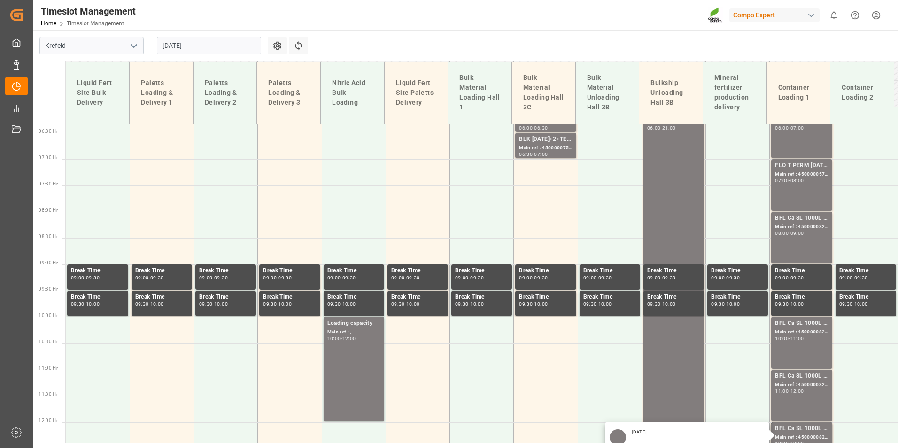
click at [204, 46] on input "[DATE]" at bounding box center [209, 46] width 104 height 18
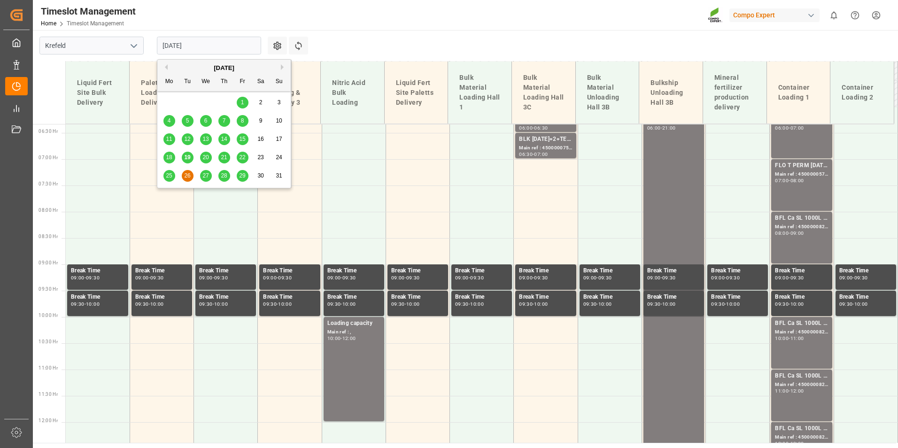
click at [187, 158] on span "19" at bounding box center [187, 157] width 6 height 7
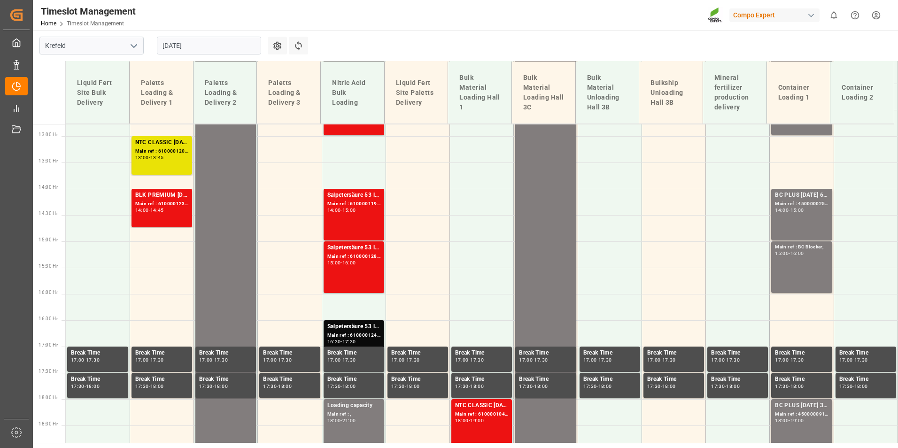
scroll to position [531, 0]
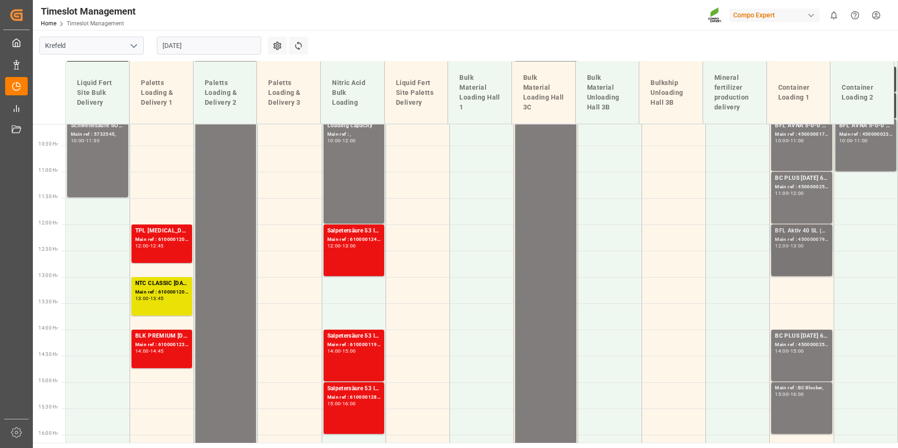
click at [780, 246] on div "12:00" at bounding box center [782, 246] width 14 height 4
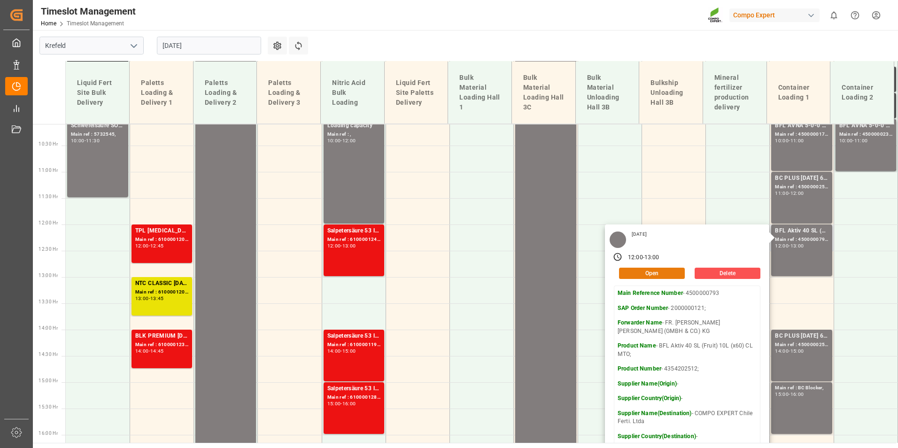
click at [658, 271] on button "Open" at bounding box center [652, 273] width 66 height 11
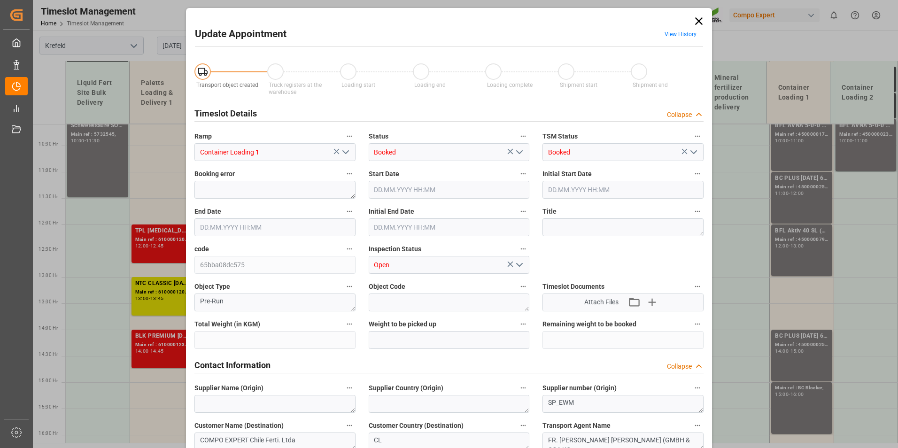
type input "60636"
type input "0"
type input "[DATE] 12:00"
type input "19.08.2025 13:00"
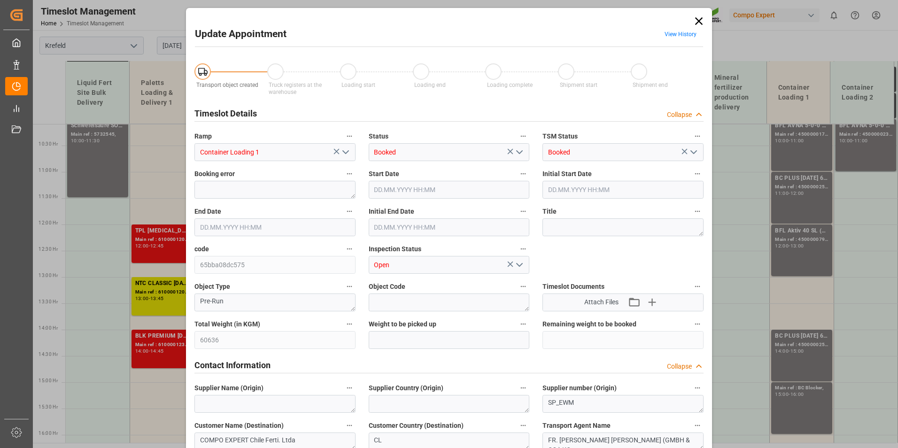
type input "19.08.2025 12:30"
type input "01.08.2025 10:10"
click at [671, 31] on link "View History" at bounding box center [680, 34] width 32 height 7
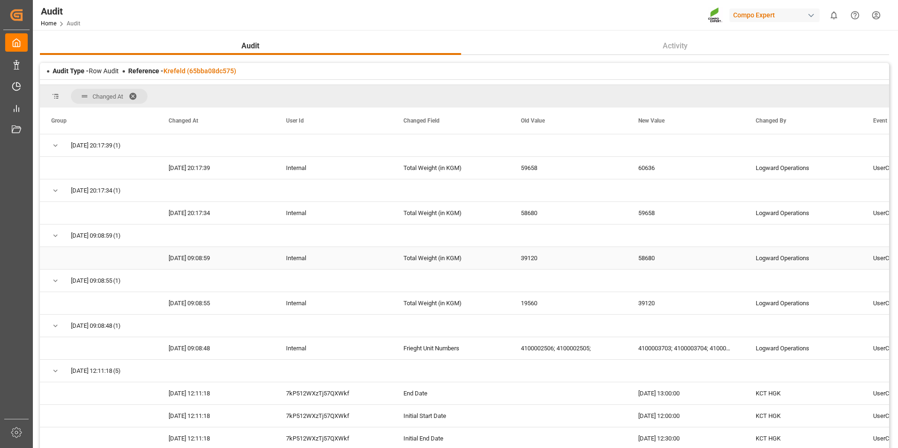
scroll to position [86, 0]
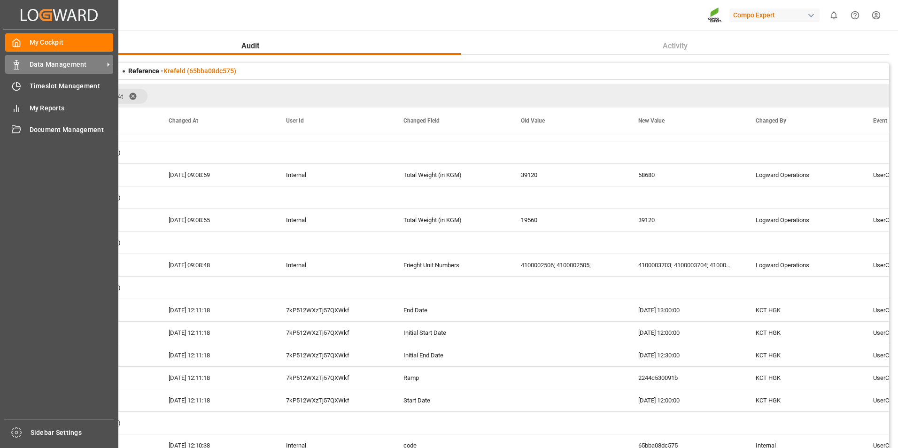
click at [16, 63] on icon at bounding box center [16, 64] width 9 height 9
click at [14, 85] on icon at bounding box center [16, 86] width 9 height 9
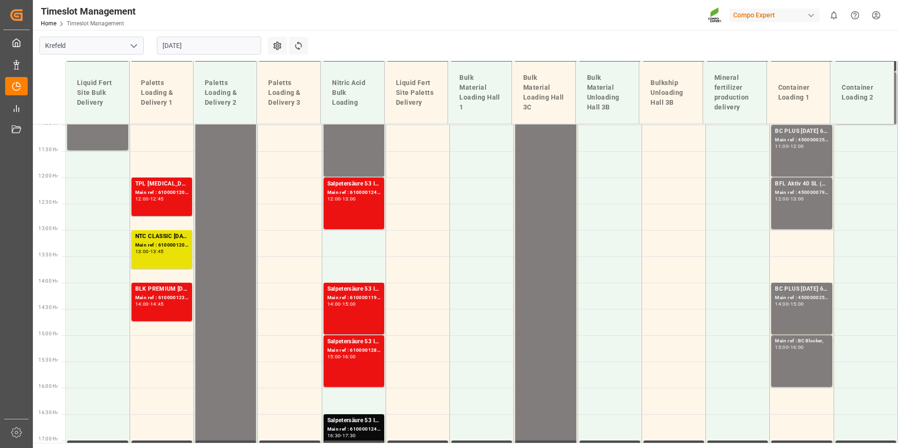
scroll to position [484, 0]
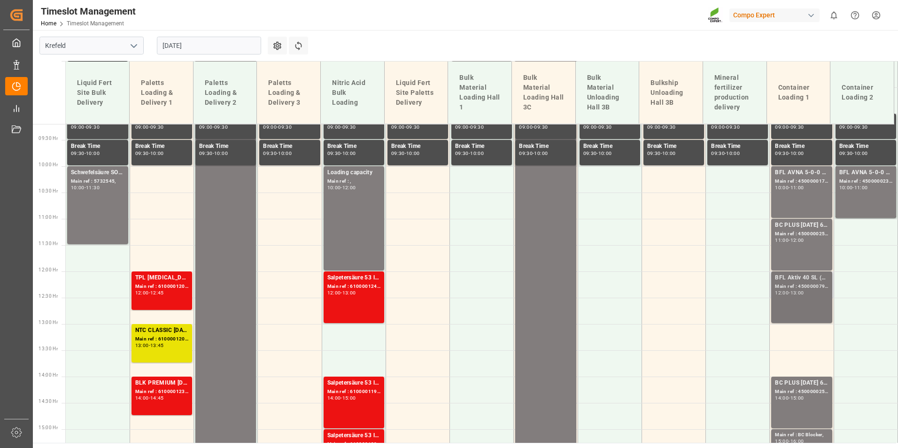
click at [788, 294] on div "-" at bounding box center [788, 293] width 1 height 4
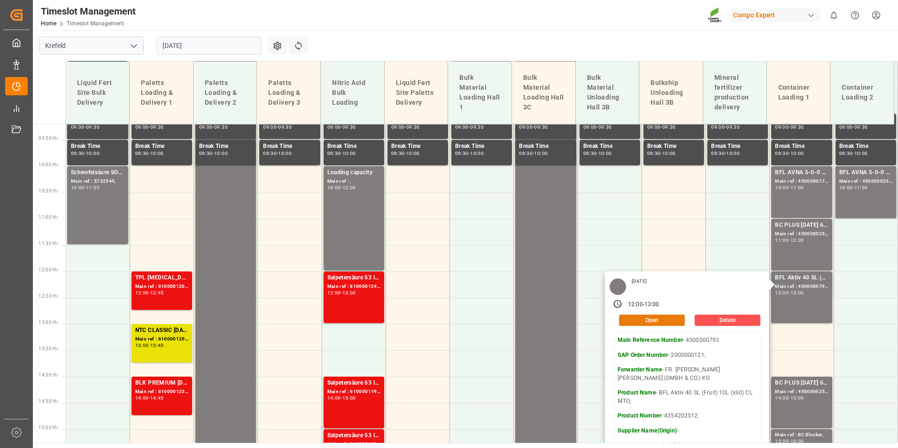
click at [657, 319] on button "Open" at bounding box center [652, 320] width 66 height 11
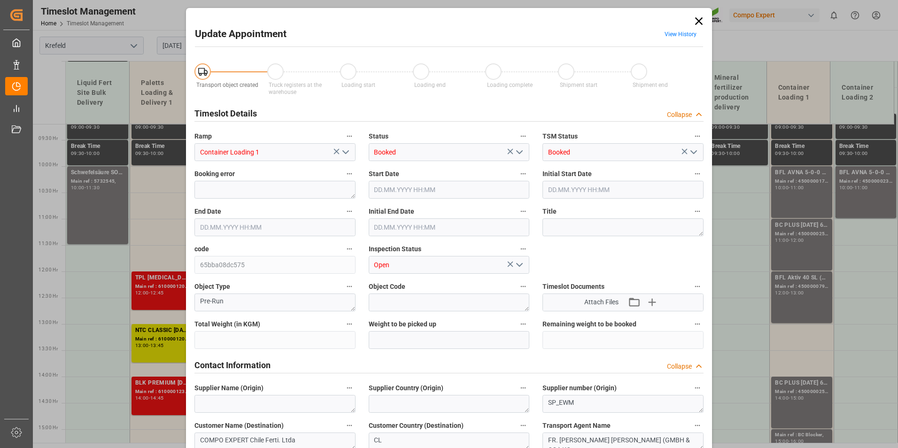
type input "60636"
type input "0"
type input "[DATE] 12:00"
type input "19.08.2025 13:00"
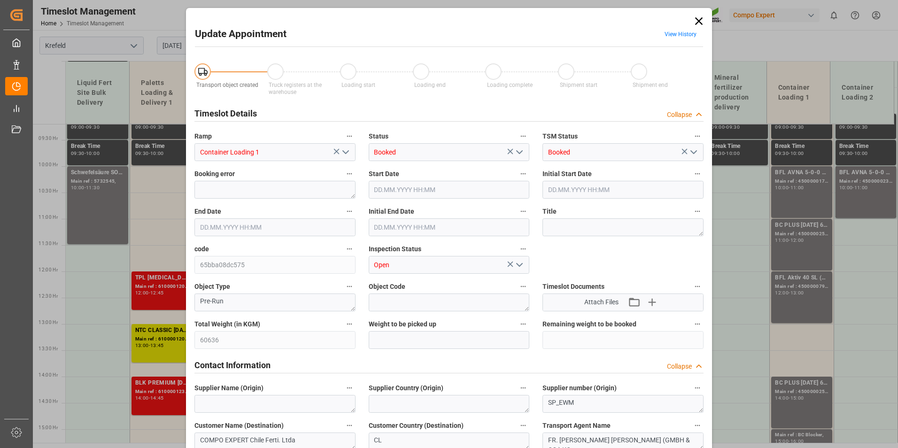
type input "19.08.2025 12:30"
type input "01.08.2025 10:10"
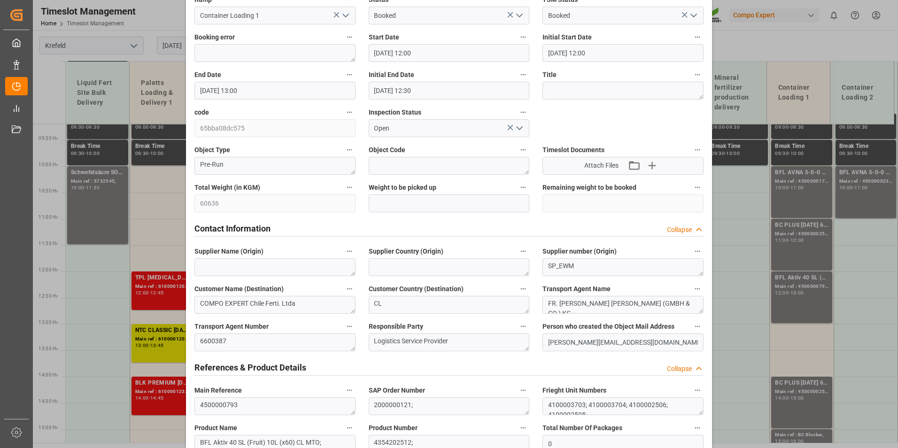
scroll to position [0, 0]
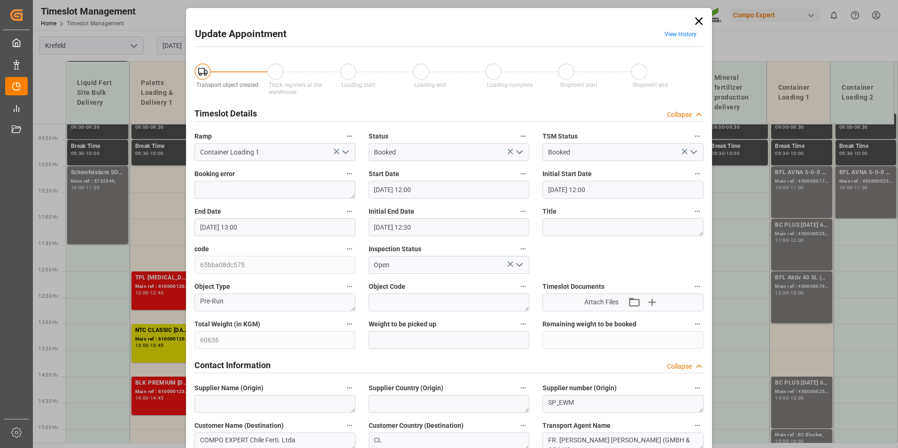
click at [677, 36] on link "View History" at bounding box center [680, 34] width 32 height 7
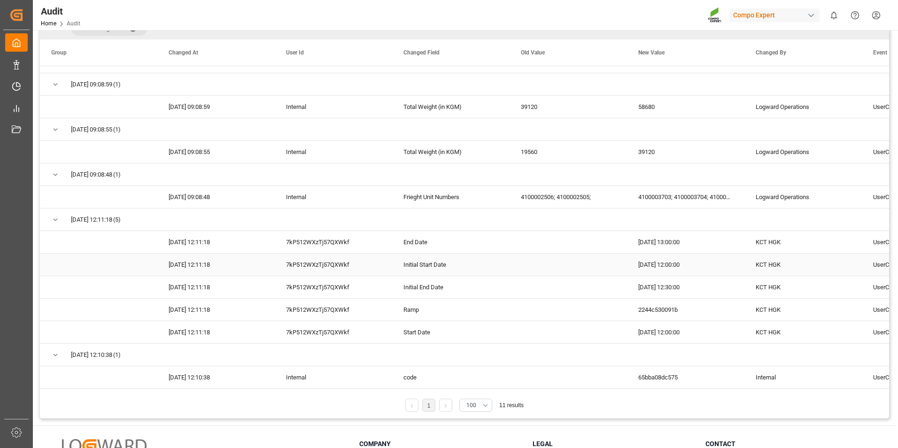
scroll to position [153, 0]
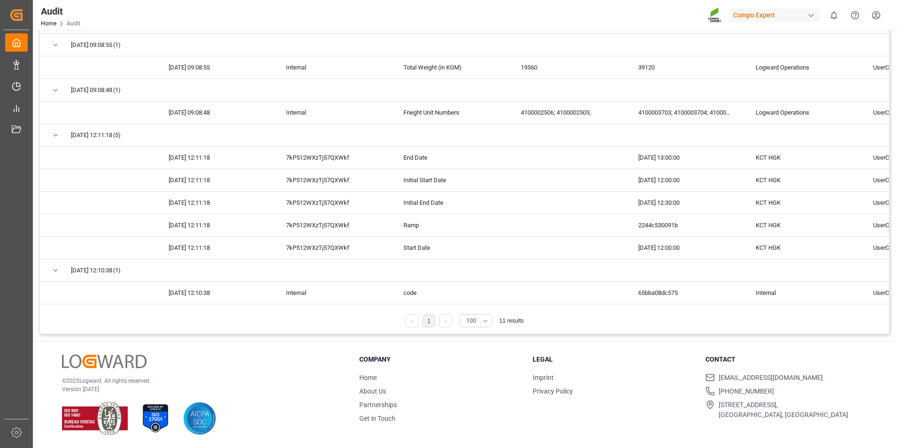
drag, startPoint x: 513, startPoint y: 308, endPoint x: 519, endPoint y: 306, distance: 5.9
click at [519, 306] on div "Audit Type - Row Audit Reference - Krefeld (65bba08dc575) Changed At Drag here …" at bounding box center [464, 121] width 849 height 423
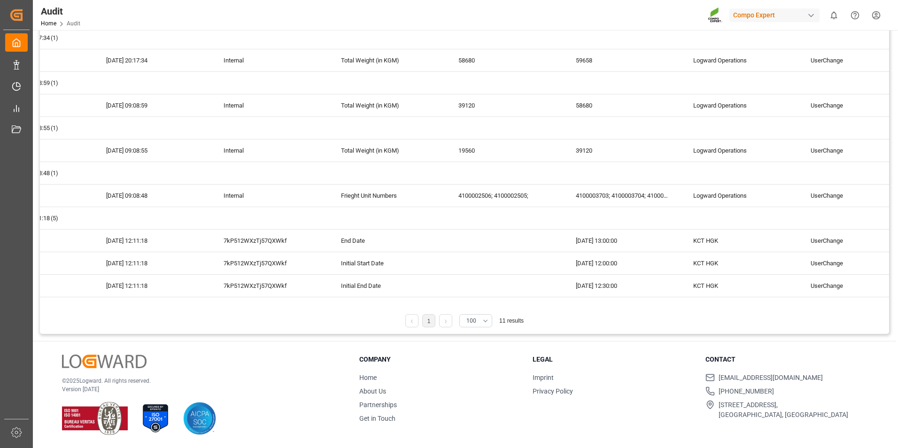
scroll to position [0, 0]
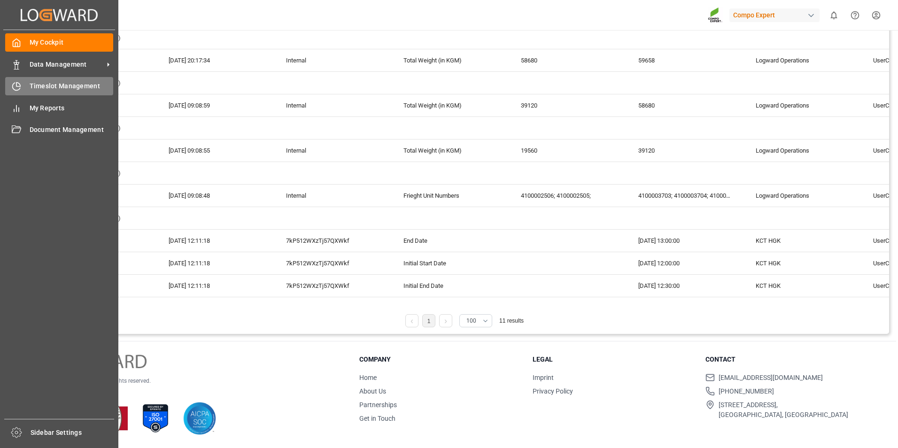
click at [65, 79] on div "Timeslot Management Timeslot Management" at bounding box center [59, 86] width 108 height 18
